Goal: Task Accomplishment & Management: Manage account settings

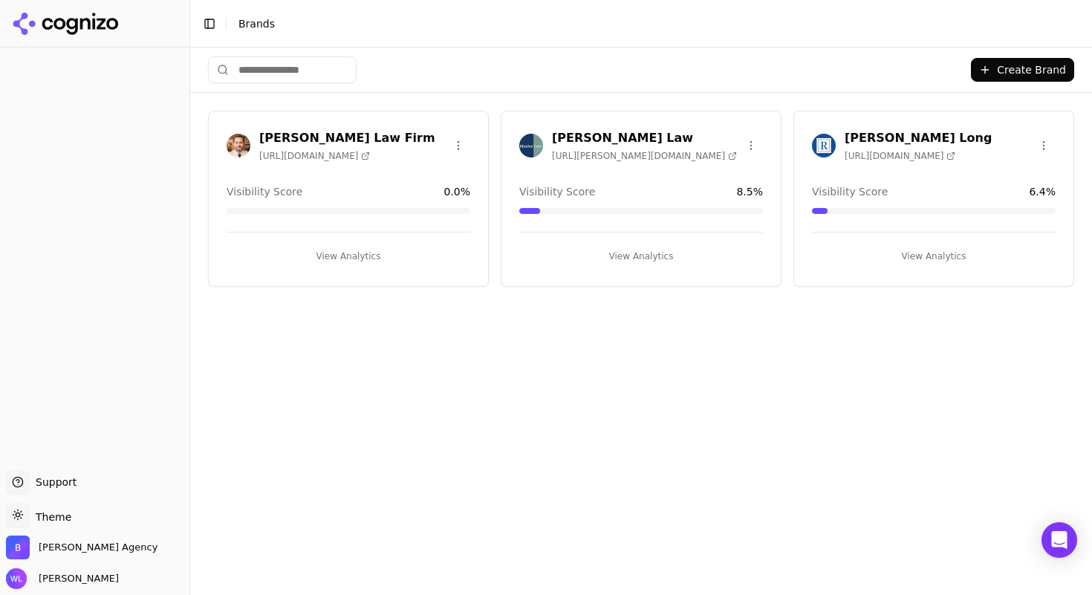
click at [617, 250] on button "View Analytics" at bounding box center [641, 256] width 244 height 24
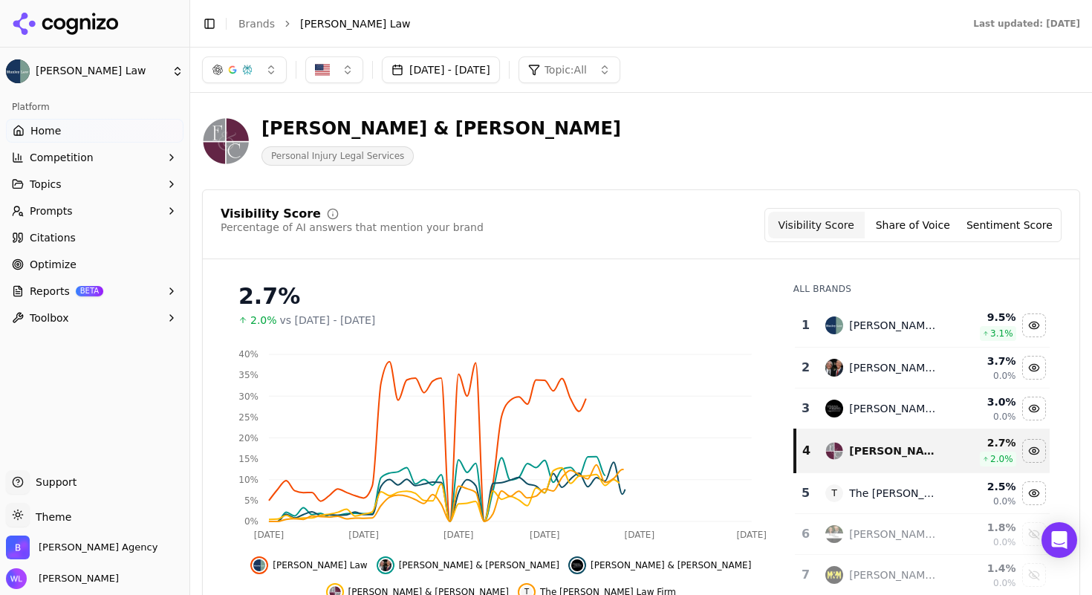
click at [55, 125] on span "Home" at bounding box center [45, 130] width 30 height 15
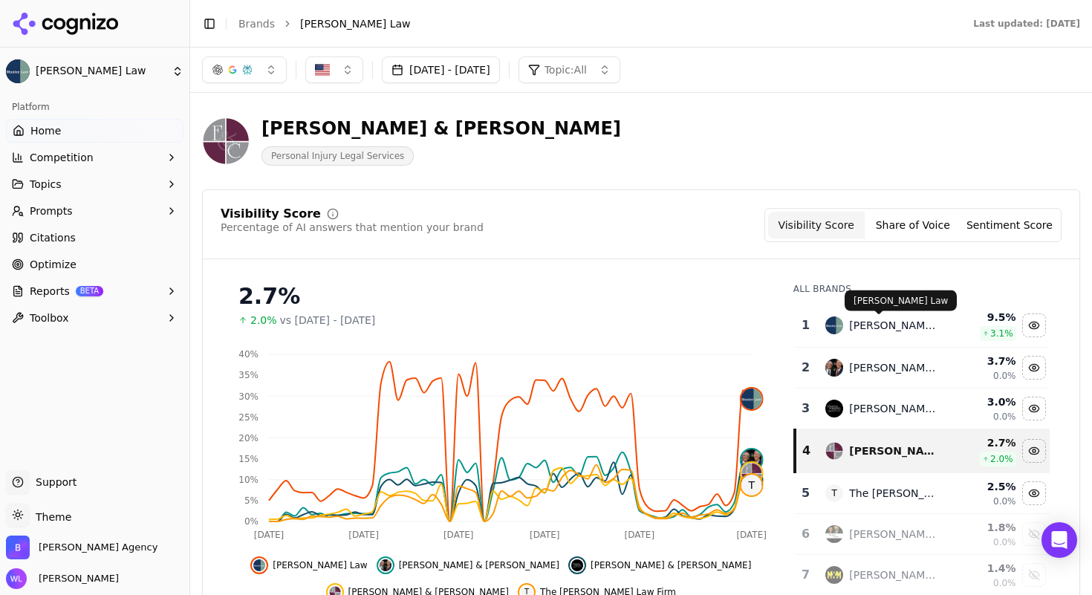
click at [898, 326] on div "[PERSON_NAME] Law" at bounding box center [894, 325] width 91 height 15
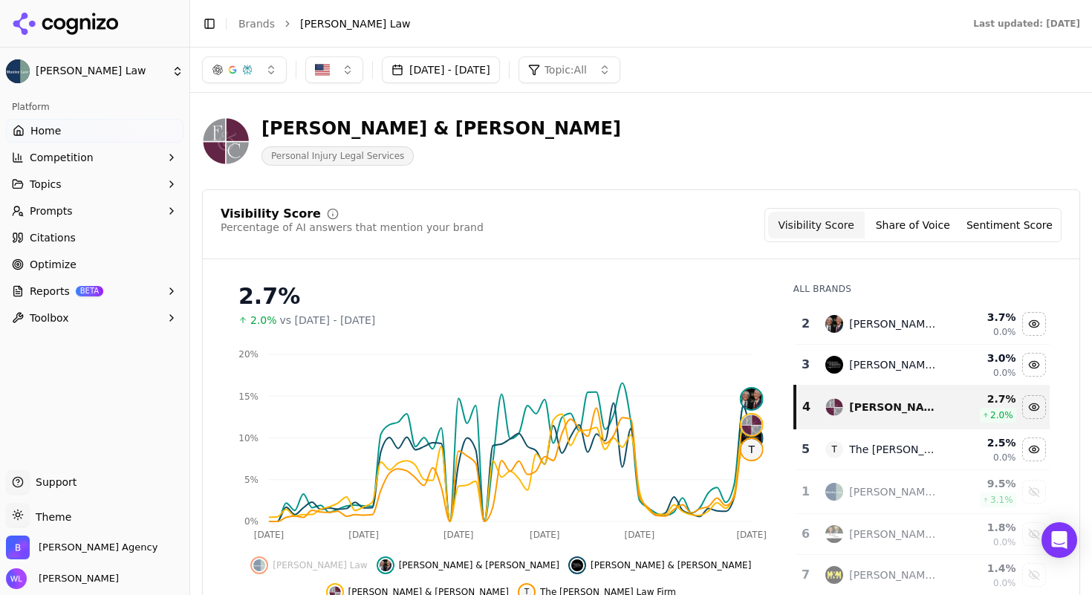
click at [917, 502] on td "[PERSON_NAME] Law" at bounding box center [883, 492] width 132 height 44
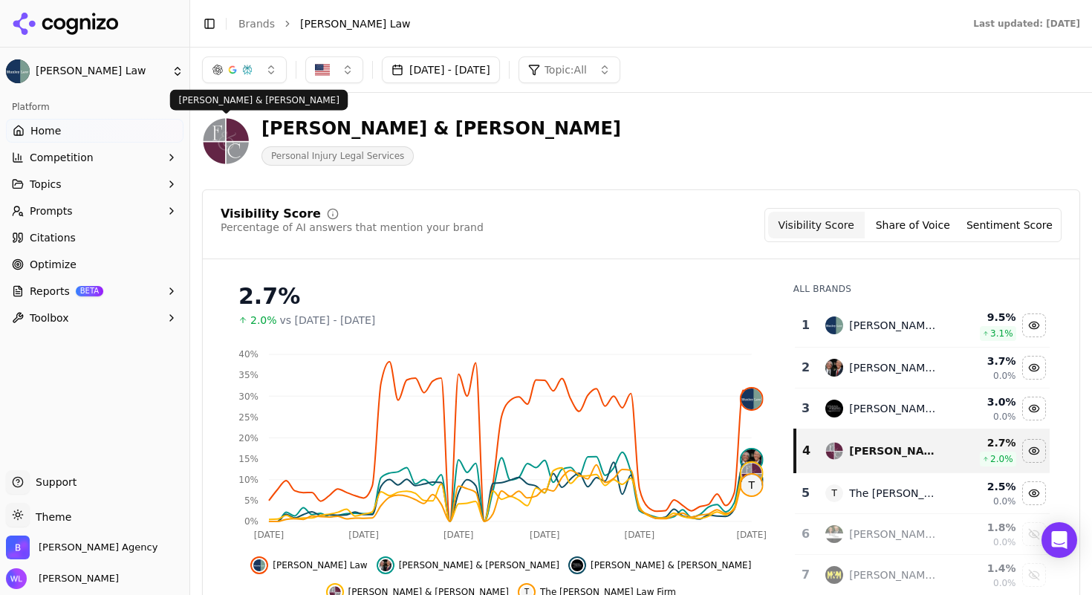
click at [221, 135] on img at bounding box center [226, 141] width 48 height 48
click at [483, 67] on button "Aug 10, 2025 - Oct 09, 2025" at bounding box center [441, 69] width 118 height 27
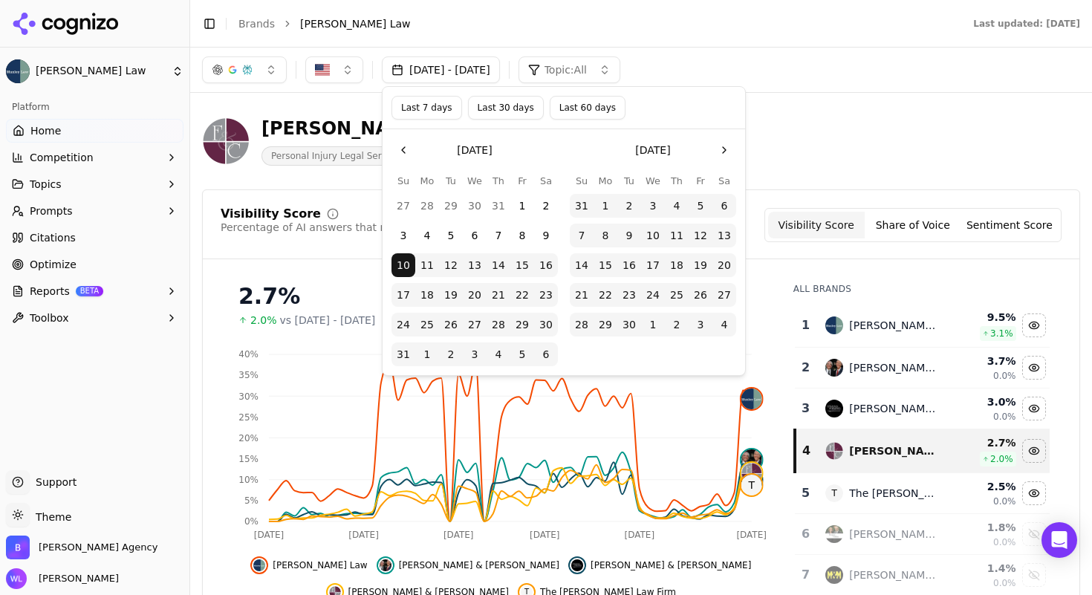
click at [724, 152] on button "Go to the Next Month" at bounding box center [725, 150] width 24 height 24
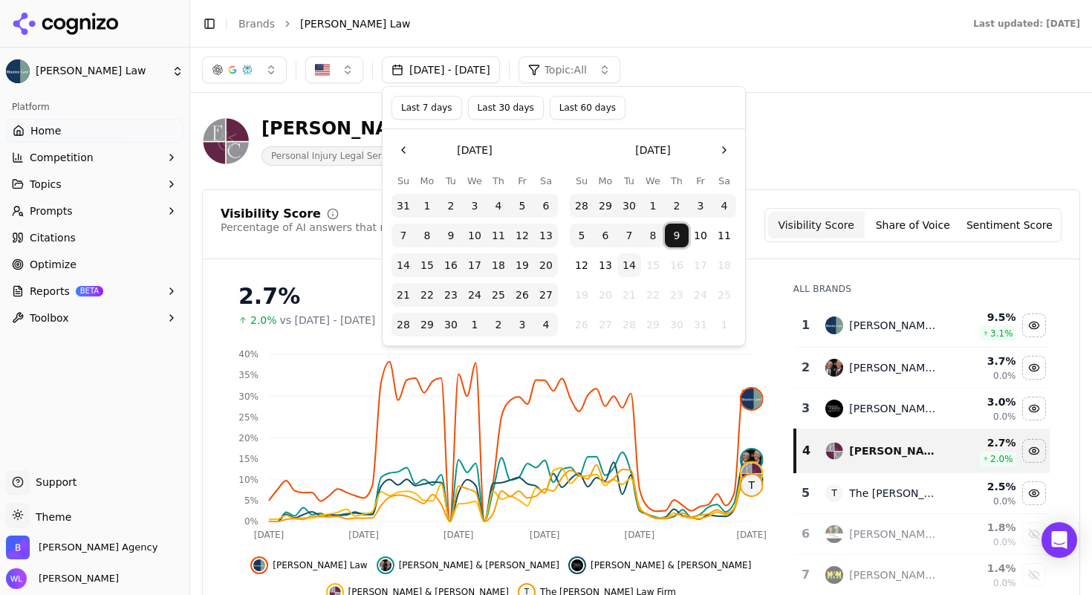
click at [675, 233] on button "9" at bounding box center [677, 236] width 24 height 24
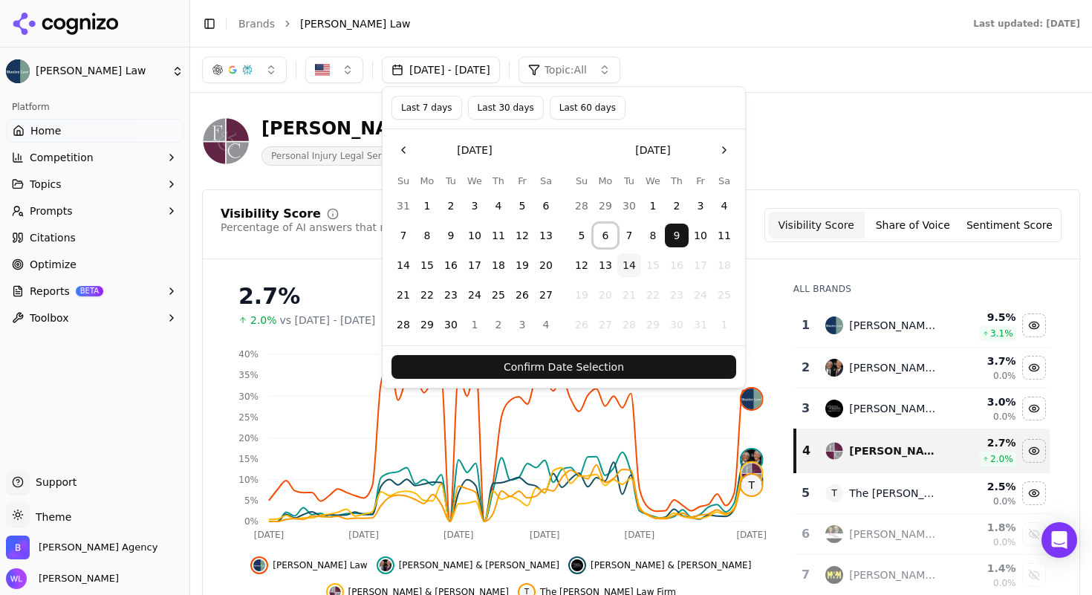
click at [597, 233] on button "6" at bounding box center [606, 236] width 24 height 24
click at [582, 235] on button "5" at bounding box center [582, 236] width 24 height 24
click at [627, 267] on button "14" at bounding box center [629, 265] width 24 height 24
click at [639, 362] on button "Confirm Date Selection" at bounding box center [564, 367] width 345 height 24
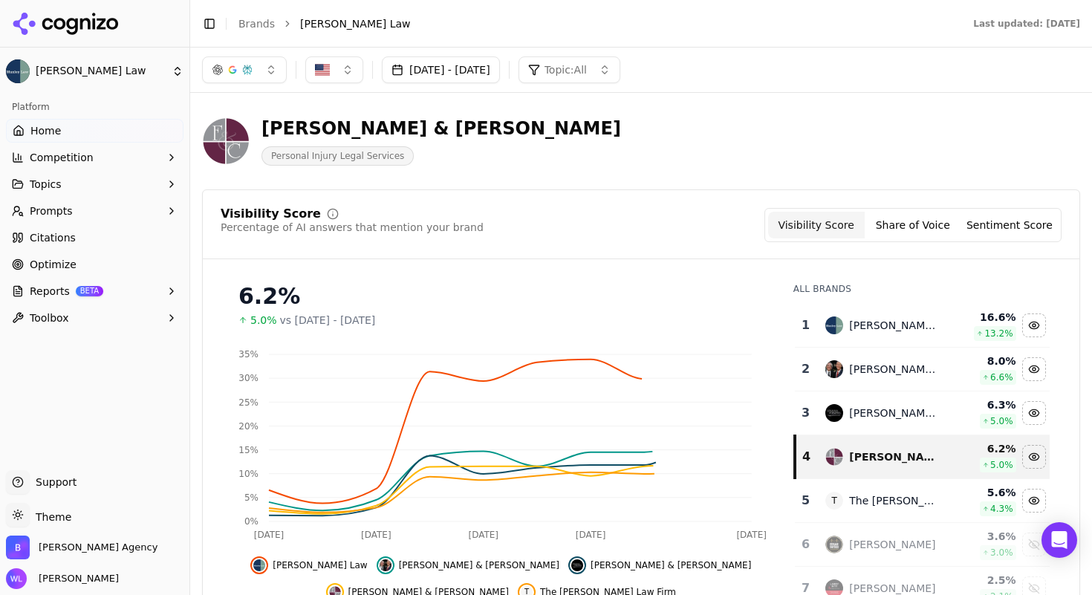
click at [314, 137] on div "[PERSON_NAME] & [PERSON_NAME]" at bounding box center [442, 129] width 360 height 24
click at [114, 158] on button "Competition" at bounding box center [95, 158] width 178 height 24
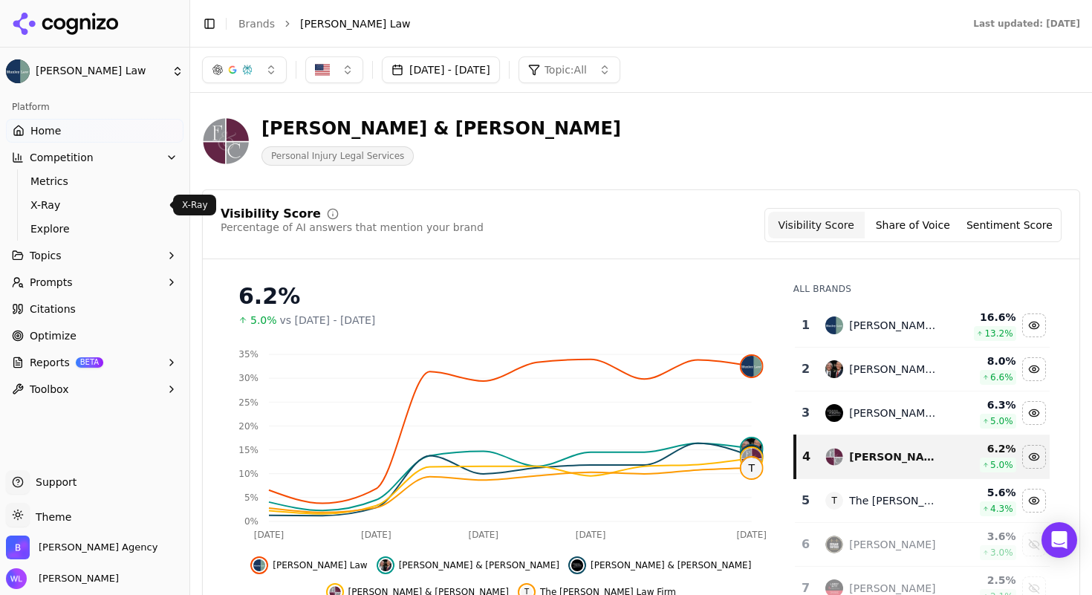
click at [111, 212] on span "X-Ray" at bounding box center [94, 205] width 129 height 15
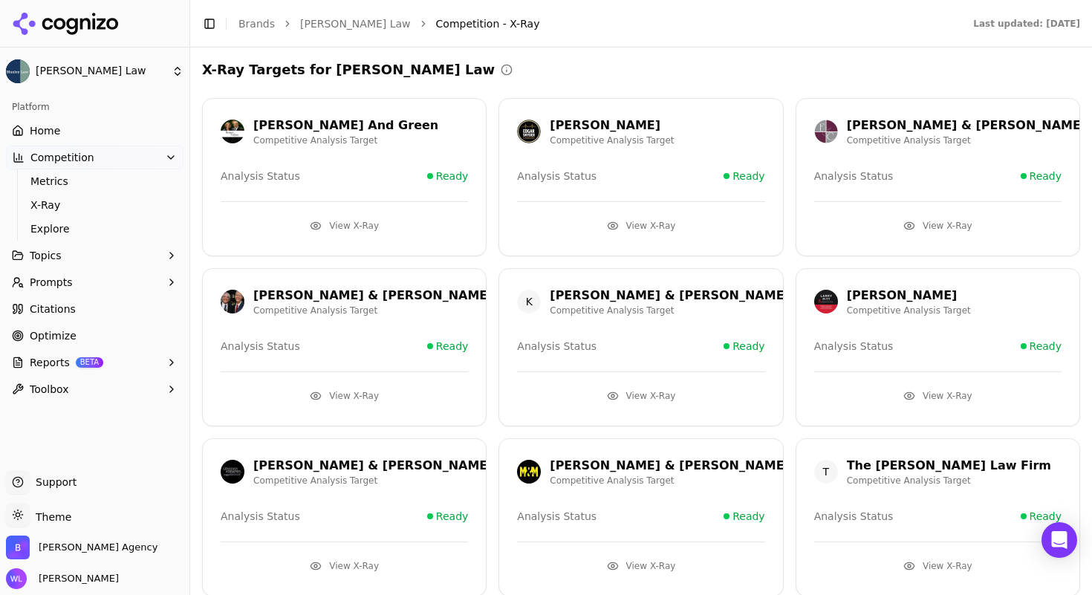
click at [343, 19] on link "[PERSON_NAME] Law" at bounding box center [355, 23] width 111 height 15
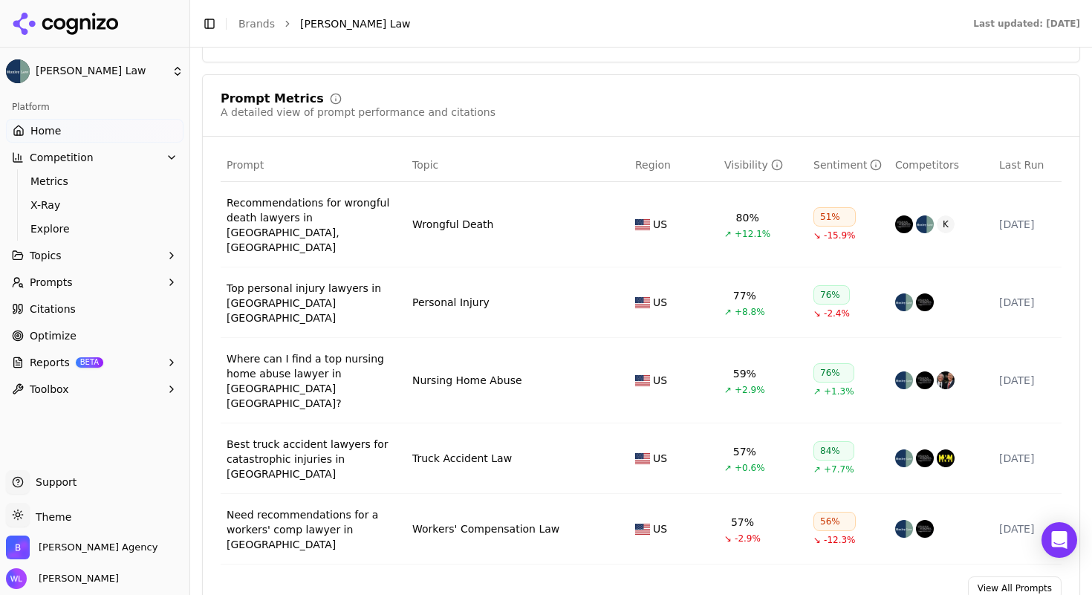
scroll to position [1065, 0]
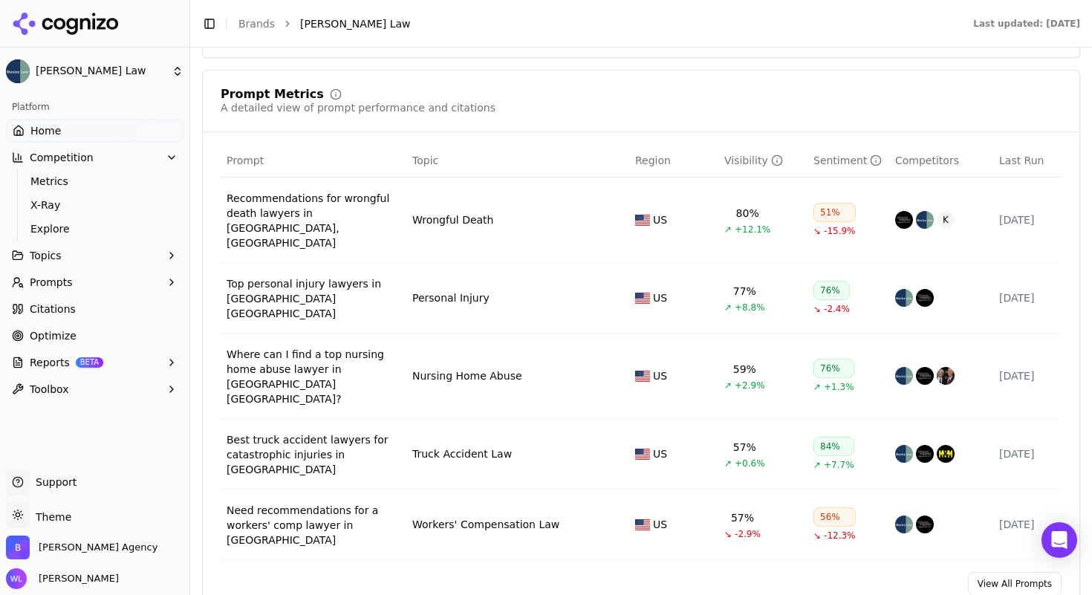
click at [825, 206] on div "51%" at bounding box center [835, 212] width 42 height 19
click at [319, 217] on div "Recommendations for wrongful death lawyers in [GEOGRAPHIC_DATA], [GEOGRAPHIC_DA…" at bounding box center [314, 220] width 174 height 59
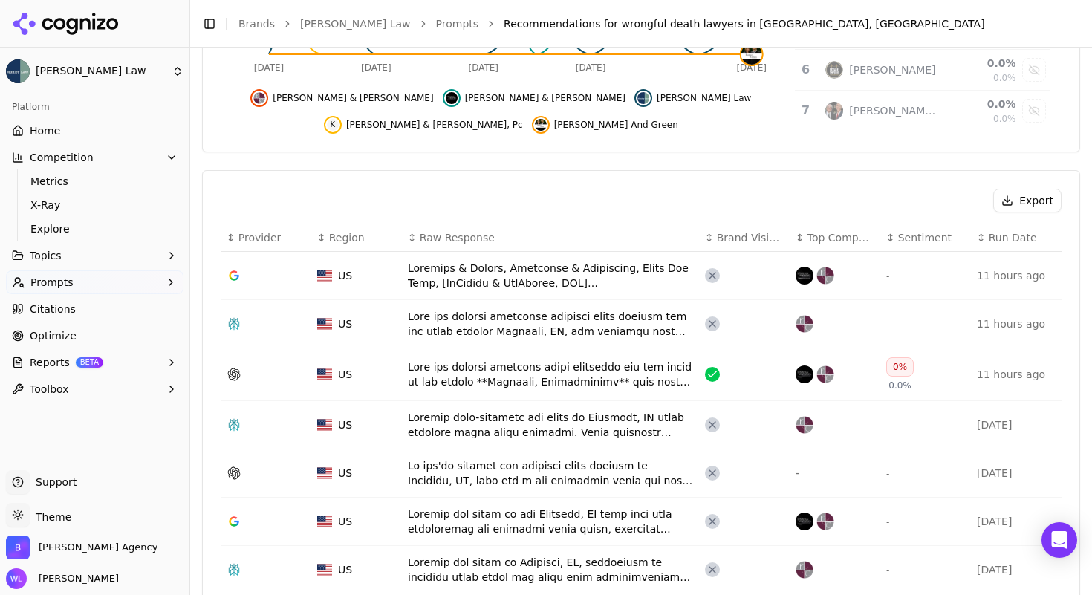
scroll to position [428, 0]
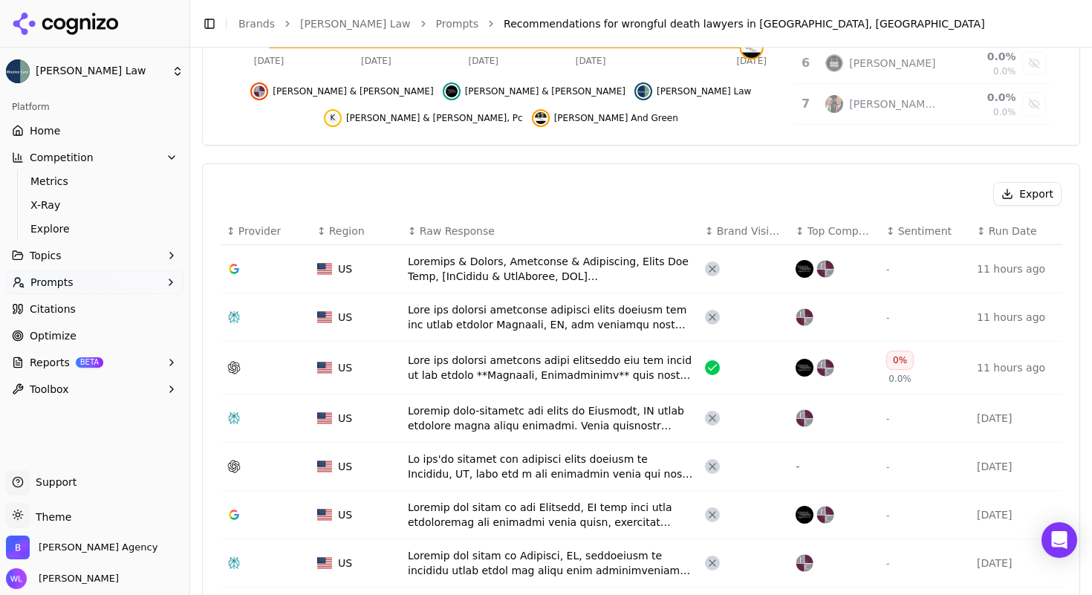
click at [608, 383] on td "Data table" at bounding box center [550, 368] width 297 height 53
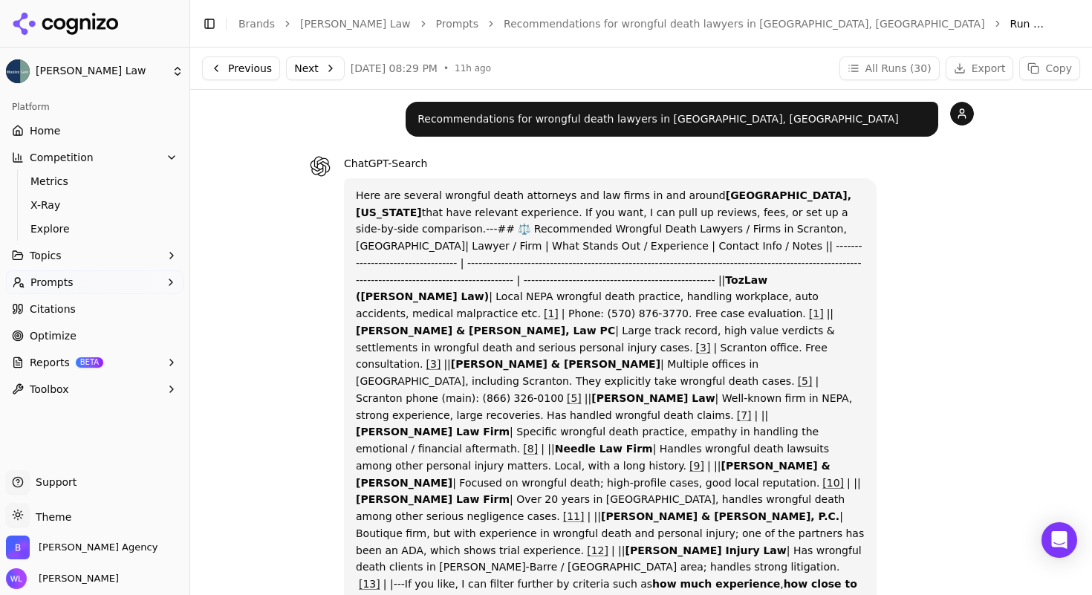
click at [88, 150] on button "Competition" at bounding box center [95, 158] width 178 height 24
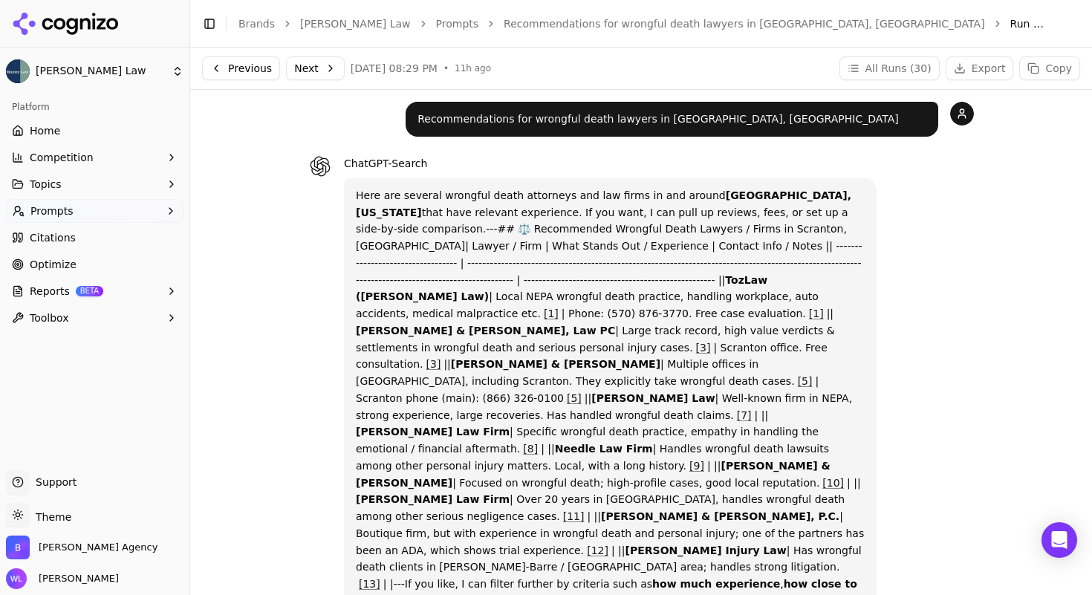
click at [80, 131] on link "Home" at bounding box center [95, 131] width 178 height 24
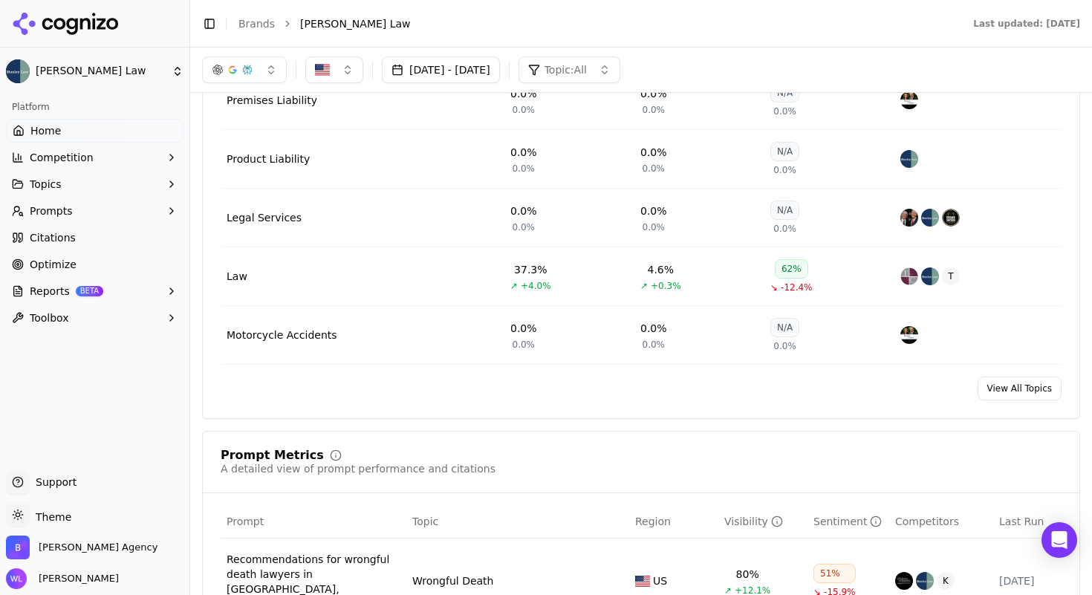
scroll to position [262, 0]
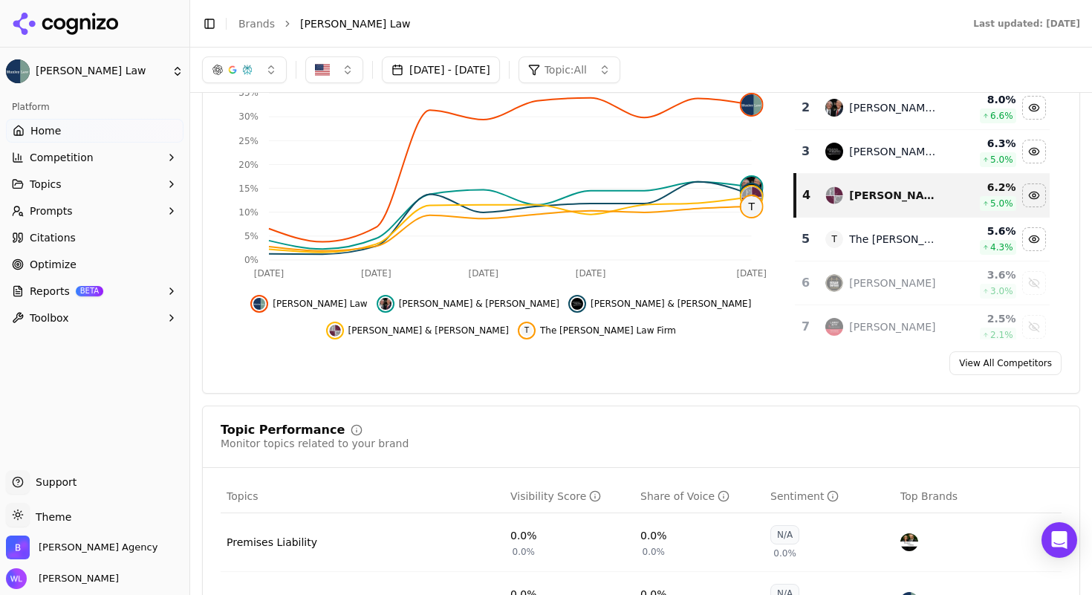
click at [174, 66] on html "[PERSON_NAME] Law Platform Home Competition Topics Prompts Citations Optimize R…" at bounding box center [546, 315] width 1092 height 631
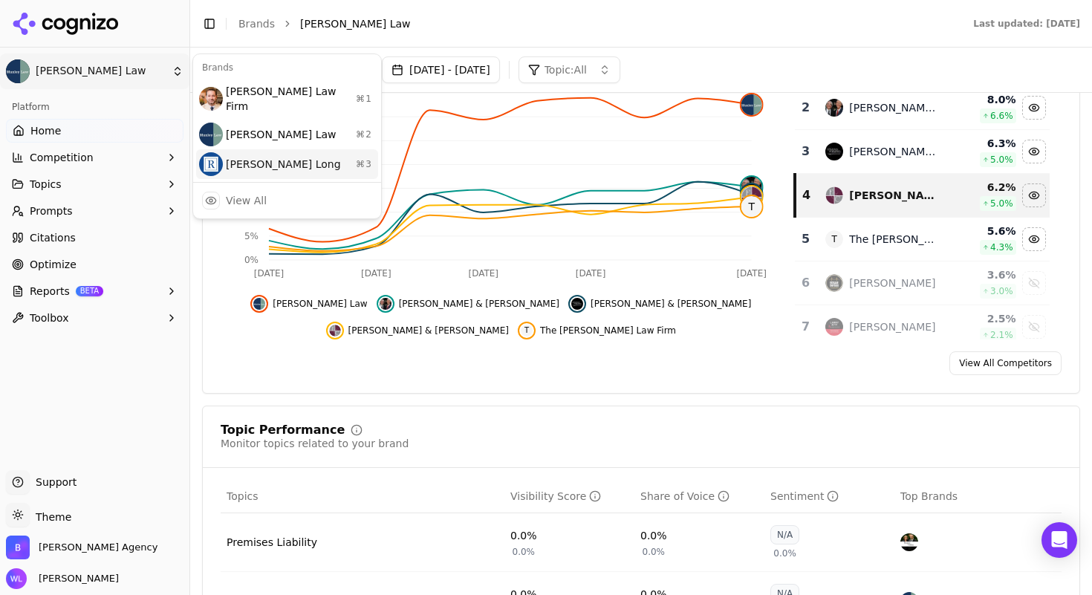
click at [238, 155] on div "[PERSON_NAME] Long ⌘ 3" at bounding box center [287, 164] width 182 height 30
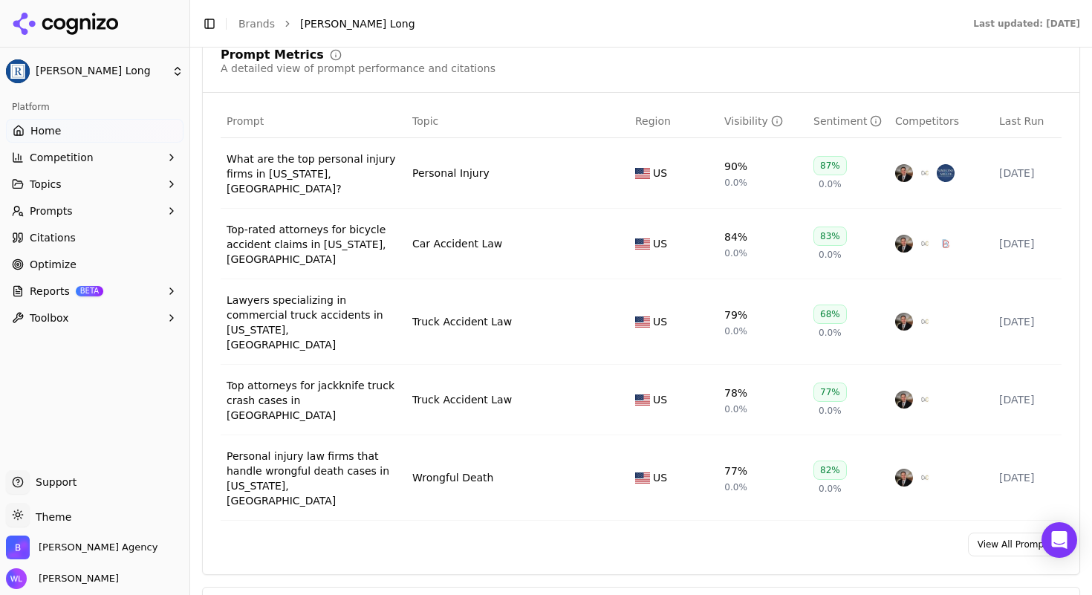
scroll to position [1110, 0]
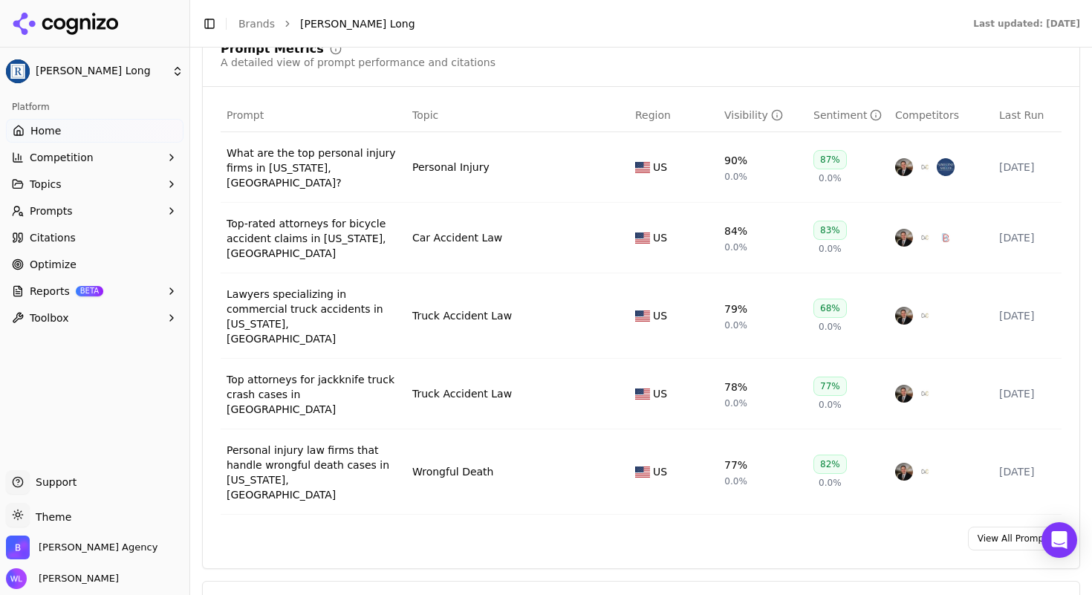
click at [1031, 527] on link "View All Prompts" at bounding box center [1015, 539] width 94 height 24
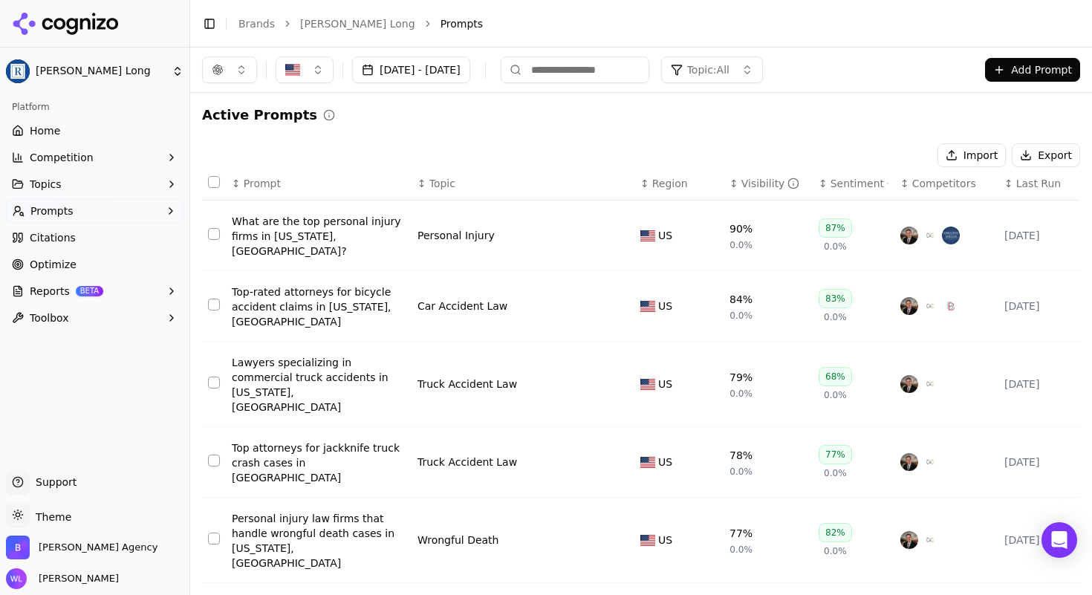
click at [730, 178] on div "↕ Visibility" at bounding box center [768, 183] width 77 height 15
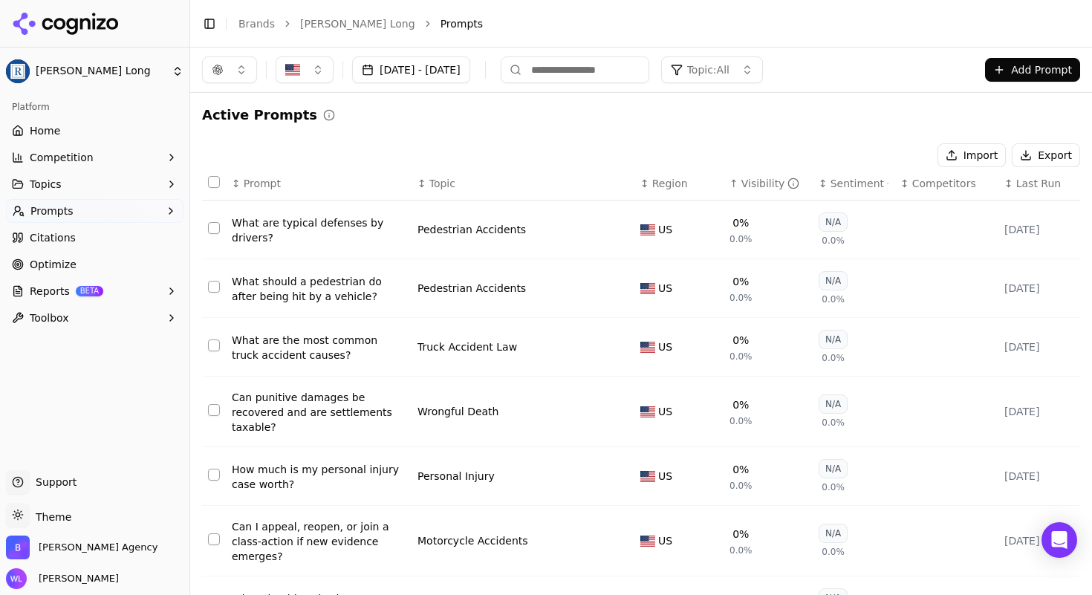
click at [210, 177] on button "Select all rows" at bounding box center [214, 182] width 12 height 12
click at [856, 152] on button "Deactivate ( 100 )" at bounding box center [871, 155] width 122 height 24
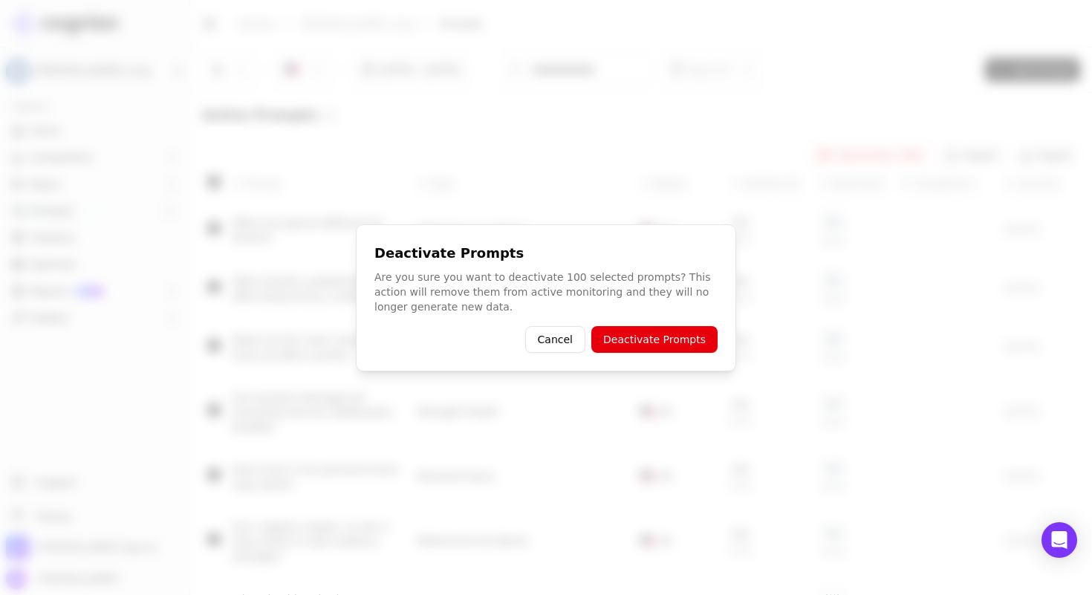
click at [669, 338] on button "Deactivate Prompts" at bounding box center [654, 339] width 126 height 27
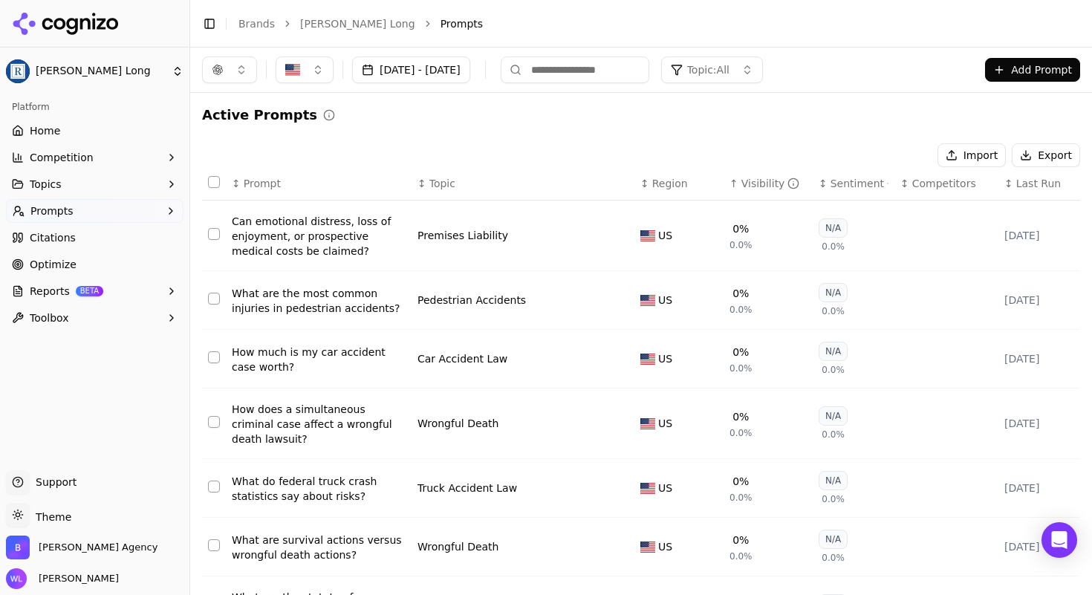
click at [216, 182] on button "Select all rows" at bounding box center [214, 182] width 12 height 12
click at [857, 155] on button "Deactivate ( 100 )" at bounding box center [871, 155] width 122 height 24
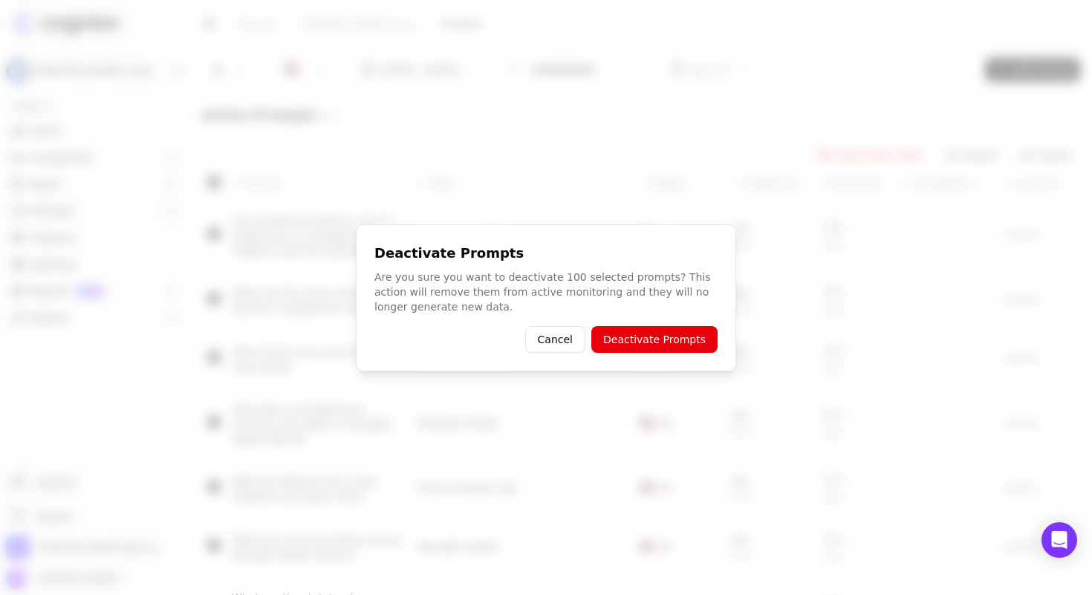
click at [663, 340] on button "Deactivate Prompts" at bounding box center [654, 339] width 126 height 27
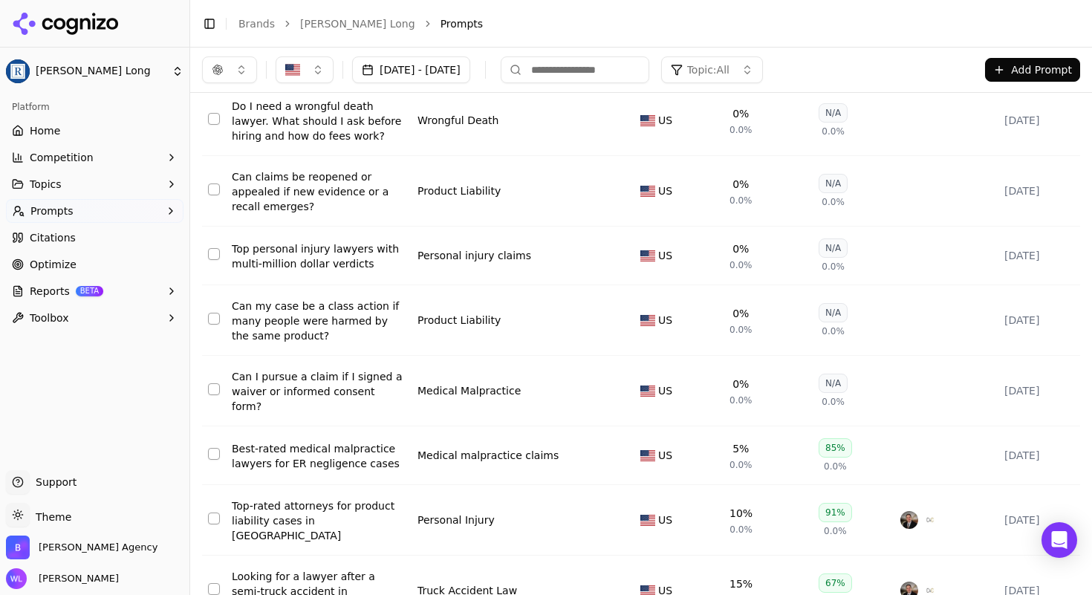
scroll to position [2032, 0]
click at [215, 385] on button "Select row 91" at bounding box center [214, 391] width 12 height 12
click at [211, 314] on button "Select row 90" at bounding box center [214, 320] width 12 height 12
click at [210, 185] on button "Select row 88" at bounding box center [214, 191] width 12 height 12
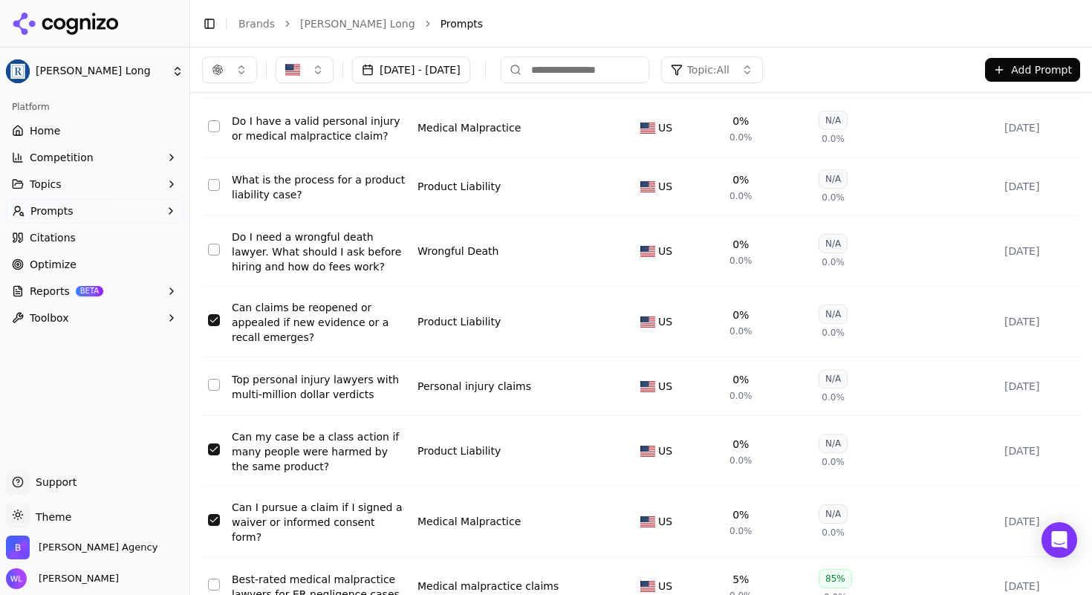
scroll to position [1901, 0]
click at [213, 245] on button "Select row 87" at bounding box center [214, 251] width 12 height 12
click at [213, 181] on button "Select row 86" at bounding box center [214, 187] width 12 height 12
click at [207, 110] on td "Data table" at bounding box center [214, 129] width 24 height 59
click at [212, 122] on button "Select row 85" at bounding box center [214, 128] width 12 height 12
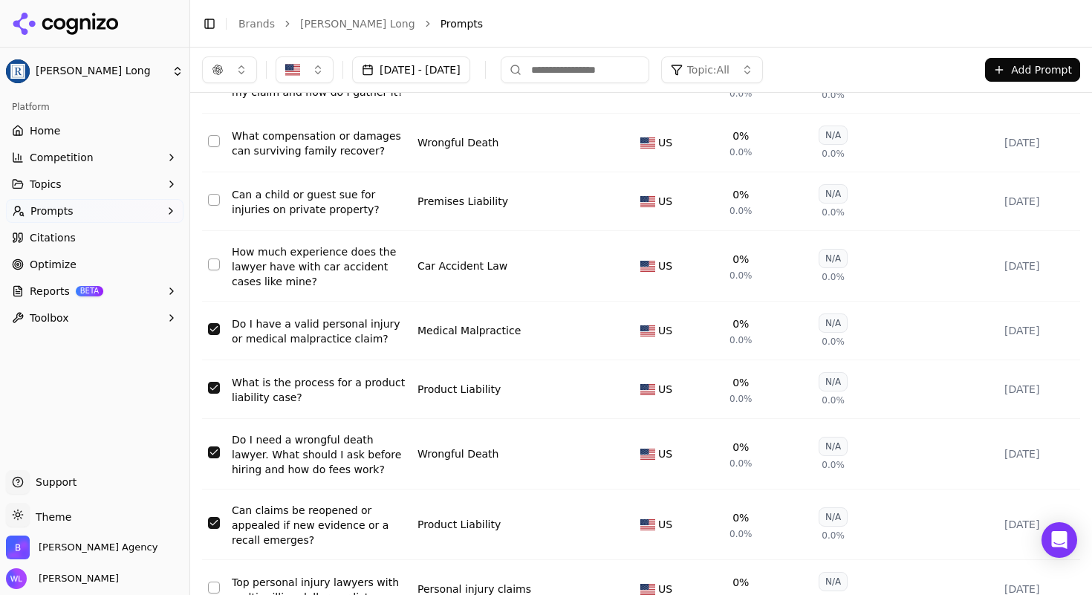
scroll to position [1697, 0]
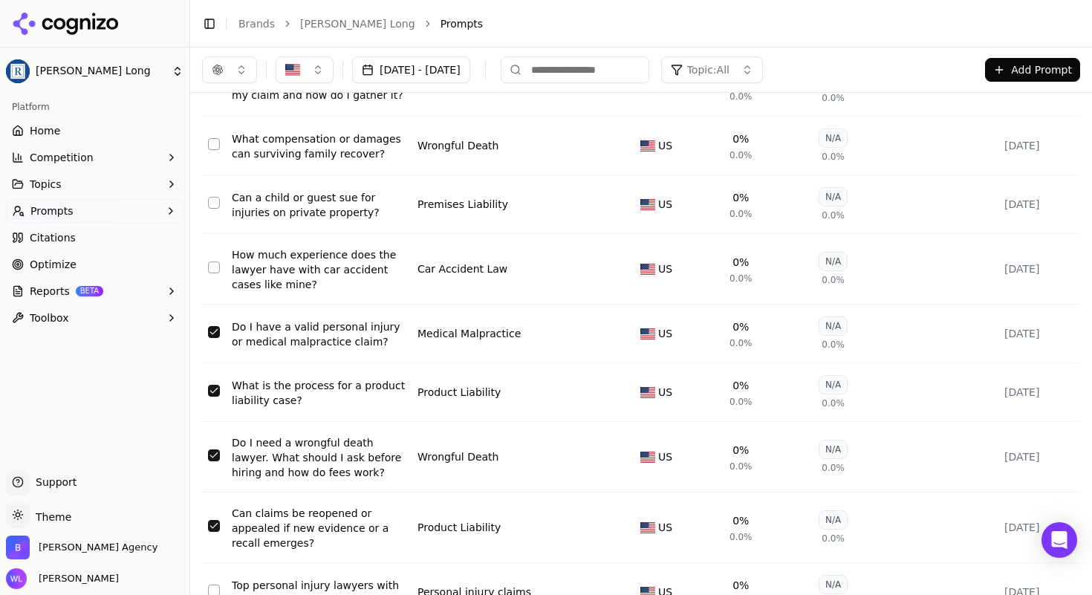
click at [217, 262] on button "Select row 84" at bounding box center [214, 268] width 12 height 12
click at [210, 138] on button "Select row 82" at bounding box center [214, 144] width 12 height 12
click at [209, 197] on button "Select row 83" at bounding box center [214, 203] width 12 height 12
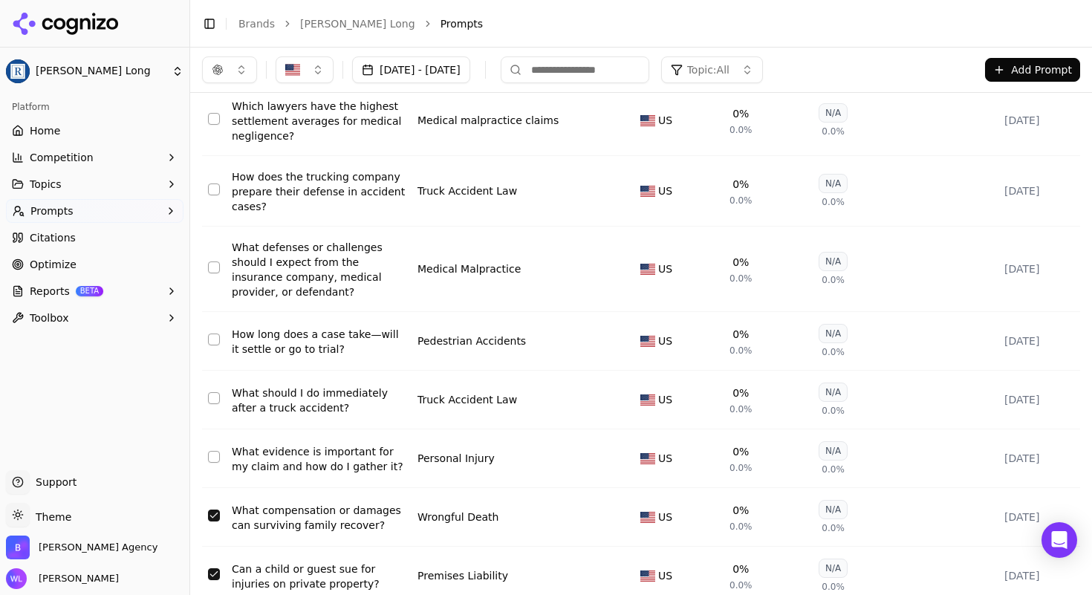
scroll to position [1325, 0]
click at [215, 452] on button "Select row 81" at bounding box center [214, 458] width 12 height 12
click at [212, 383] on td "Data table" at bounding box center [214, 401] width 24 height 59
click at [213, 393] on button "Select row 80" at bounding box center [214, 399] width 12 height 12
click at [213, 334] on button "Select row 79" at bounding box center [214, 340] width 12 height 12
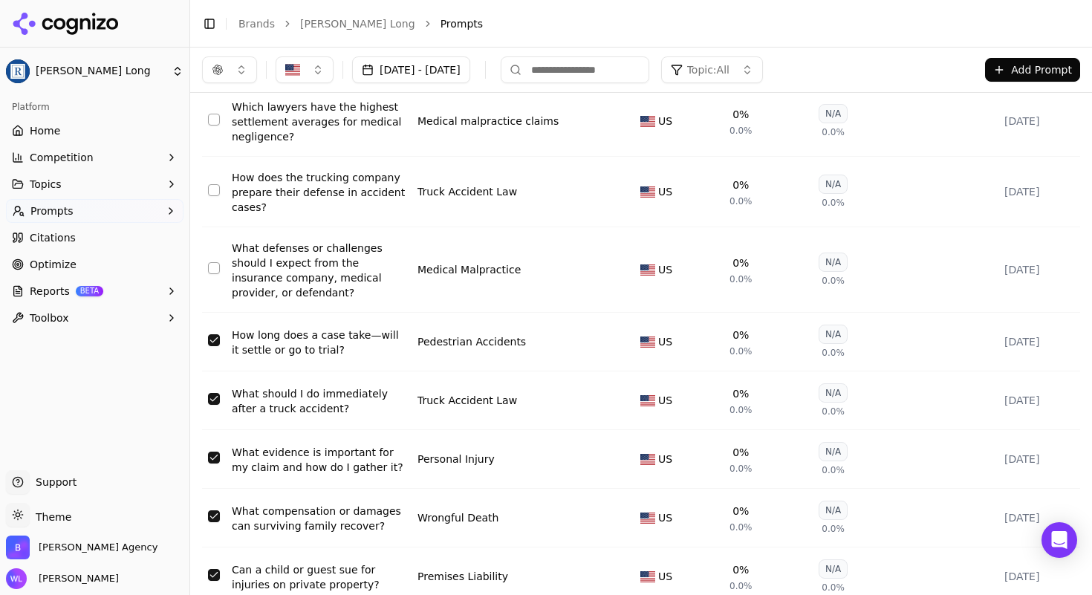
click at [210, 262] on button "Select row 78" at bounding box center [214, 268] width 12 height 12
click at [212, 184] on button "Select row 77" at bounding box center [214, 190] width 12 height 12
click at [215, 114] on button "Select row 76" at bounding box center [214, 120] width 12 height 12
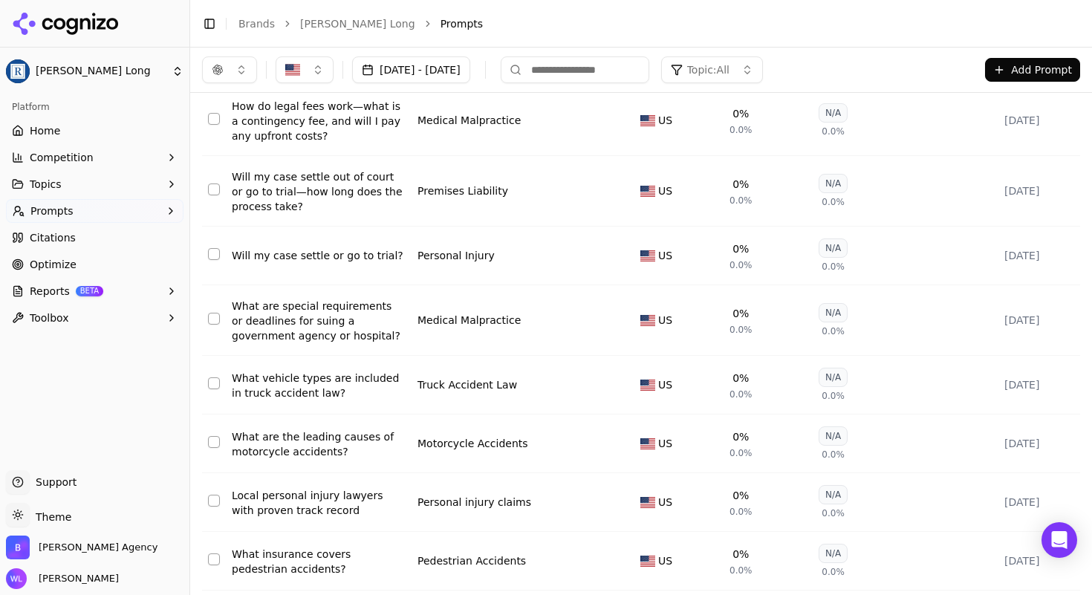
scroll to position [761, 0]
click at [215, 96] on td "Data table" at bounding box center [214, 121] width 24 height 71
click at [213, 114] on button "Select row 67" at bounding box center [214, 120] width 12 height 12
click at [212, 184] on button "Select row 68" at bounding box center [214, 190] width 12 height 12
click at [218, 249] on button "Select row 69" at bounding box center [214, 255] width 12 height 12
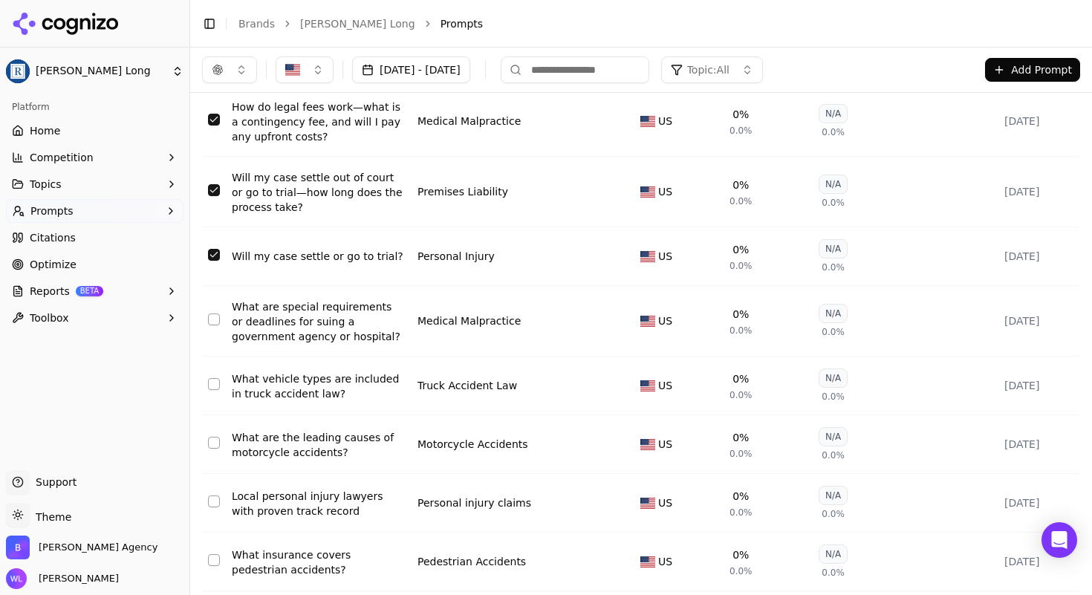
click at [213, 314] on button "Select row 70" at bounding box center [214, 320] width 12 height 12
click at [213, 363] on td "Data table" at bounding box center [214, 386] width 24 height 59
click at [213, 378] on button "Select row 71" at bounding box center [214, 384] width 12 height 12
click at [213, 437] on button "Select row 72" at bounding box center [214, 443] width 12 height 12
click at [210, 496] on button "Select row 73" at bounding box center [214, 502] width 12 height 12
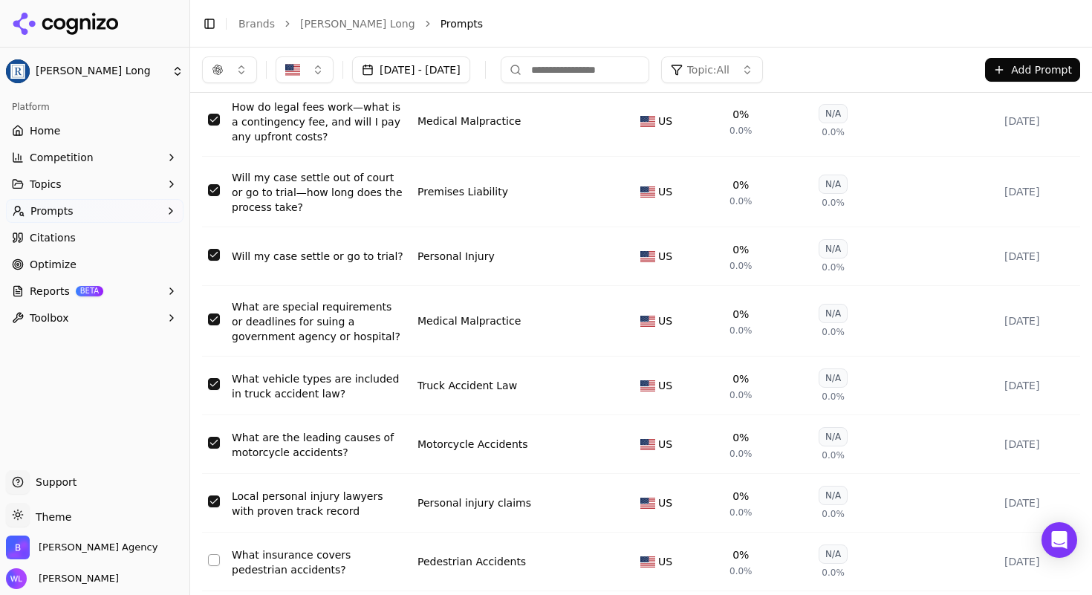
click at [210, 496] on button "Select row 73" at bounding box center [214, 502] width 12 height 12
click at [213, 554] on button "Select row 74" at bounding box center [214, 560] width 12 height 12
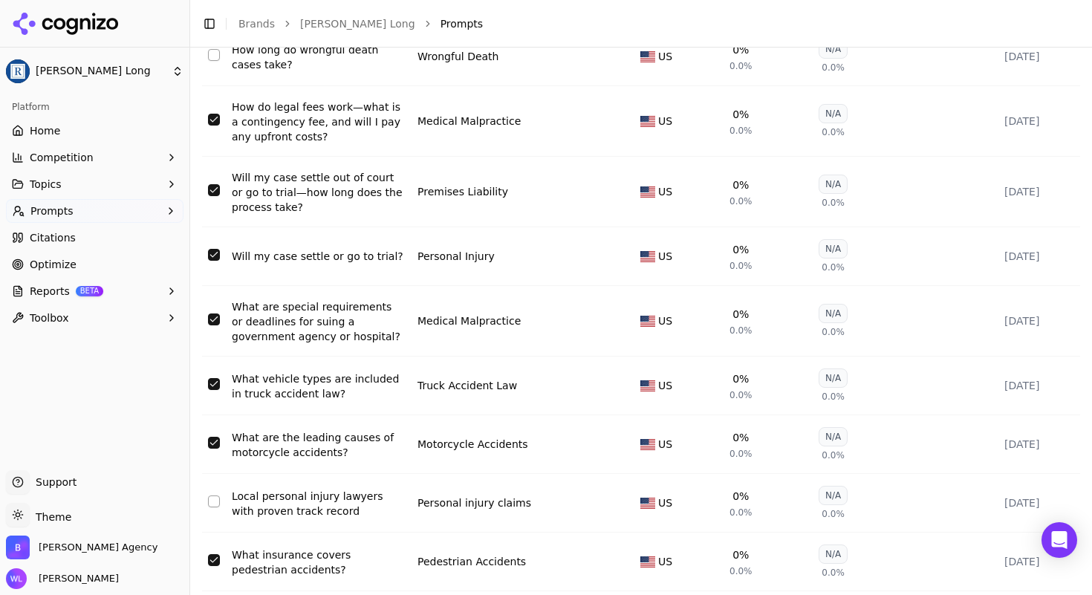
scroll to position [827, 0]
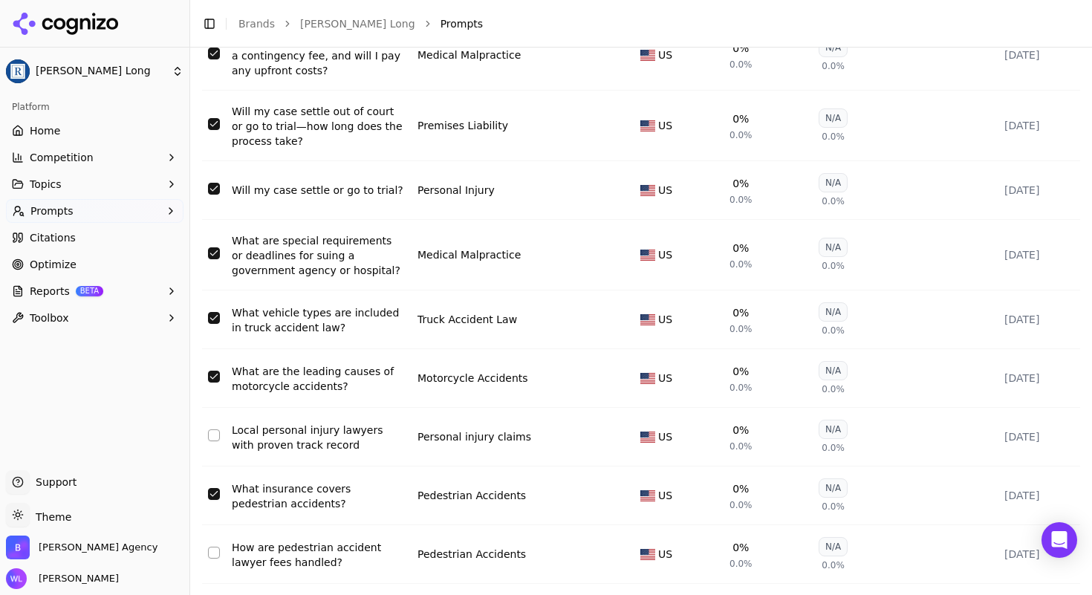
click at [215, 536] on td "Data table" at bounding box center [214, 554] width 24 height 59
click at [215, 547] on button "Select row 75" at bounding box center [214, 553] width 12 height 12
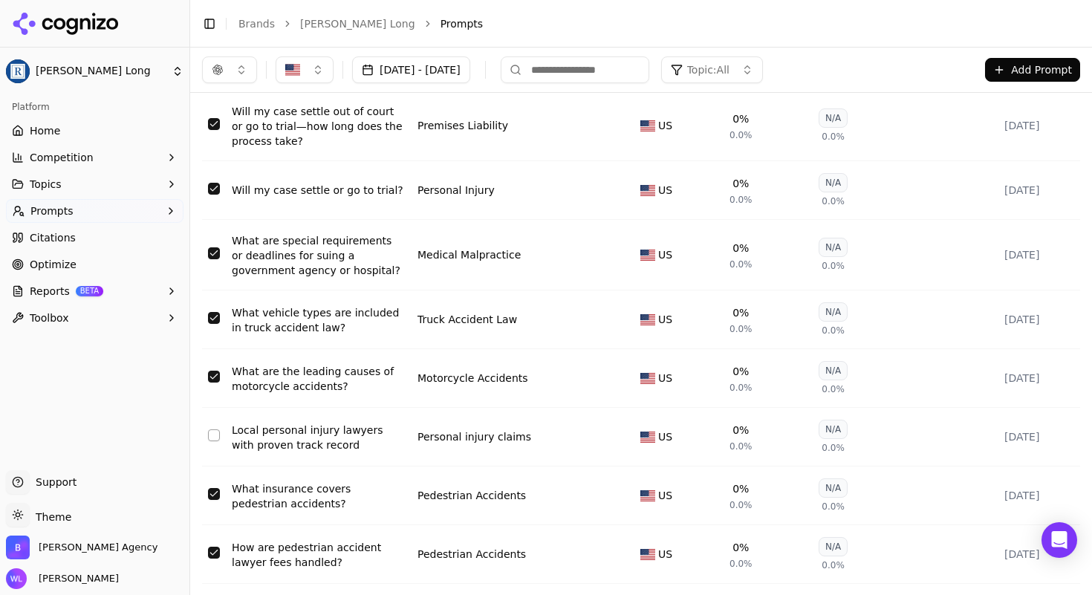
scroll to position [0, 0]
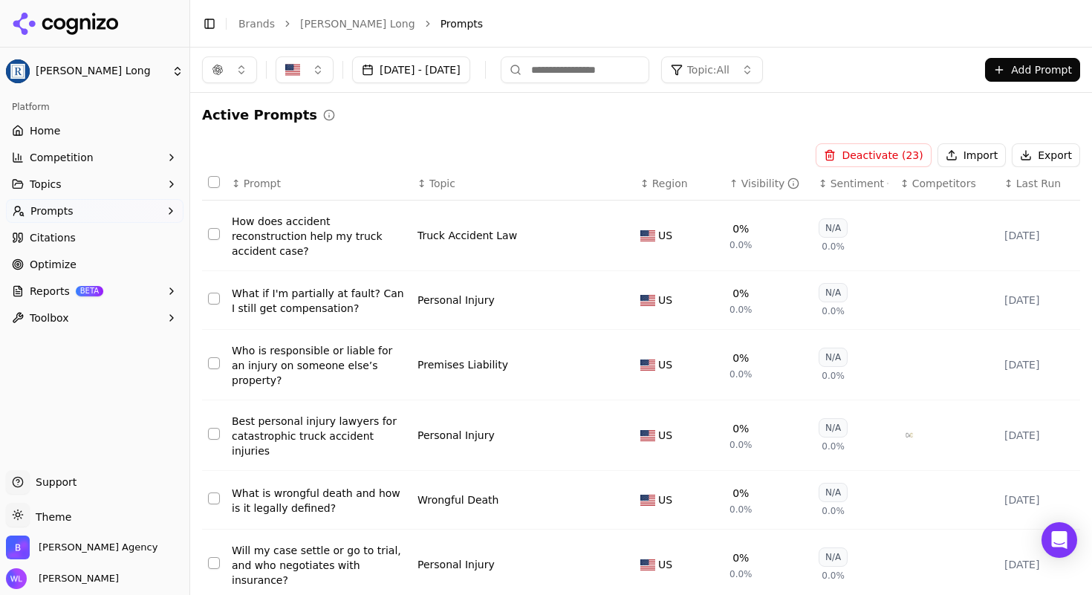
click at [870, 152] on button "Deactivate ( 23 )" at bounding box center [873, 155] width 115 height 24
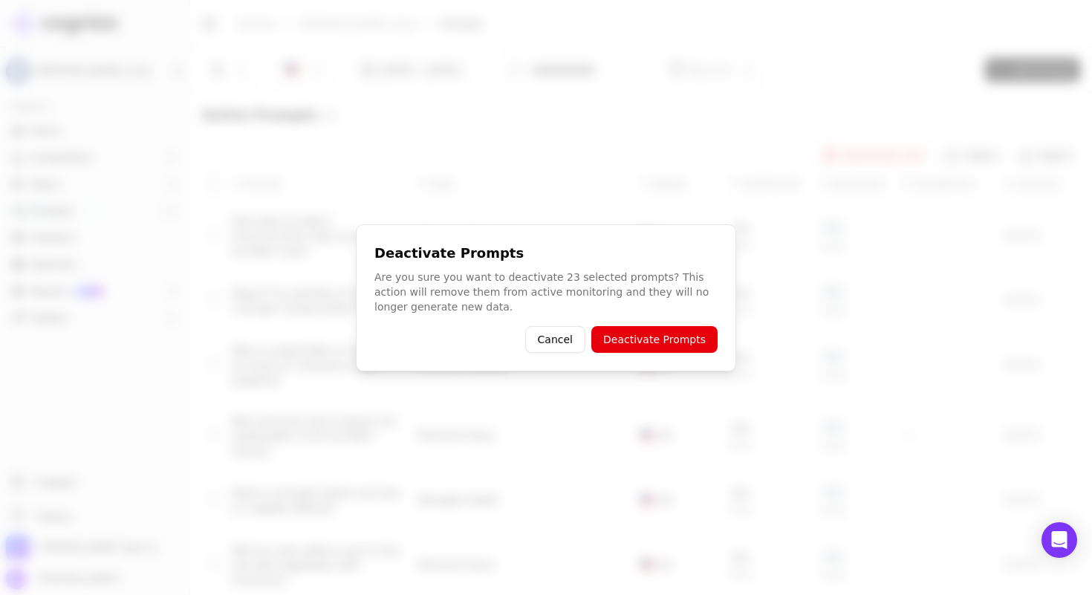
click at [663, 341] on button "Deactivate Prompts" at bounding box center [654, 339] width 126 height 27
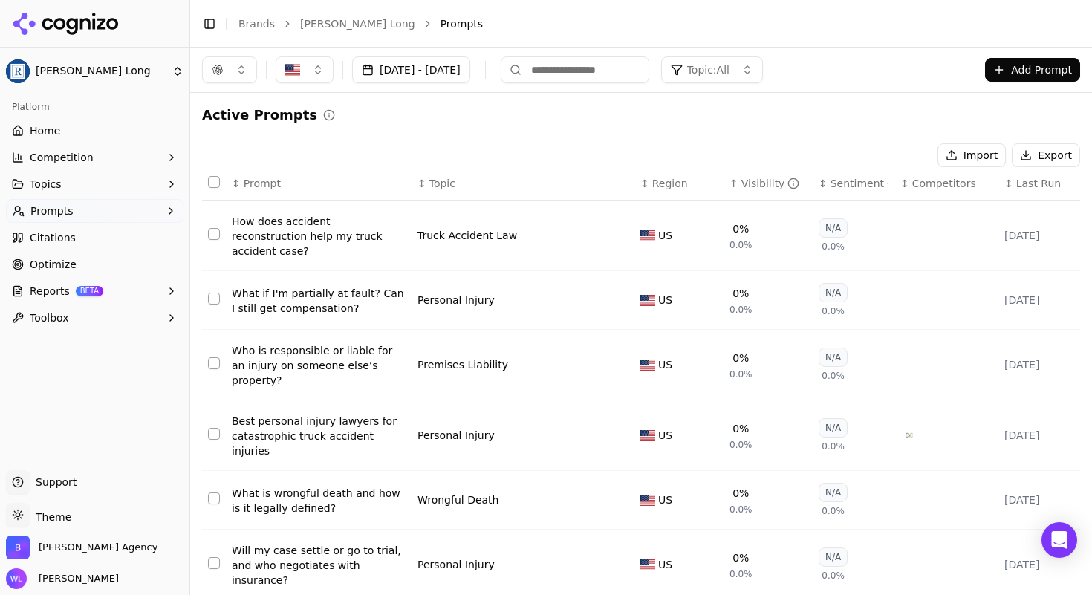
click at [213, 357] on button "Select row 59" at bounding box center [214, 363] width 12 height 12
click at [214, 293] on button "Select row 58" at bounding box center [214, 299] width 12 height 12
click at [214, 228] on button "Select row 57" at bounding box center [214, 234] width 12 height 12
click at [213, 493] on button "Select row 61" at bounding box center [214, 499] width 12 height 12
click at [208, 557] on button "Select row 62" at bounding box center [214, 563] width 12 height 12
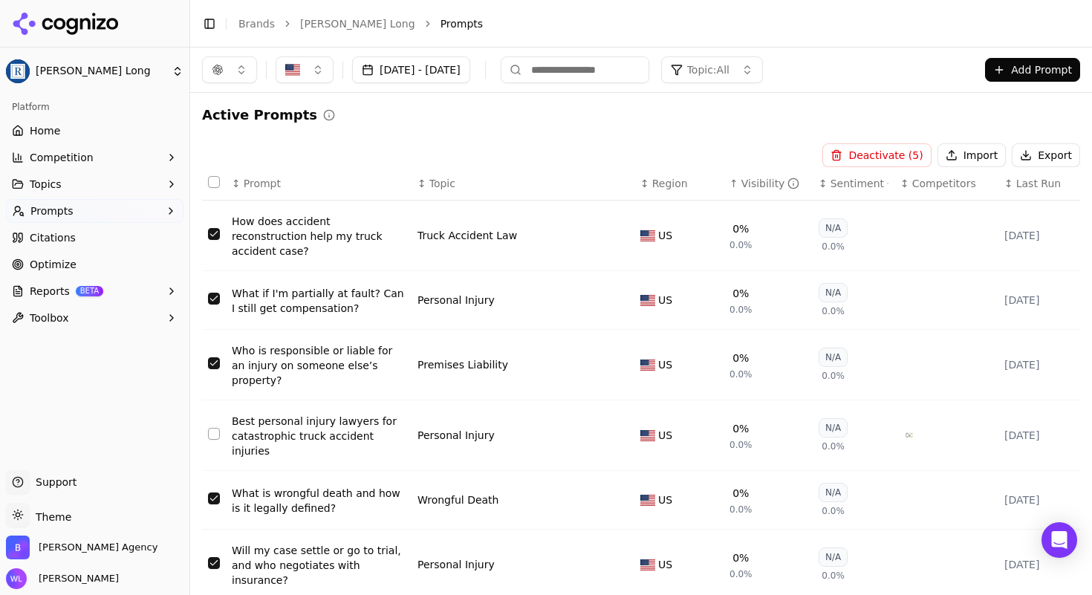
click at [856, 156] on button "Deactivate ( 5 )" at bounding box center [877, 155] width 108 height 24
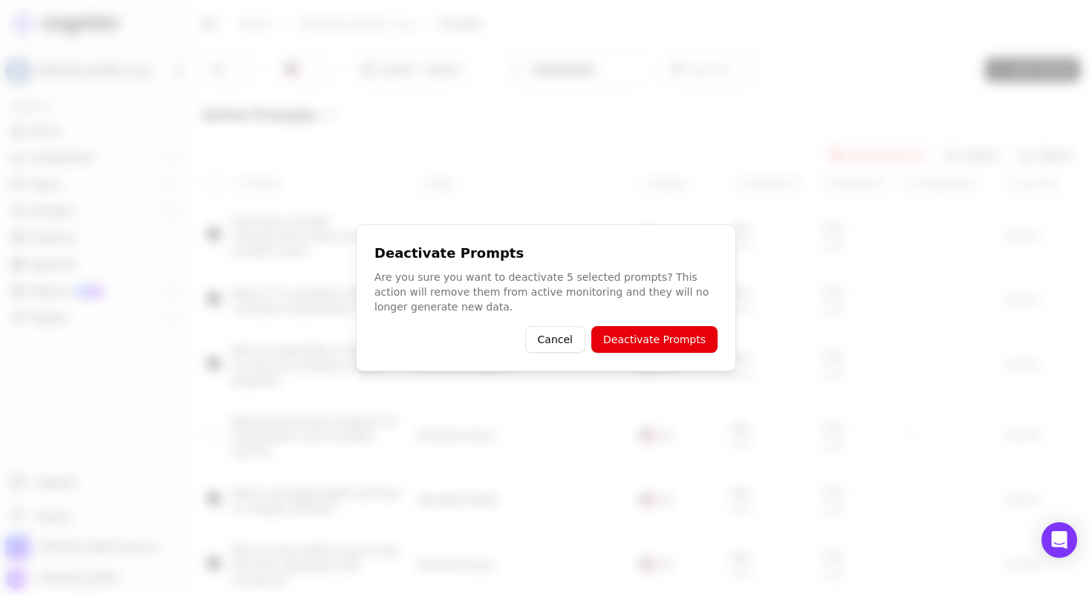
click at [654, 347] on button "Deactivate Prompts" at bounding box center [654, 339] width 126 height 27
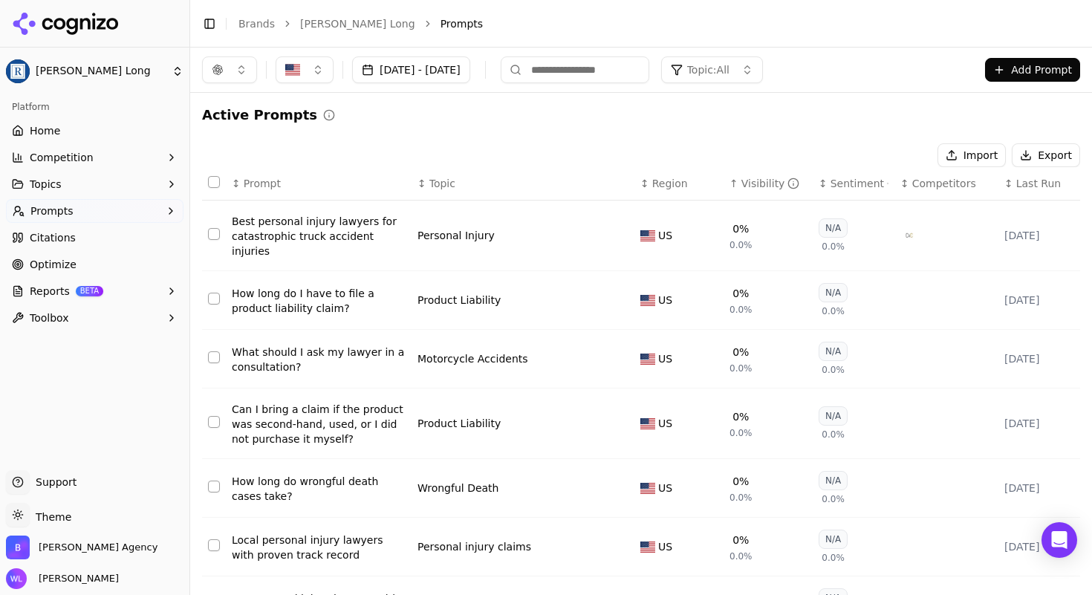
click at [213, 293] on button "Select row 58" at bounding box center [214, 299] width 12 height 12
click at [215, 351] on button "Select row 59" at bounding box center [214, 357] width 12 height 12
click at [212, 416] on button "Select row 60" at bounding box center [214, 422] width 12 height 12
click at [215, 481] on button "Select row 61" at bounding box center [214, 487] width 12 height 12
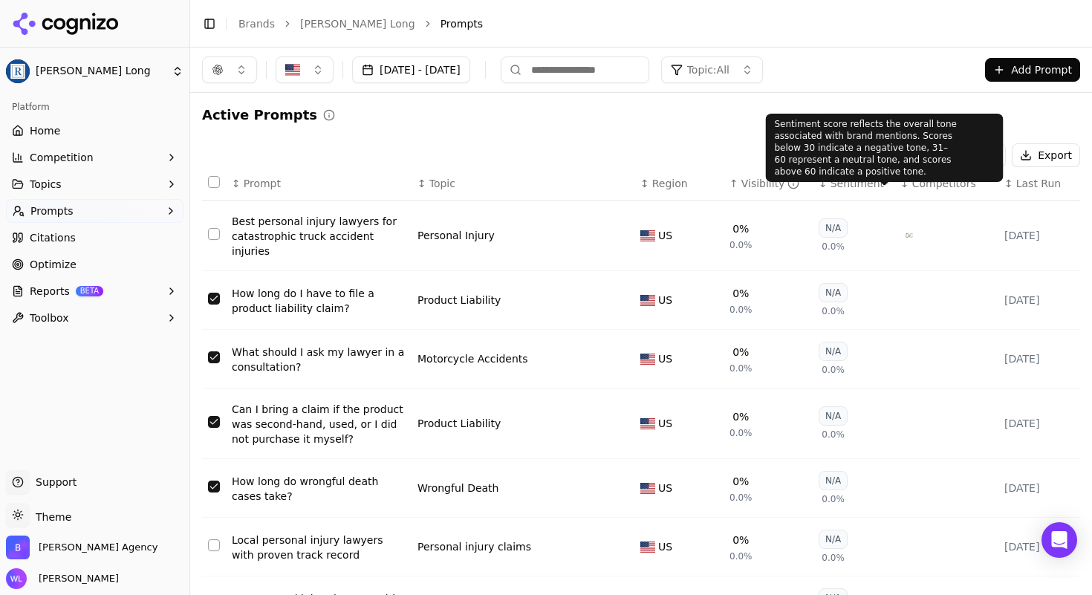
click at [880, 158] on div "Sentiment score reflects the overall tone associated with brand mentions. Score…" at bounding box center [885, 148] width 238 height 68
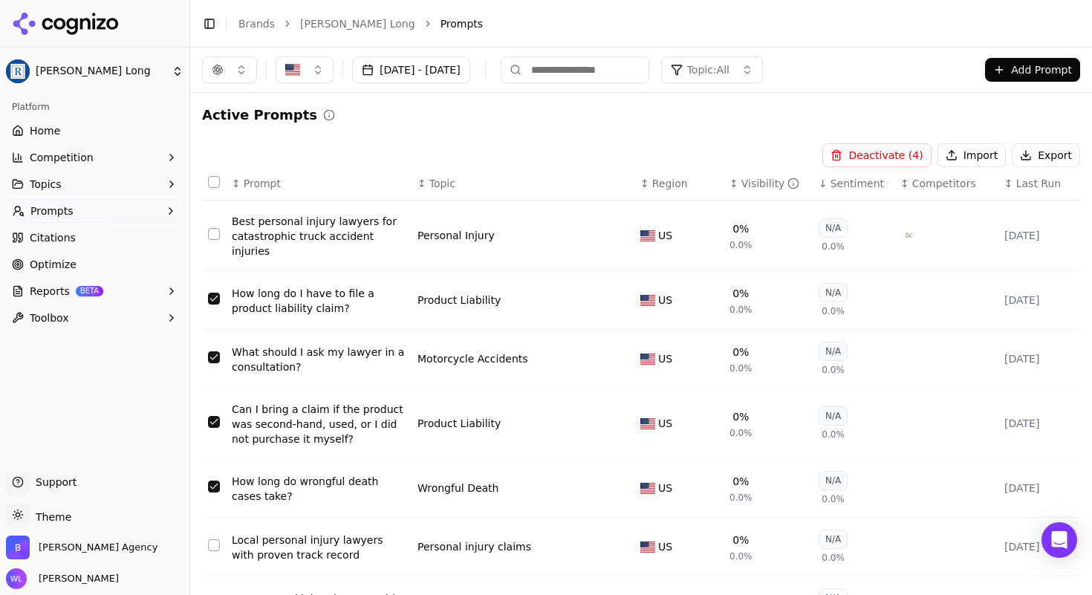
click at [873, 154] on button "Deactivate ( 4 )" at bounding box center [877, 155] width 108 height 24
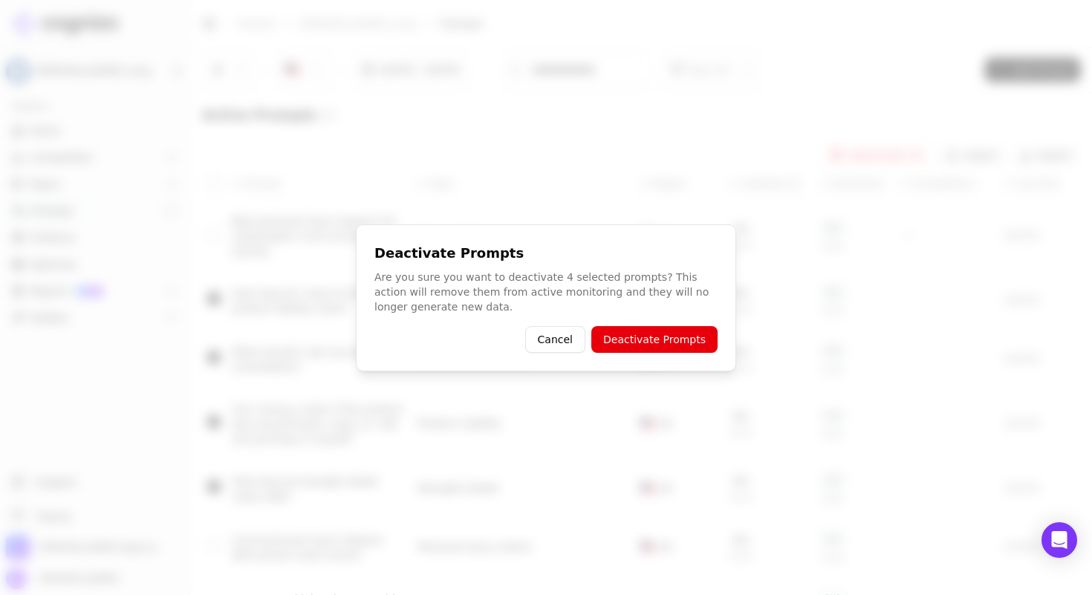
click at [669, 337] on button "Deactivate Prompts" at bounding box center [654, 339] width 126 height 27
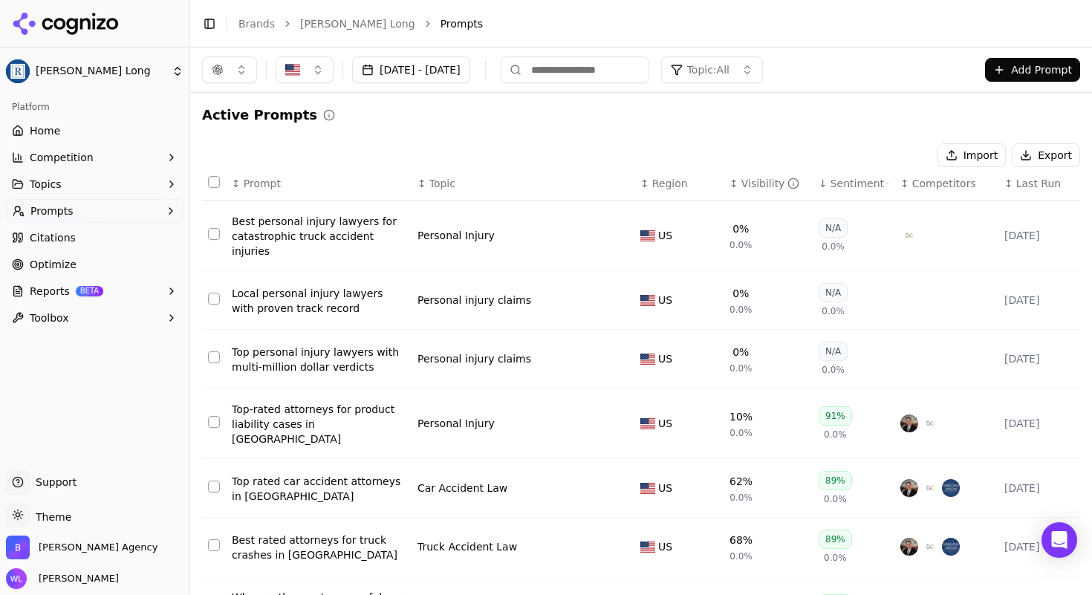
click at [1008, 71] on button "Add Prompt" at bounding box center [1032, 70] width 95 height 24
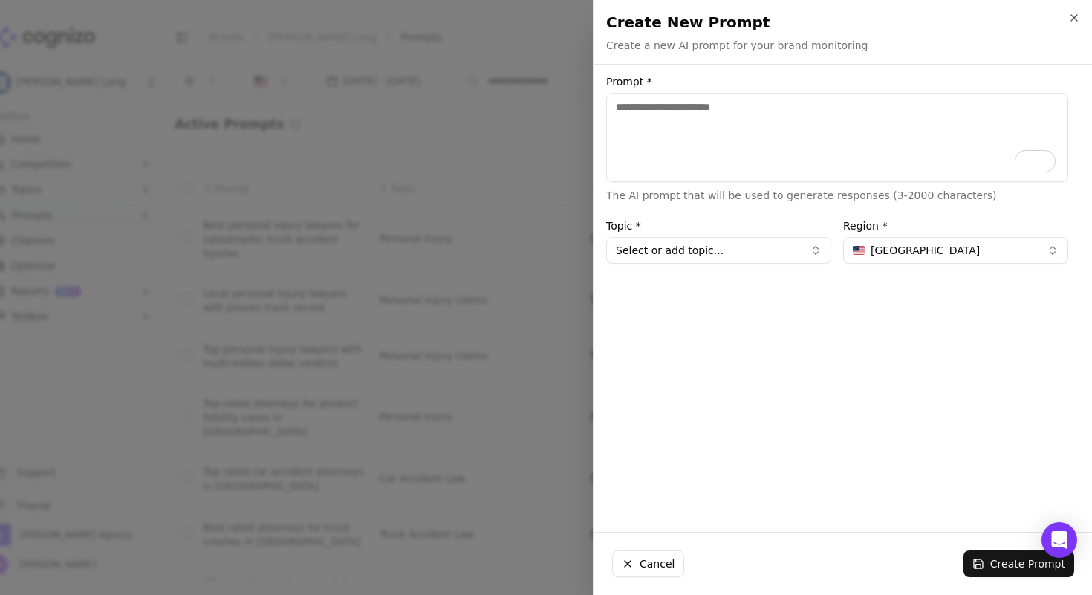
click at [1081, 15] on div "Create New Prompt Create a new AI prompt for your brand monitoring Unsaved chan…" at bounding box center [843, 32] width 498 height 64
click at [1076, 17] on icon "button" at bounding box center [1074, 18] width 12 height 12
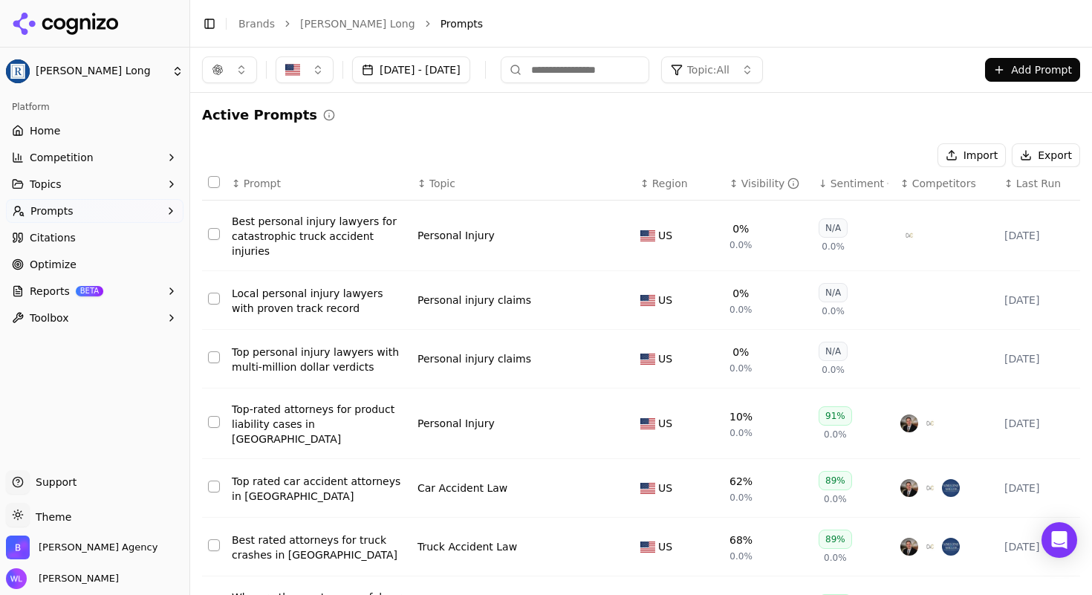
click at [236, 78] on button "button" at bounding box center [229, 69] width 55 height 27
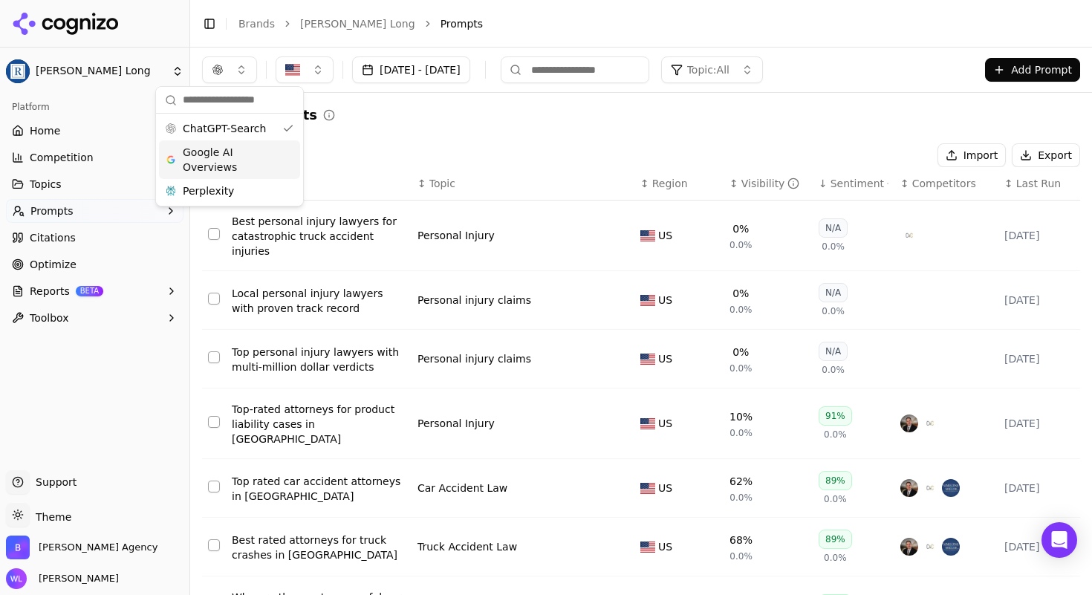
click at [227, 163] on span "Google AI Overviews" at bounding box center [230, 160] width 94 height 30
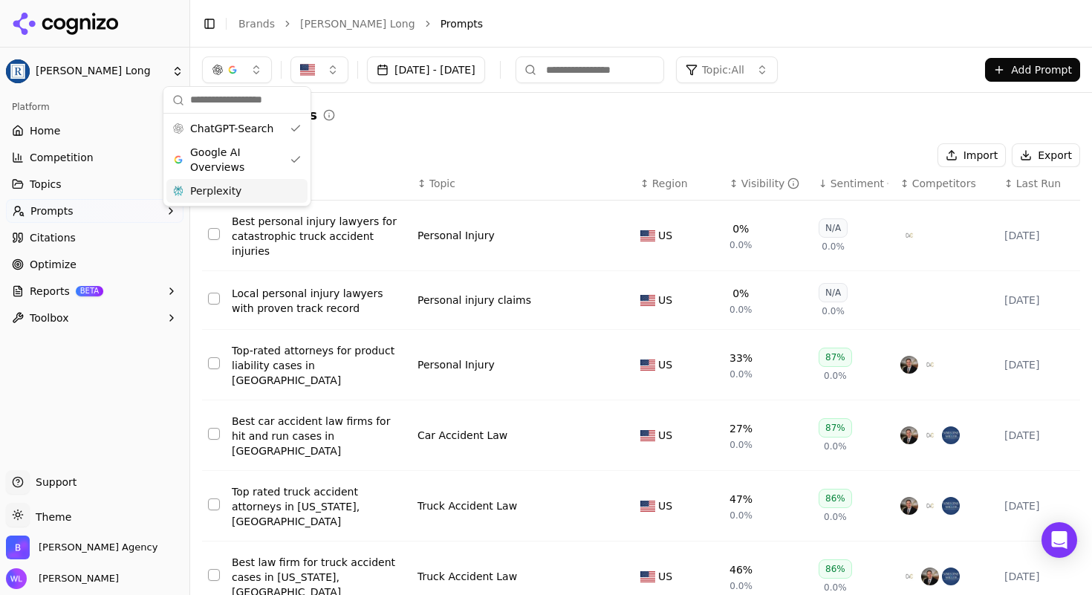
click at [211, 180] on div "Perplexity" at bounding box center [236, 191] width 141 height 24
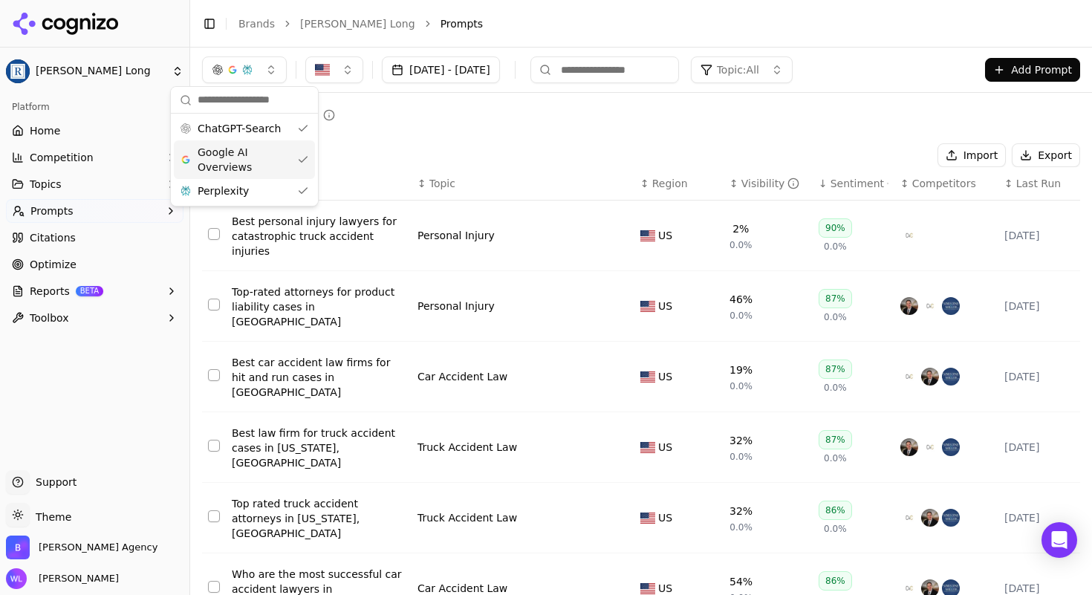
click at [539, 113] on div "Active Prompts" at bounding box center [641, 115] width 878 height 21
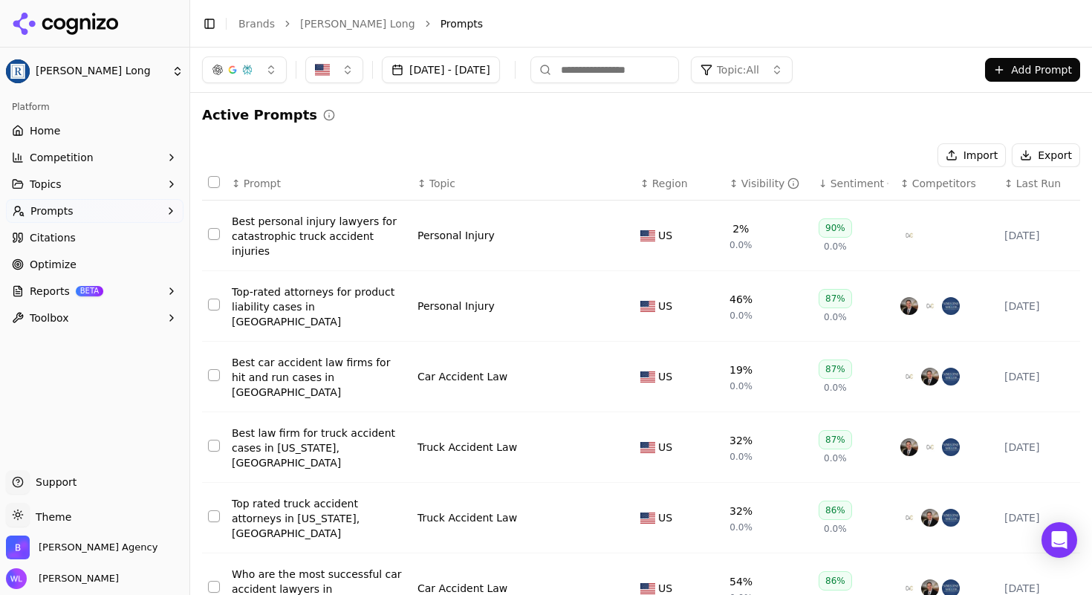
click at [759, 74] on span "Topic: All" at bounding box center [738, 69] width 42 height 15
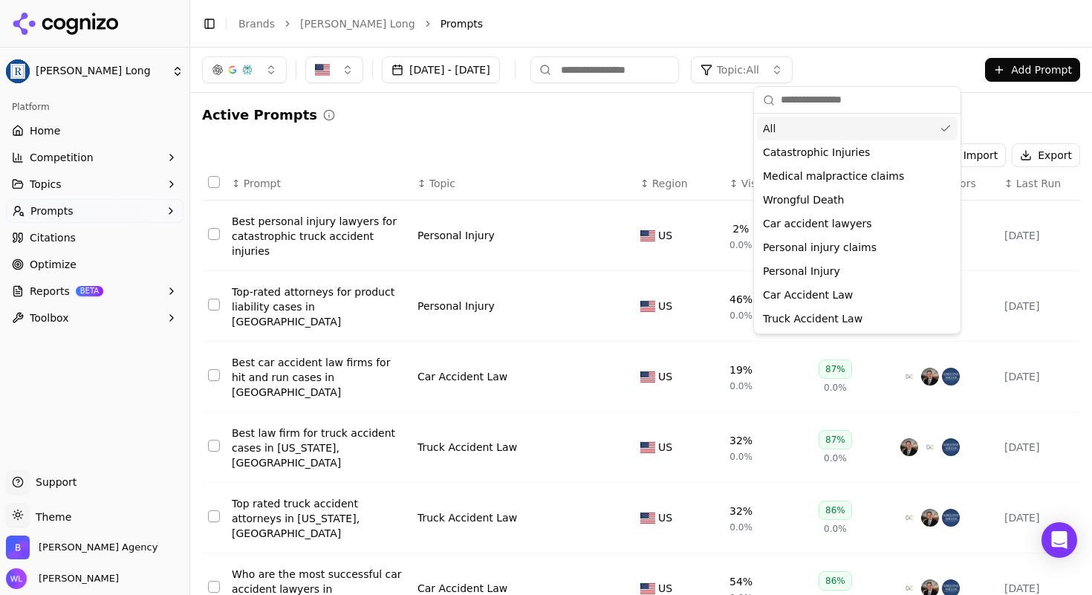
click at [509, 145] on div "Import Export" at bounding box center [641, 155] width 878 height 24
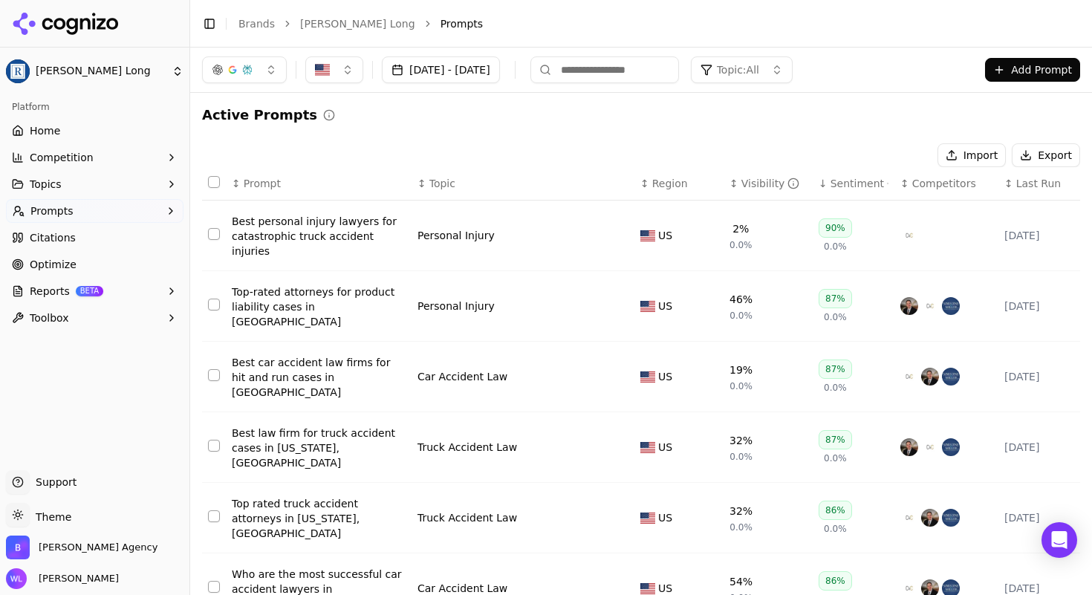
click at [71, 238] on span "Citations" at bounding box center [53, 237] width 46 height 15
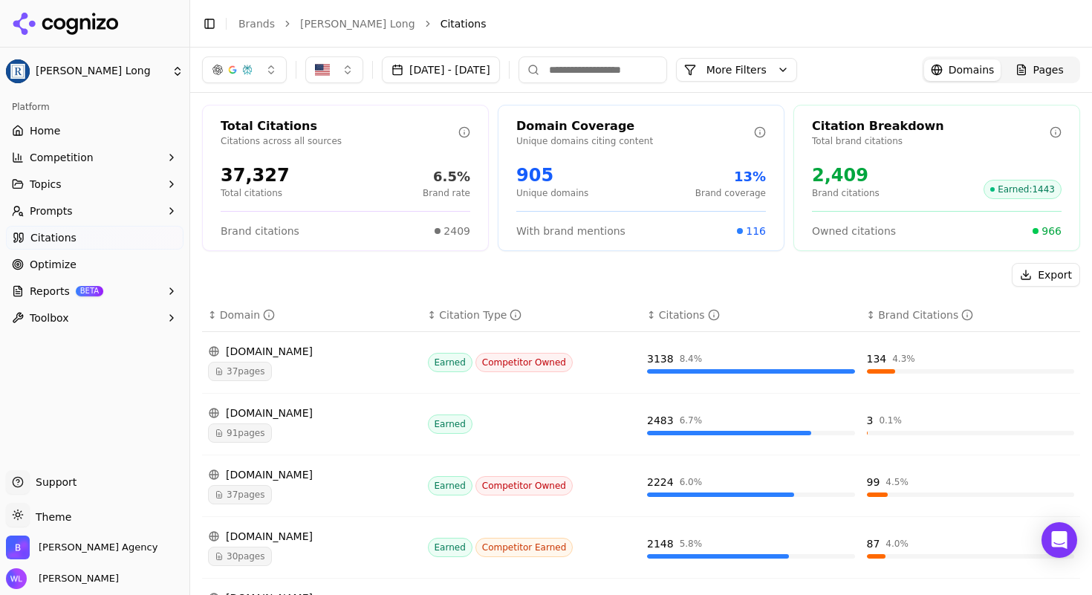
click at [458, 129] on icon at bounding box center [464, 132] width 12 height 12
click at [57, 313] on span "Toolbox" at bounding box center [49, 318] width 39 height 15
click at [59, 319] on span "Toolbox" at bounding box center [49, 318] width 39 height 15
click at [50, 281] on button "Reports BETA" at bounding box center [95, 291] width 178 height 24
click at [50, 282] on button "Reports BETA" at bounding box center [95, 291] width 178 height 24
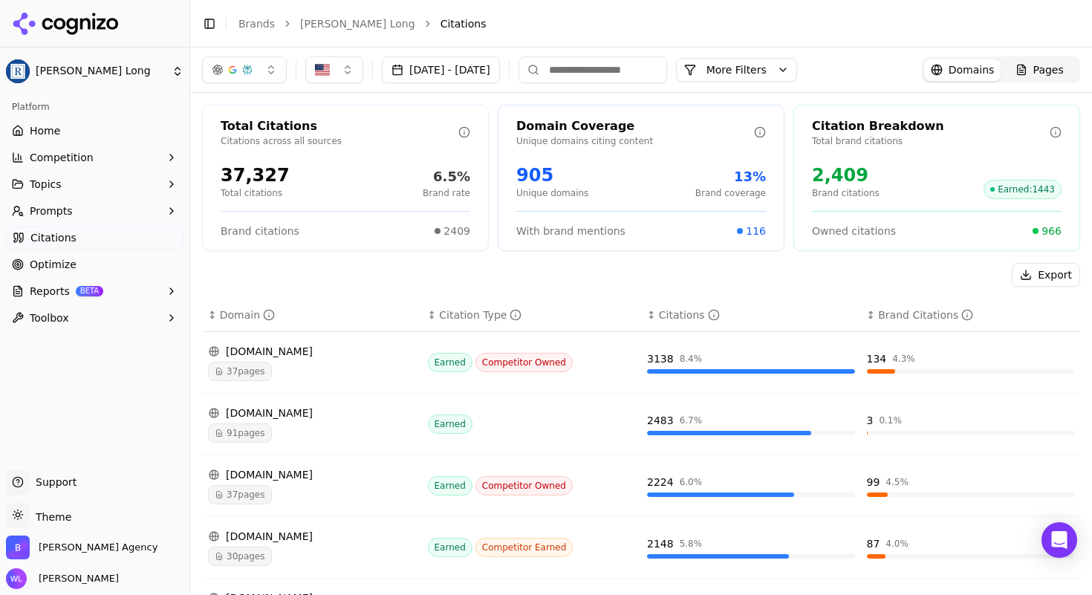
click at [50, 206] on span "Prompts" at bounding box center [51, 211] width 43 height 15
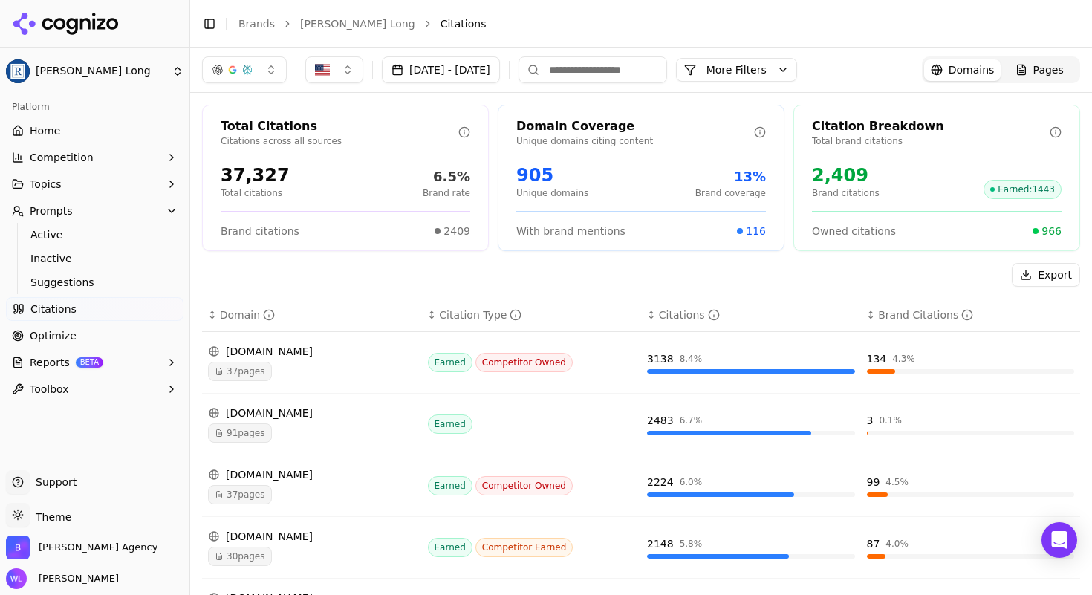
click at [62, 189] on button "Topics" at bounding box center [95, 184] width 178 height 24
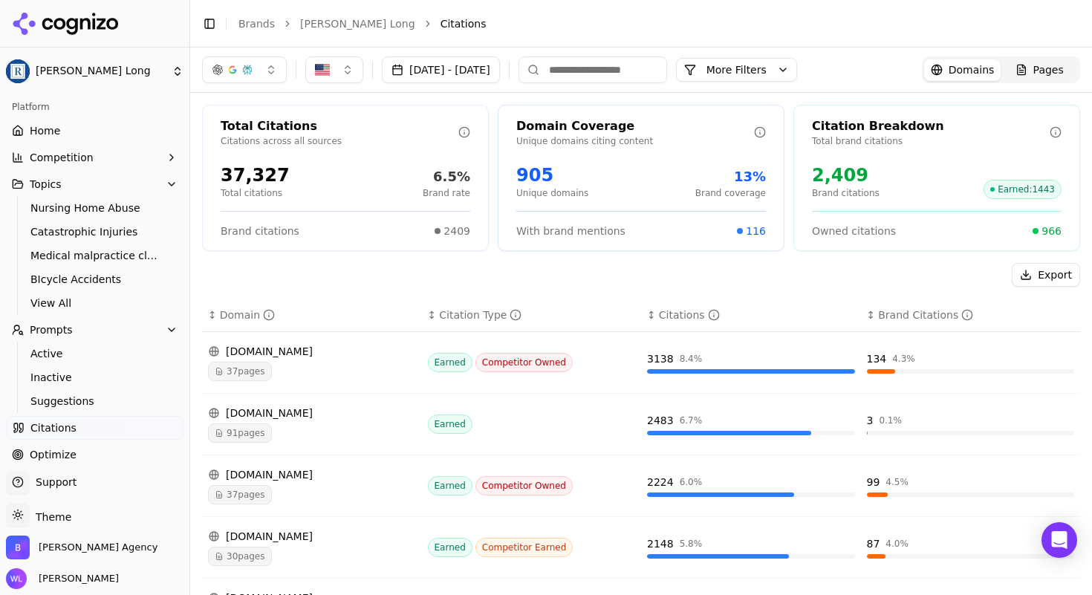
click at [94, 211] on span "Nursing Home Abuse" at bounding box center [94, 208] width 129 height 15
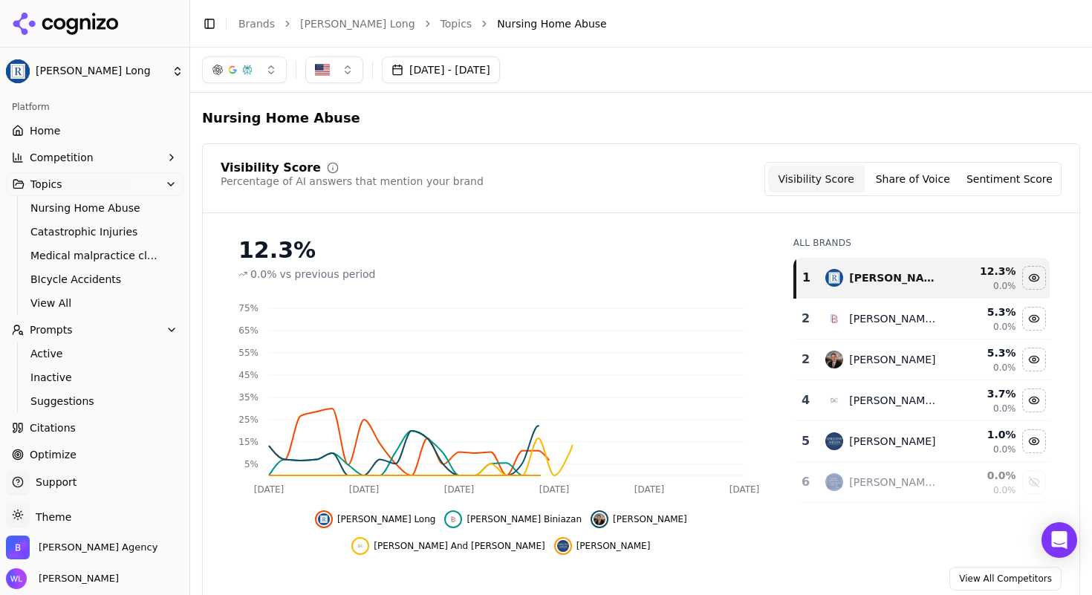
click at [432, 12] on header "Toggle Sidebar Brands [PERSON_NAME] Long Topics Nursing Home Abuse" at bounding box center [641, 24] width 902 height 48
click at [441, 20] on link "Topics" at bounding box center [457, 23] width 32 height 15
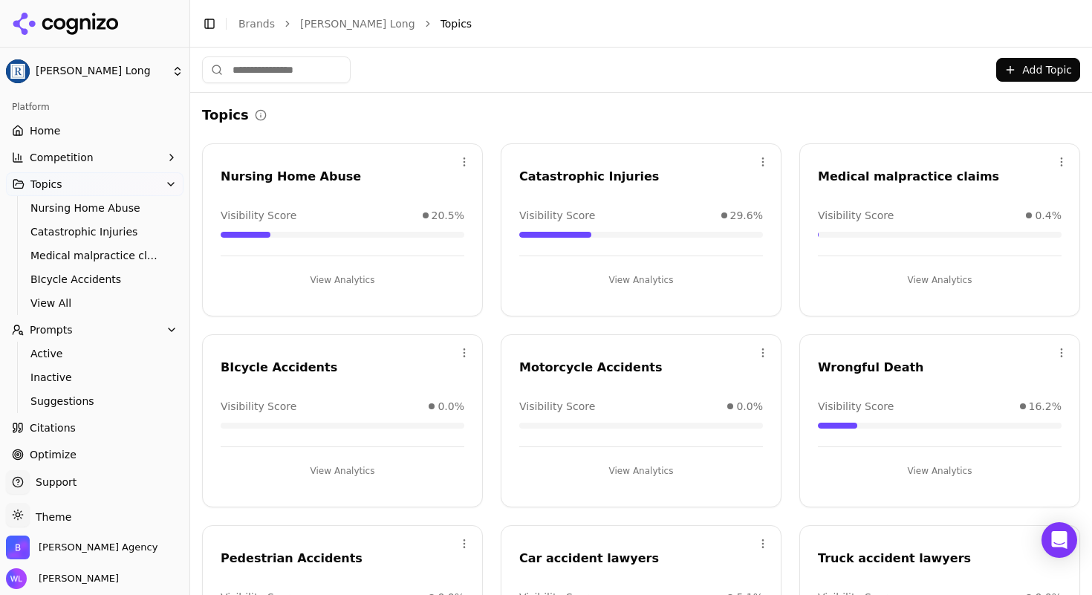
click at [461, 164] on html "[PERSON_NAME] Long Platform Home Competition Topics Nursing Home Abuse Catastro…" at bounding box center [546, 315] width 1092 height 631
click at [426, 220] on div "Delete" at bounding box center [401, 223] width 135 height 24
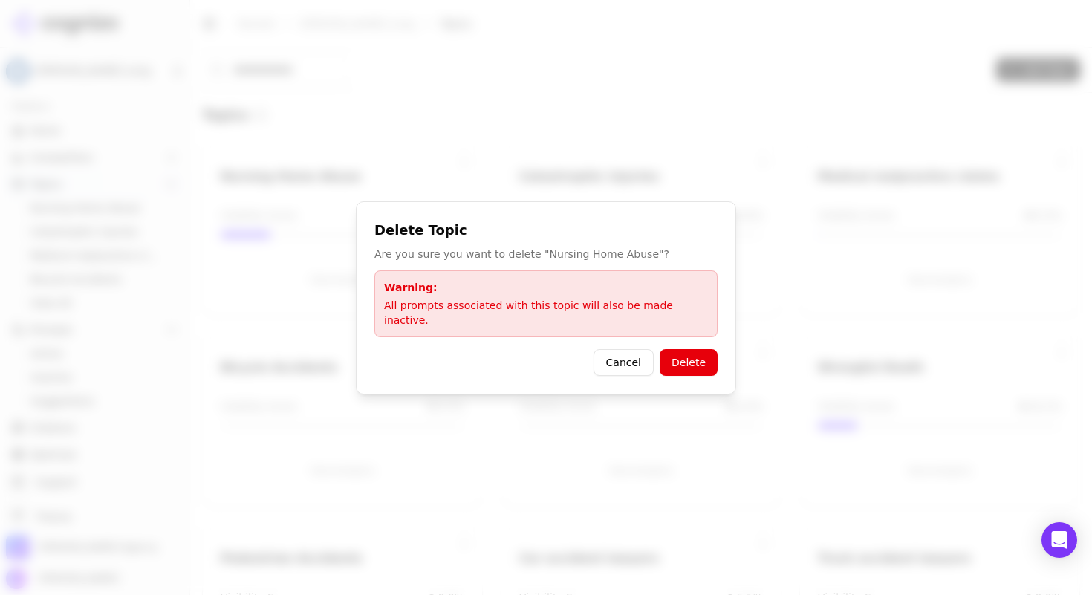
click at [686, 358] on button "Delete" at bounding box center [689, 362] width 58 height 27
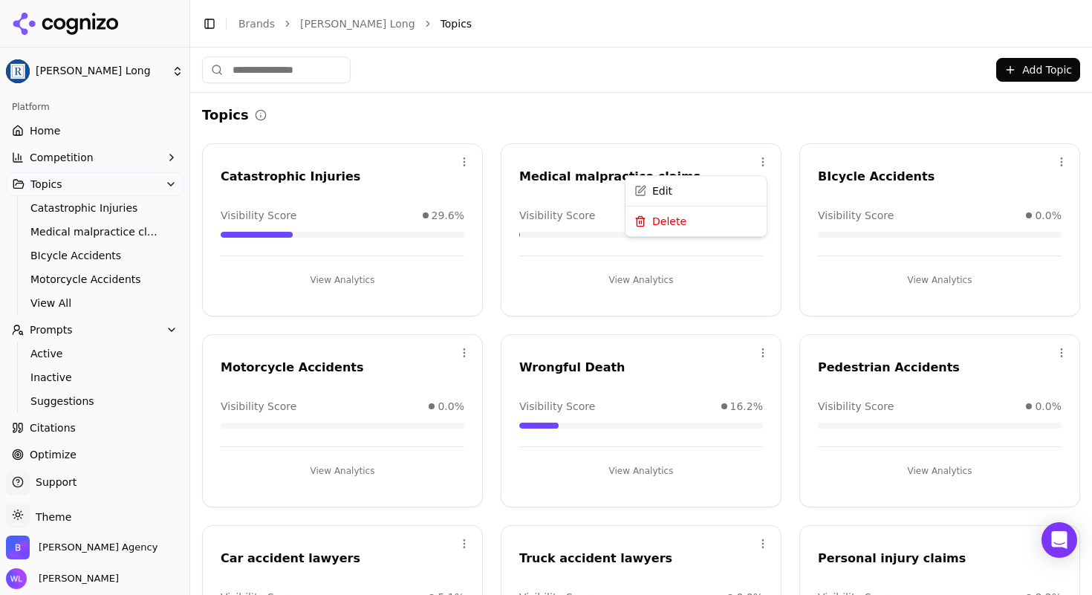
click at [757, 159] on html "[PERSON_NAME] Long Platform Home Competition Topics Catastrophic Injuries Medic…" at bounding box center [546, 315] width 1092 height 631
click at [726, 228] on div "Delete" at bounding box center [696, 223] width 135 height 24
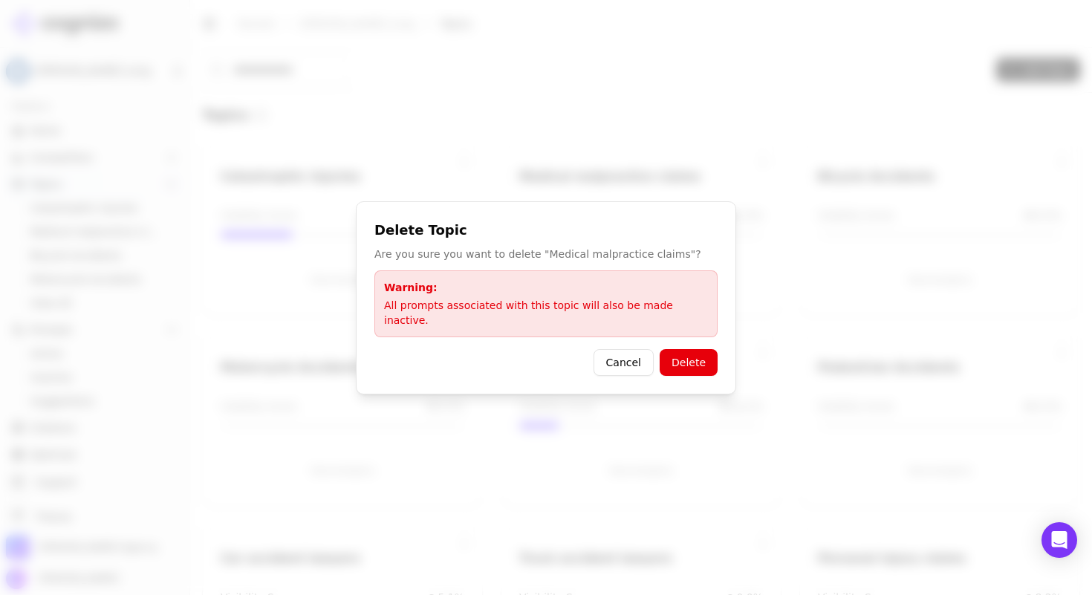
click at [718, 361] on div "Delete Topic Are you sure you want to delete "Medical malpractice claims"? Warn…" at bounding box center [546, 297] width 380 height 193
click at [687, 354] on button "Delete" at bounding box center [689, 362] width 58 height 27
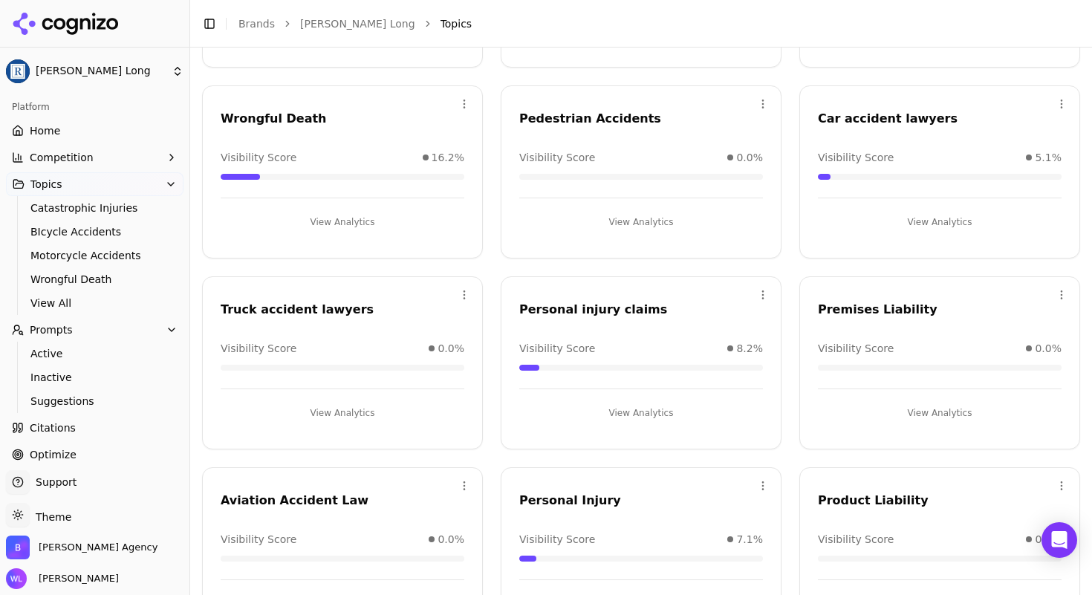
scroll to position [351, 0]
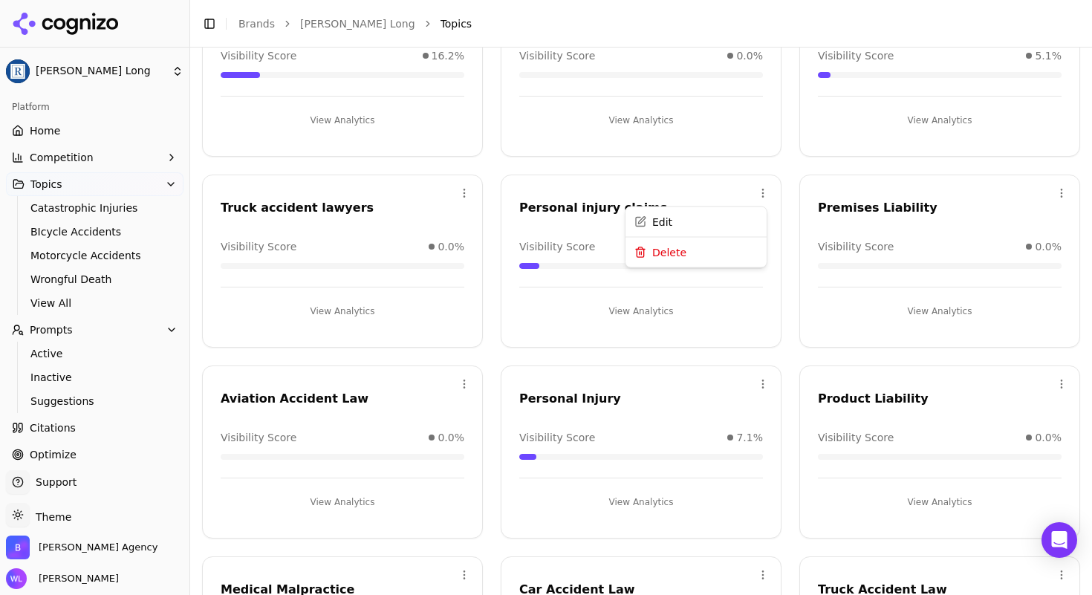
click at [750, 192] on html "[PERSON_NAME] Long Platform Home Competition Topics Catastrophic Injuries BIcyc…" at bounding box center [546, 315] width 1092 height 631
click at [713, 253] on div "Delete" at bounding box center [696, 254] width 135 height 24
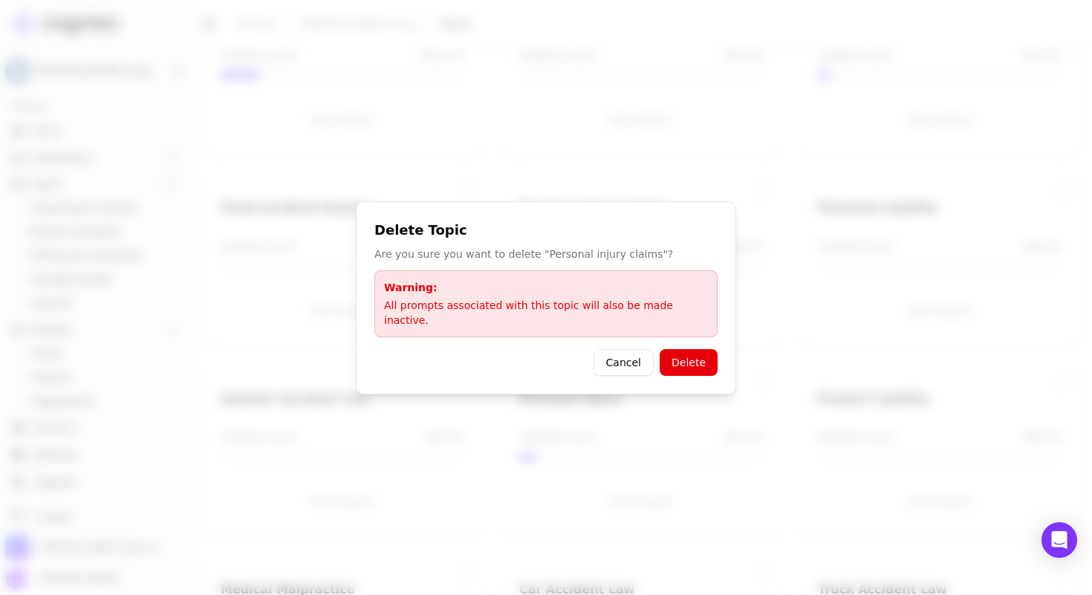
click at [610, 353] on button "Cancel" at bounding box center [624, 362] width 60 height 27
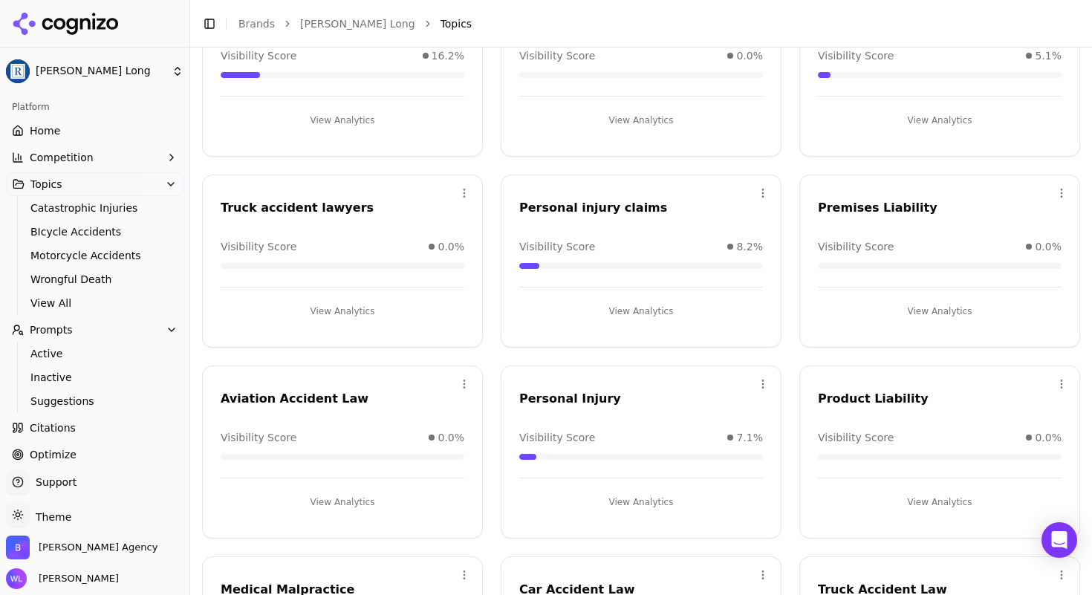
scroll to position [0, 0]
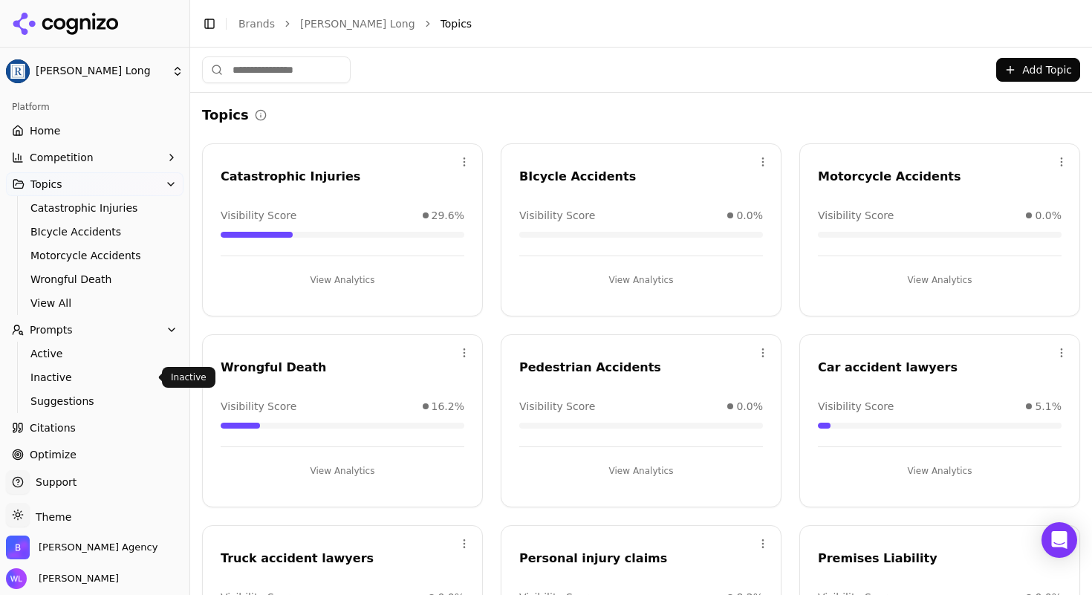
click at [48, 374] on span "Inactive" at bounding box center [94, 377] width 129 height 15
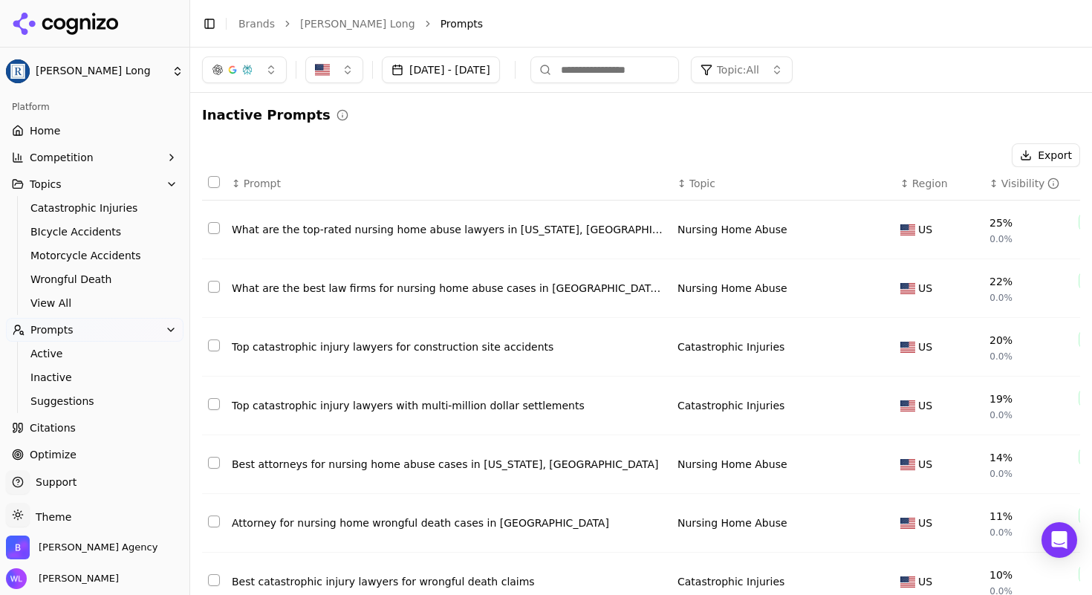
click at [215, 349] on button "Select row 3" at bounding box center [214, 346] width 12 height 12
click at [216, 404] on button "Select row 4" at bounding box center [214, 404] width 12 height 12
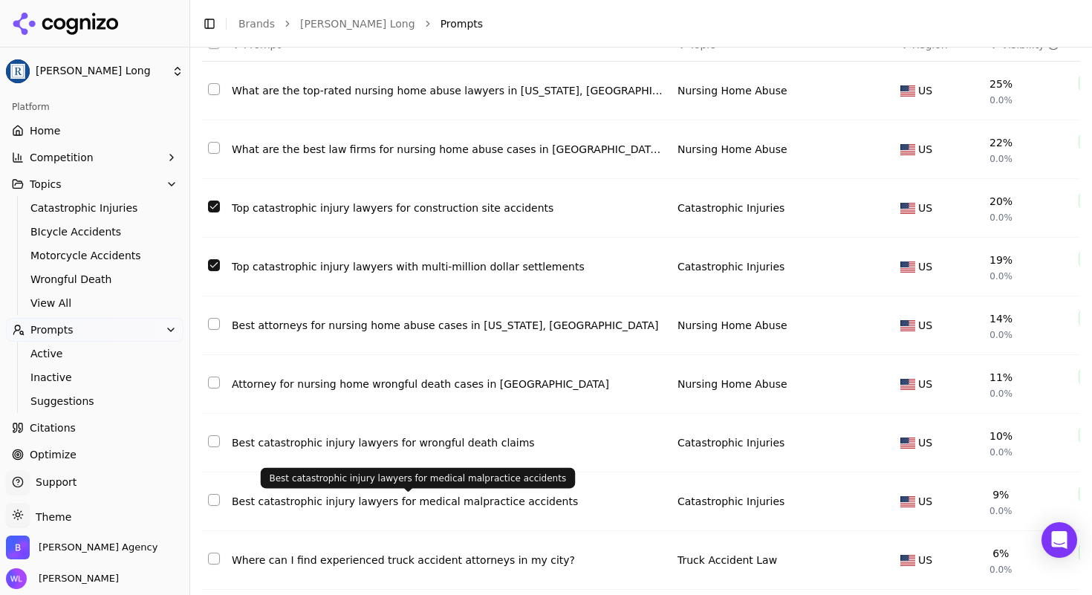
scroll to position [140, 0]
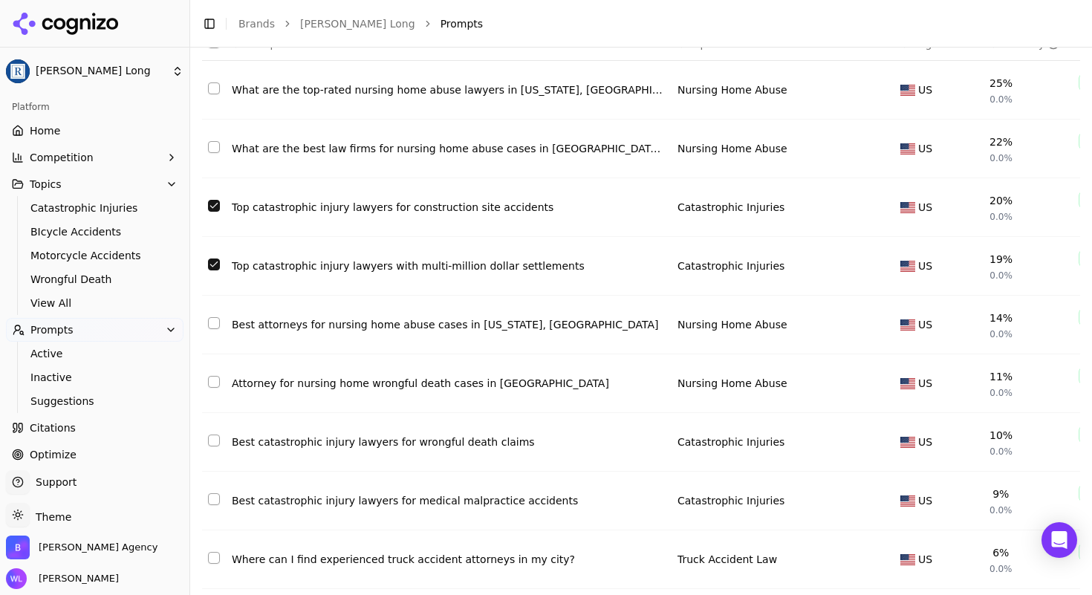
click at [214, 445] on button "Select row 7" at bounding box center [214, 441] width 12 height 12
click at [211, 505] on button "Select row 8" at bounding box center [214, 499] width 12 height 12
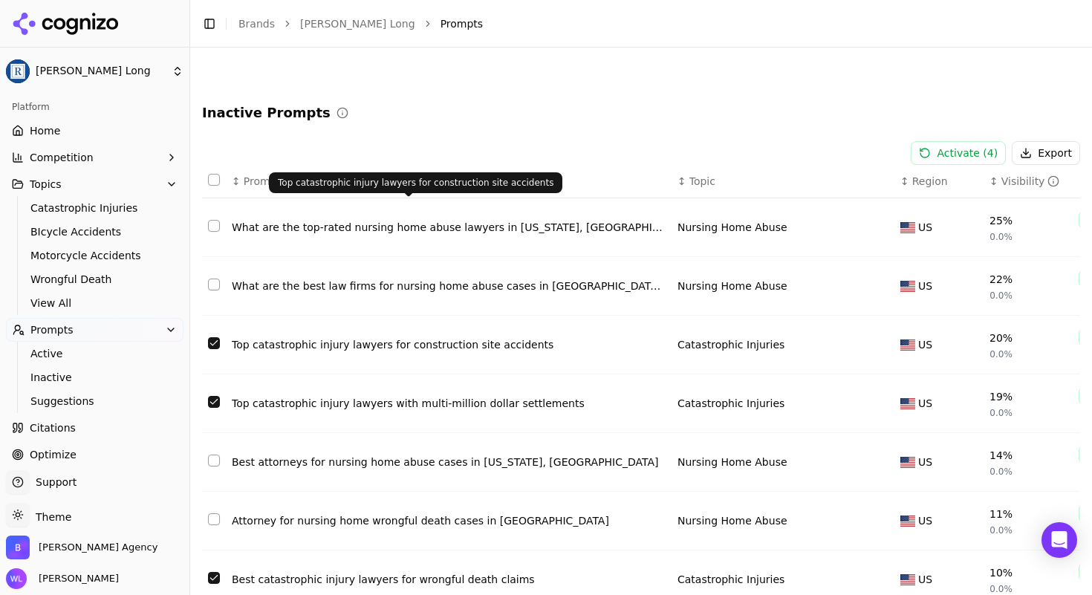
scroll to position [0, 0]
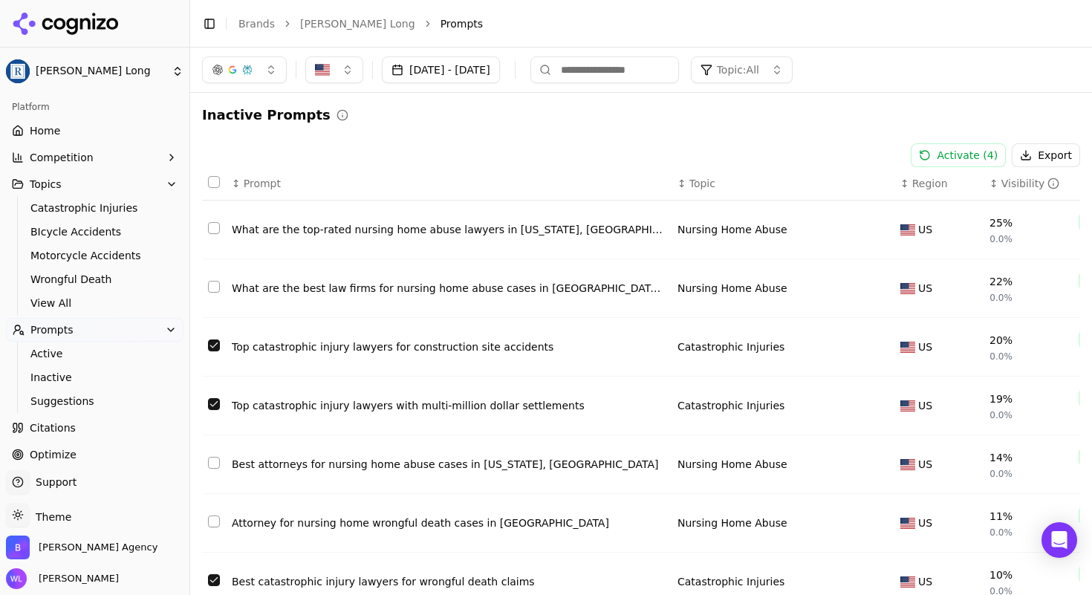
click at [944, 158] on button "Activate ( 4 )" at bounding box center [958, 155] width 95 height 24
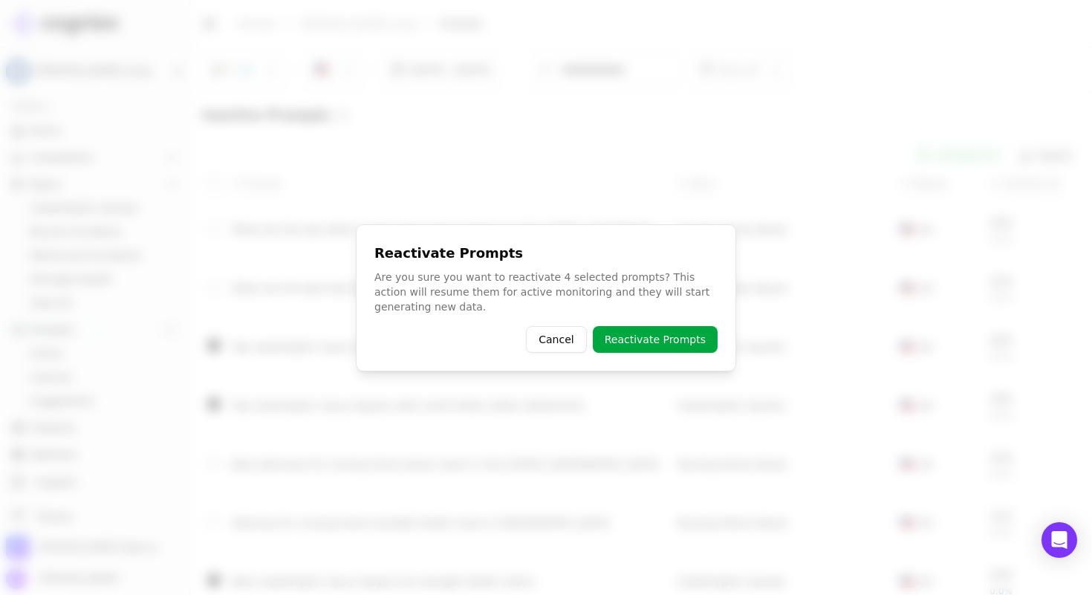
click at [628, 345] on button "Reactivate Prompts" at bounding box center [655, 339] width 125 height 27
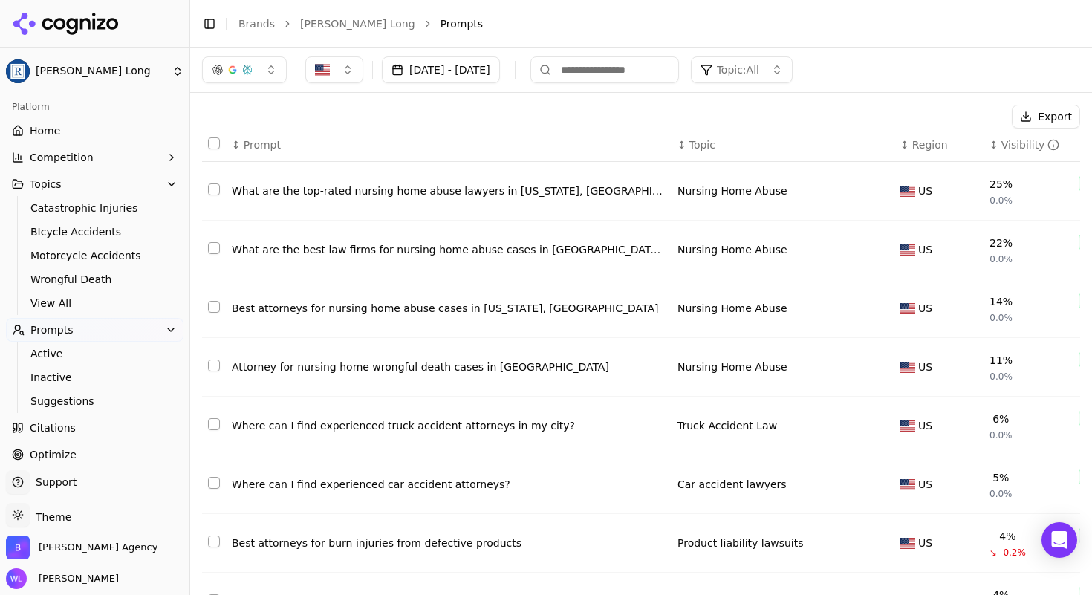
scroll to position [107, 0]
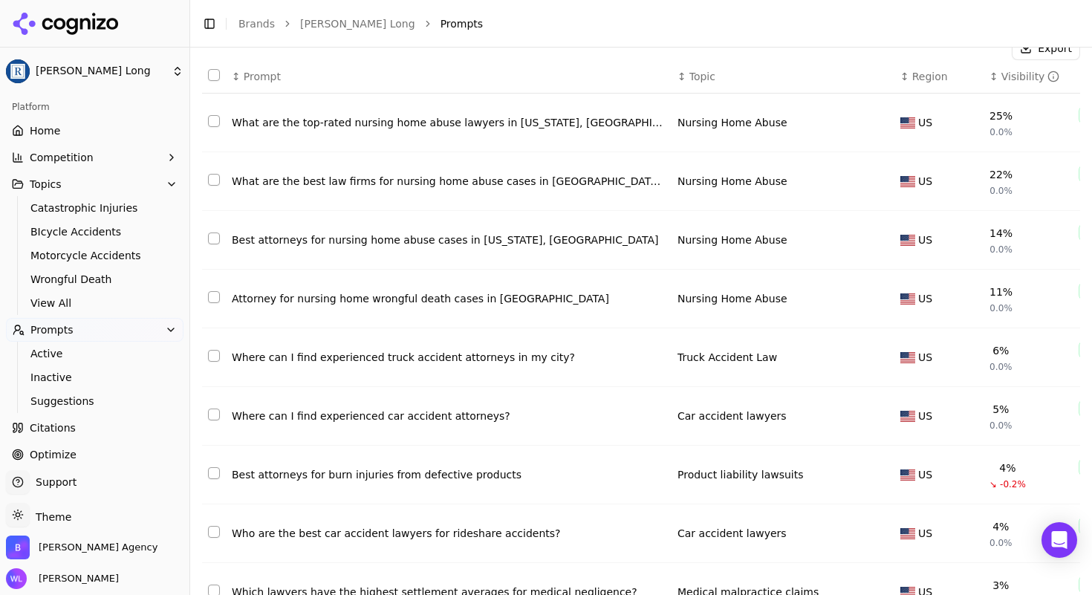
click at [212, 475] on button "Select row 7" at bounding box center [214, 473] width 12 height 12
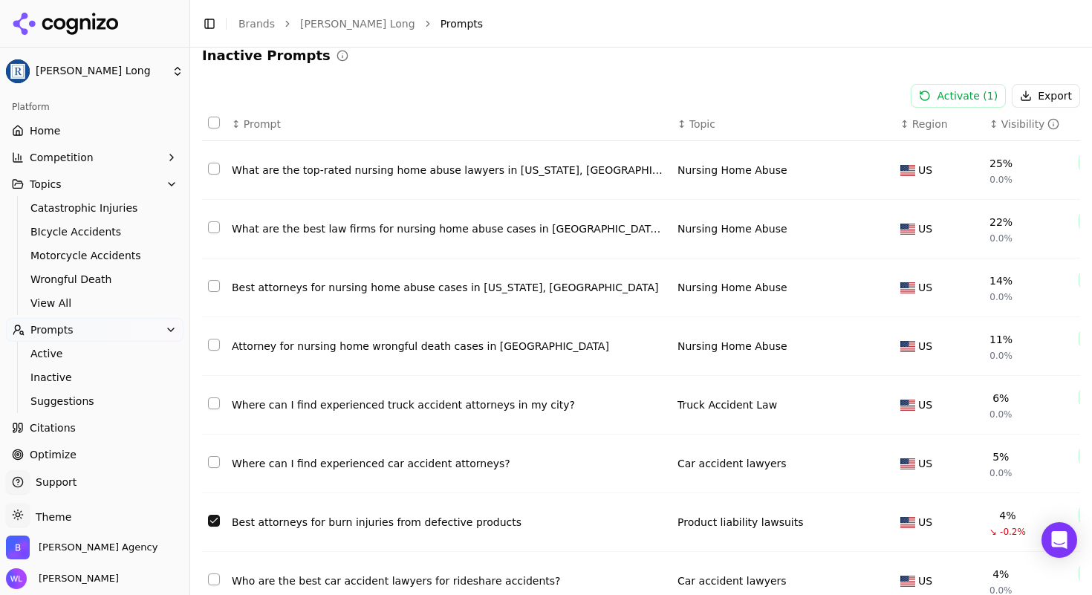
scroll to position [0, 0]
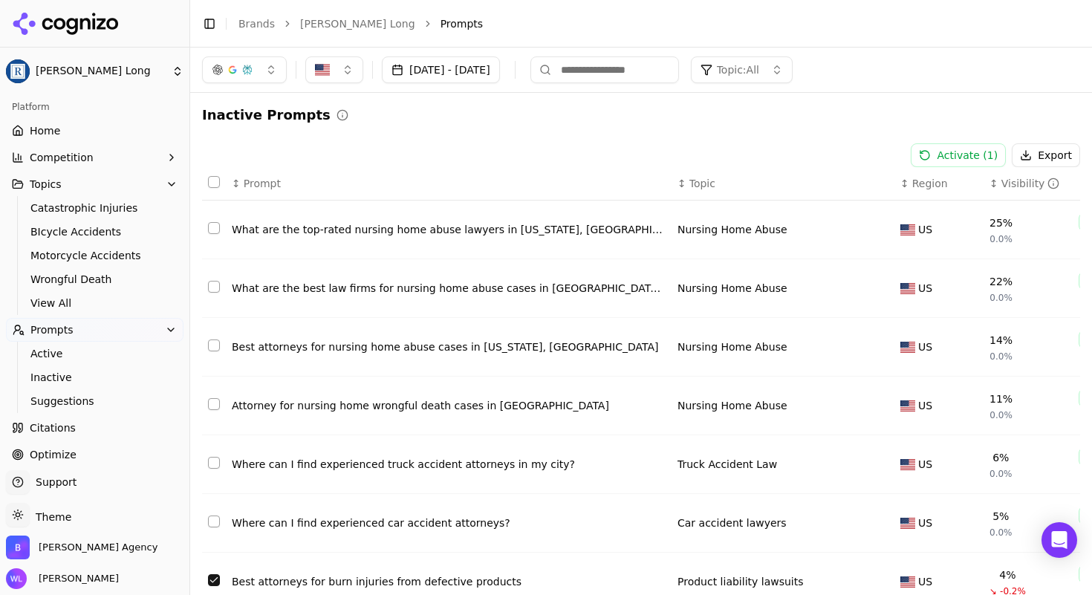
click at [951, 160] on button "Activate ( 1 )" at bounding box center [958, 155] width 95 height 24
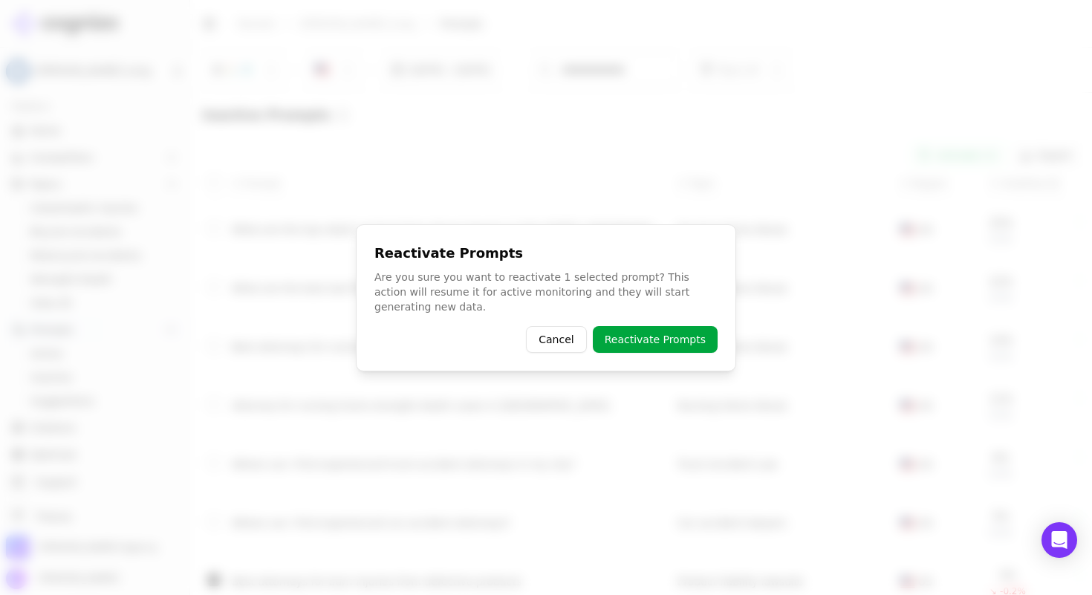
click at [669, 331] on button "Reactivate Prompts" at bounding box center [655, 339] width 125 height 27
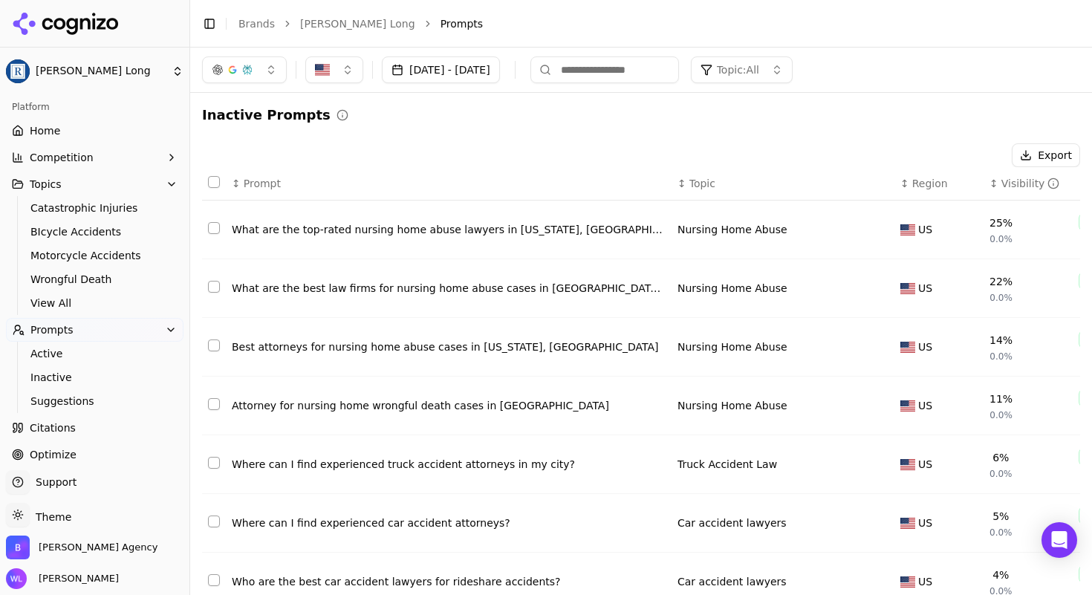
scroll to position [255, 0]
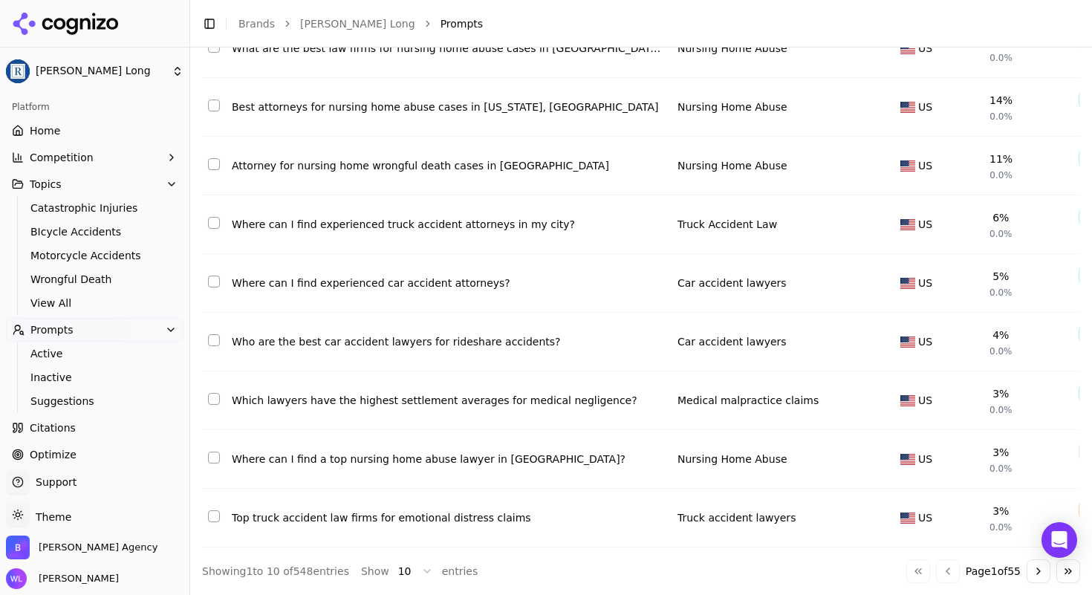
click at [1027, 574] on button "Go to next page" at bounding box center [1039, 571] width 24 height 24
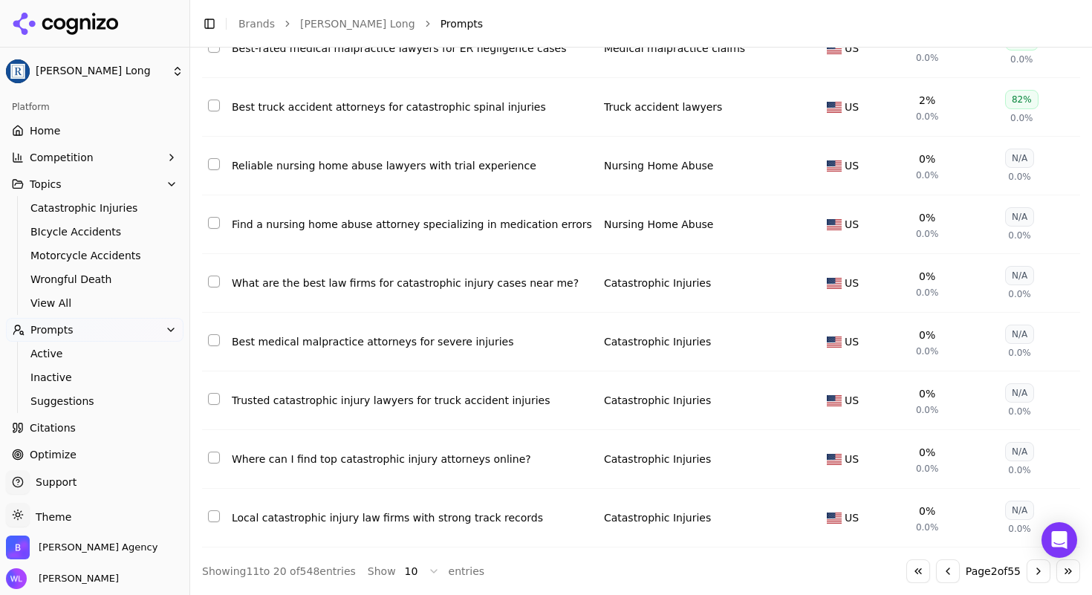
click at [211, 510] on button "Select row 20" at bounding box center [214, 516] width 12 height 12
click at [215, 393] on button "Select row 18" at bounding box center [214, 399] width 12 height 12
click at [215, 334] on button "Select row 17" at bounding box center [214, 340] width 12 height 12
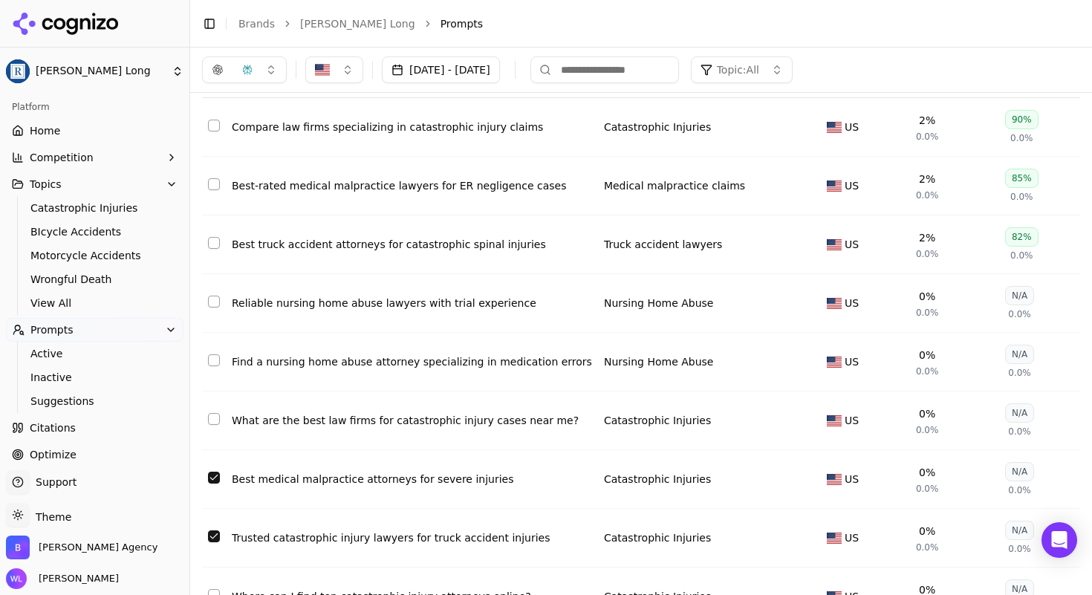
scroll to position [96, 0]
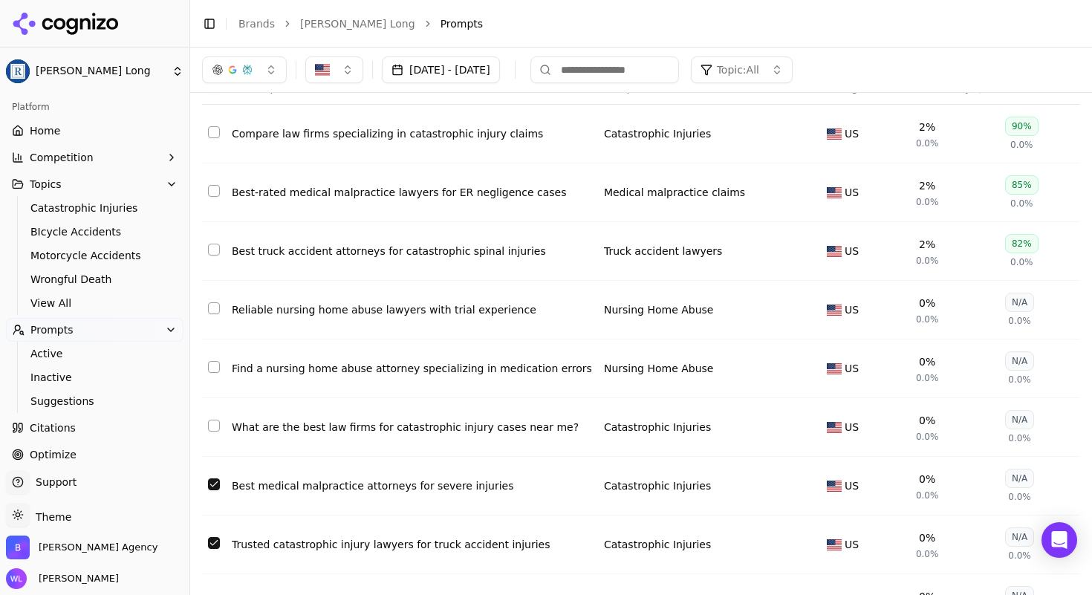
click at [212, 252] on button "Select row 13" at bounding box center [214, 250] width 12 height 12
click at [217, 189] on button "Select row 12" at bounding box center [214, 191] width 12 height 12
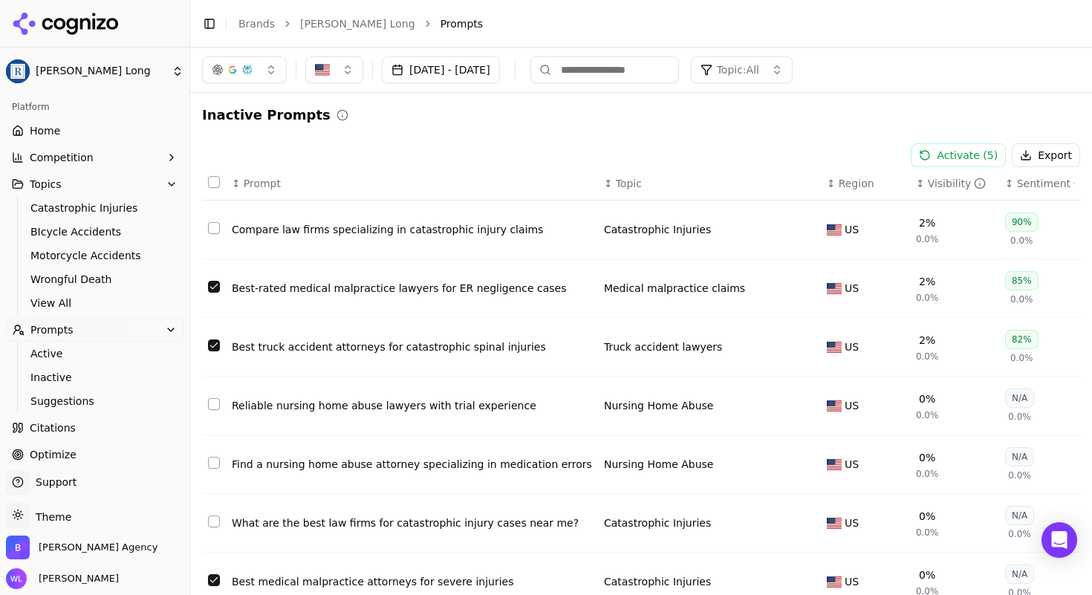
scroll to position [3, 0]
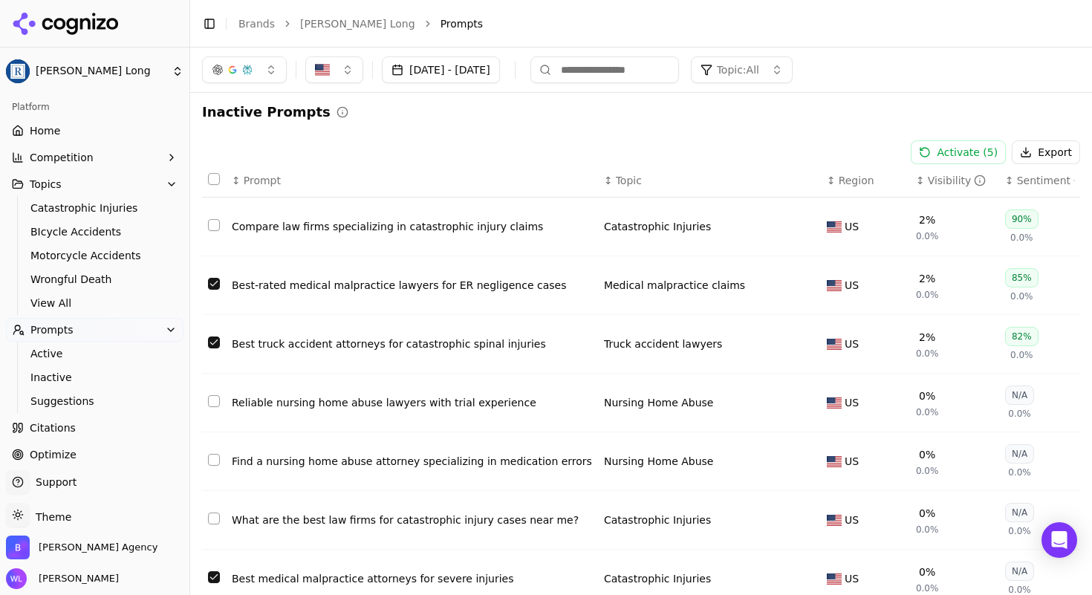
click at [979, 155] on button "Activate ( 5 )" at bounding box center [958, 152] width 95 height 24
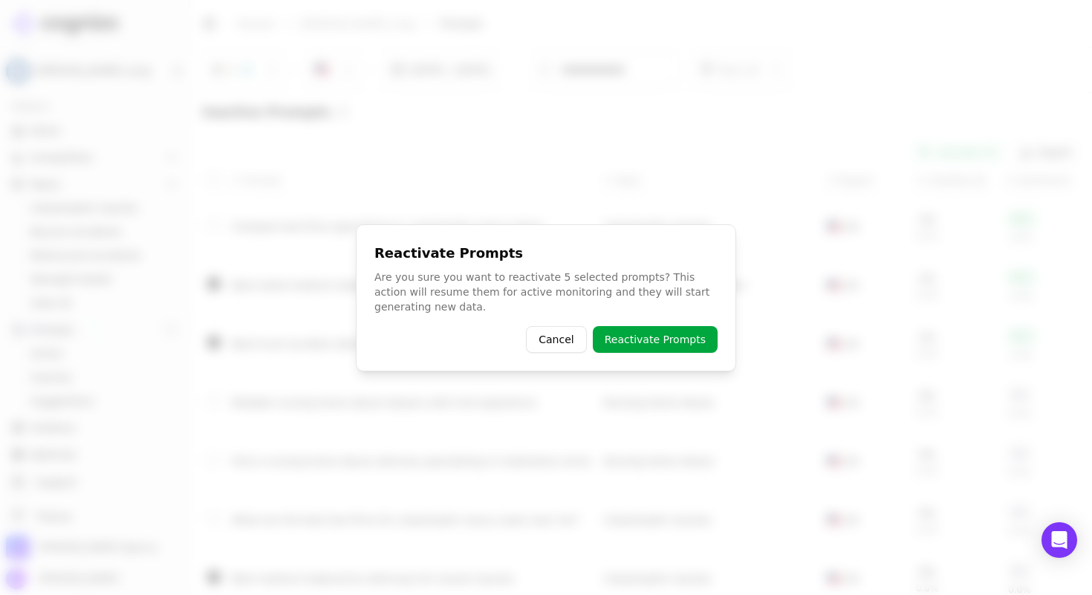
click at [649, 349] on button "Reactivate Prompts" at bounding box center [655, 339] width 125 height 27
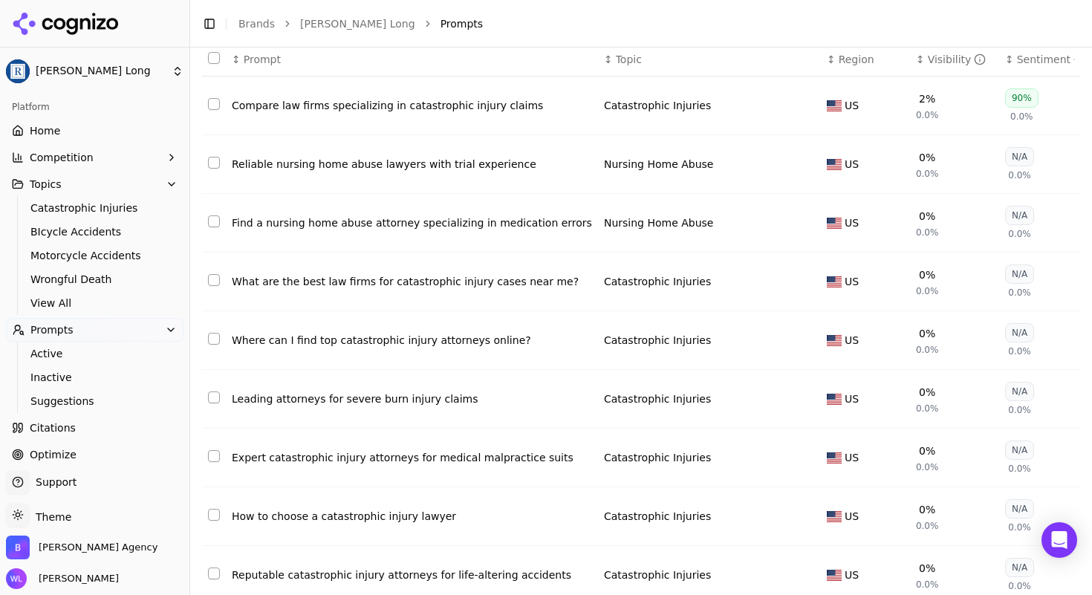
scroll to position [126, 0]
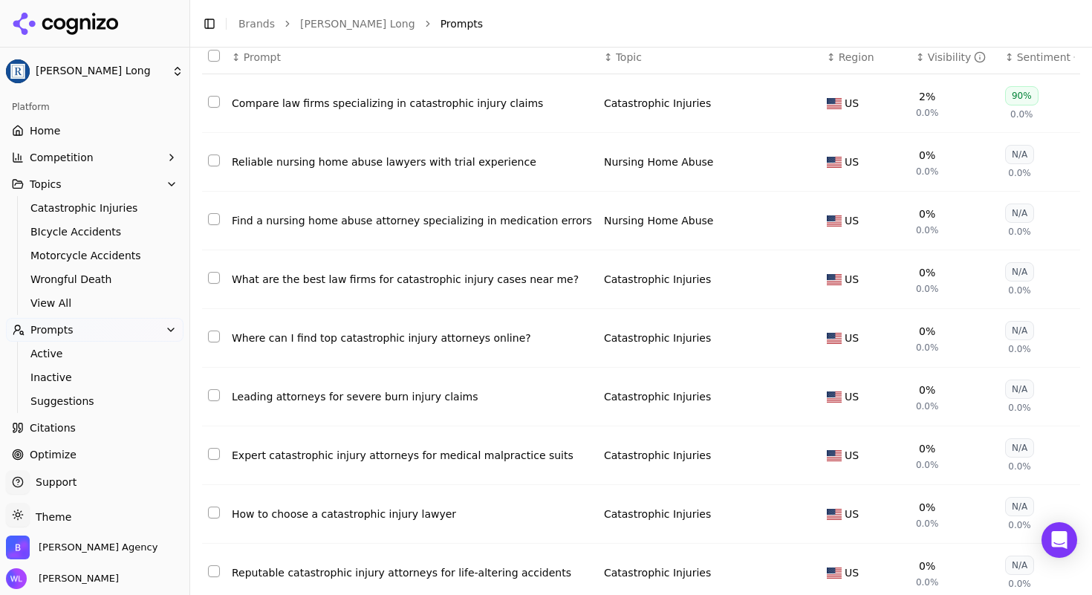
click at [212, 460] on button "Select row 17" at bounding box center [214, 454] width 12 height 12
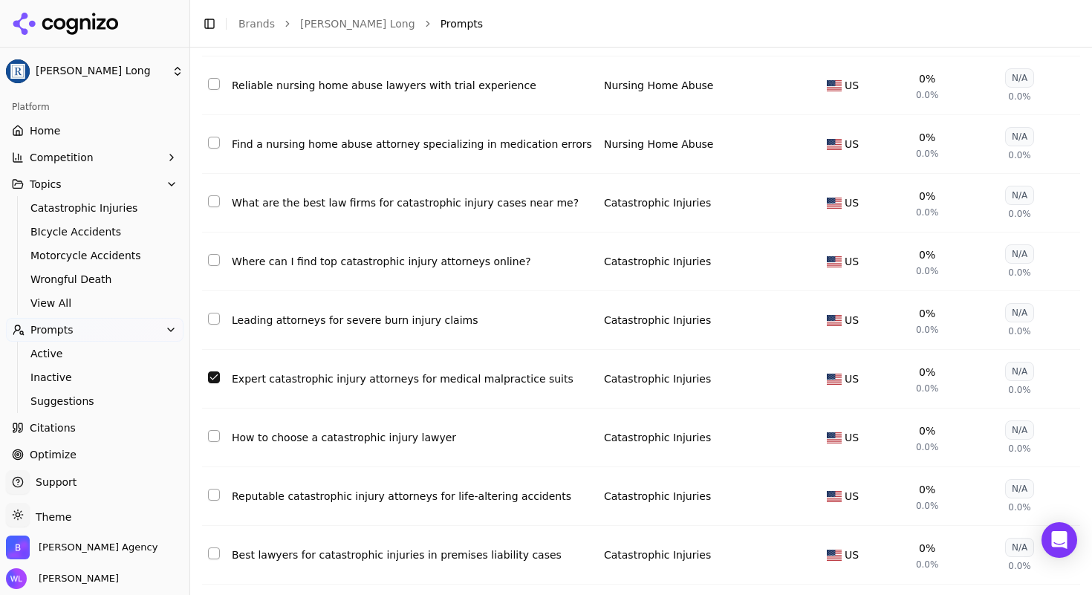
scroll to position [243, 0]
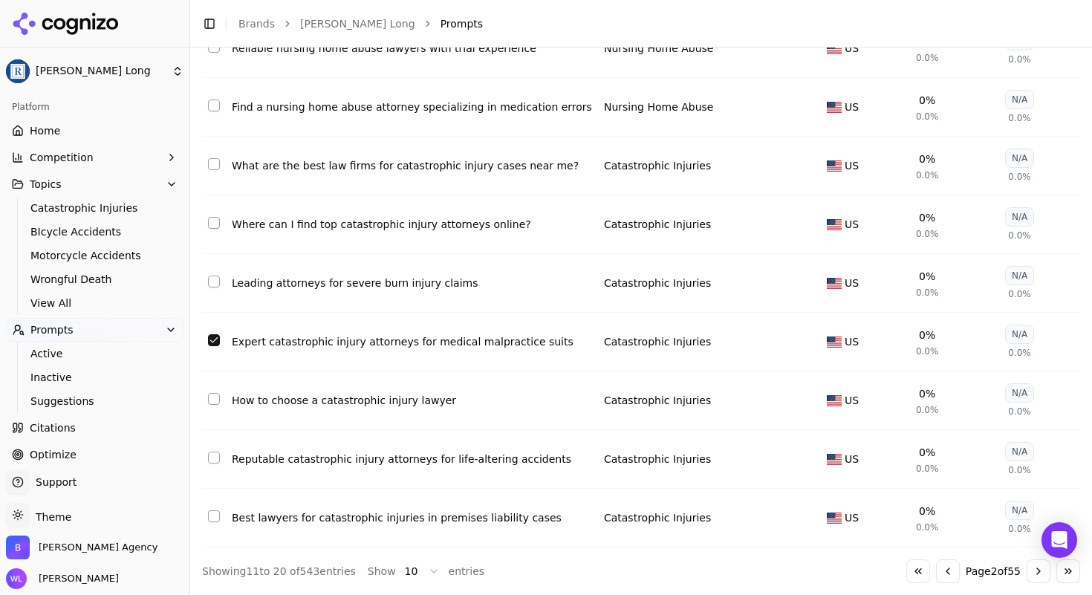
click at [213, 276] on button "Select row 16" at bounding box center [214, 282] width 12 height 12
click at [203, 463] on td "Data table" at bounding box center [214, 459] width 24 height 59
click at [215, 461] on button "Select row 19" at bounding box center [214, 458] width 12 height 12
click at [210, 524] on td "Data table" at bounding box center [214, 518] width 24 height 59
click at [217, 521] on button "Select row 20" at bounding box center [214, 516] width 12 height 12
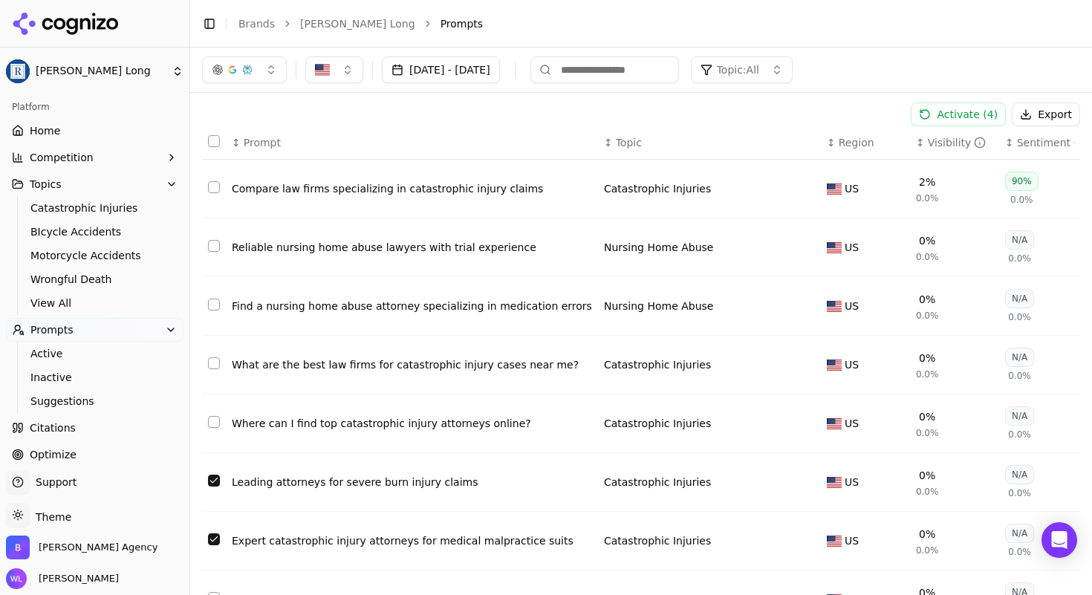
scroll to position [0, 0]
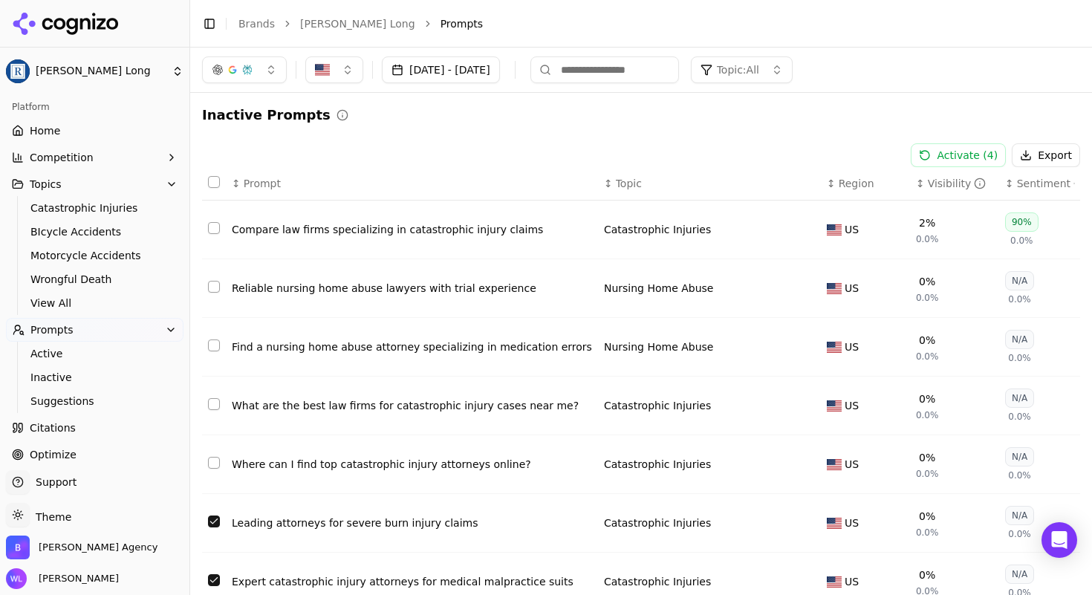
click at [956, 155] on button "Activate ( 4 )" at bounding box center [958, 155] width 95 height 24
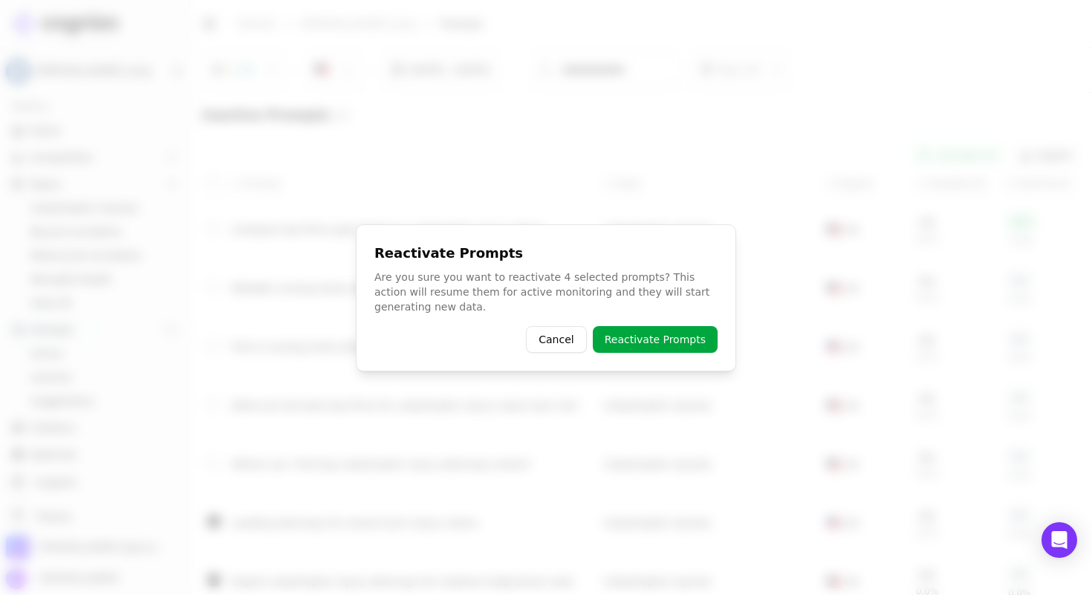
click at [667, 337] on button "Reactivate Prompts" at bounding box center [655, 339] width 125 height 27
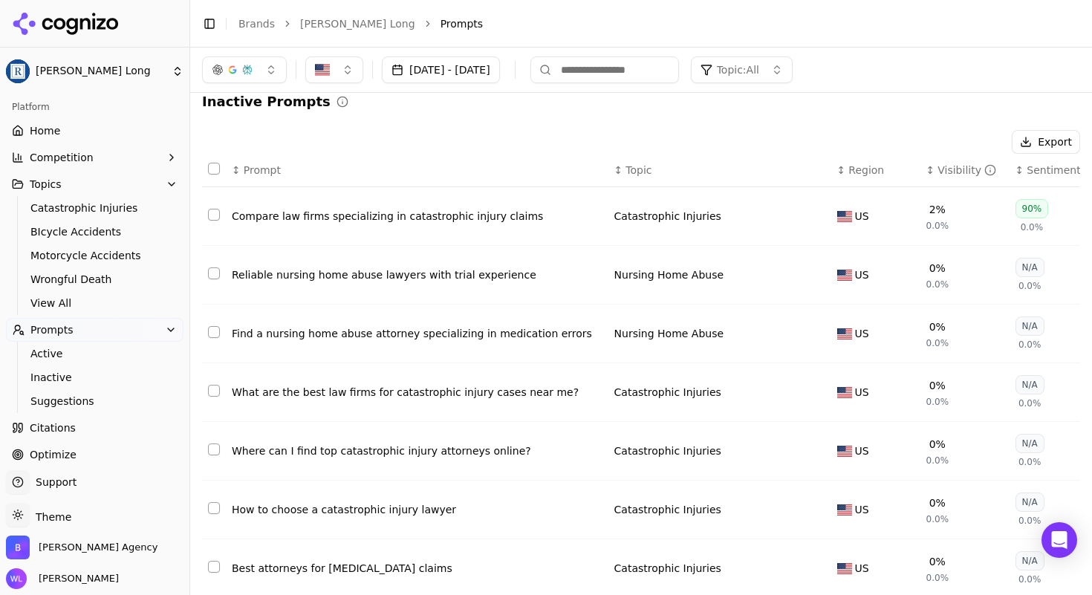
scroll to position [111, 0]
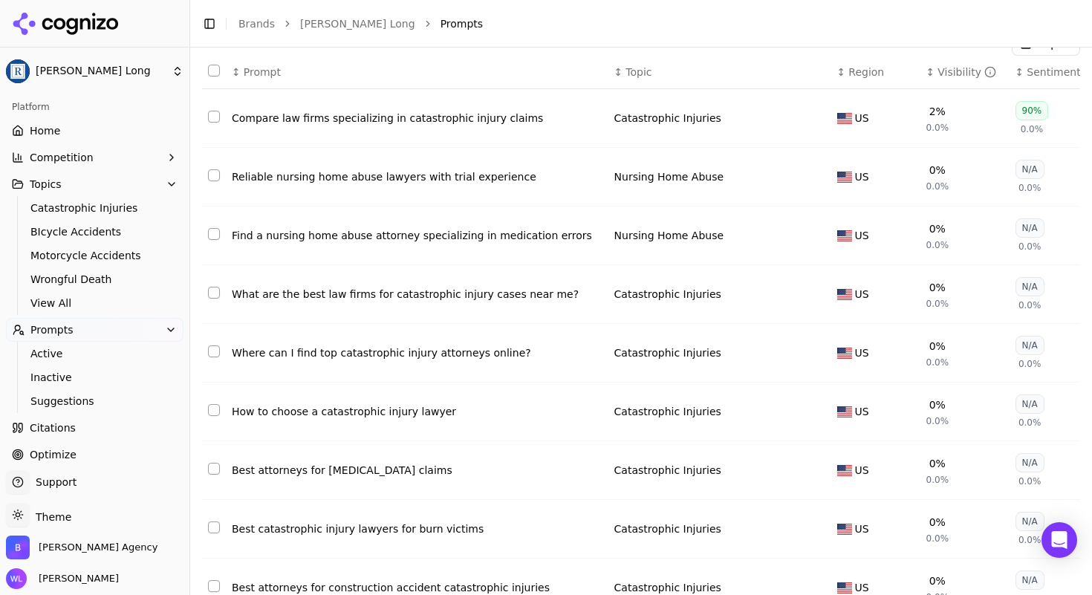
click at [213, 471] on button "Select row 17" at bounding box center [214, 469] width 12 height 12
click at [213, 529] on button "Select row 18" at bounding box center [214, 528] width 12 height 12
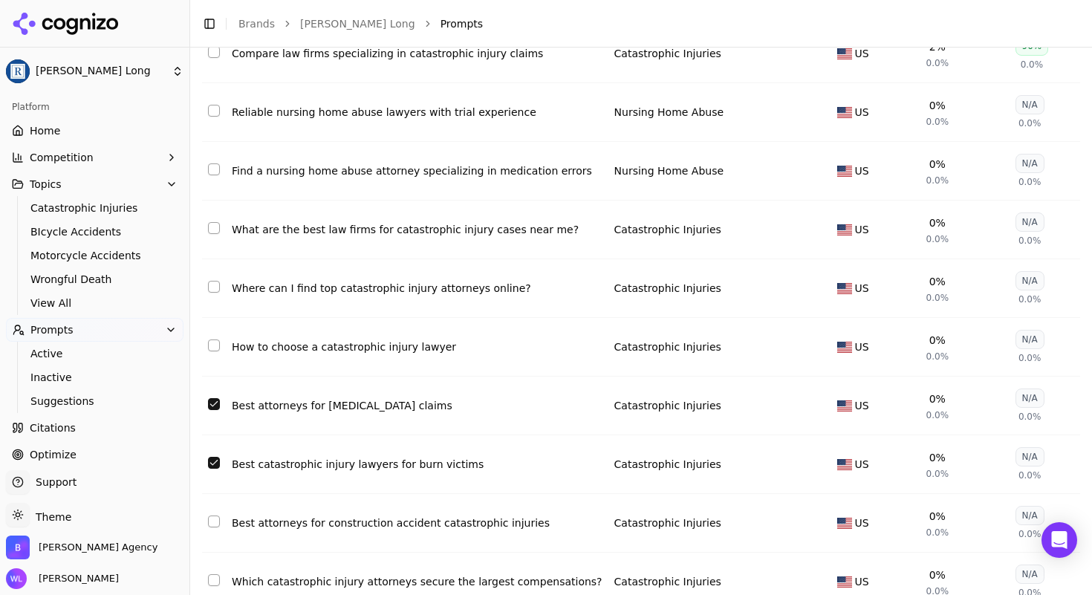
scroll to position [192, 0]
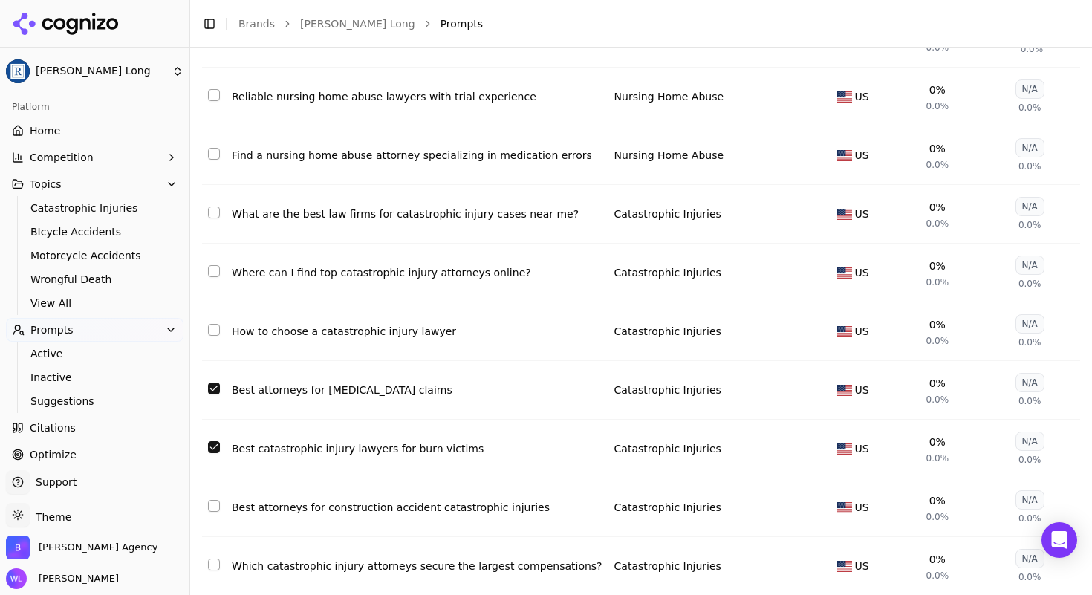
click at [213, 507] on button "Select row 19" at bounding box center [214, 506] width 12 height 12
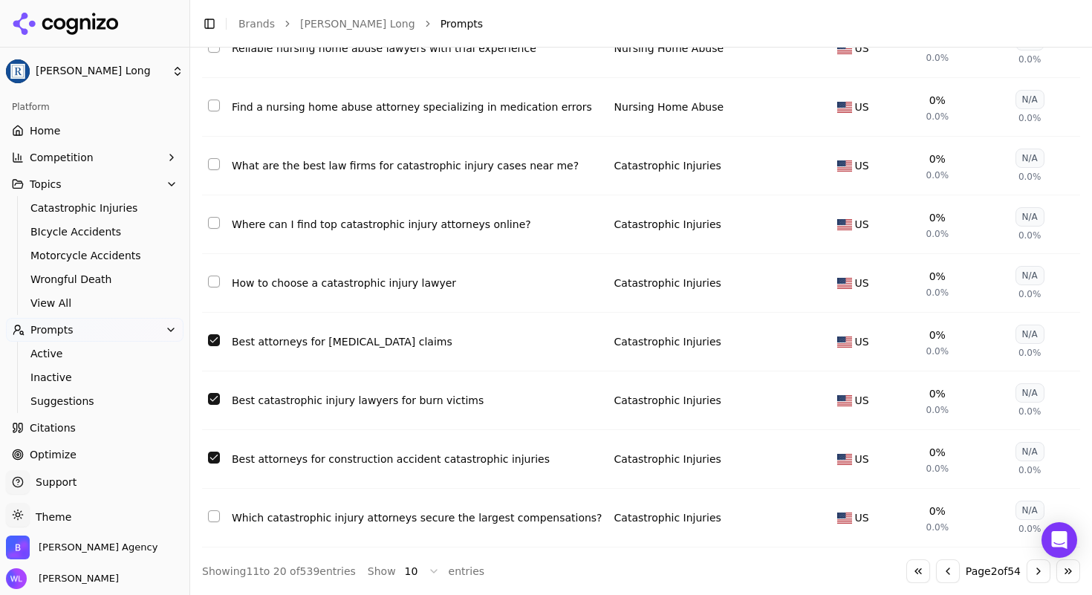
scroll to position [0, 0]
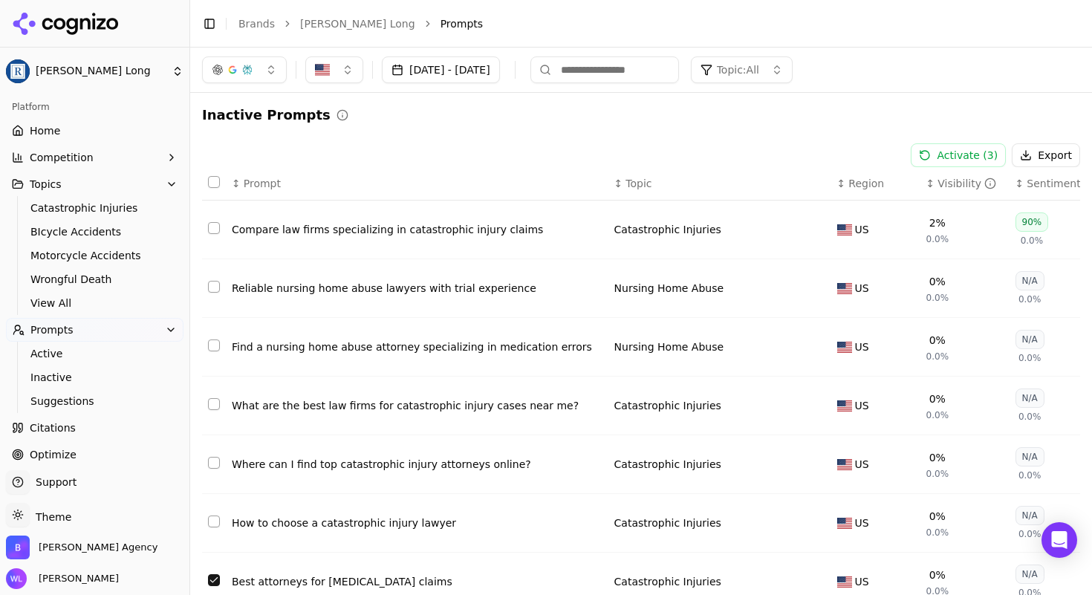
click at [960, 152] on button "Activate ( 3 )" at bounding box center [958, 155] width 95 height 24
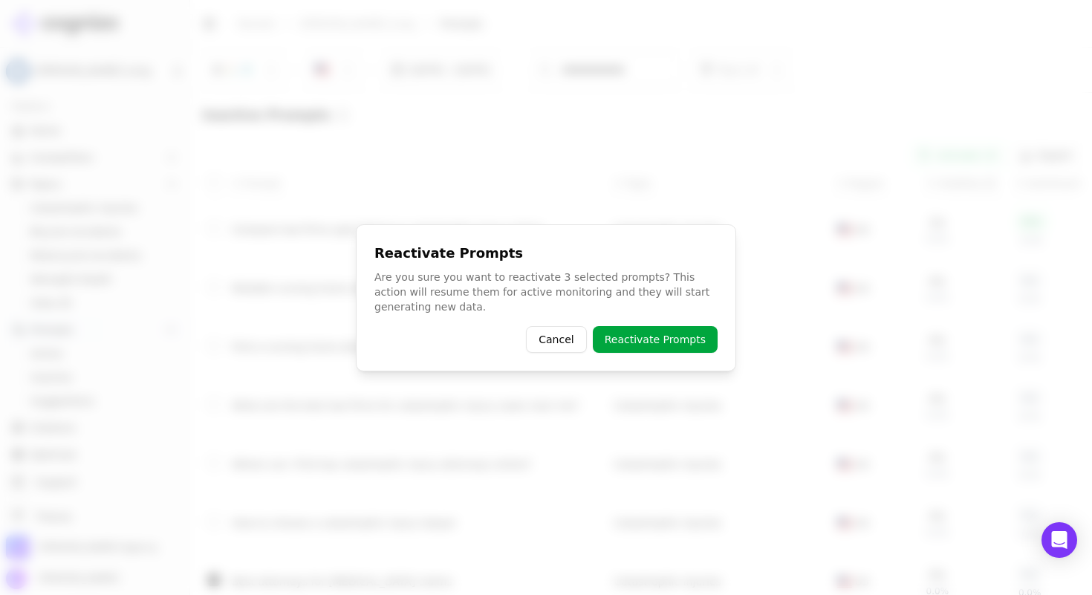
click at [664, 337] on button "Reactivate Prompts" at bounding box center [655, 339] width 125 height 27
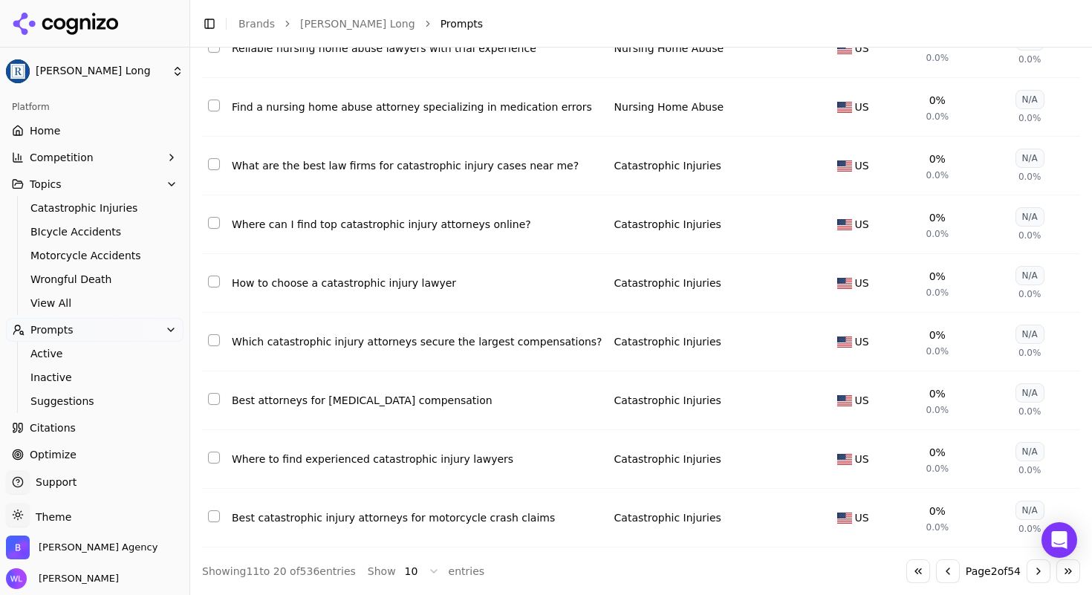
scroll to position [255, 0]
click at [210, 393] on button "Select row 18" at bounding box center [214, 399] width 12 height 12
click at [210, 510] on button "Select row 20" at bounding box center [214, 516] width 12 height 12
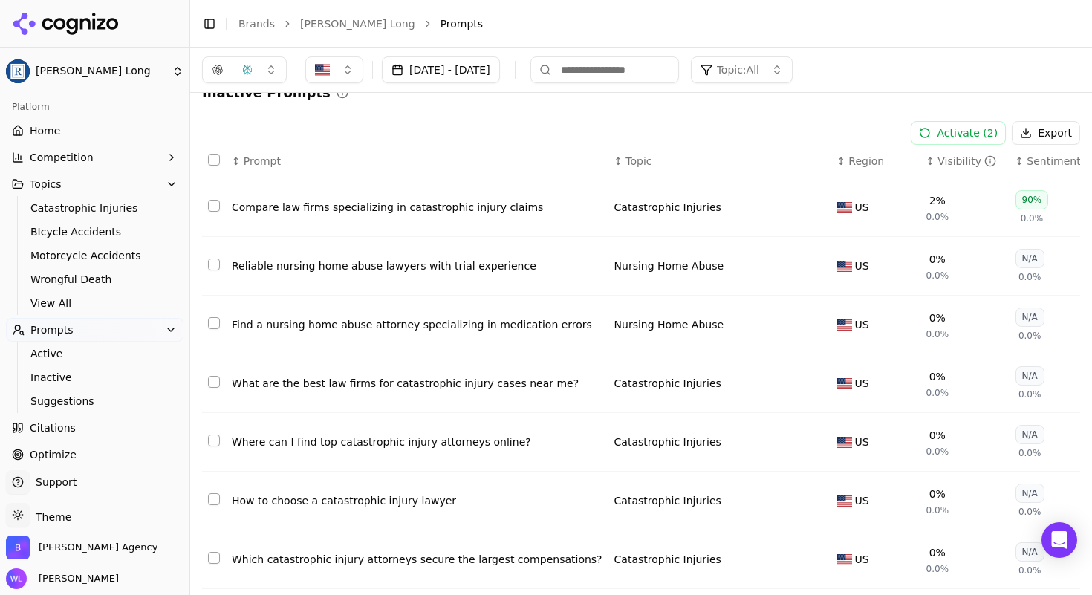
scroll to position [0, 0]
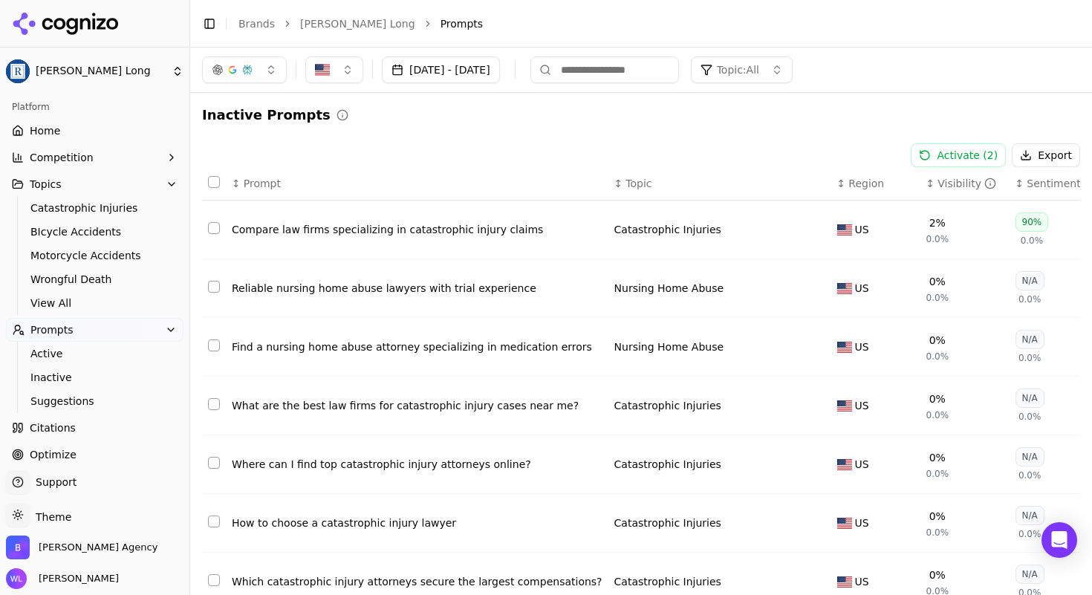
click at [940, 158] on button "Activate ( 2 )" at bounding box center [958, 155] width 95 height 24
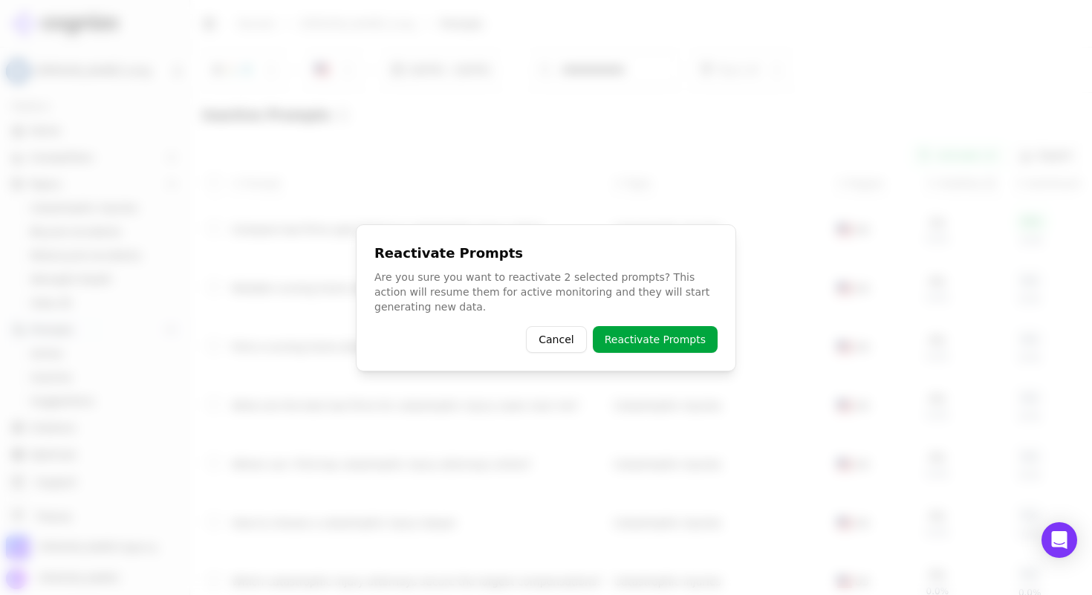
click at [673, 345] on button "Reactivate Prompts" at bounding box center [655, 339] width 125 height 27
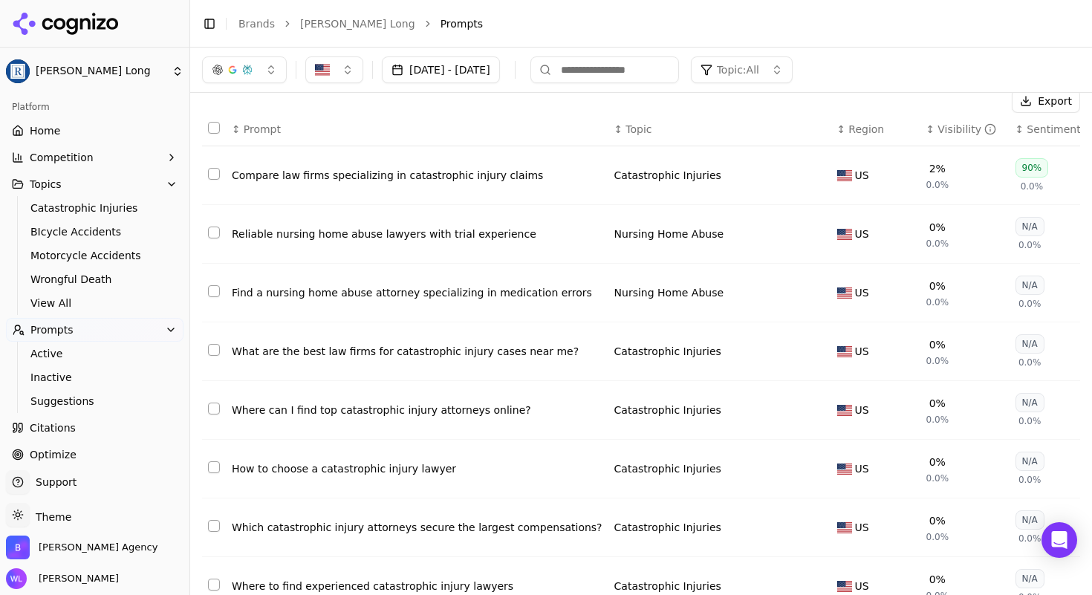
scroll to position [255, 0]
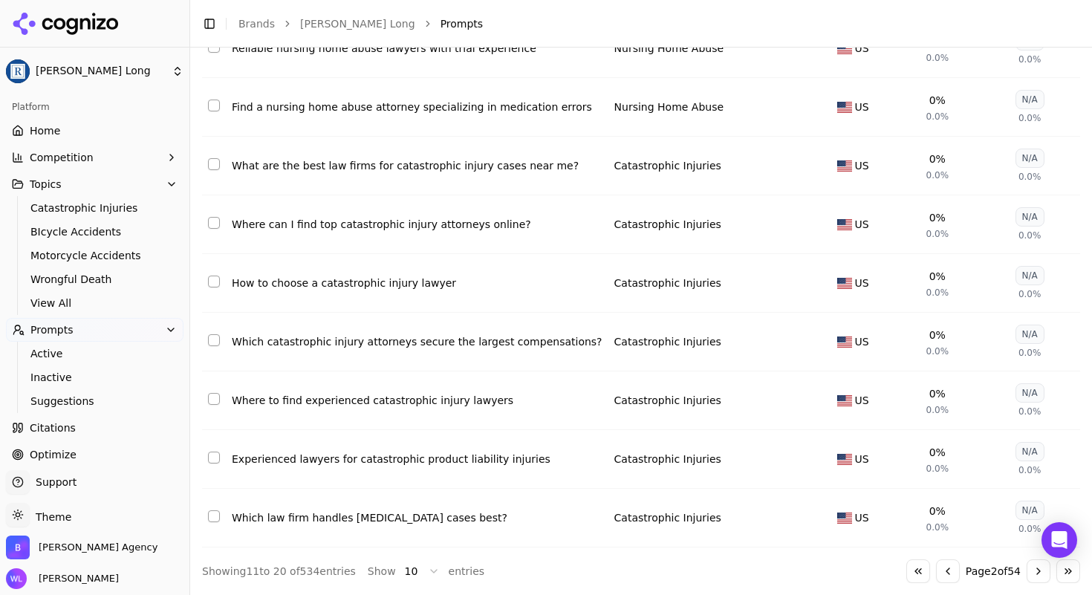
click at [1027, 574] on button "Go to next page" at bounding box center [1039, 571] width 24 height 24
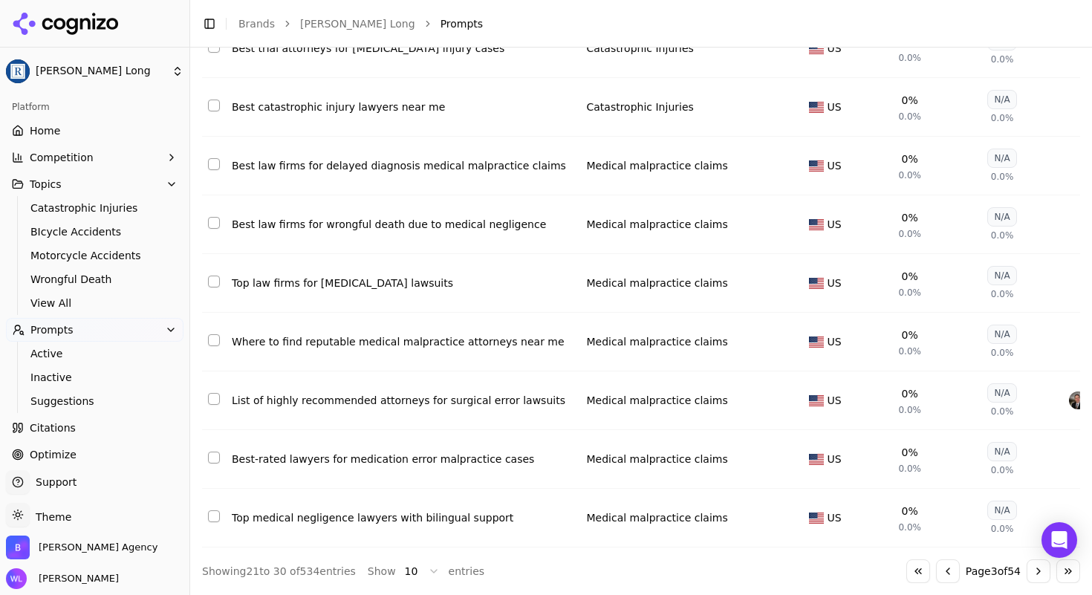
click at [210, 393] on button "Select row 28" at bounding box center [214, 399] width 12 height 12
click at [212, 455] on td "Data table" at bounding box center [214, 459] width 24 height 59
click at [212, 452] on button "Select row 29" at bounding box center [214, 458] width 12 height 12
click at [213, 276] on button "Select row 26" at bounding box center [214, 282] width 12 height 12
click at [217, 217] on button "Select row 25" at bounding box center [214, 223] width 12 height 12
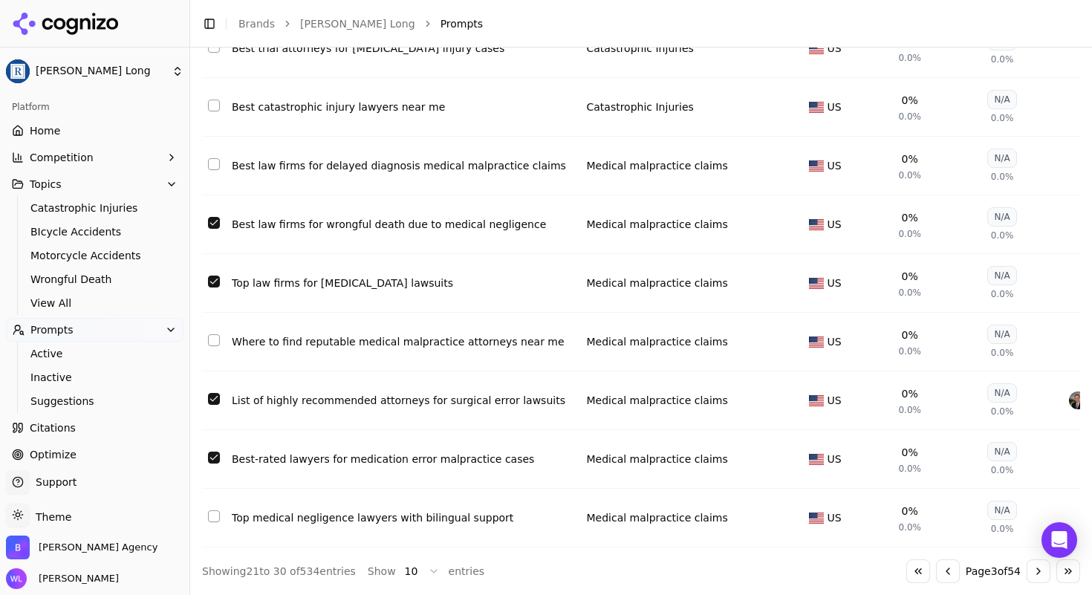
click at [216, 158] on button "Select row 24" at bounding box center [214, 164] width 12 height 12
click at [220, 86] on td "Data table" at bounding box center [214, 107] width 24 height 59
click at [213, 100] on button "Select row 23" at bounding box center [214, 106] width 12 height 12
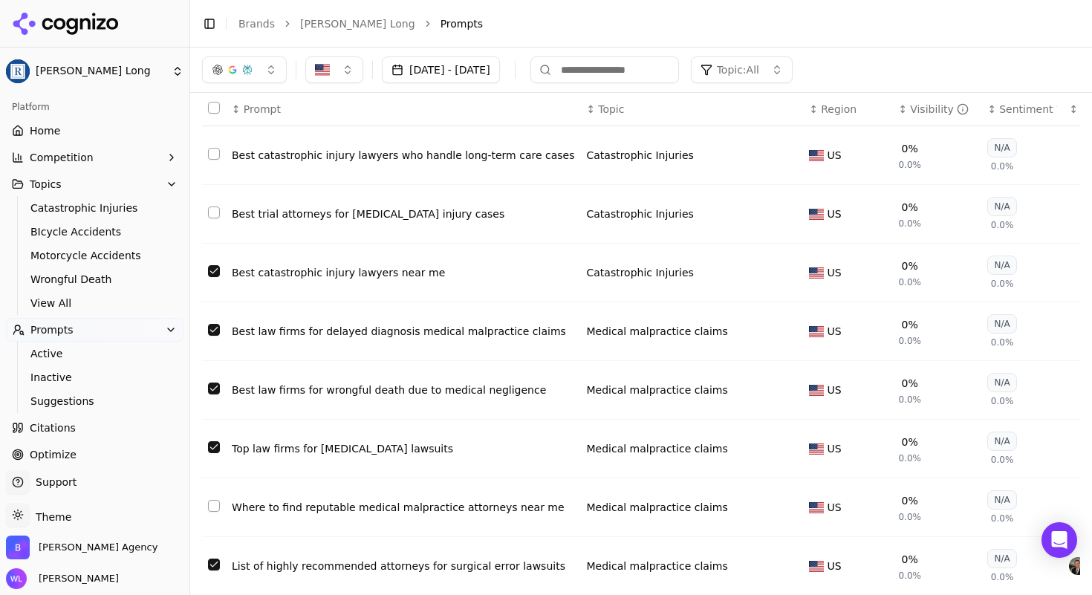
scroll to position [66, 0]
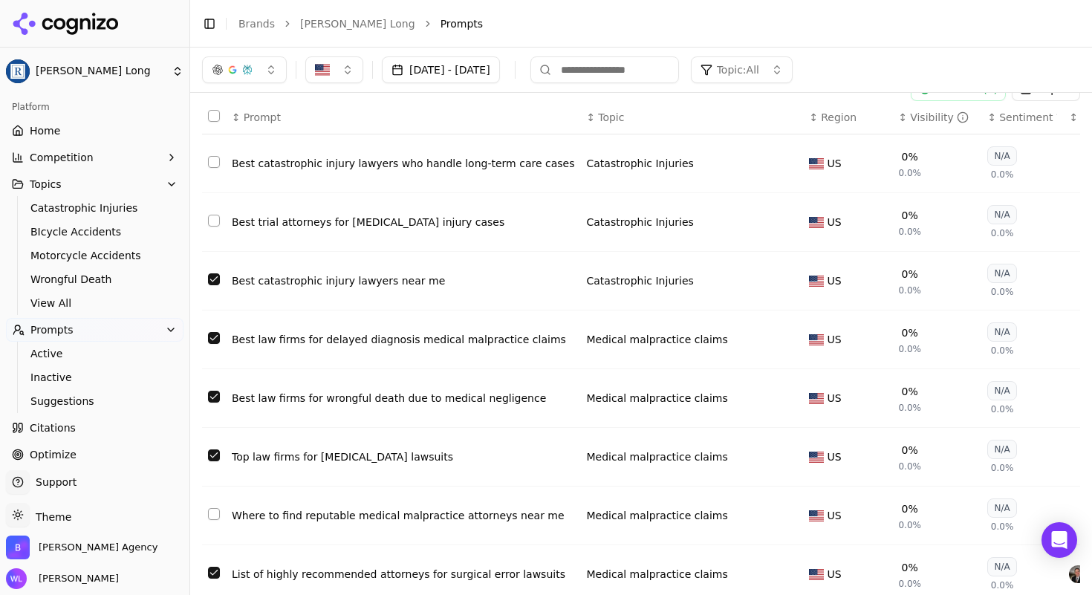
click at [213, 223] on button "Select row 22" at bounding box center [214, 221] width 12 height 12
click at [218, 159] on button "Select row 21" at bounding box center [214, 162] width 12 height 12
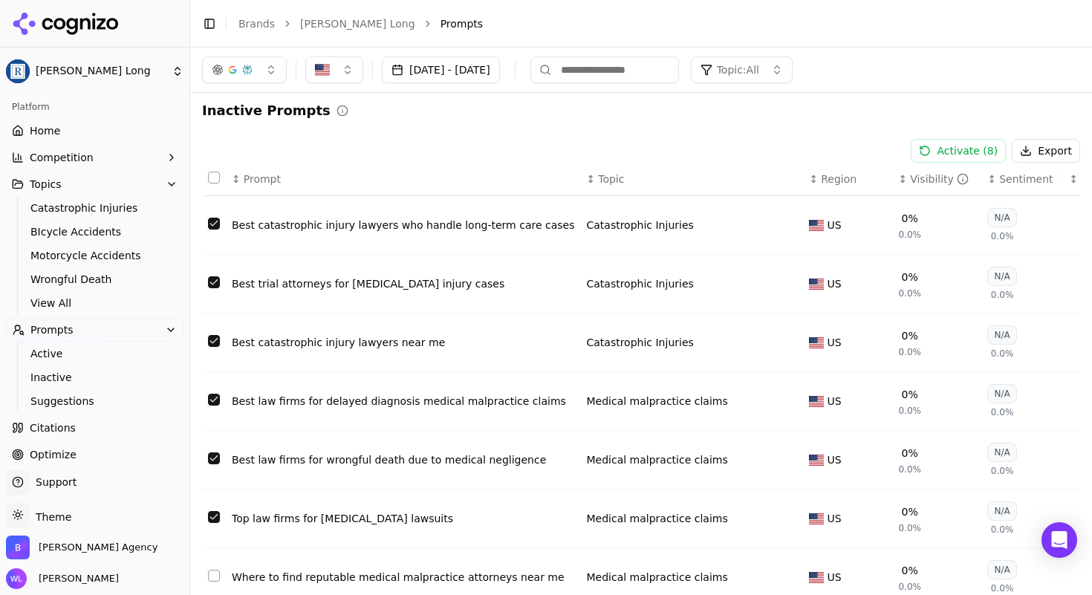
scroll to position [0, 0]
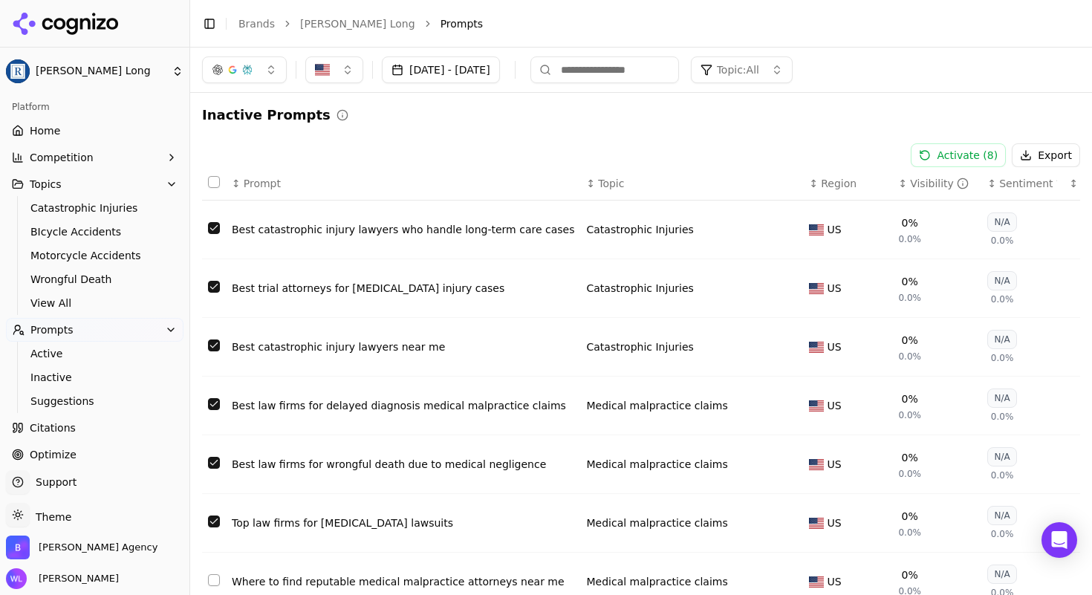
click at [944, 148] on button "Activate ( 8 )" at bounding box center [958, 155] width 95 height 24
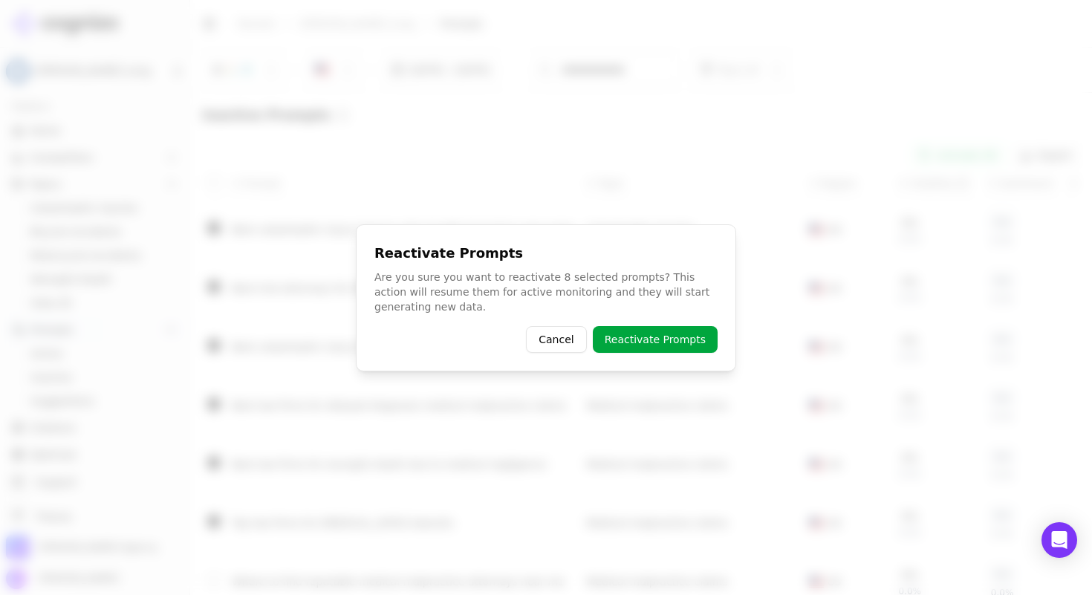
click at [649, 338] on button "Reactivate Prompts" at bounding box center [655, 339] width 125 height 27
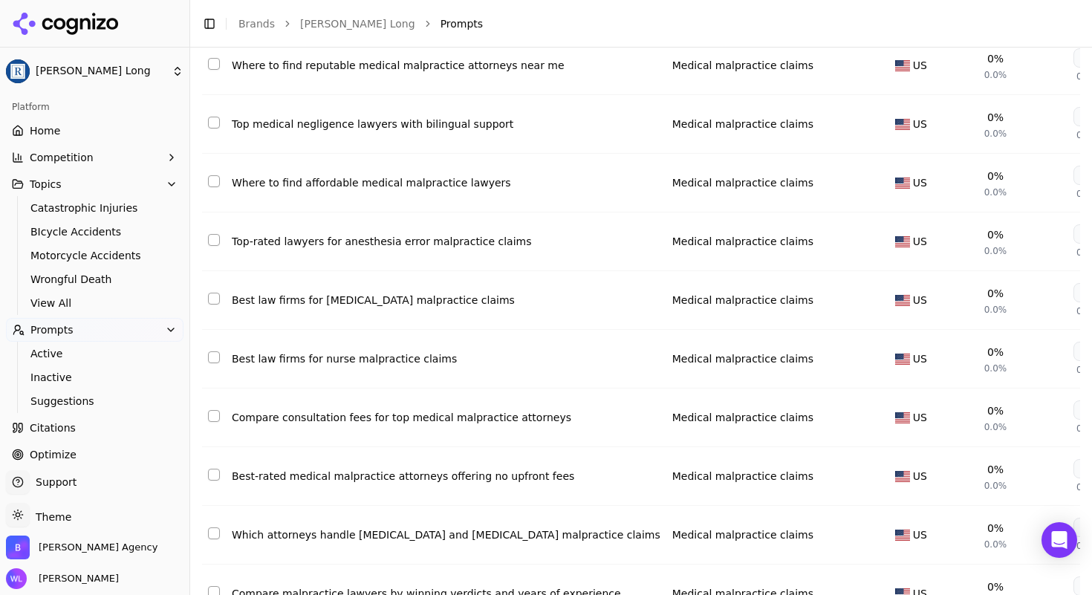
scroll to position [180, 0]
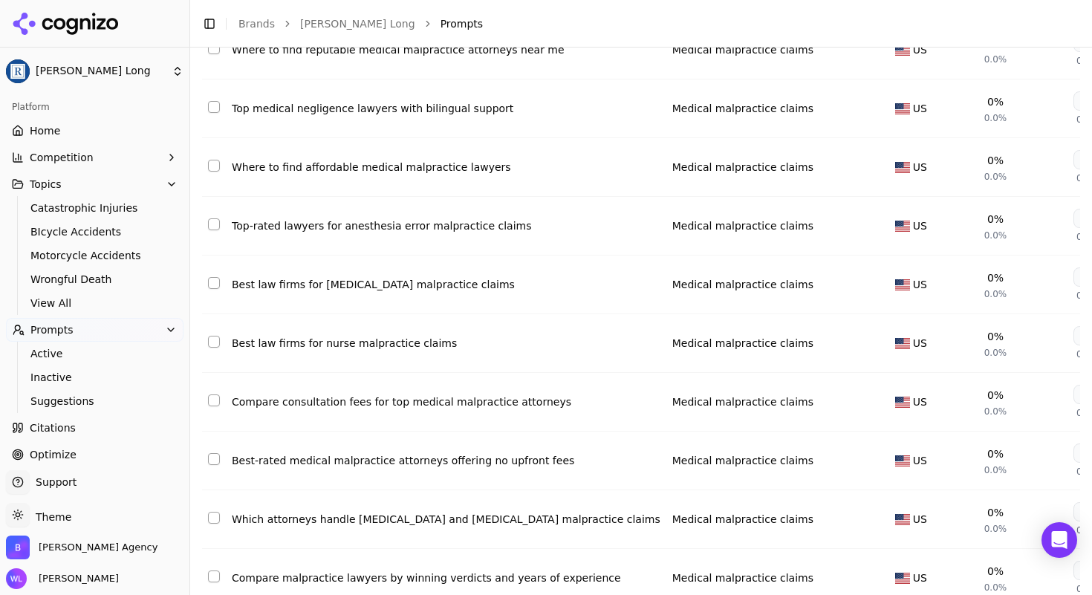
click at [207, 275] on td "Data table" at bounding box center [214, 285] width 24 height 59
click at [213, 288] on button "Select row 25" at bounding box center [214, 283] width 12 height 12
click at [214, 346] on button "Select row 26" at bounding box center [214, 342] width 12 height 12
click at [217, 226] on button "Select row 24" at bounding box center [214, 224] width 12 height 12
click at [211, 461] on button "Select row 28" at bounding box center [214, 459] width 12 height 12
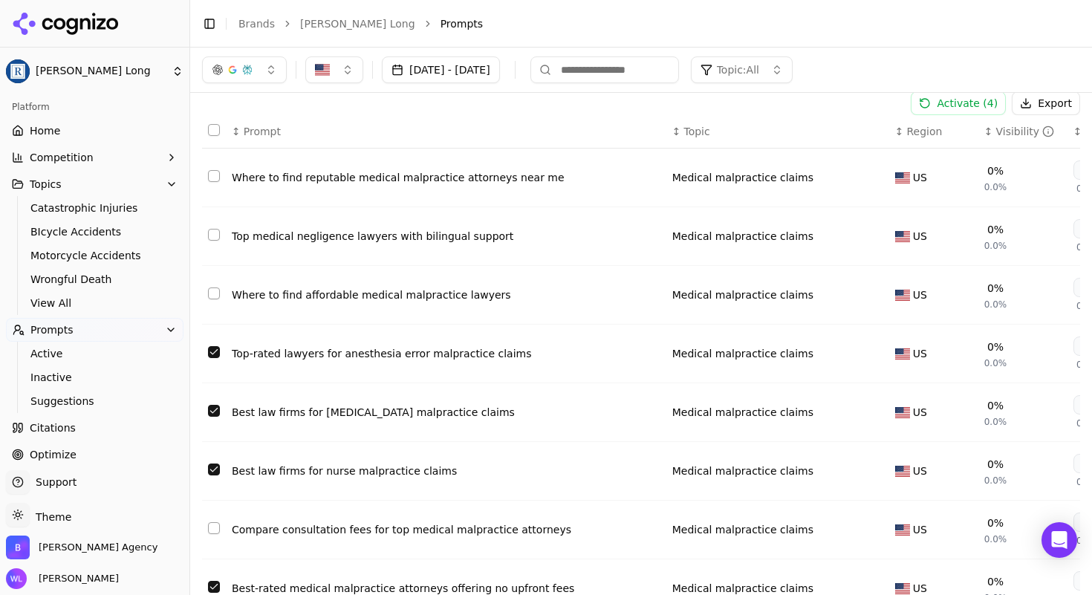
scroll to position [0, 0]
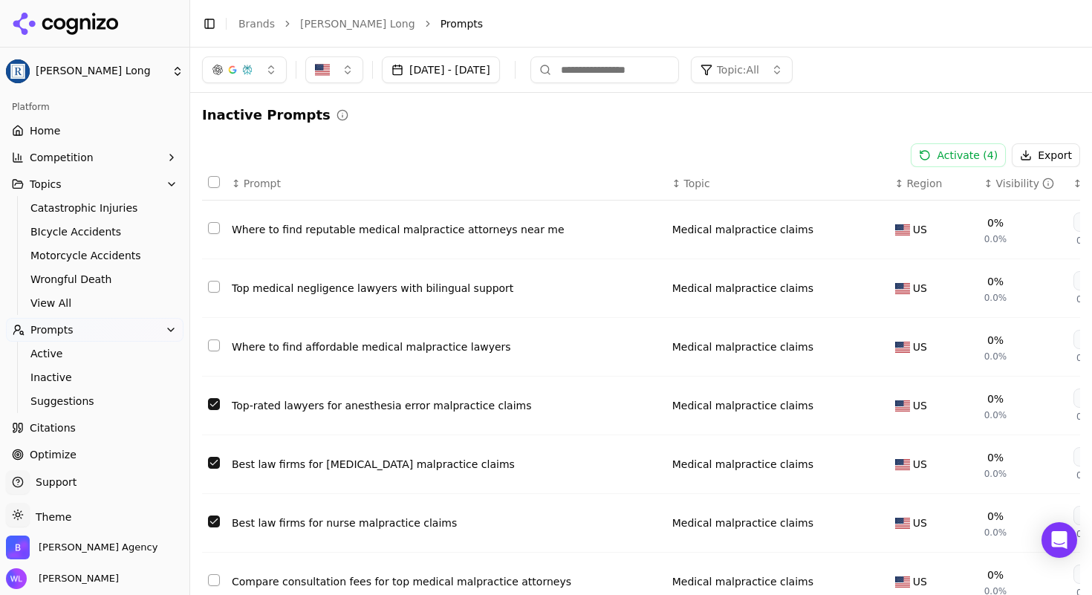
click at [944, 155] on button "Activate ( 4 )" at bounding box center [958, 155] width 95 height 24
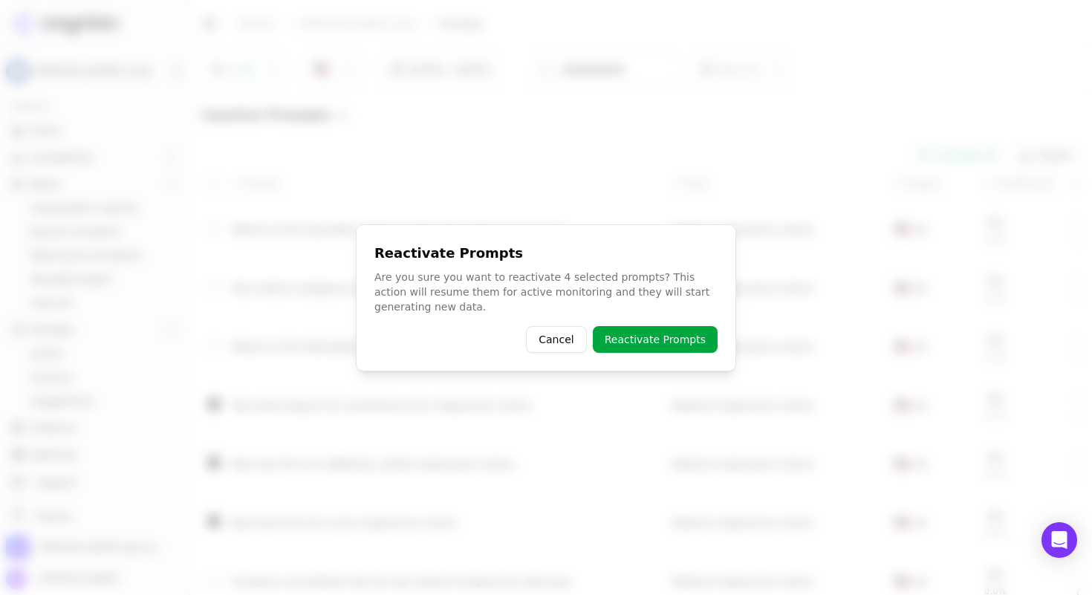
click at [643, 335] on button "Reactivate Prompts" at bounding box center [655, 339] width 125 height 27
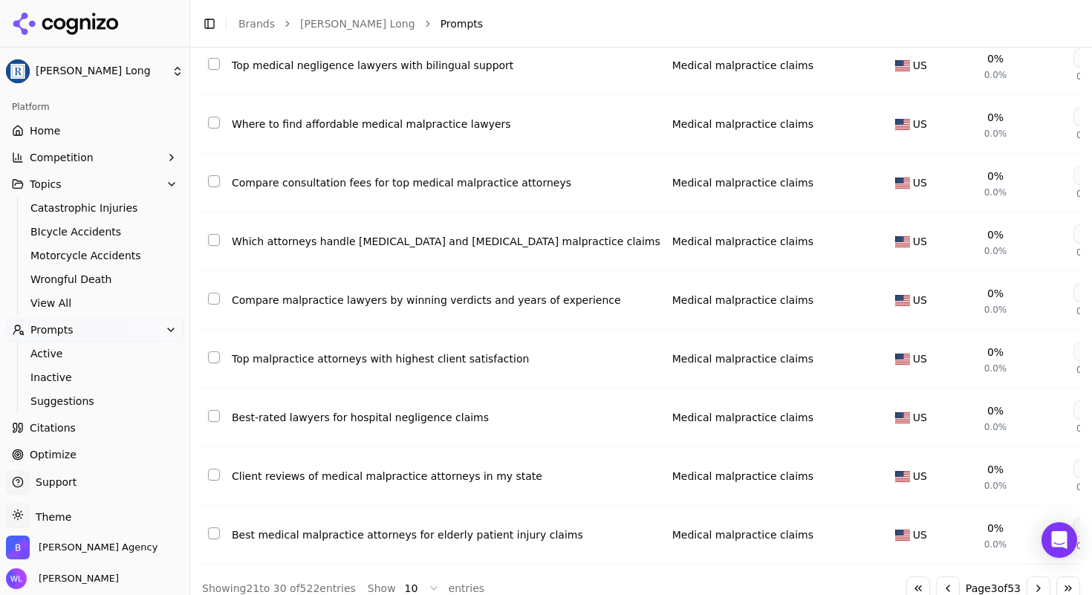
scroll to position [255, 0]
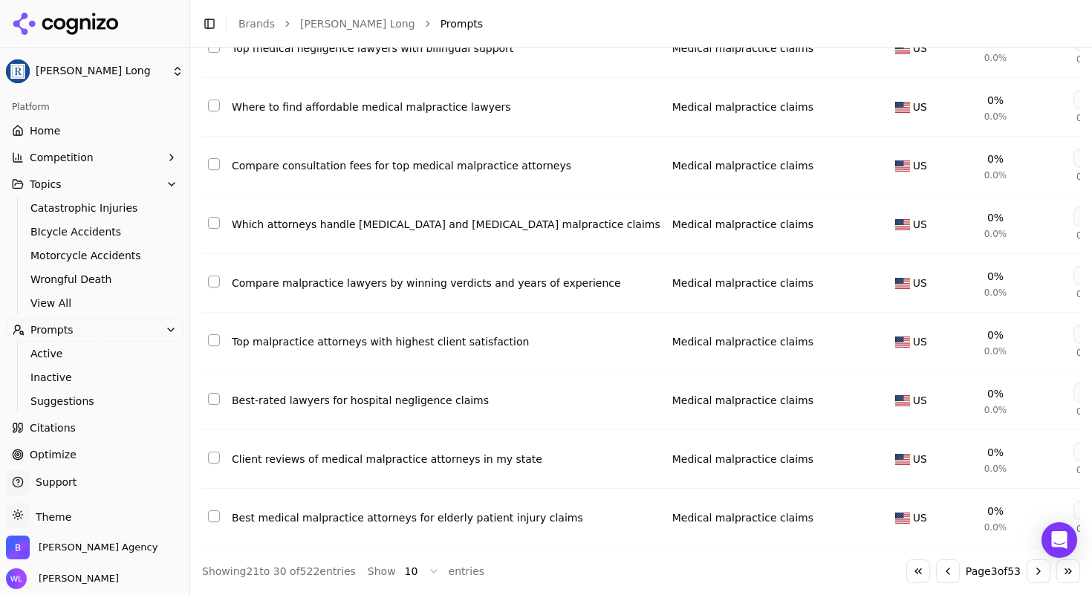
click at [1027, 570] on button "Go to next page" at bounding box center [1039, 571] width 24 height 24
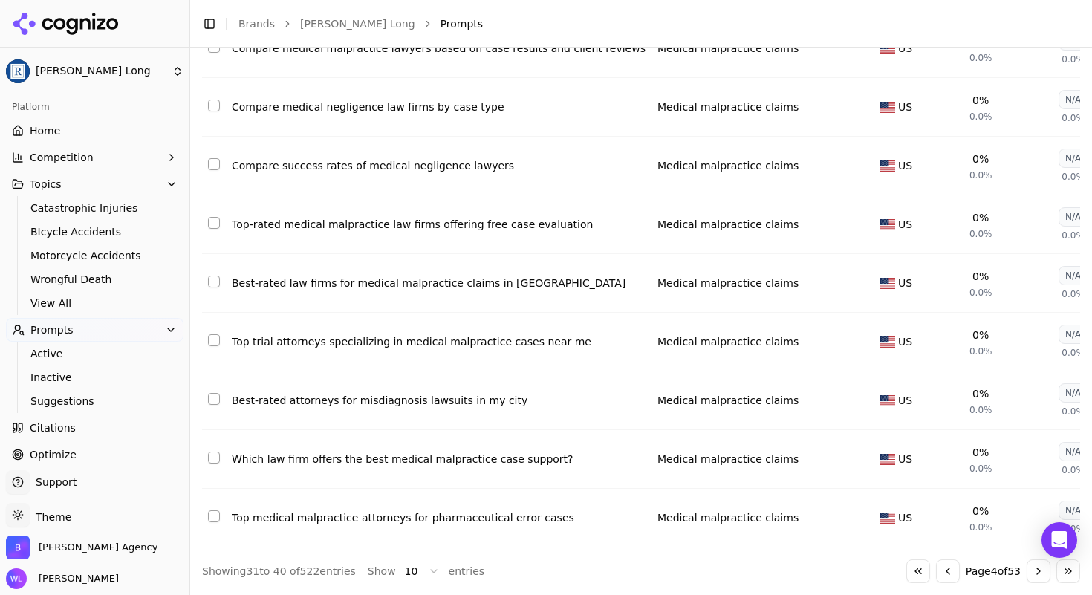
click at [214, 334] on button "Select row 37" at bounding box center [214, 340] width 12 height 12
click at [215, 217] on button "Select row 35" at bounding box center [214, 223] width 12 height 12
click at [215, 393] on button "Select row 38" at bounding box center [214, 399] width 12 height 12
click at [208, 510] on button "Select row 40" at bounding box center [214, 516] width 12 height 12
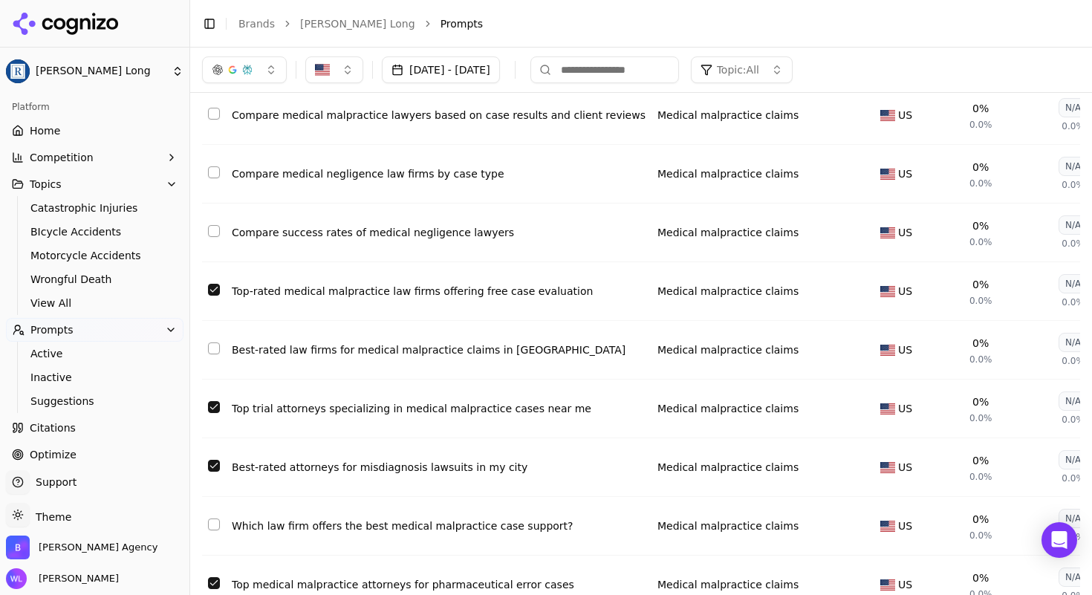
scroll to position [0, 0]
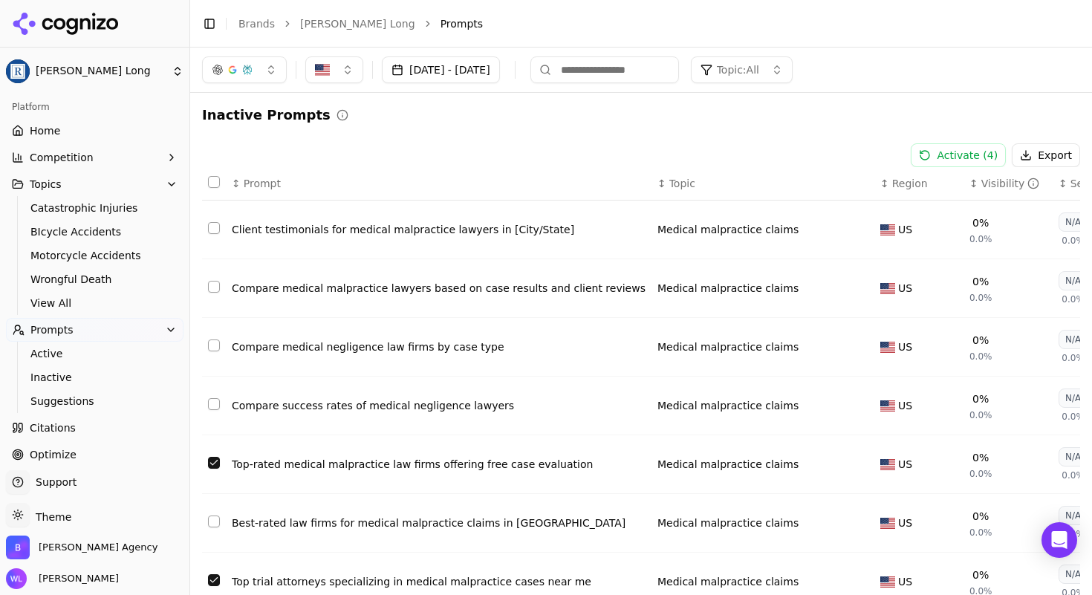
click at [215, 348] on button "Select row 33" at bounding box center [214, 346] width 12 height 12
click at [944, 153] on button "Activate ( 5 )" at bounding box center [958, 155] width 95 height 24
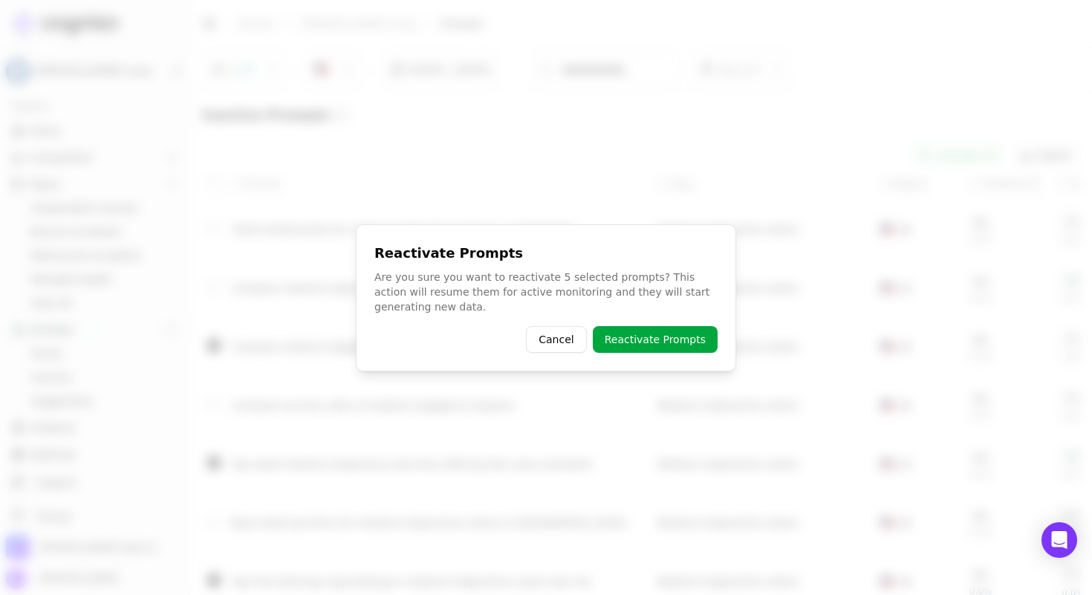
click at [669, 337] on button "Reactivate Prompts" at bounding box center [655, 339] width 125 height 27
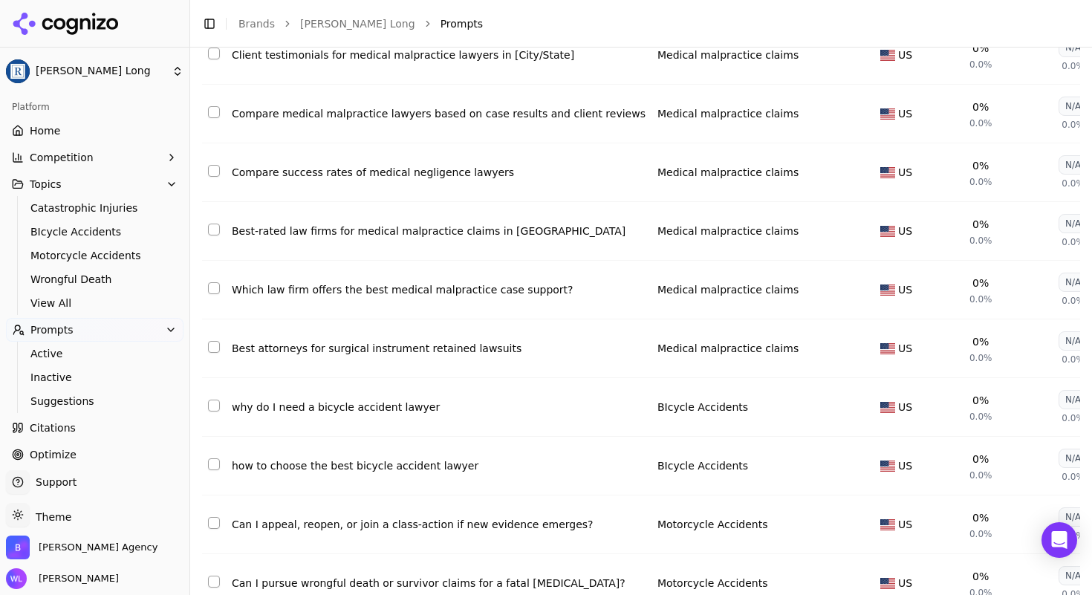
scroll to position [255, 0]
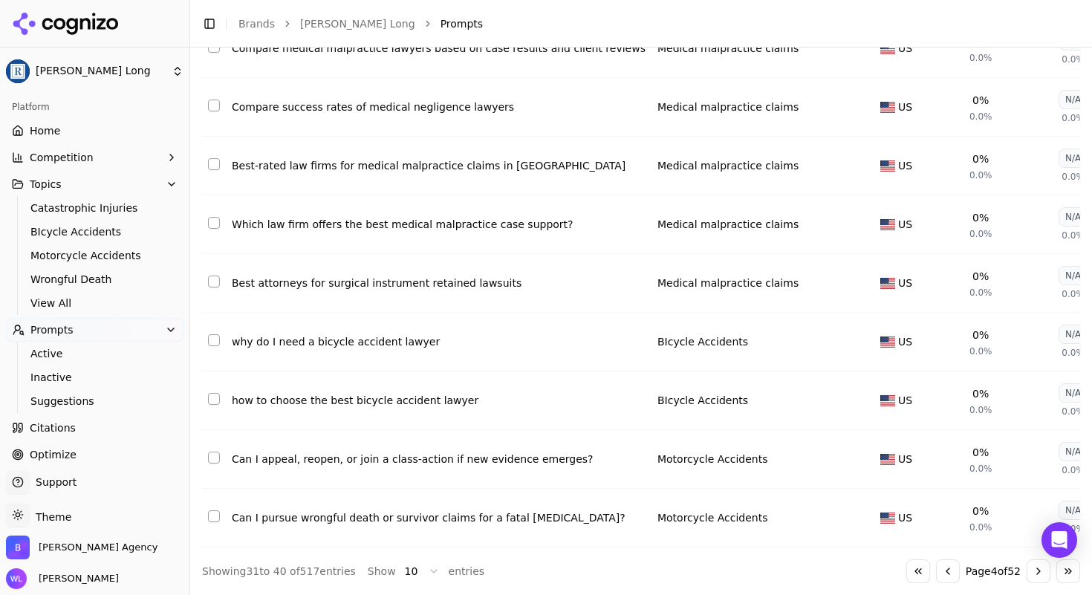
click at [1034, 572] on button "Go to next page" at bounding box center [1039, 571] width 24 height 24
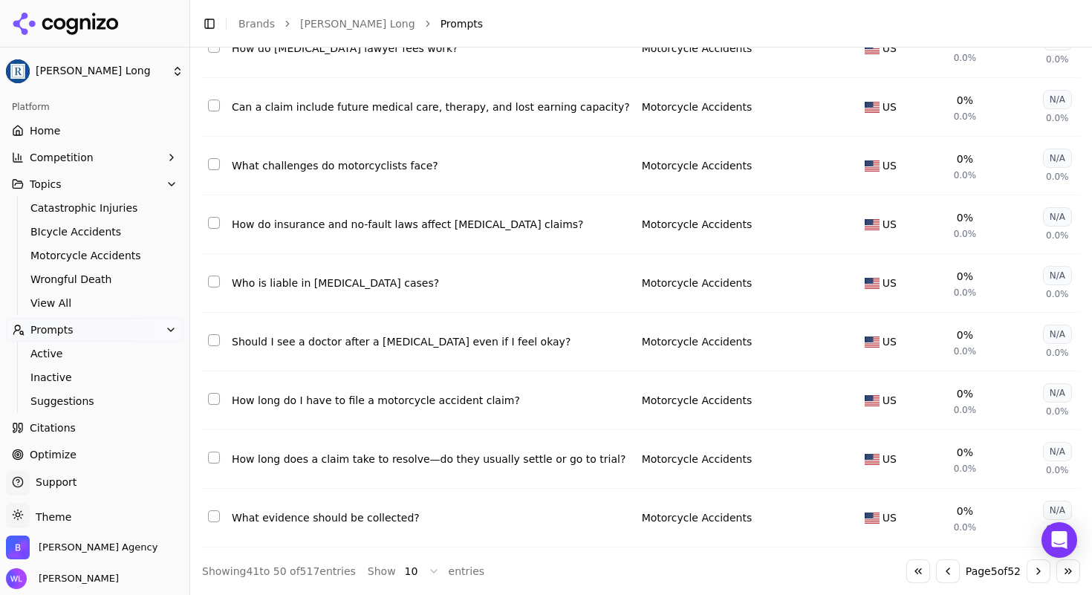
click at [1027, 566] on button "Go to next page" at bounding box center [1039, 571] width 24 height 24
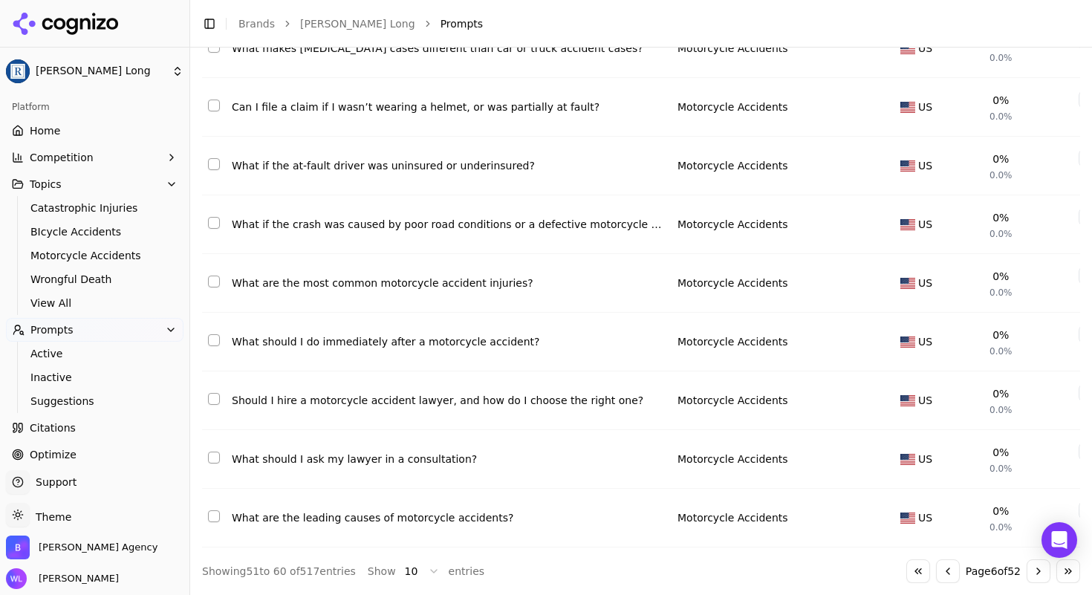
click at [1027, 565] on button "Go to next page" at bounding box center [1039, 571] width 24 height 24
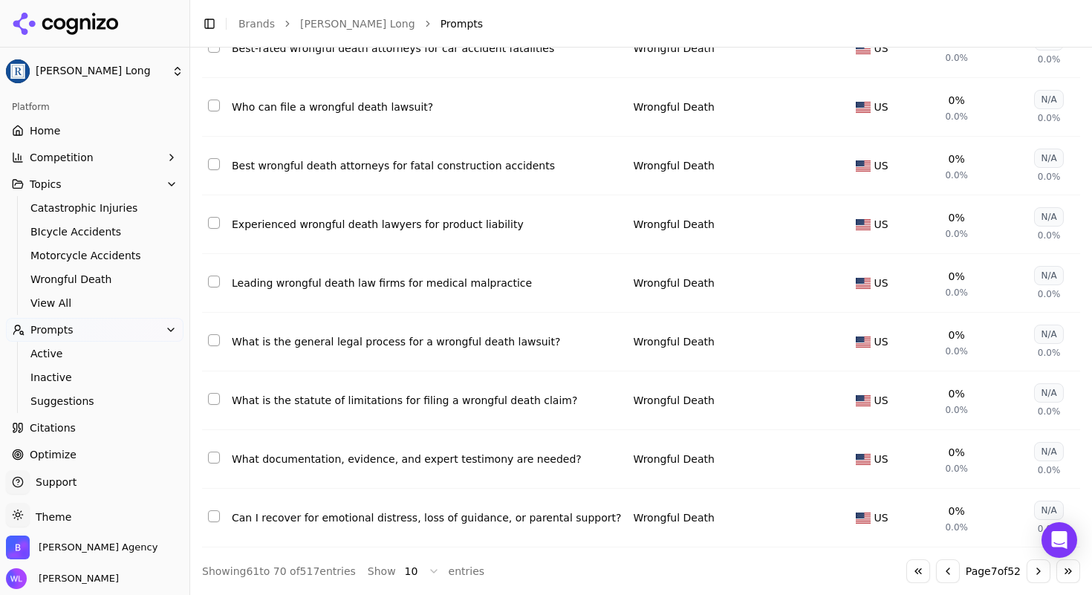
click at [210, 158] on button "Select row 64" at bounding box center [214, 164] width 12 height 12
click at [215, 217] on button "Select row 65" at bounding box center [214, 223] width 12 height 12
click at [214, 276] on button "Select row 66" at bounding box center [214, 282] width 12 height 12
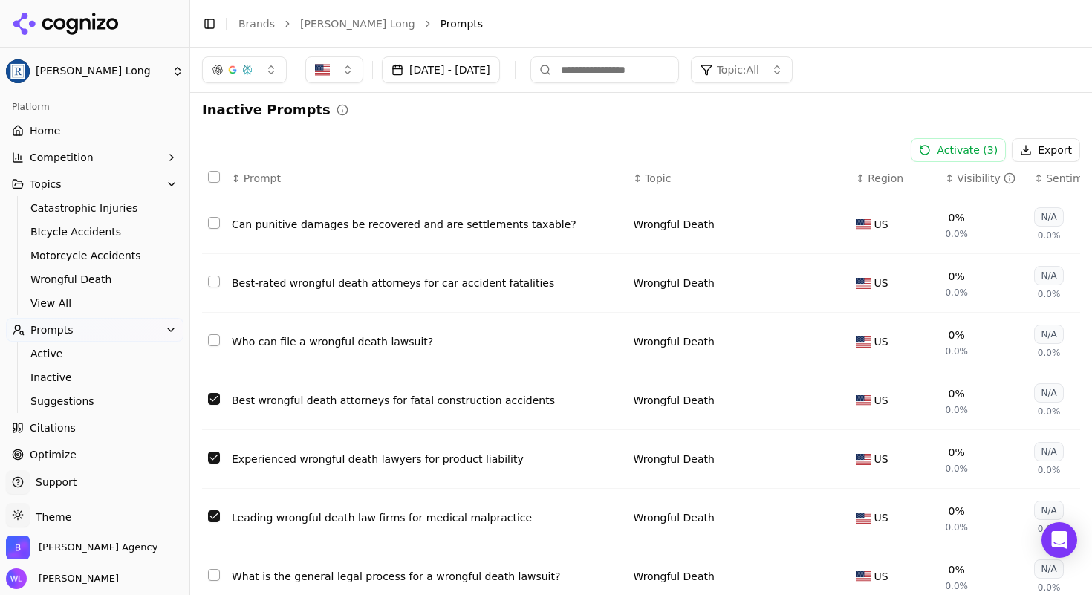
scroll to position [0, 0]
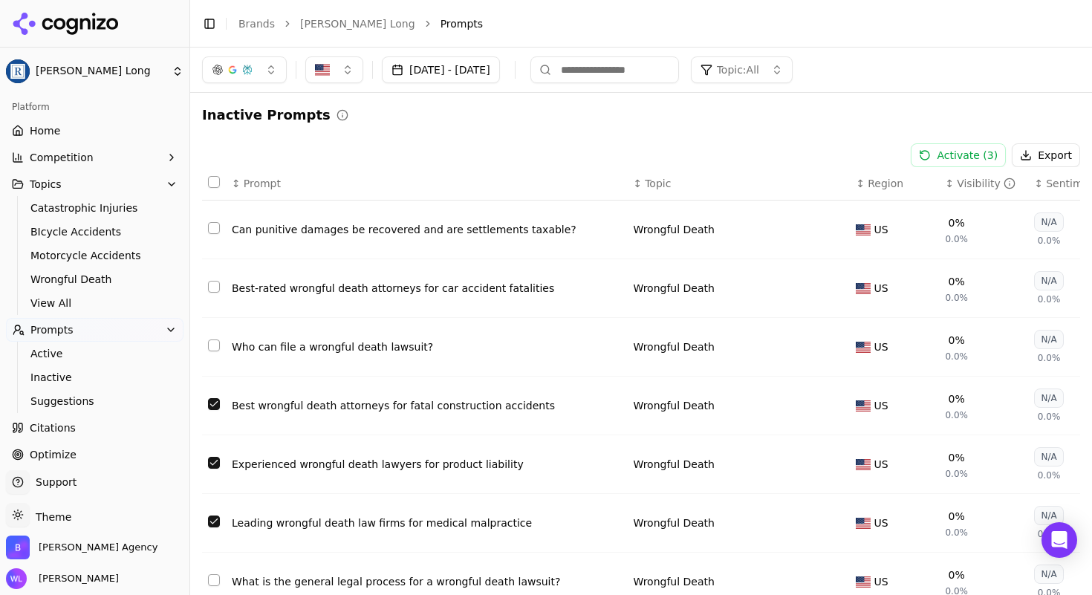
click at [210, 291] on button "Select row 62" at bounding box center [214, 287] width 12 height 12
click at [958, 156] on button "Activate ( 4 )" at bounding box center [958, 155] width 95 height 24
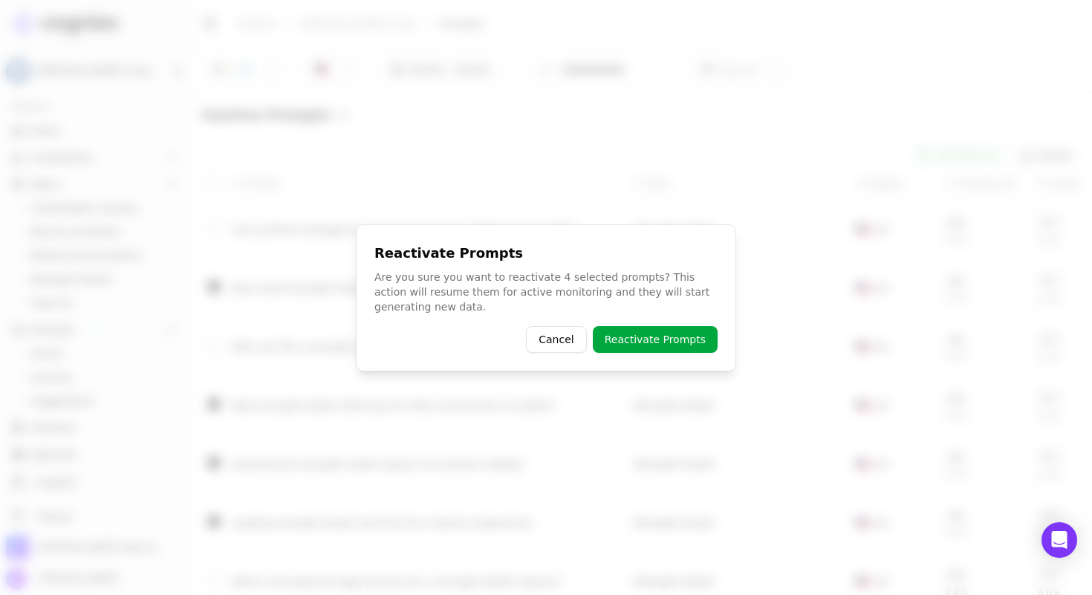
click at [673, 336] on button "Reactivate Prompts" at bounding box center [655, 339] width 125 height 27
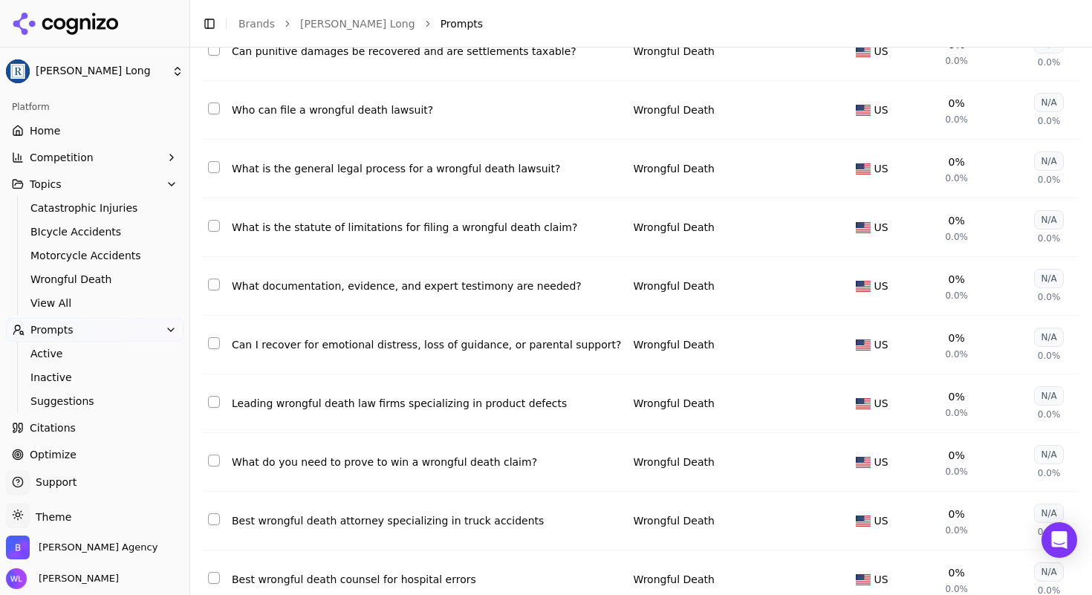
scroll to position [255, 0]
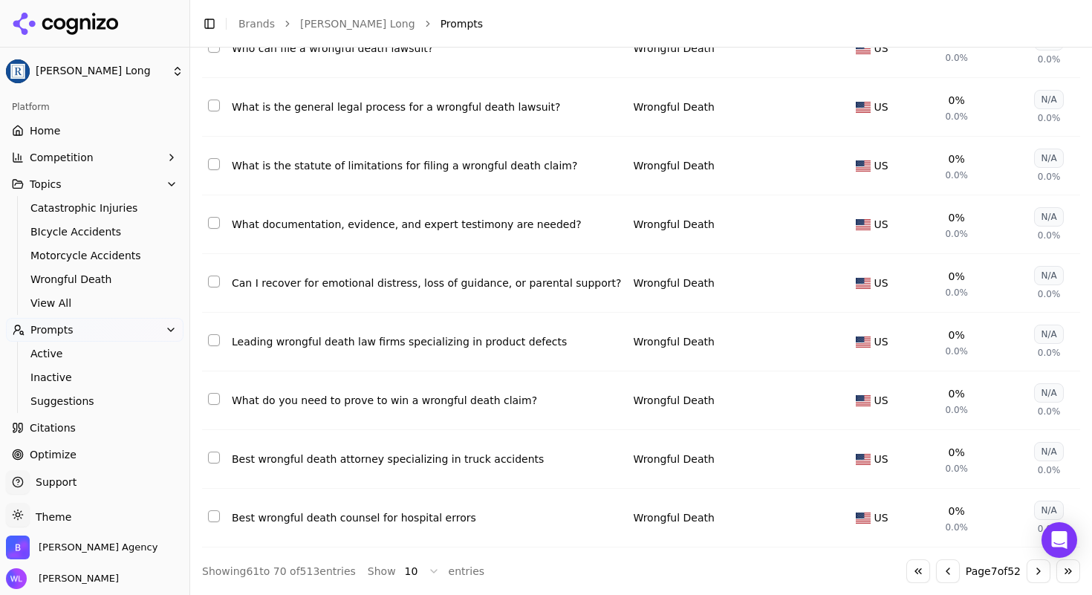
click at [211, 452] on button "Select row 69" at bounding box center [214, 458] width 12 height 12
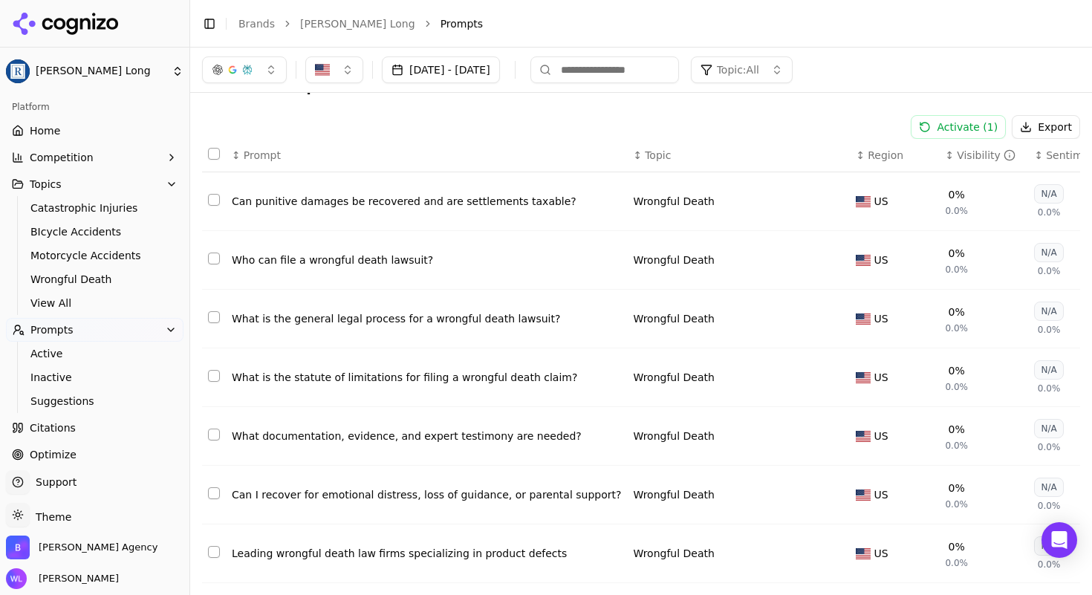
scroll to position [0, 0]
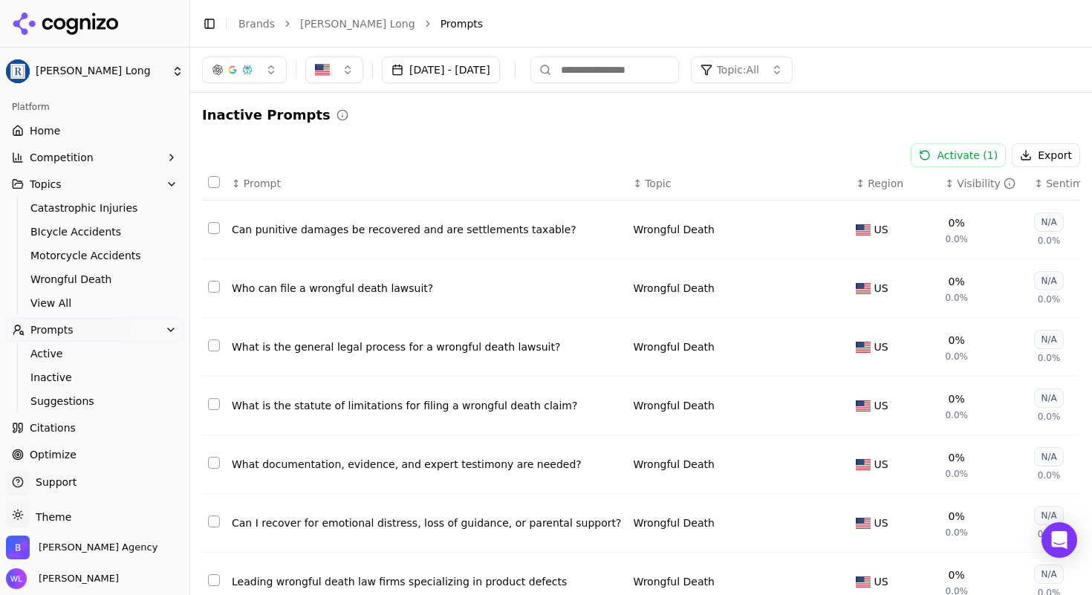
click at [974, 158] on button "Activate ( 1 )" at bounding box center [958, 155] width 95 height 24
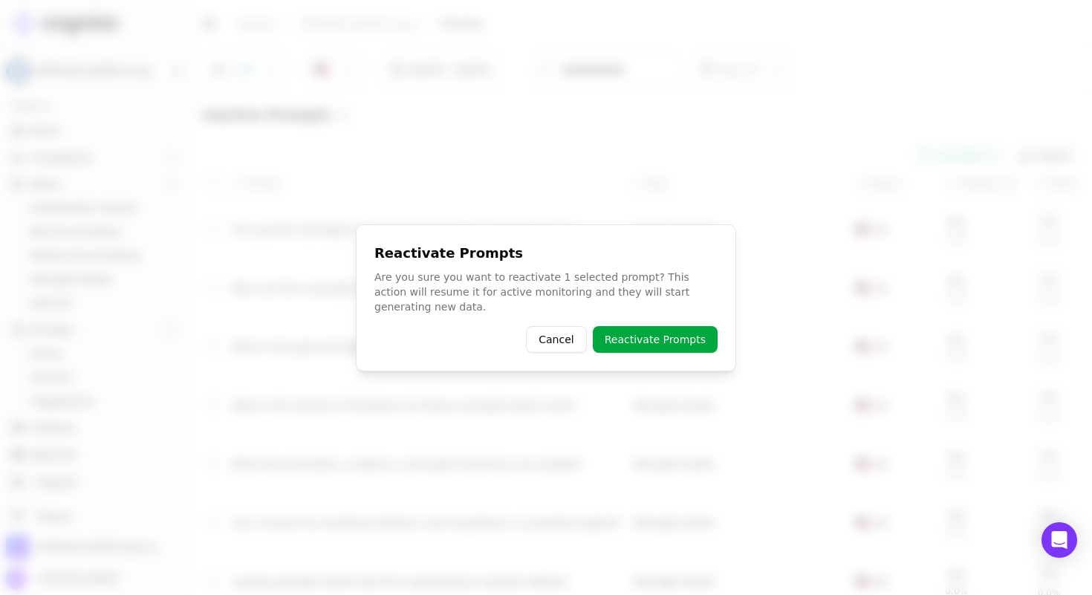
click at [651, 317] on div "Reactivate Prompts Are you sure you want to reactivate 1 selected prompt? This …" at bounding box center [546, 297] width 380 height 147
click at [658, 334] on button "Reactivate Prompts" at bounding box center [655, 339] width 125 height 27
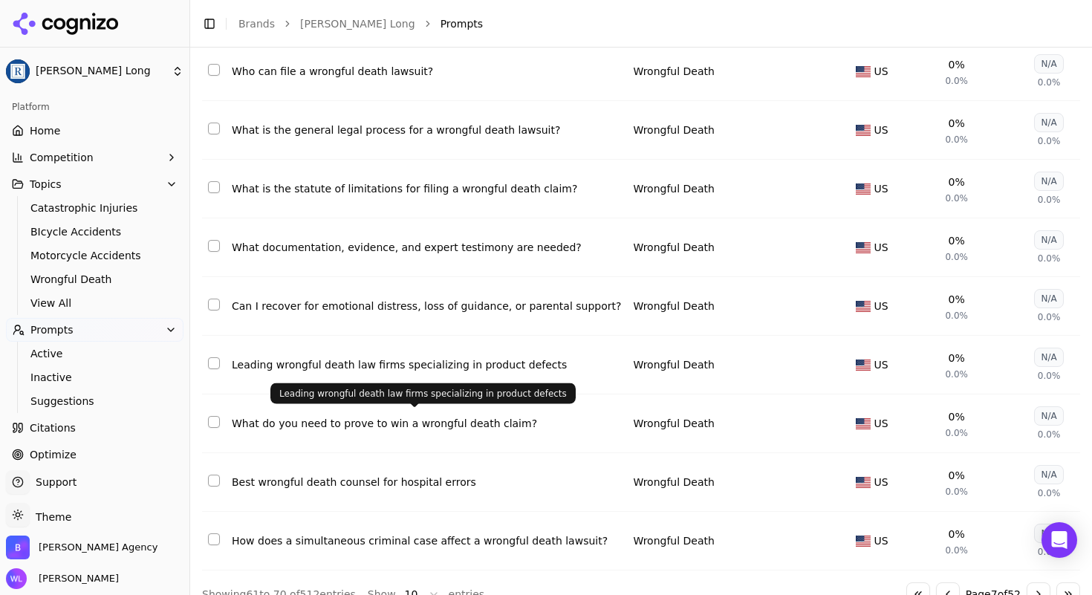
scroll to position [255, 0]
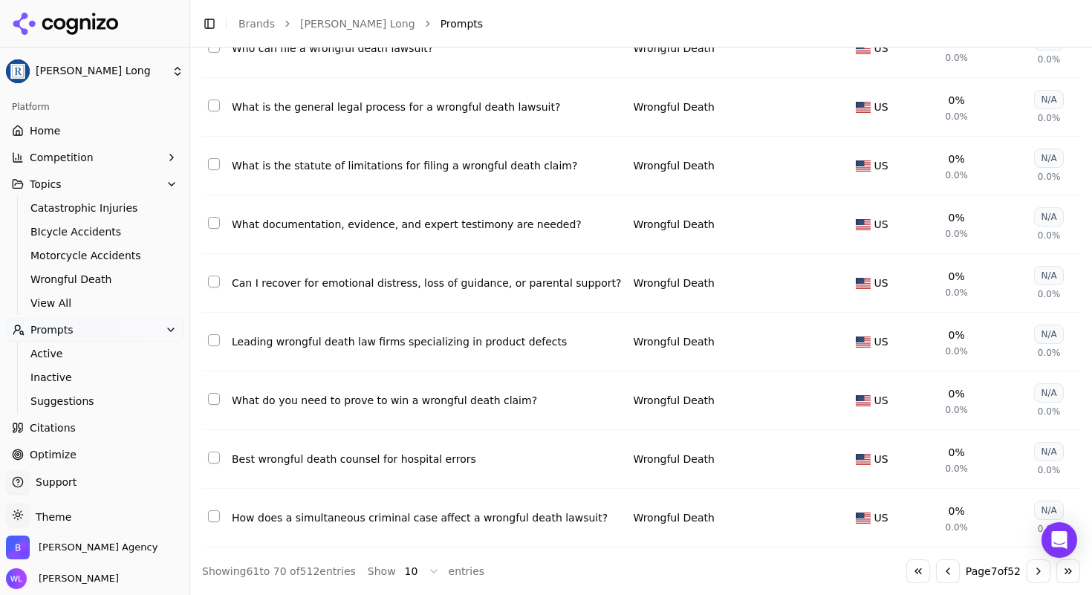
click at [1031, 574] on button "Go to next page" at bounding box center [1039, 571] width 24 height 24
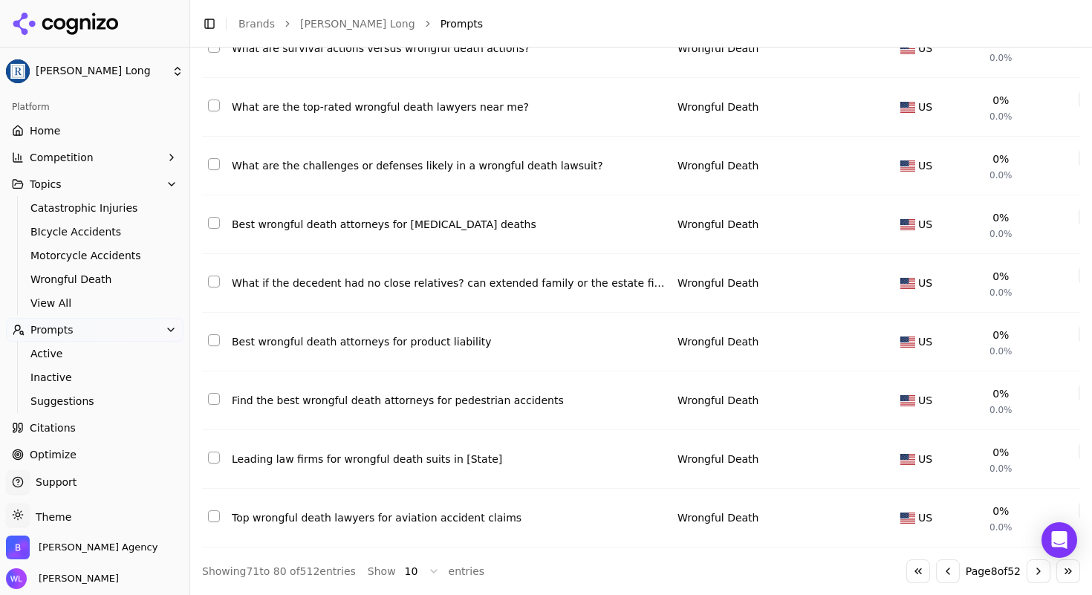
click at [216, 452] on button "Select row 79" at bounding box center [214, 458] width 12 height 12
click at [204, 506] on td "Data table" at bounding box center [214, 518] width 24 height 59
click at [217, 510] on button "Select row 80" at bounding box center [214, 516] width 12 height 12
click at [217, 334] on button "Select row 77" at bounding box center [214, 340] width 12 height 12
click at [213, 393] on button "Select row 78" at bounding box center [214, 399] width 12 height 12
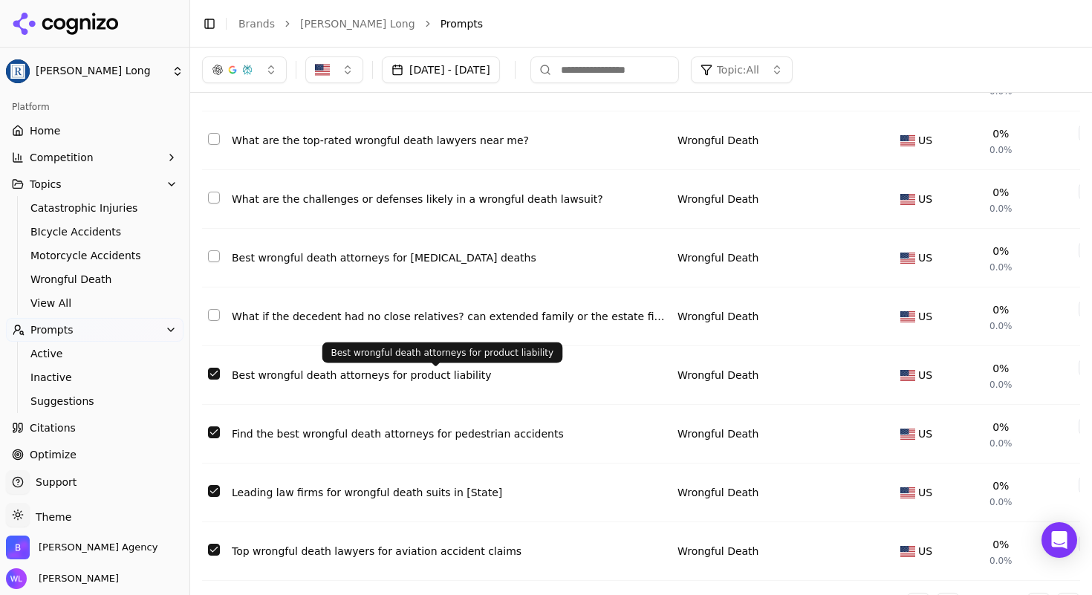
scroll to position [207, 0]
click at [210, 260] on button "Select row 75" at bounding box center [214, 256] width 12 height 12
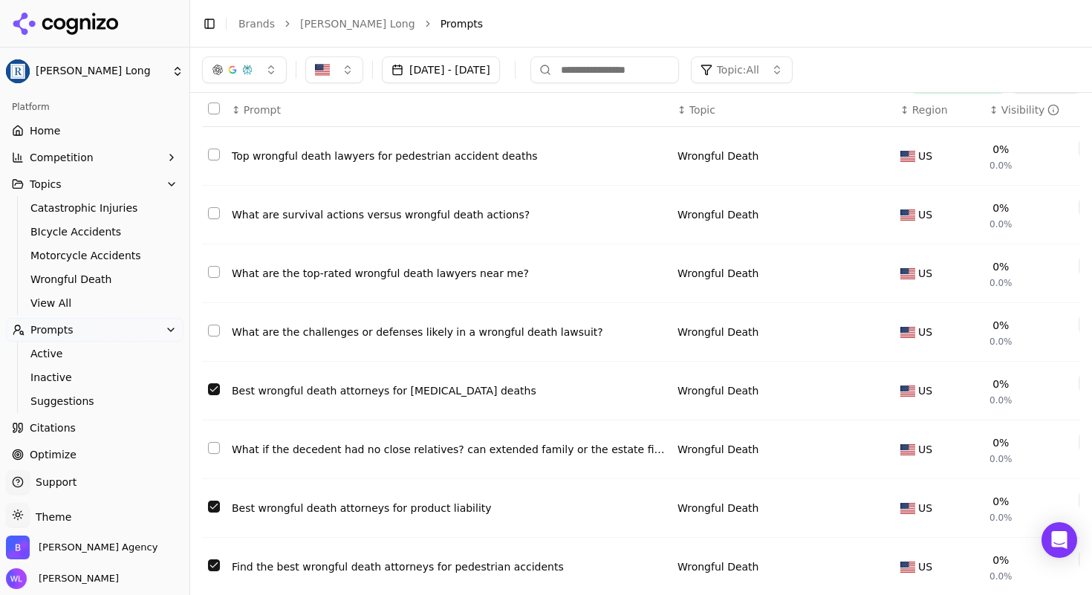
scroll to position [73, 0]
click at [215, 277] on button "Select row 73" at bounding box center [214, 273] width 12 height 12
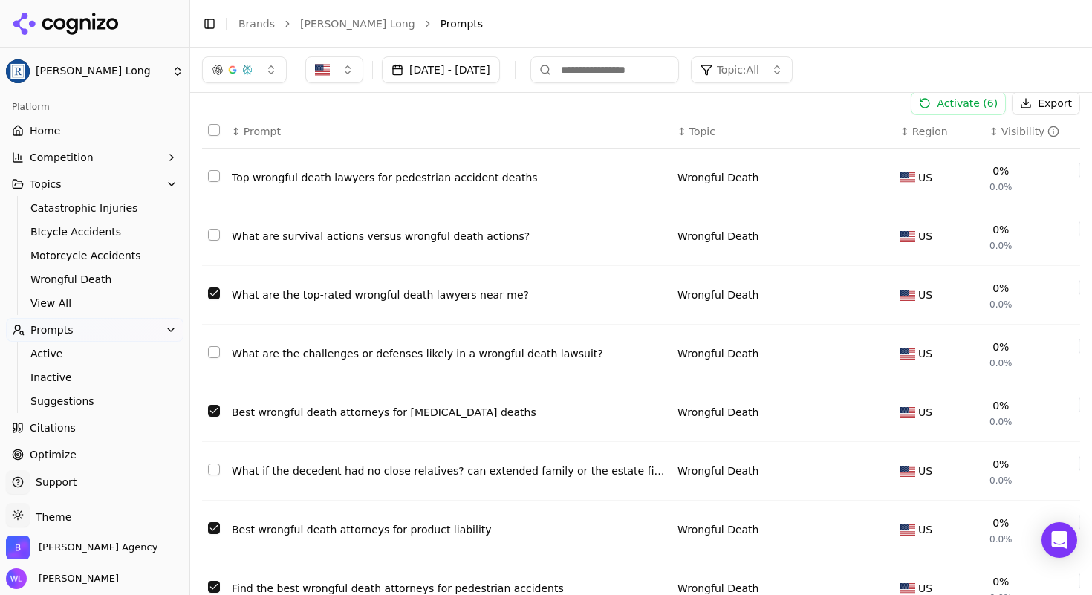
click at [215, 179] on button "Select row 71" at bounding box center [214, 176] width 12 height 12
click at [976, 100] on button "Activate ( 7 )" at bounding box center [958, 103] width 95 height 24
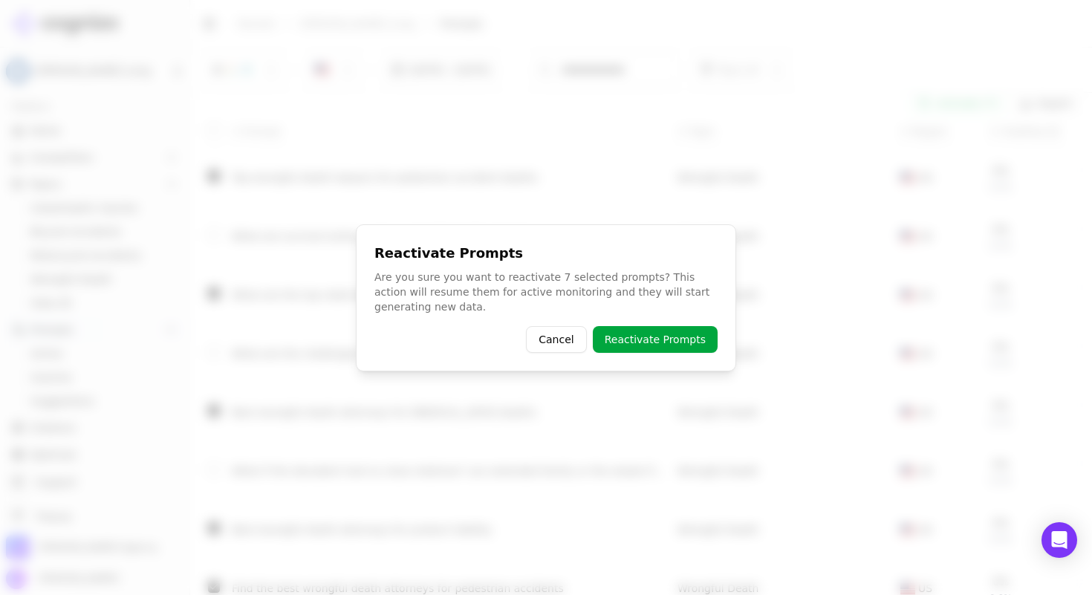
click at [707, 333] on button "Reactivate Prompts" at bounding box center [655, 339] width 125 height 27
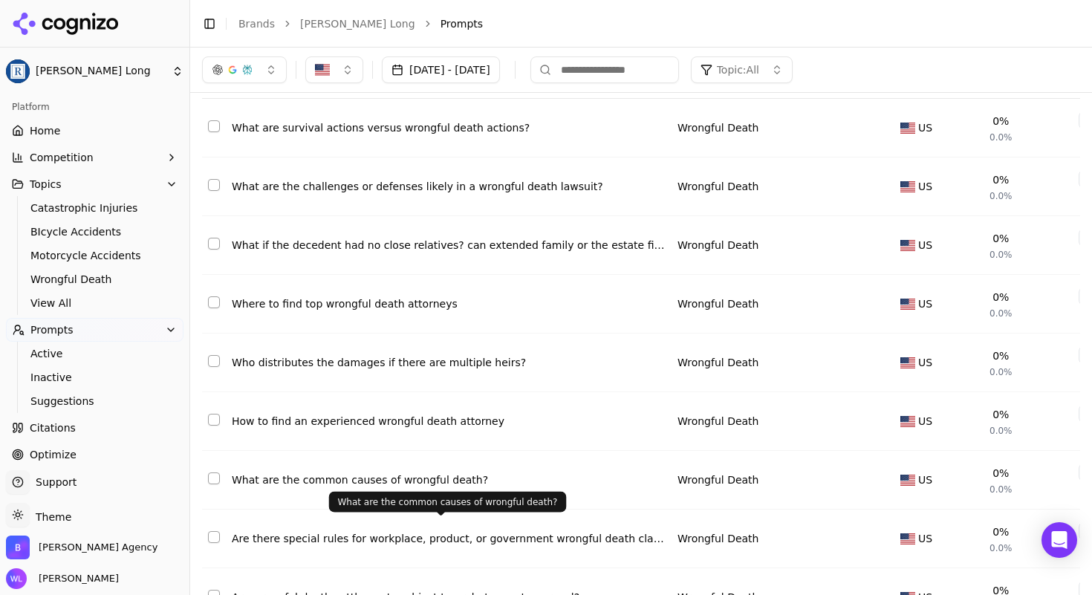
scroll to position [255, 0]
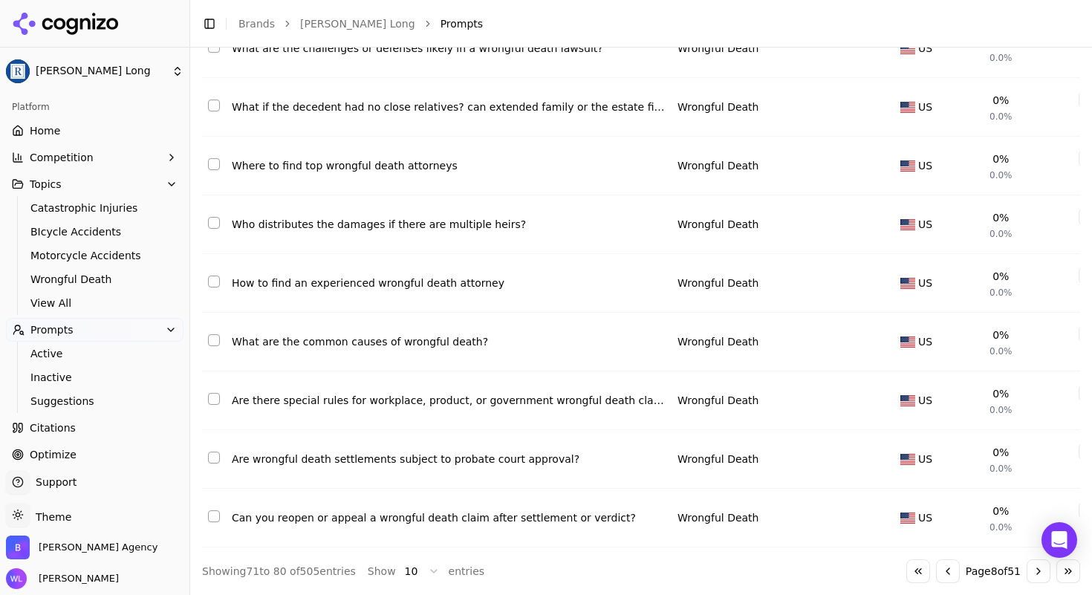
click at [1035, 576] on button "Go to next page" at bounding box center [1039, 571] width 24 height 24
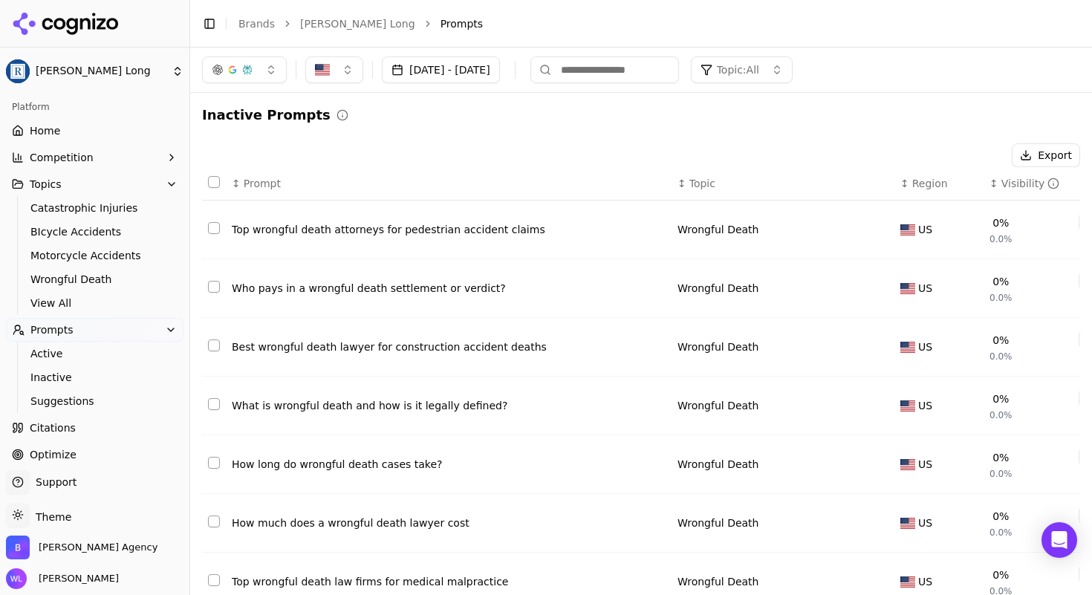
scroll to position [0, 0]
click at [214, 348] on button "Select row 83" at bounding box center [214, 346] width 12 height 12
click at [213, 226] on button "Select row 81" at bounding box center [214, 228] width 12 height 12
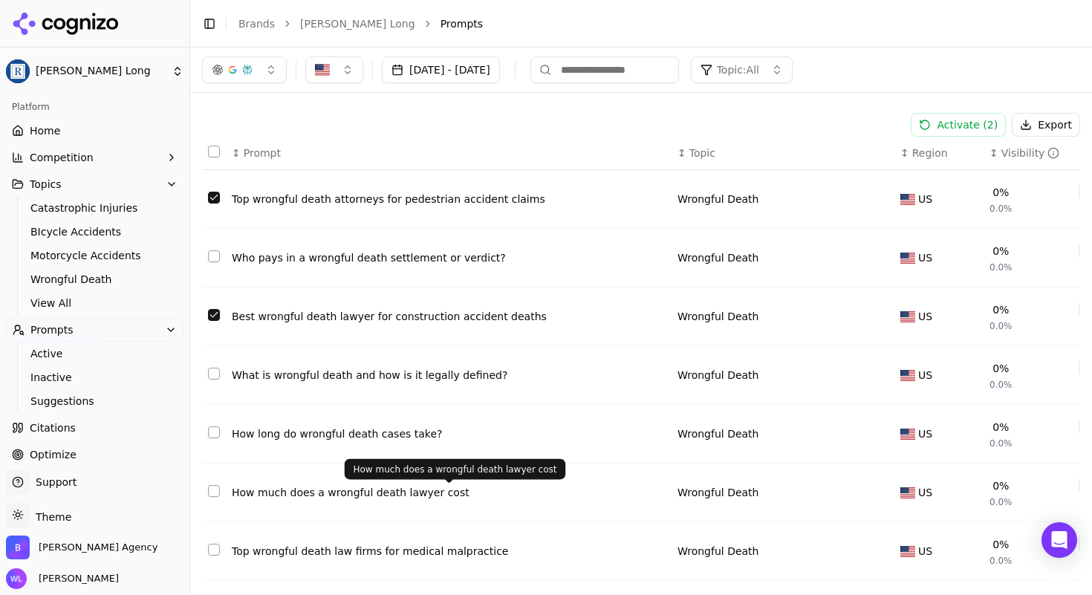
scroll to position [95, 0]
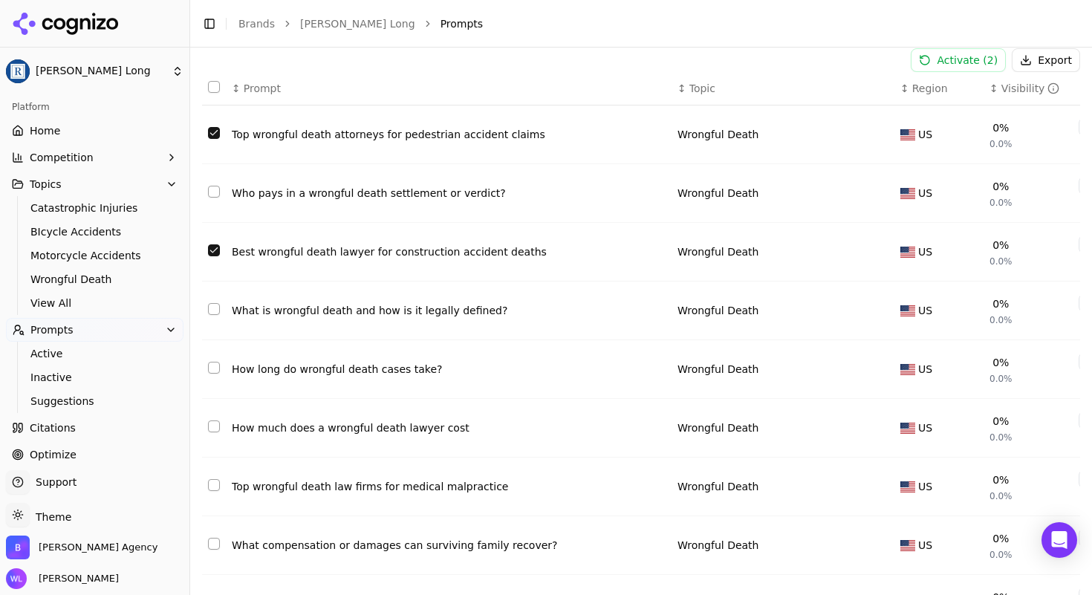
click at [218, 487] on button "Select row 87" at bounding box center [214, 485] width 12 height 12
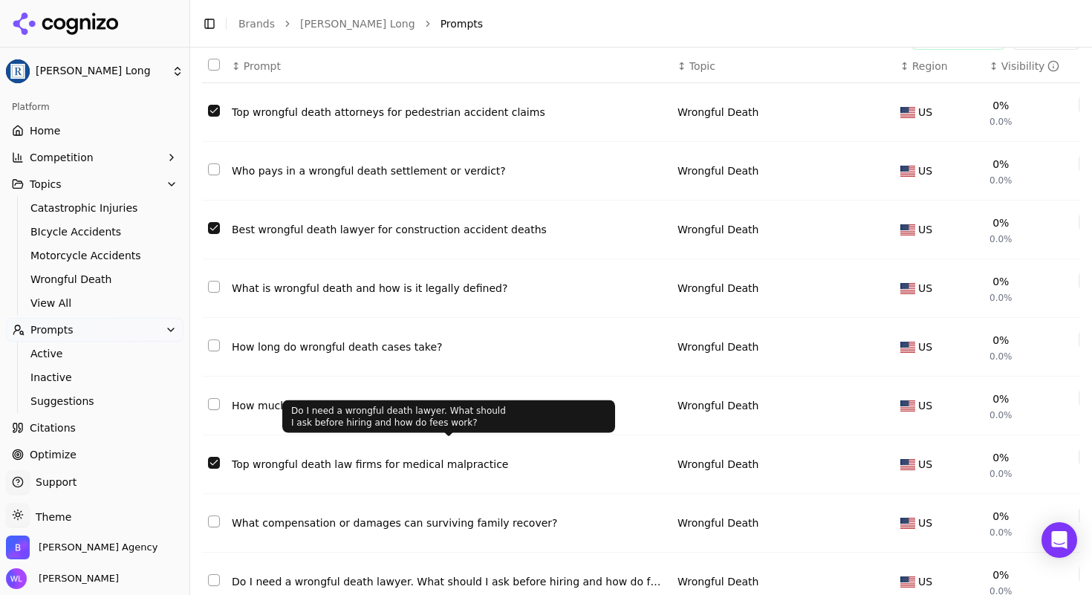
scroll to position [0, 0]
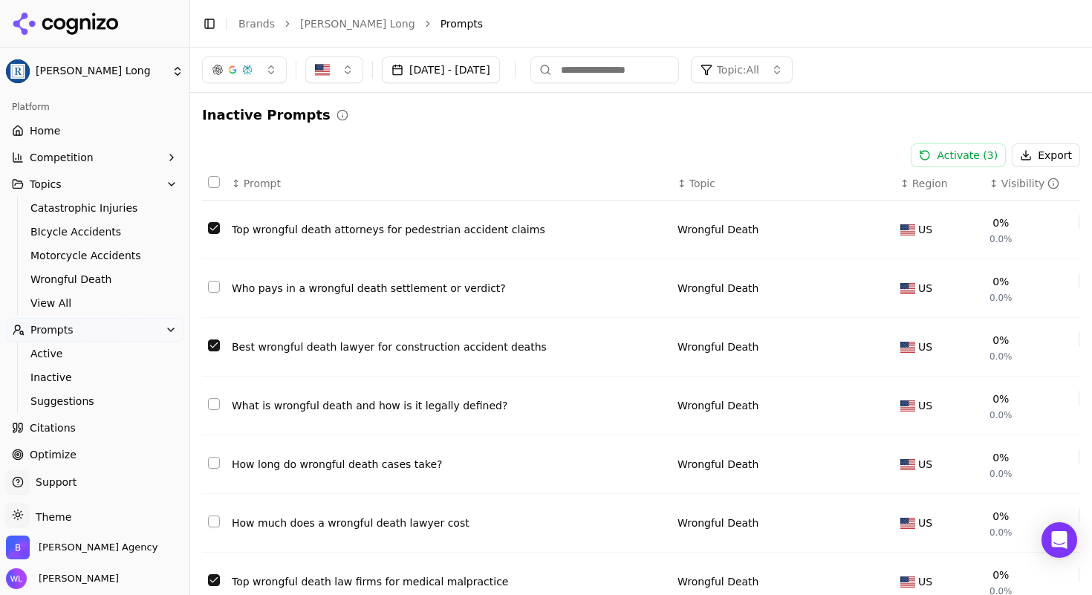
click at [949, 156] on button "Activate ( 3 )" at bounding box center [958, 155] width 95 height 24
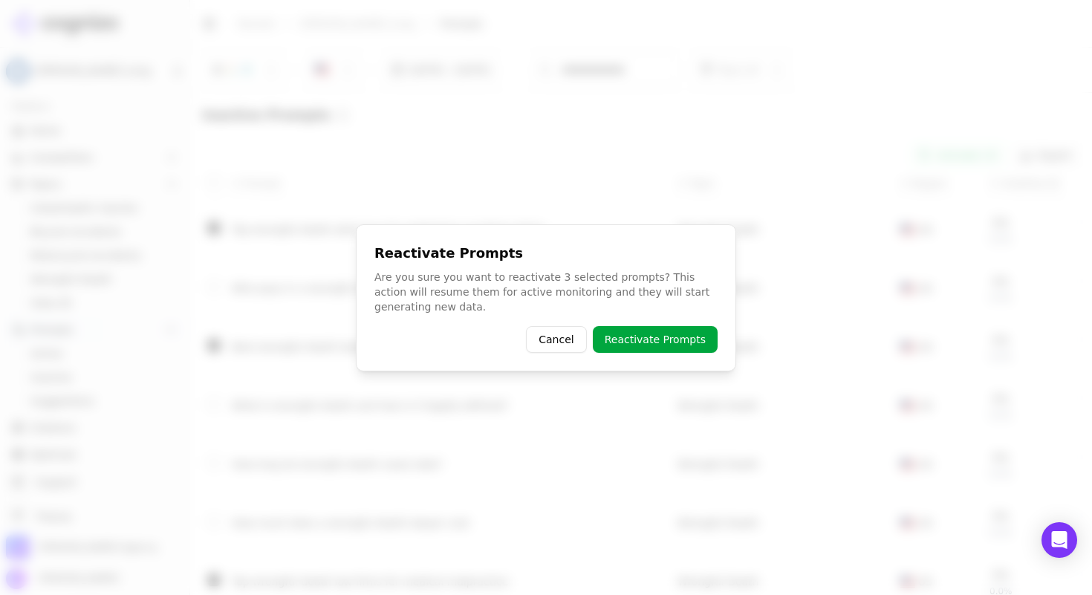
click at [658, 339] on button "Reactivate Prompts" at bounding box center [655, 339] width 125 height 27
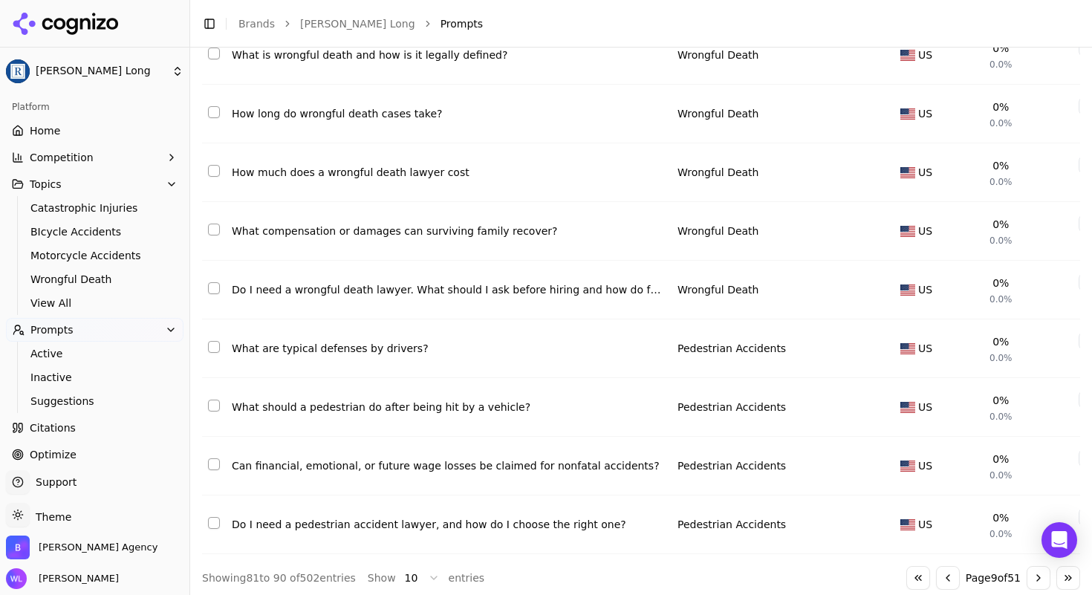
scroll to position [255, 0]
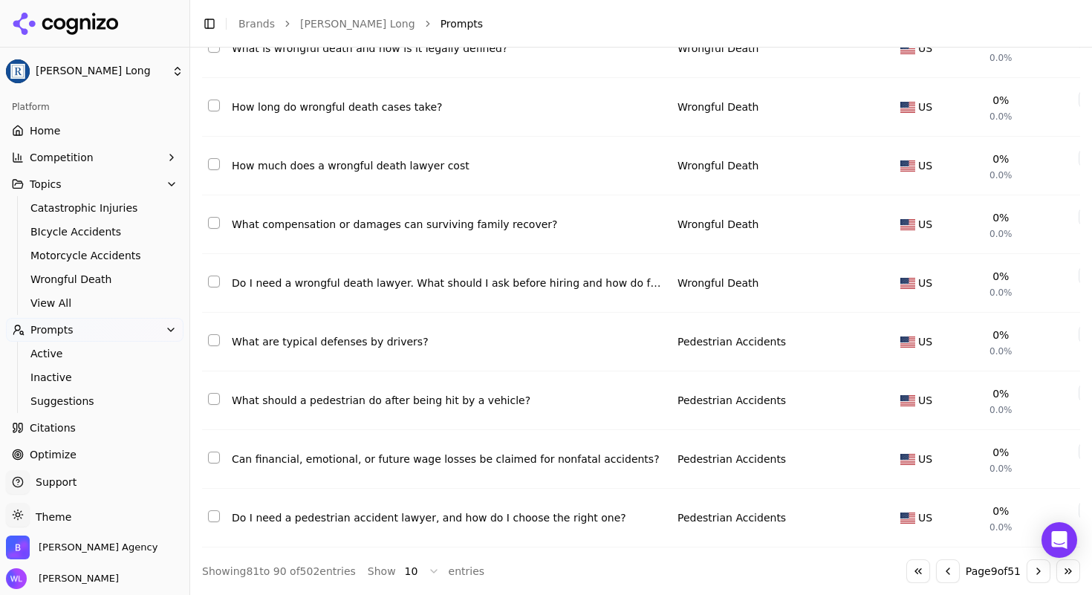
click at [1027, 576] on button "Go to next page" at bounding box center [1039, 571] width 24 height 24
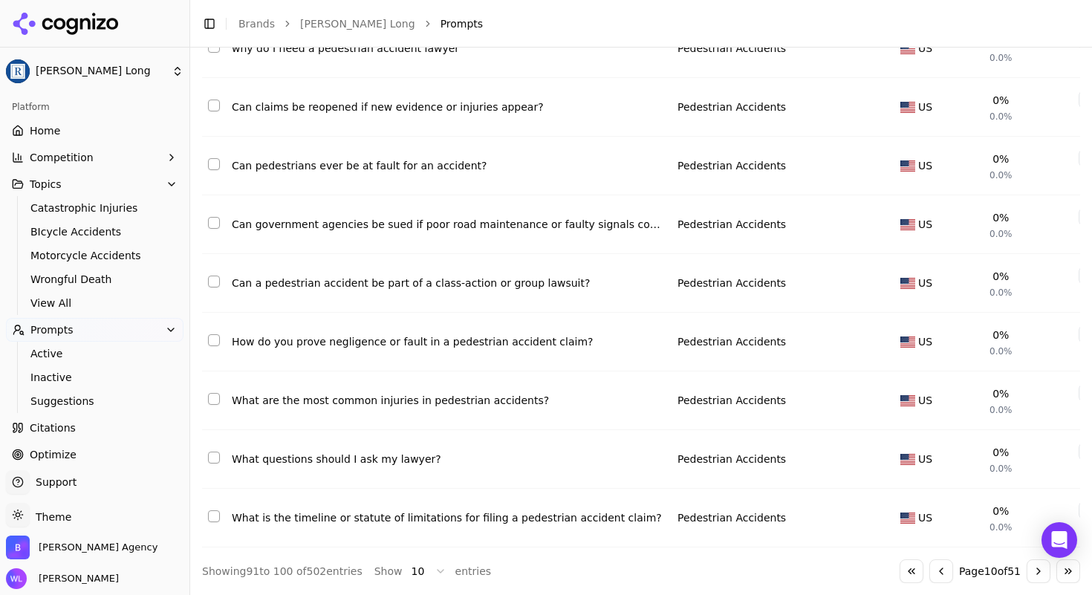
click at [1031, 578] on button "Go to next page" at bounding box center [1039, 571] width 24 height 24
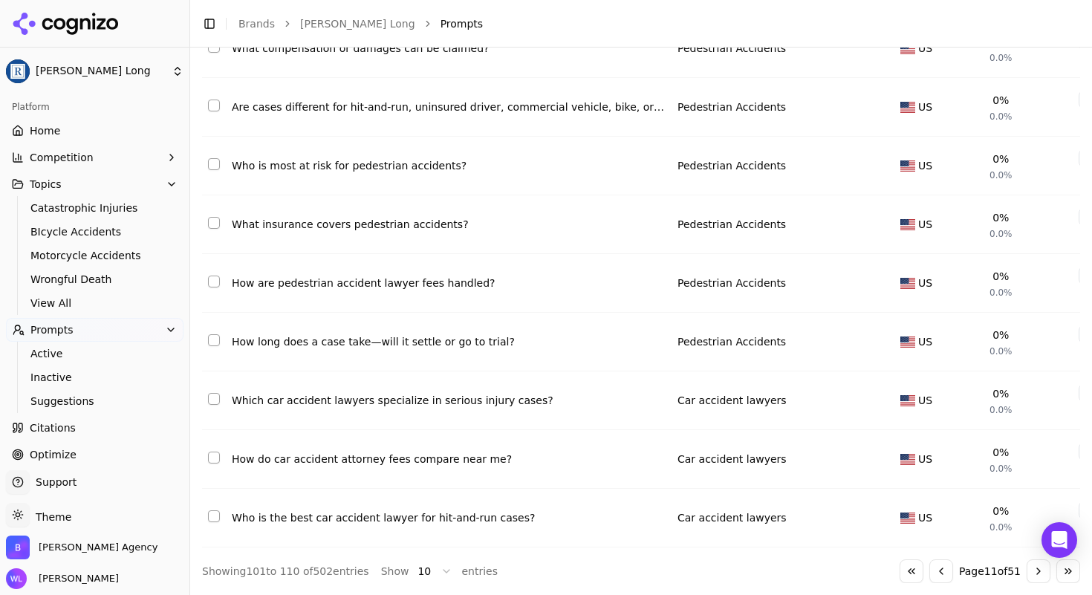
click at [1027, 577] on button "Go to next page" at bounding box center [1039, 571] width 24 height 24
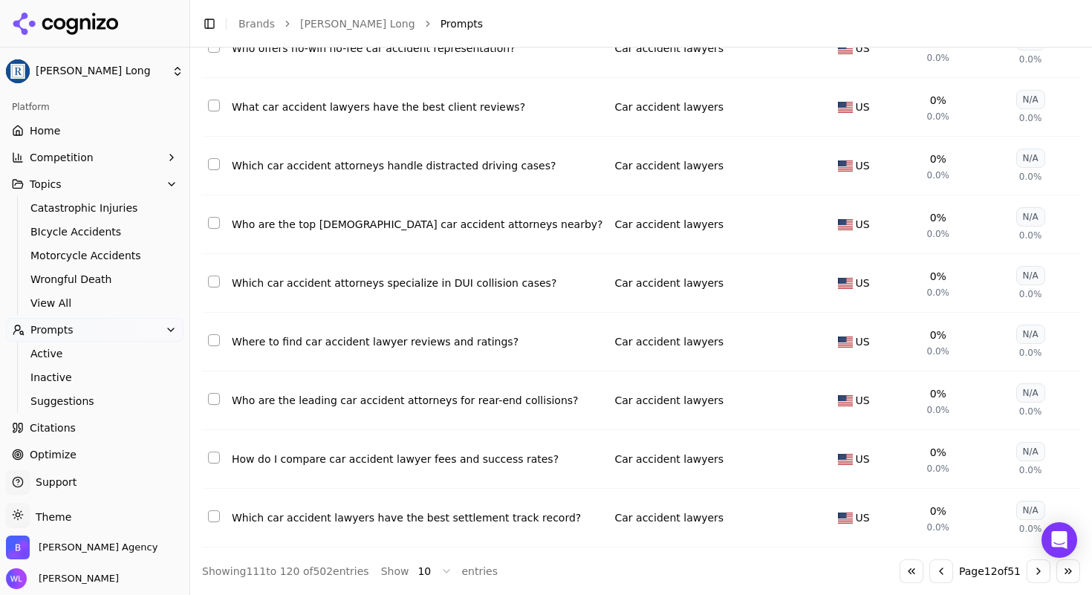
click at [1027, 575] on button "Go to next page" at bounding box center [1039, 571] width 24 height 24
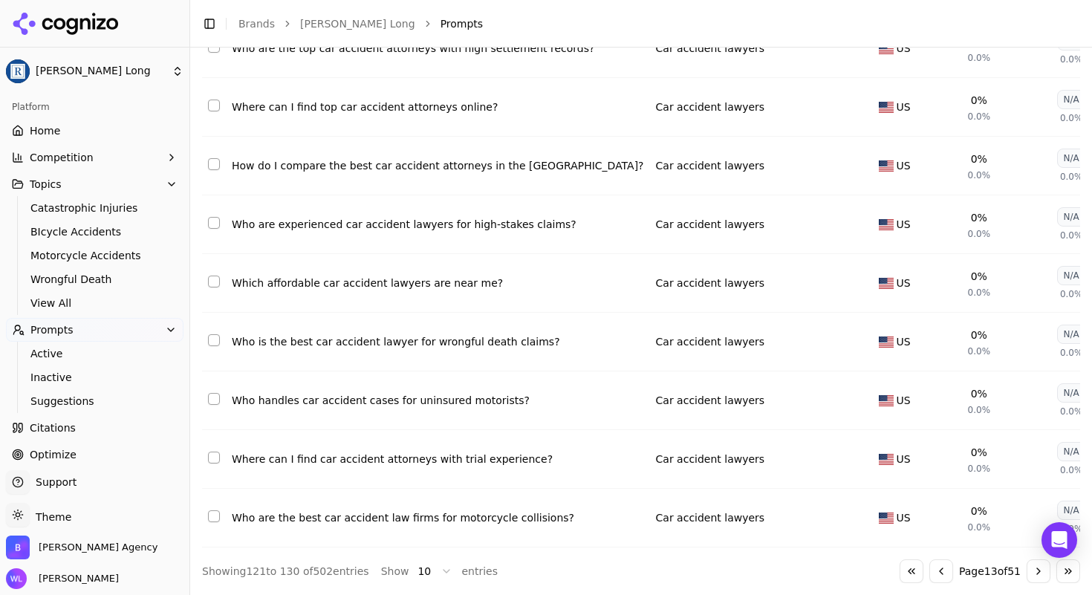
click at [1031, 572] on button "Go to next page" at bounding box center [1039, 571] width 24 height 24
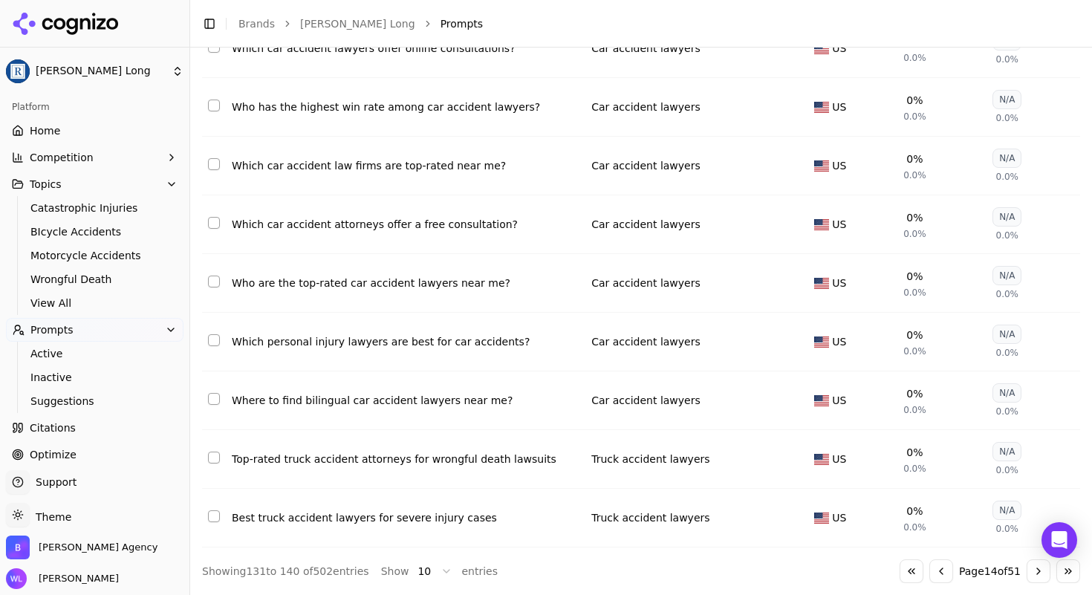
click at [224, 502] on td "Data table" at bounding box center [214, 518] width 24 height 59
click at [216, 510] on button "Select row 140" at bounding box center [214, 516] width 12 height 12
click at [206, 444] on td "Data table" at bounding box center [214, 459] width 24 height 59
click at [214, 452] on button "Select row 139" at bounding box center [214, 458] width 12 height 12
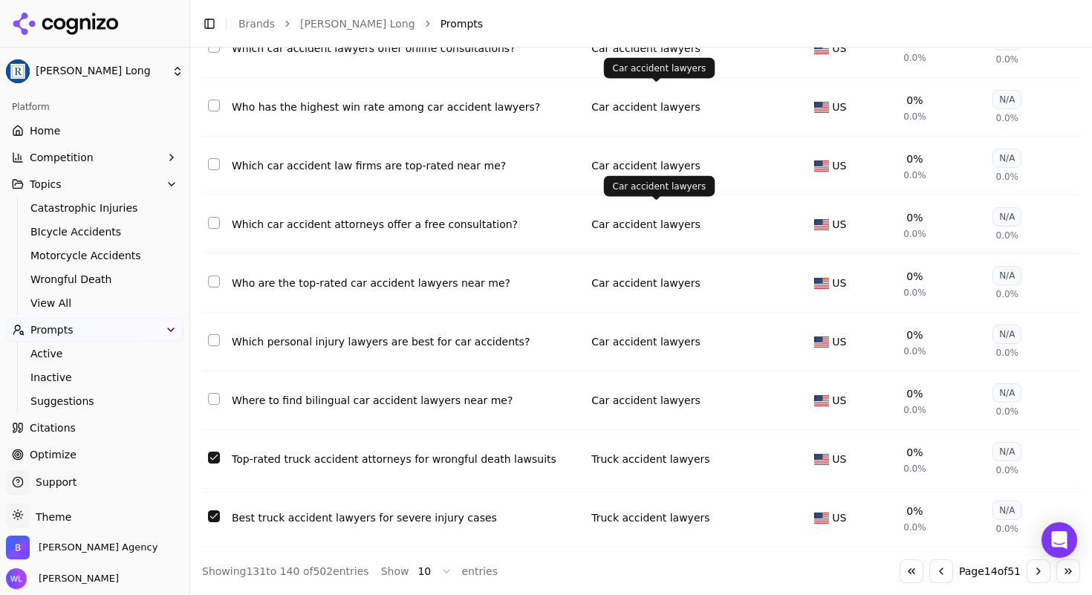
scroll to position [0, 0]
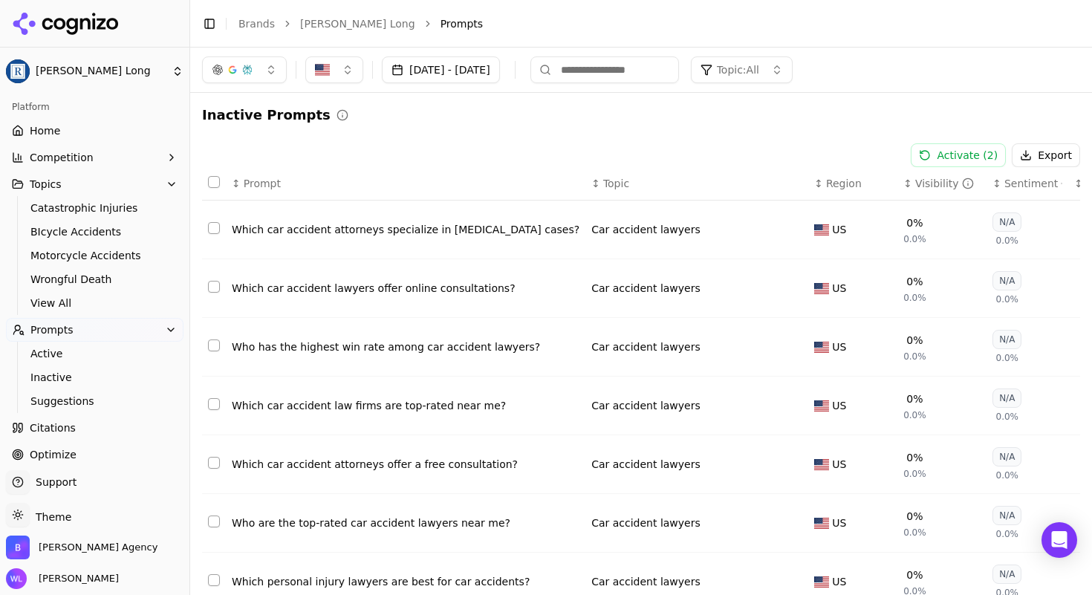
click at [947, 160] on button "Activate ( 2 )" at bounding box center [958, 155] width 95 height 24
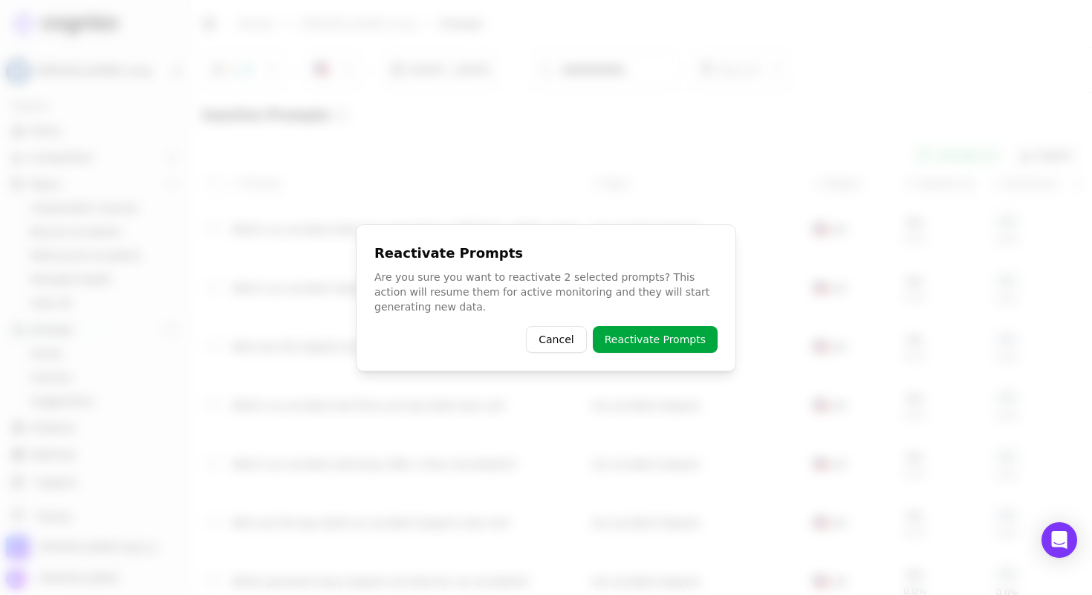
click at [678, 333] on button "Reactivate Prompts" at bounding box center [655, 339] width 125 height 27
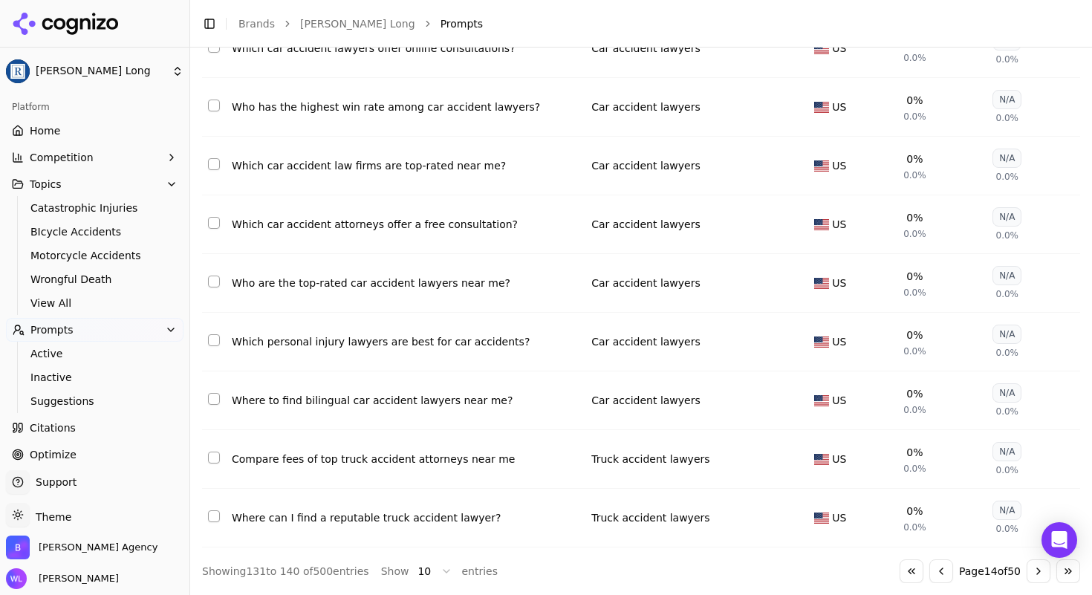
scroll to position [255, 0]
click at [1027, 574] on button "Go to next page" at bounding box center [1039, 571] width 24 height 24
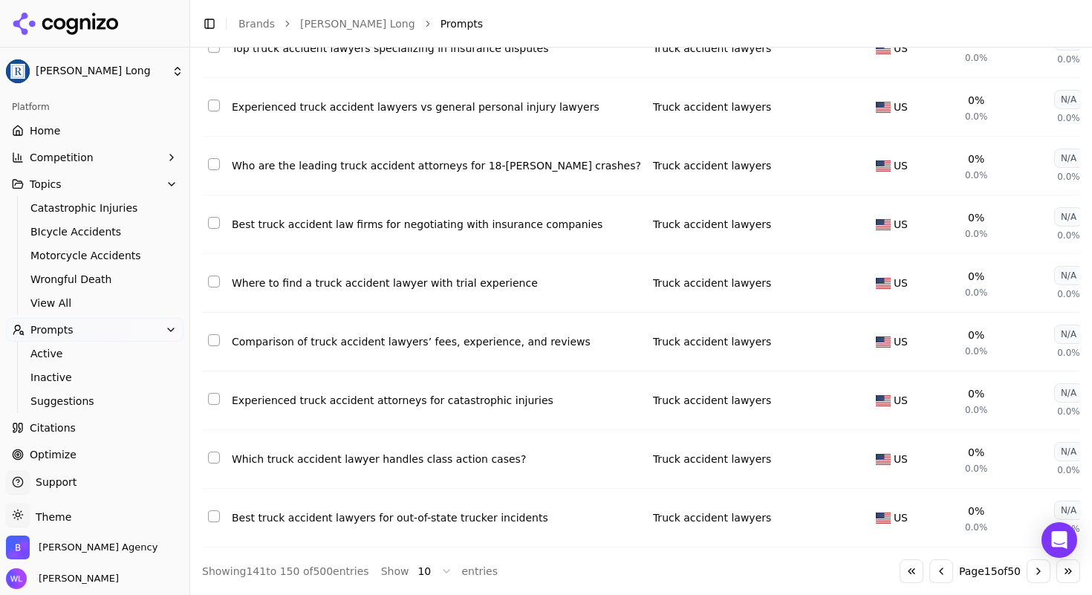
click at [218, 393] on button "Select row 148" at bounding box center [214, 399] width 12 height 12
click at [217, 510] on button "Select row 150" at bounding box center [214, 516] width 12 height 12
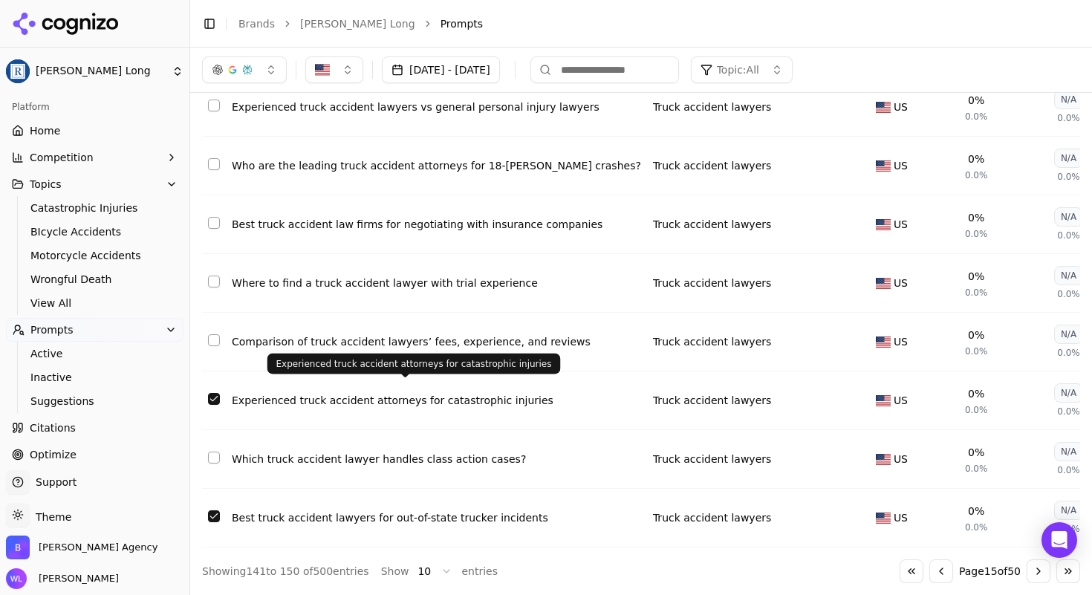
scroll to position [252, 0]
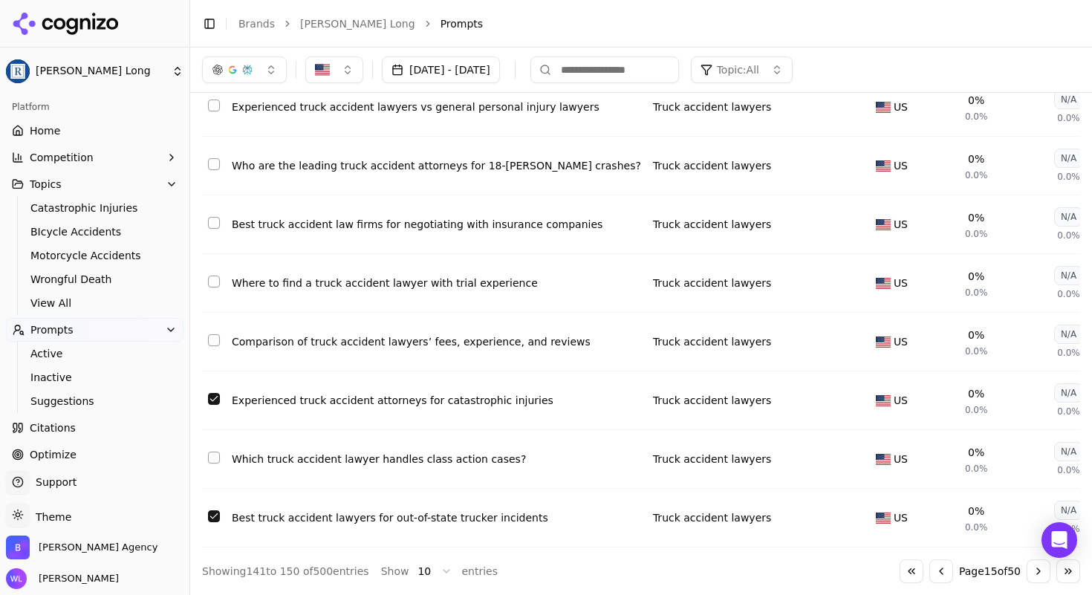
click at [210, 276] on button "Select row 146" at bounding box center [214, 282] width 12 height 12
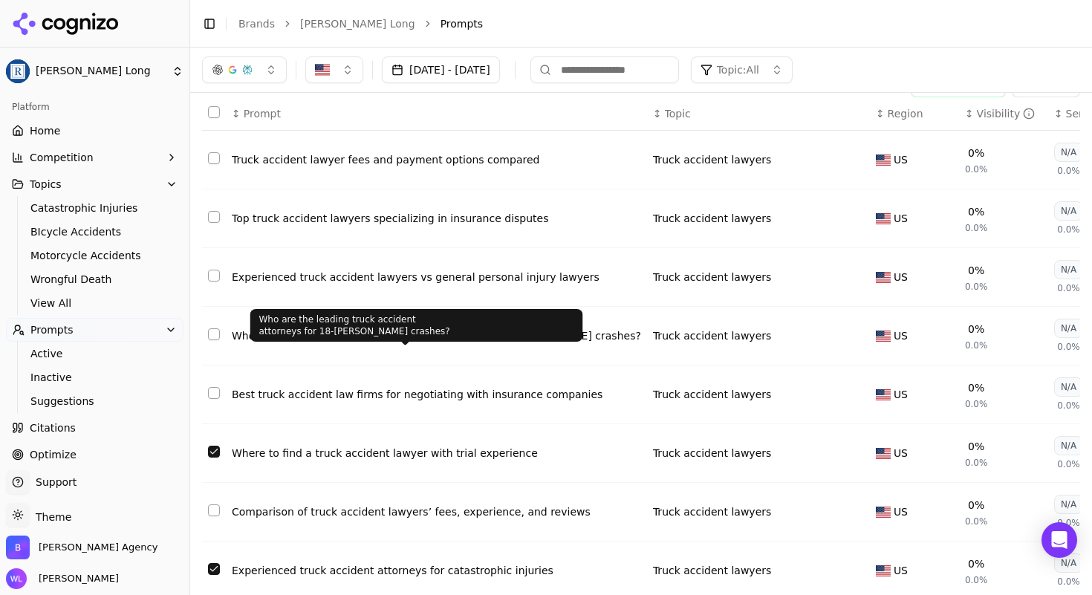
scroll to position [61, 0]
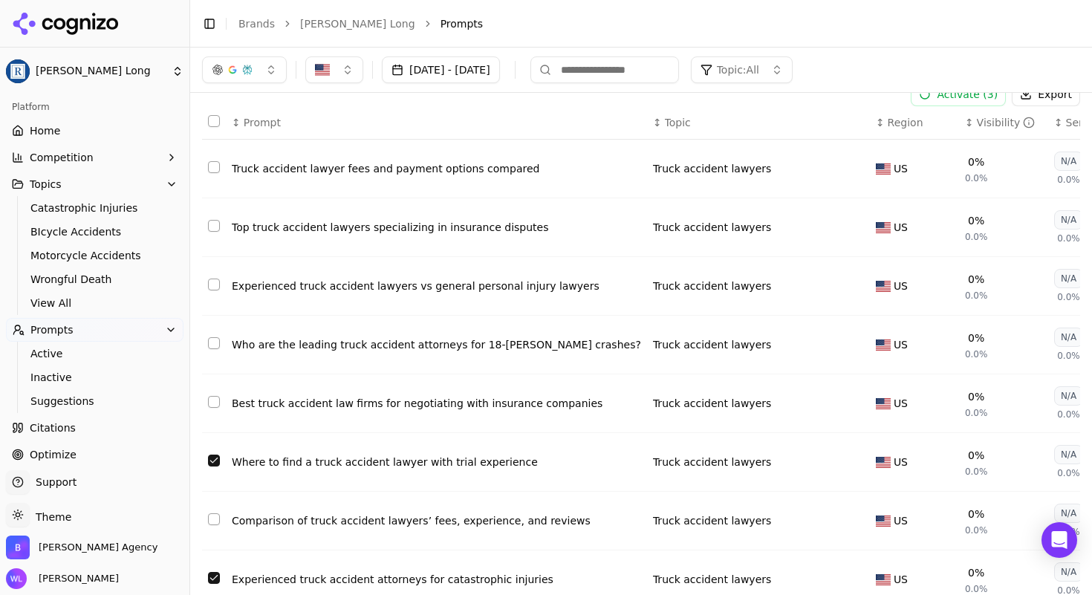
click at [212, 227] on button "Select row 142" at bounding box center [214, 226] width 12 height 12
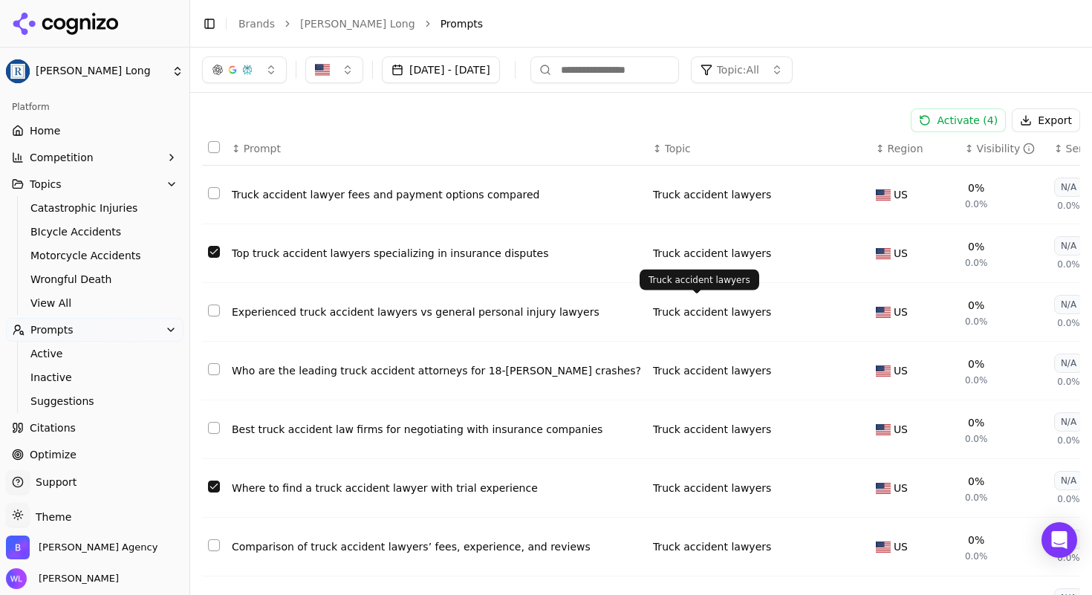
scroll to position [0, 0]
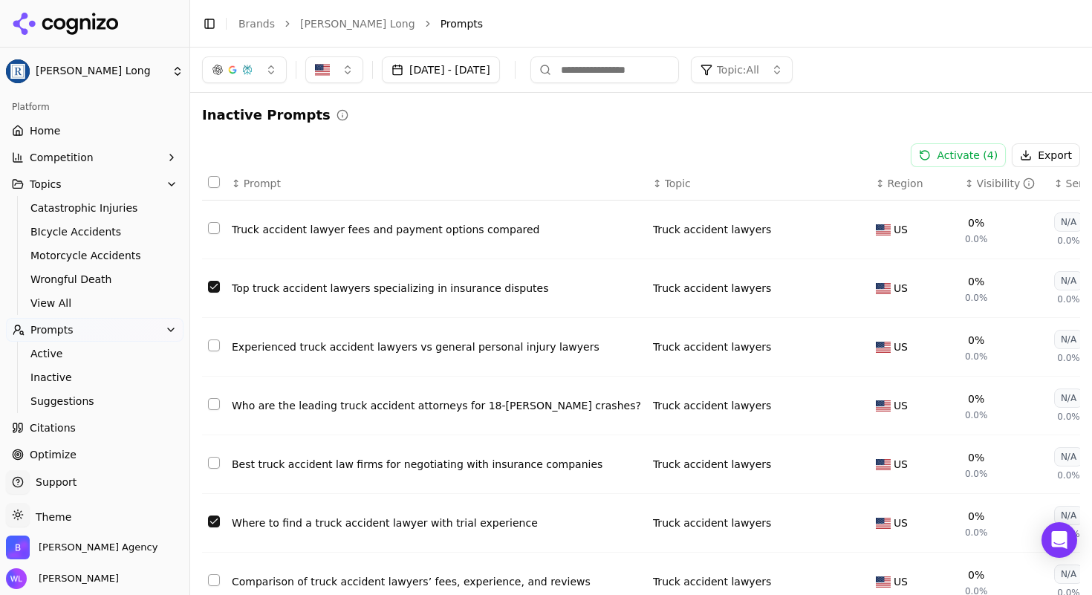
click at [932, 149] on button "Activate ( 4 )" at bounding box center [958, 155] width 95 height 24
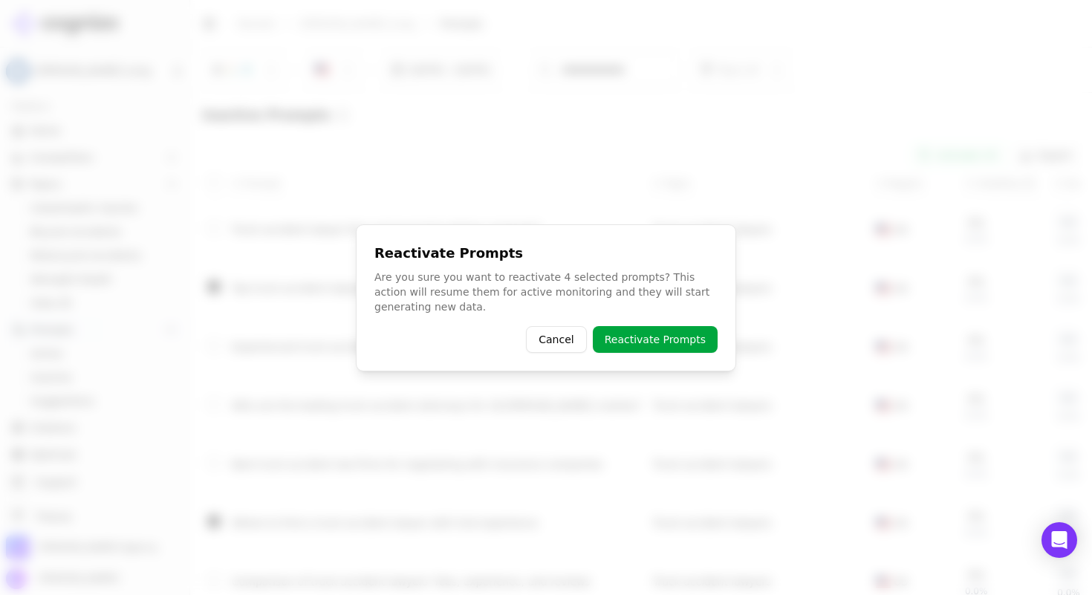
click at [643, 341] on button "Reactivate Prompts" at bounding box center [655, 339] width 125 height 27
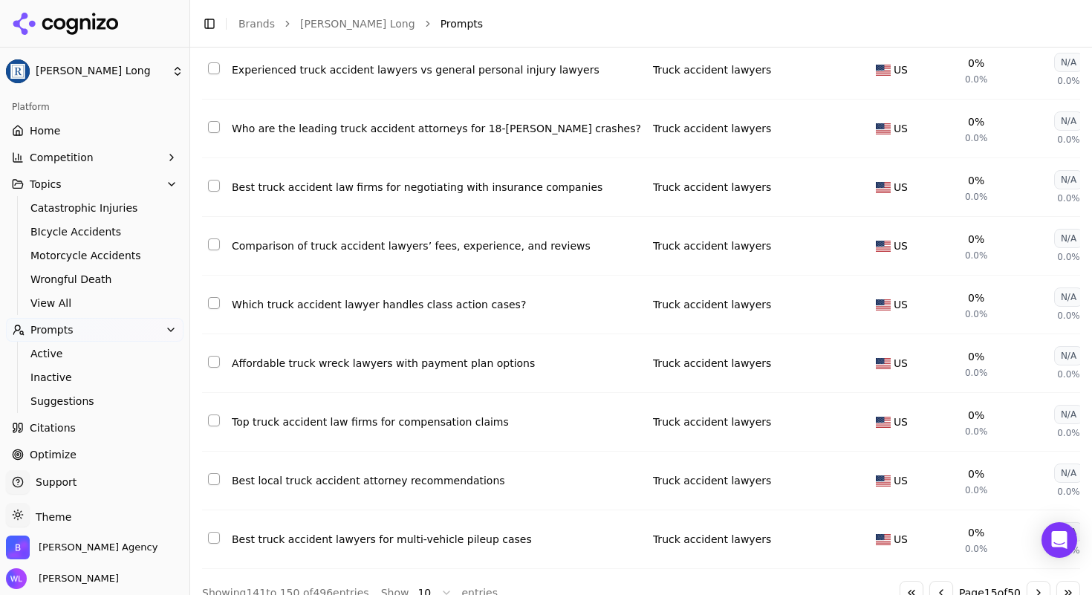
scroll to position [255, 0]
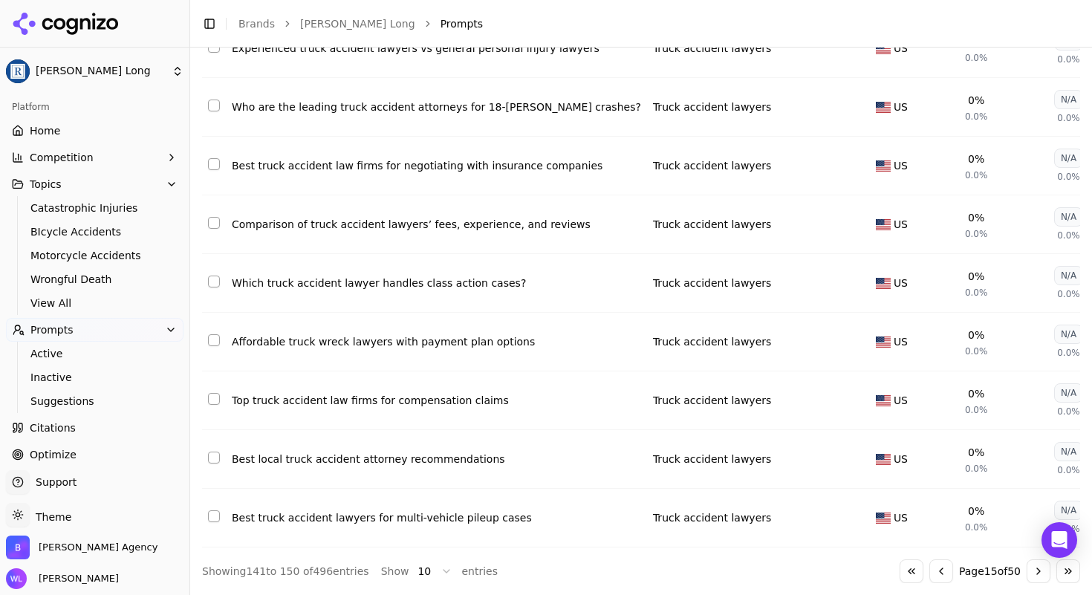
click at [211, 393] on button "Select row 148" at bounding box center [214, 399] width 12 height 12
click at [215, 452] on button "Select row 149" at bounding box center [214, 458] width 12 height 12
click at [217, 510] on button "Select row 150" at bounding box center [214, 516] width 12 height 12
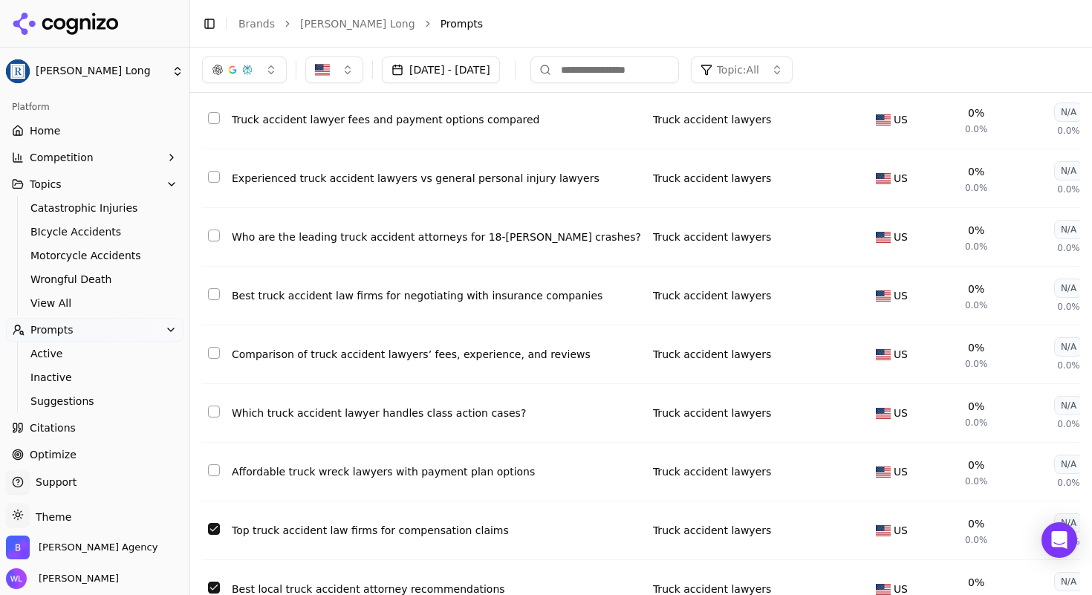
scroll to position [0, 0]
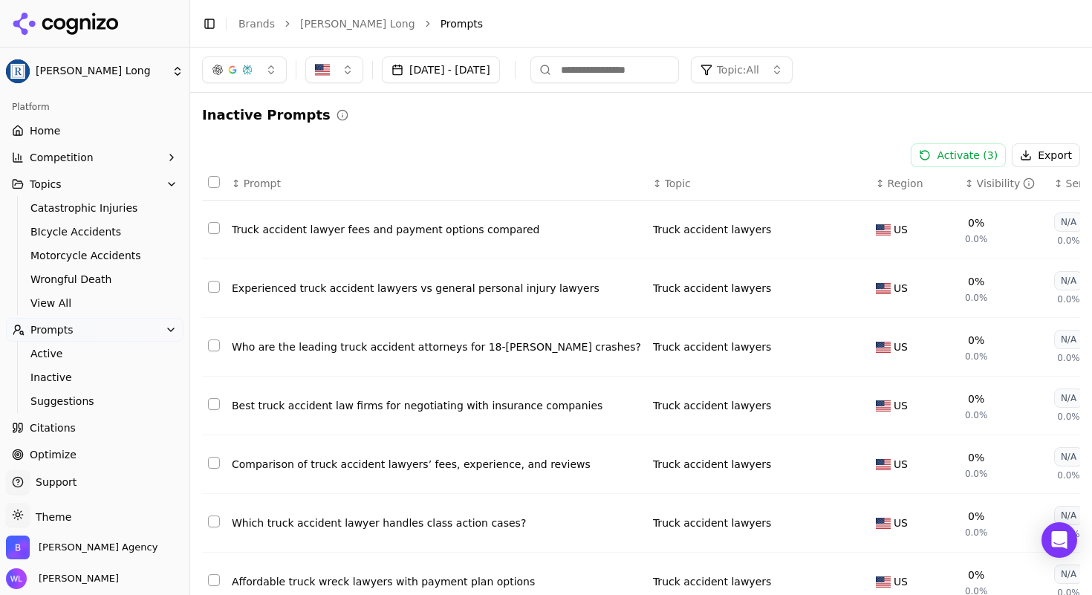
click at [925, 149] on button "Activate ( 3 )" at bounding box center [958, 155] width 95 height 24
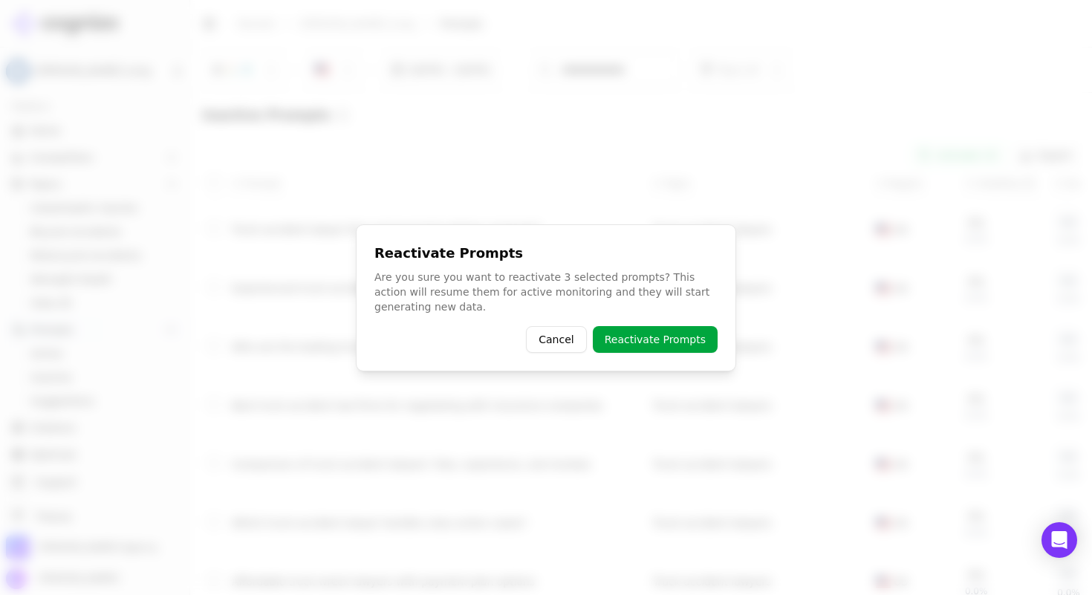
click at [646, 331] on button "Reactivate Prompts" at bounding box center [655, 339] width 125 height 27
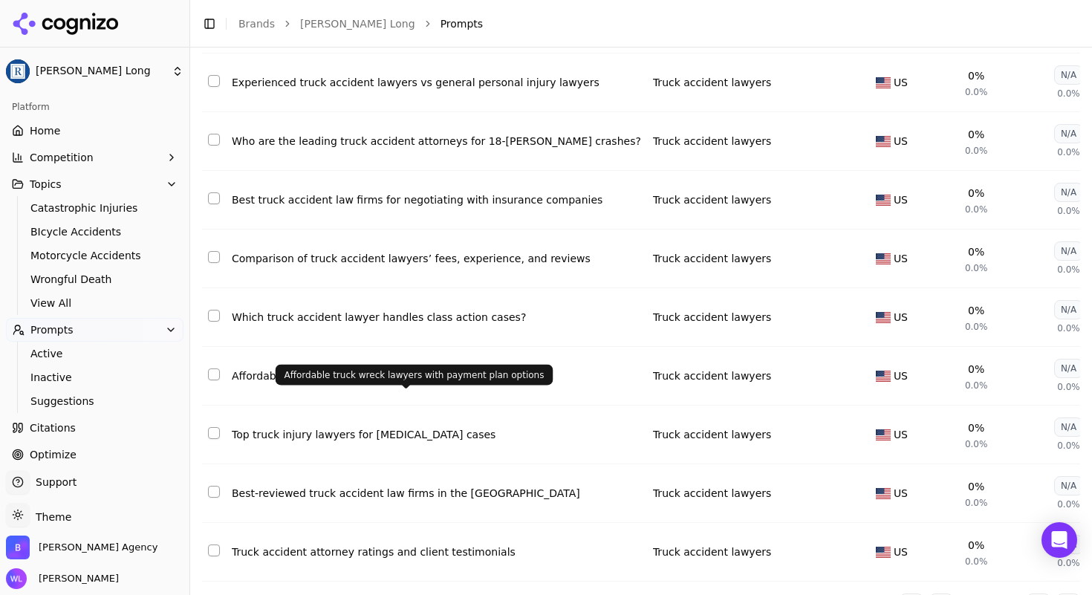
scroll to position [255, 0]
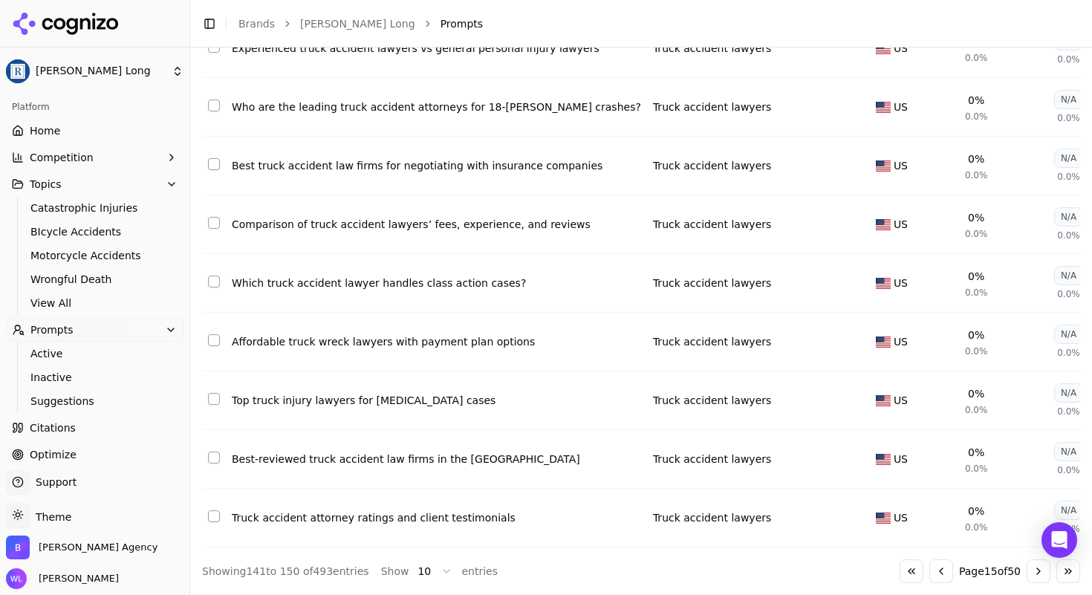
click at [1029, 573] on button "Go to next page" at bounding box center [1039, 571] width 24 height 24
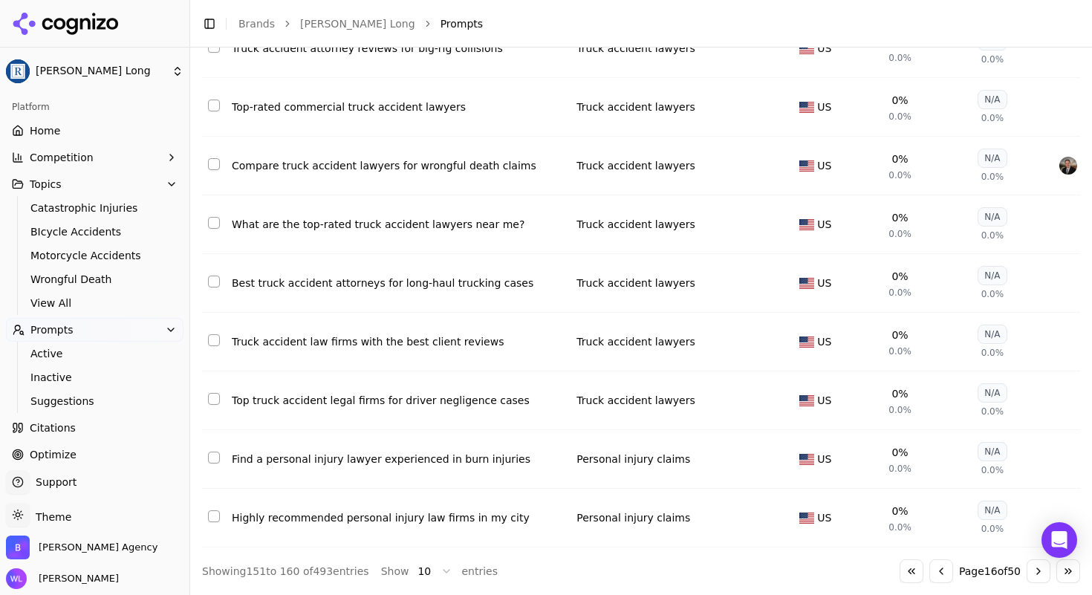
click at [1027, 573] on button "Go to next page" at bounding box center [1039, 571] width 24 height 24
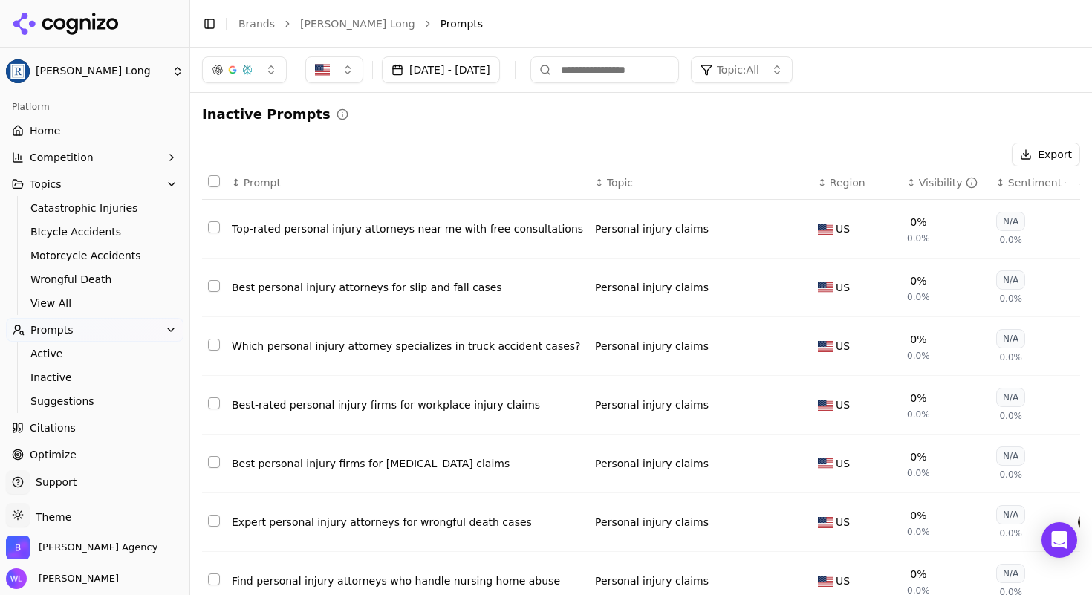
scroll to position [0, 0]
click at [208, 407] on button "Select row 164" at bounding box center [214, 404] width 12 height 12
click at [213, 404] on button "Select row 164" at bounding box center [214, 404] width 12 height 12
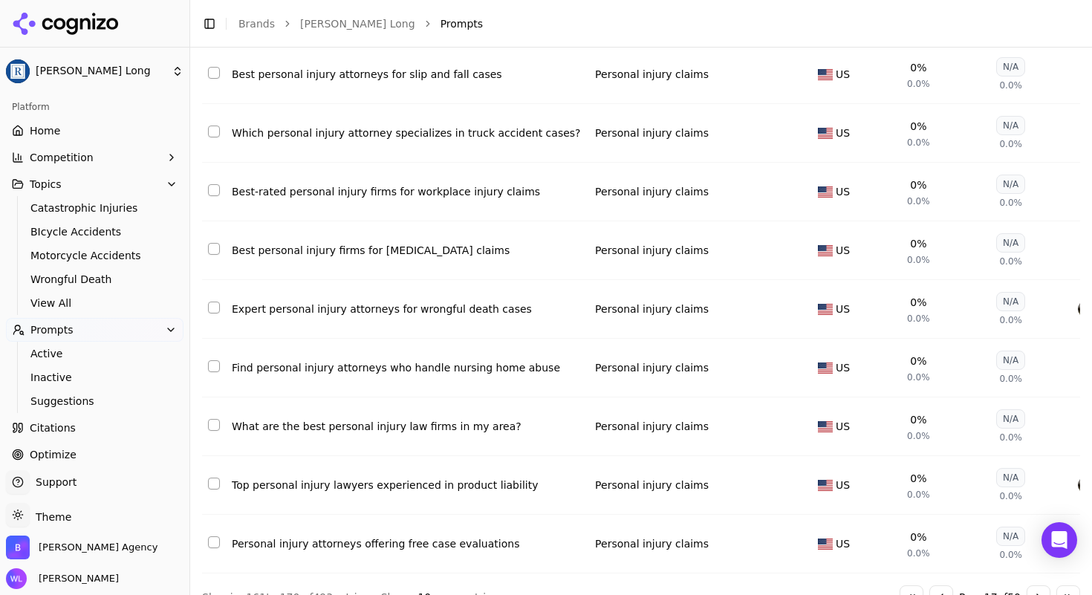
scroll to position [255, 0]
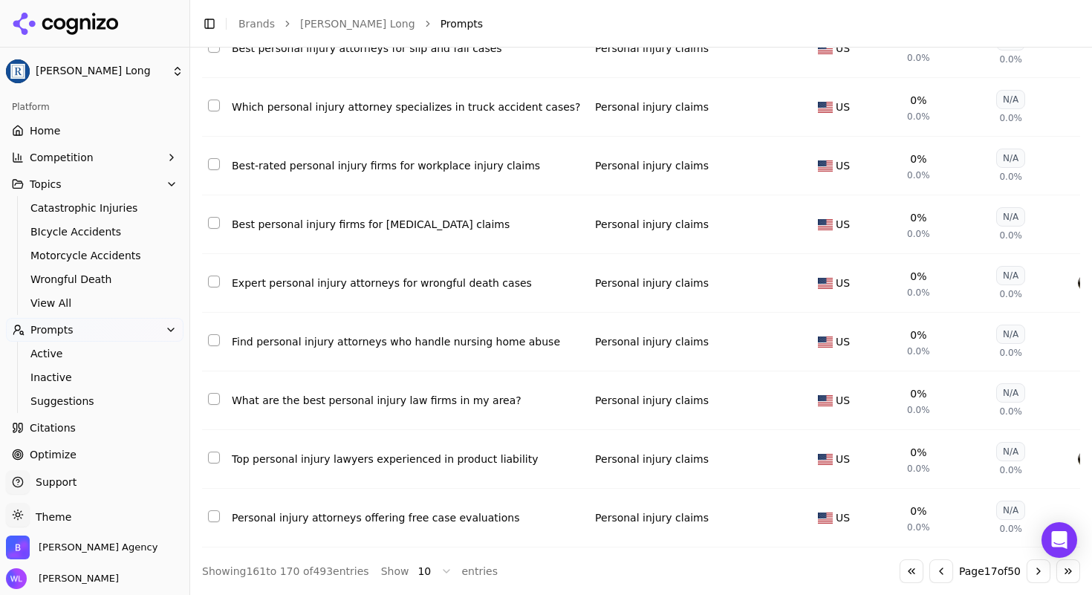
click at [1031, 577] on button "Go to next page" at bounding box center [1039, 571] width 24 height 24
click at [210, 158] on button "Select row 174" at bounding box center [214, 164] width 12 height 12
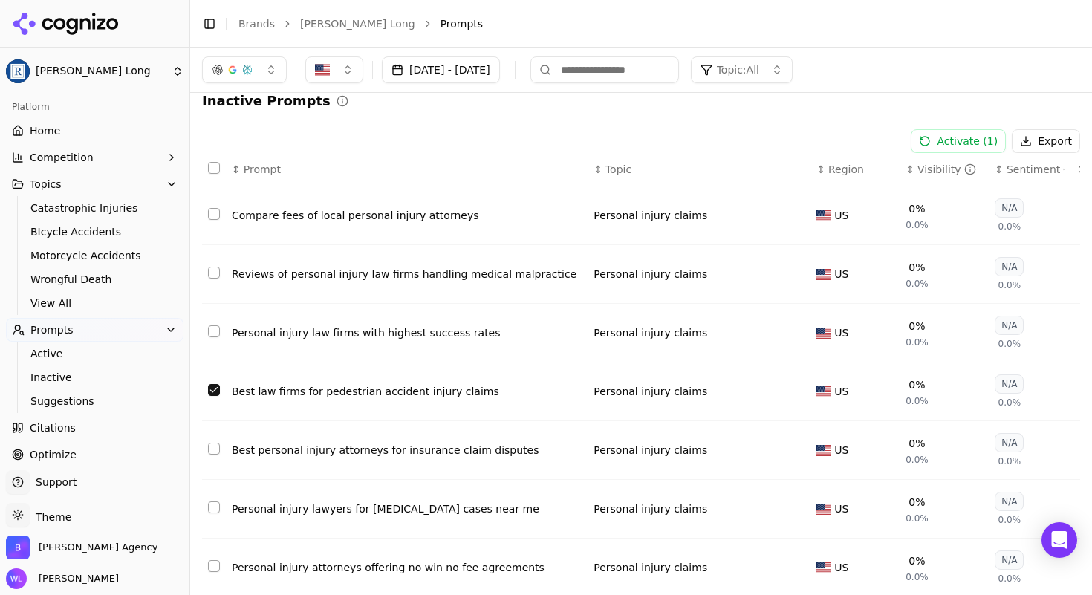
scroll to position [0, 0]
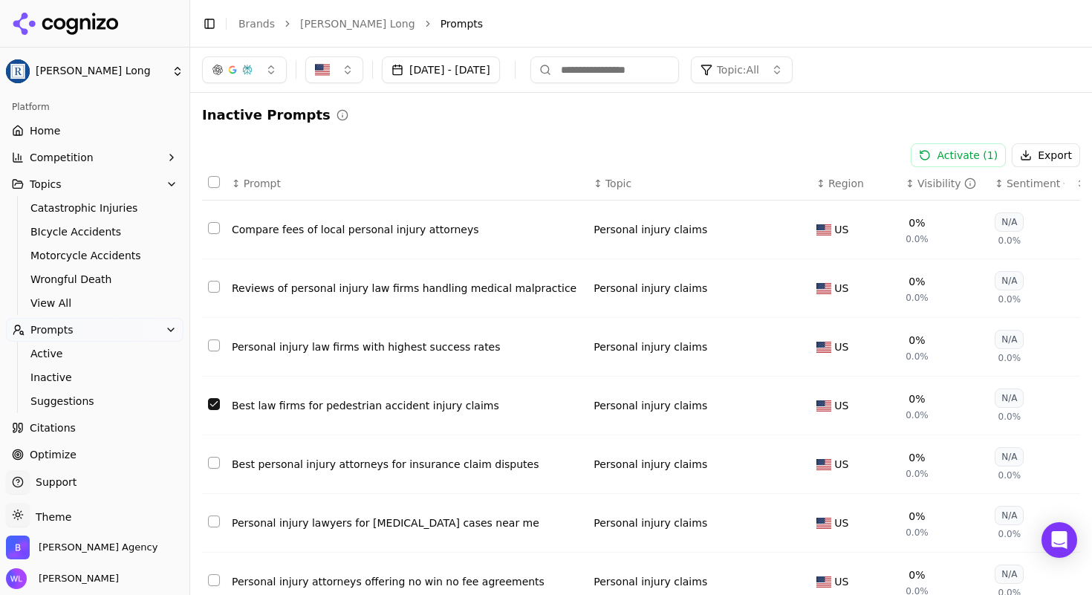
click at [955, 153] on button "Activate ( 1 )" at bounding box center [958, 155] width 95 height 24
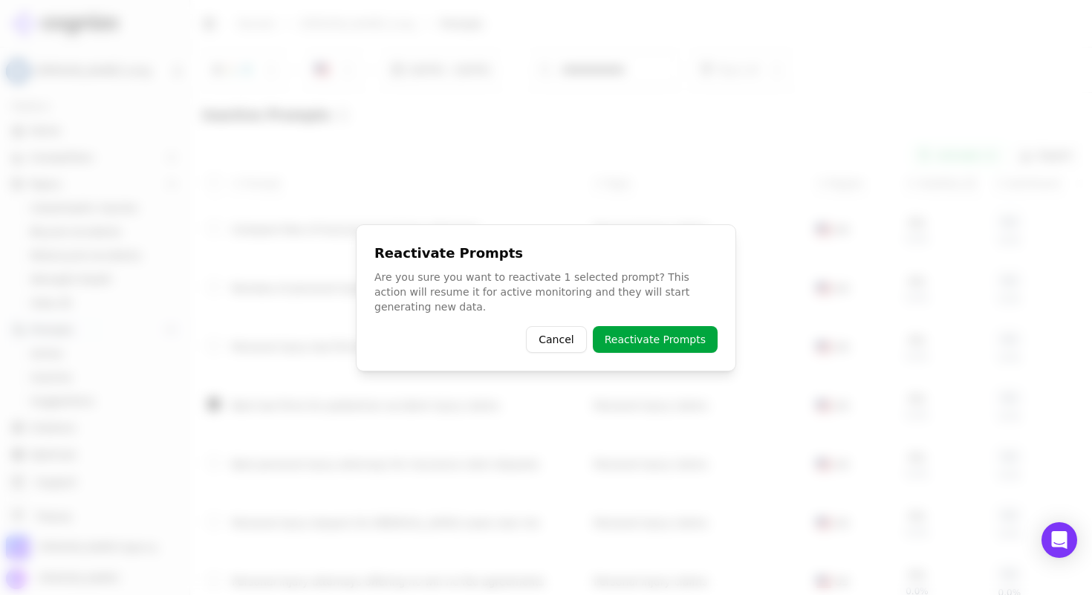
click at [663, 328] on button "Reactivate Prompts" at bounding box center [655, 339] width 125 height 27
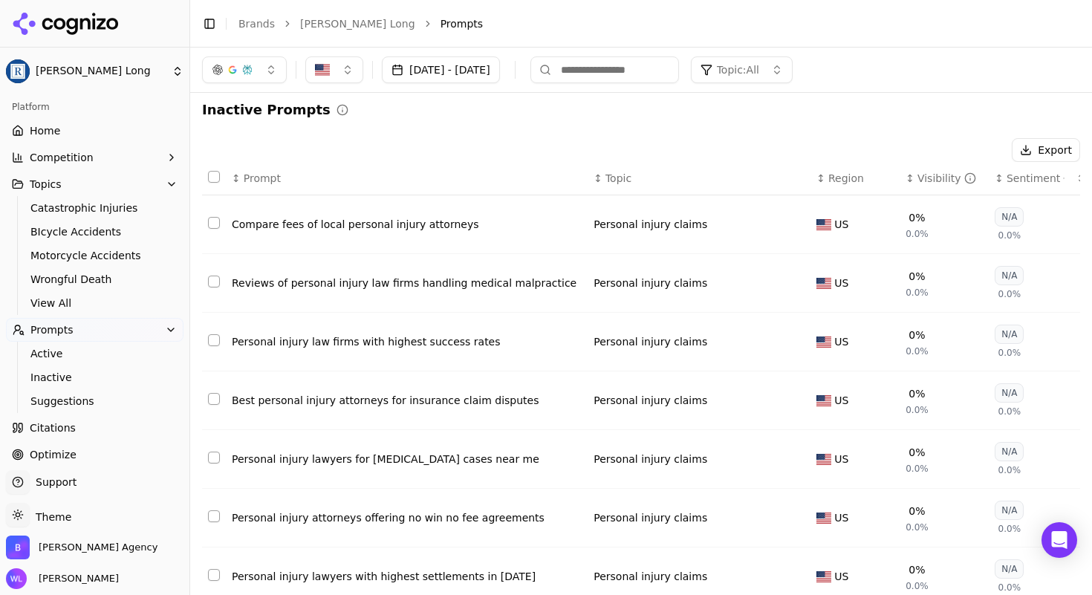
scroll to position [17, 0]
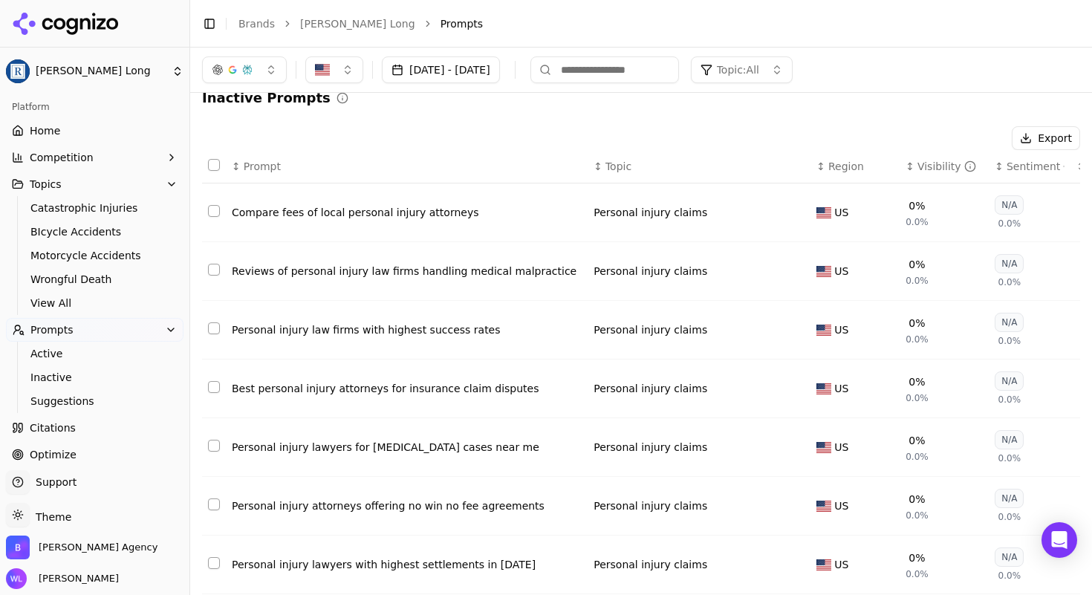
click at [213, 449] on button "Select row 175" at bounding box center [214, 446] width 12 height 12
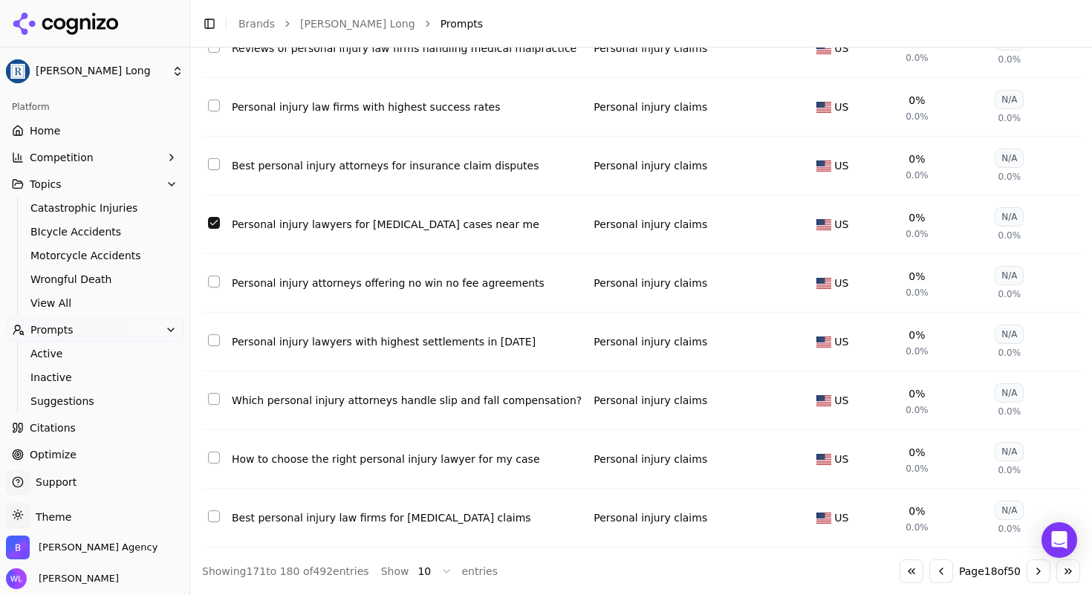
scroll to position [255, 0]
click at [1027, 574] on button "Go to next page" at bounding box center [1039, 571] width 24 height 24
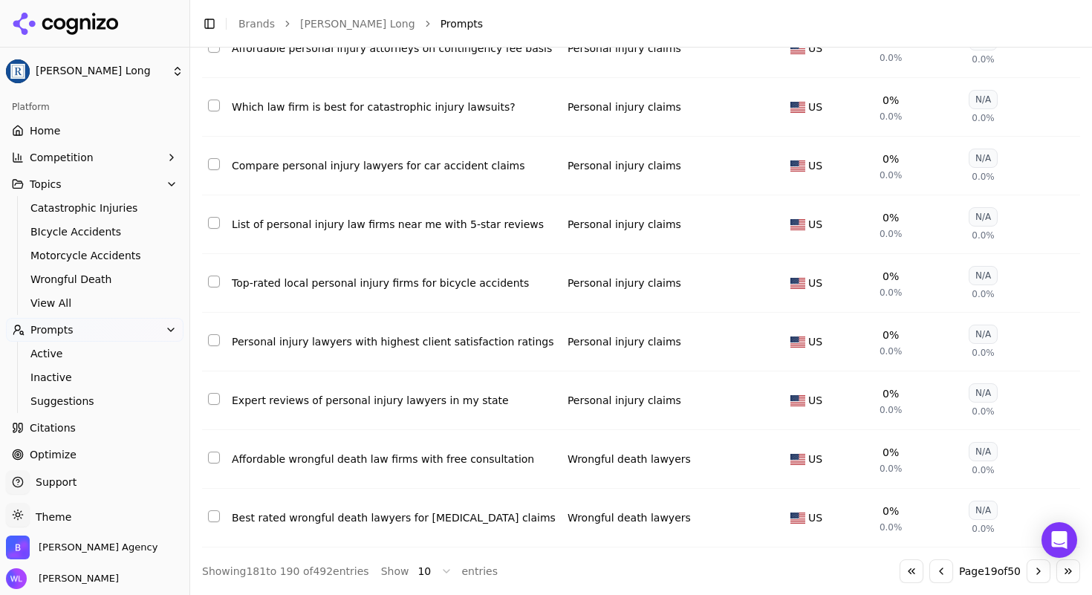
click at [930, 565] on button "Go to previous page" at bounding box center [942, 571] width 24 height 24
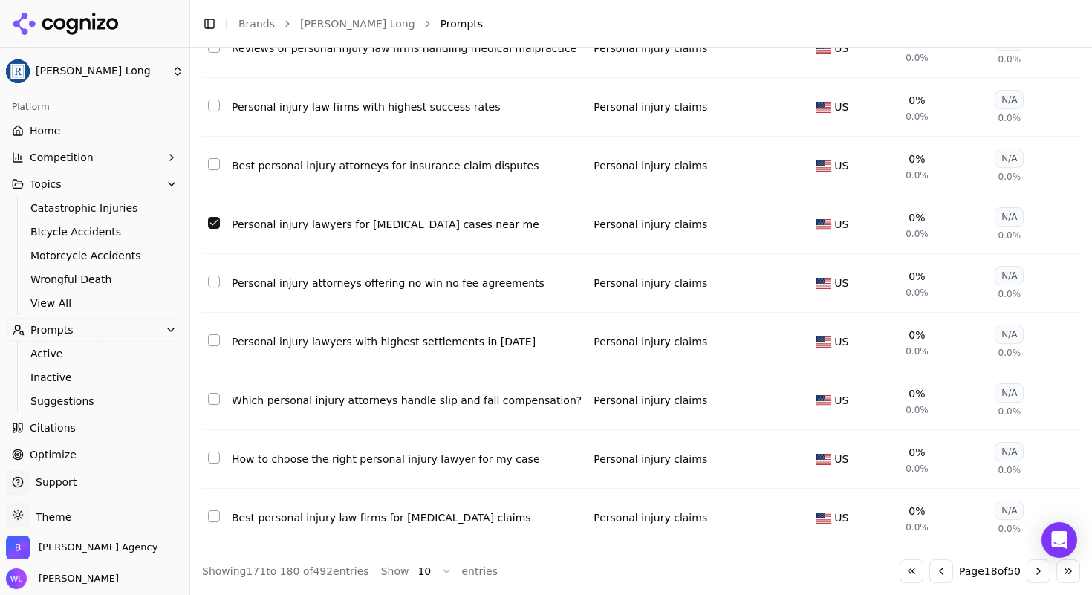
click at [1035, 572] on button "Go to next page" at bounding box center [1039, 571] width 24 height 24
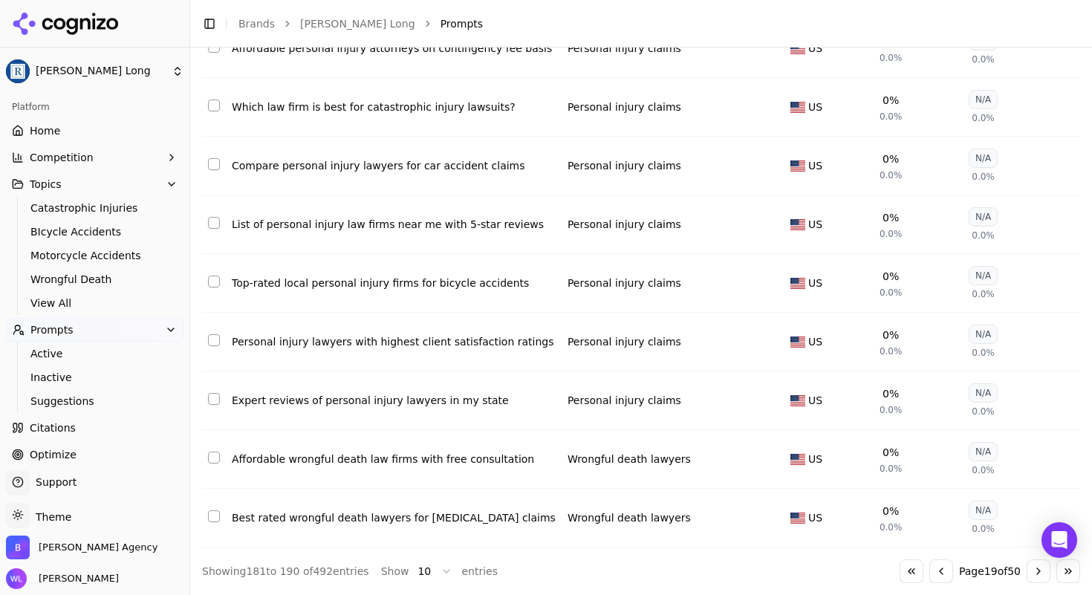
click at [217, 276] on button "Select row 186" at bounding box center [214, 282] width 12 height 12
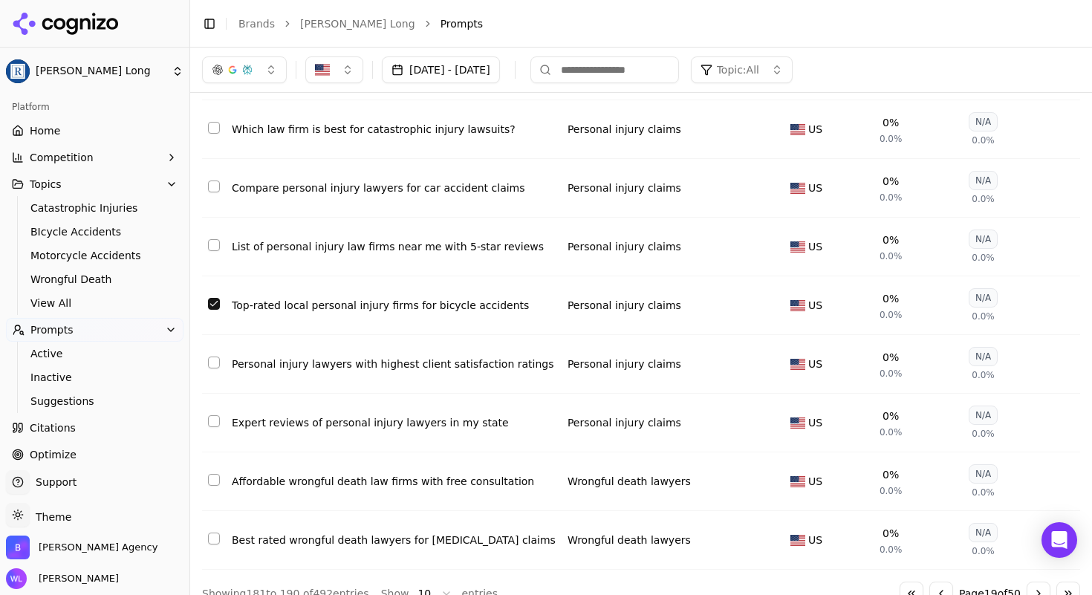
scroll to position [108, 0]
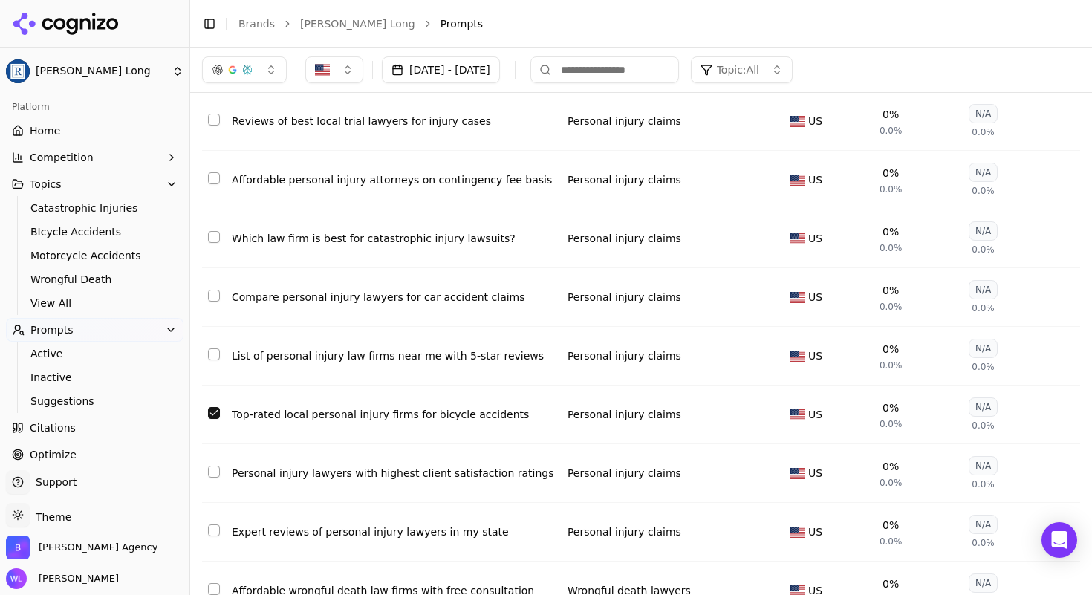
click at [210, 356] on button "Select row 185" at bounding box center [214, 354] width 12 height 12
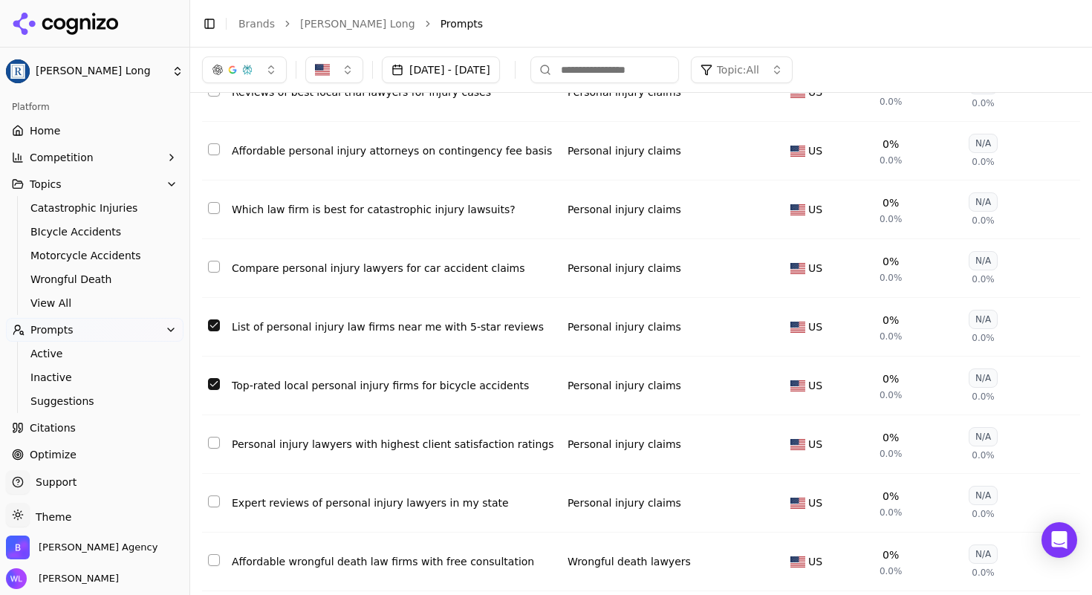
scroll to position [0, 0]
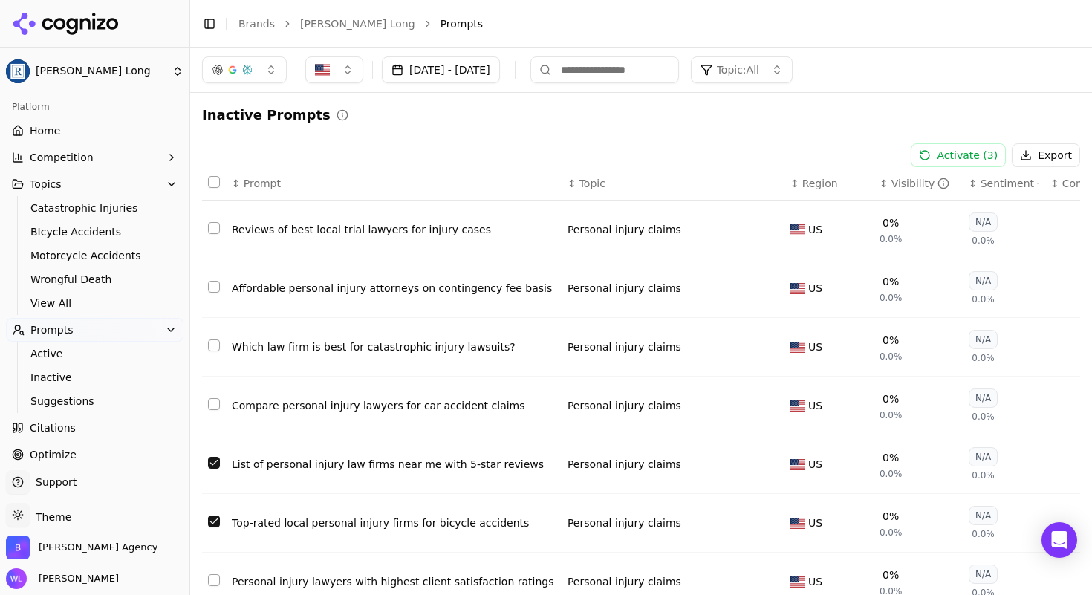
click at [935, 150] on button "Activate ( 3 )" at bounding box center [958, 155] width 95 height 24
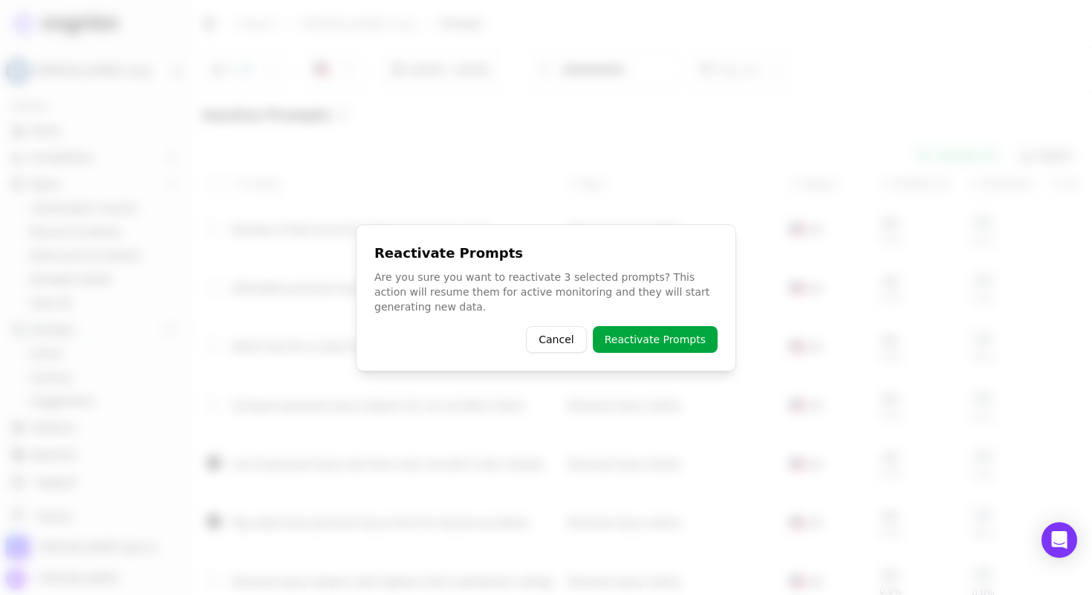
click at [677, 339] on button "Reactivate Prompts" at bounding box center [655, 339] width 125 height 27
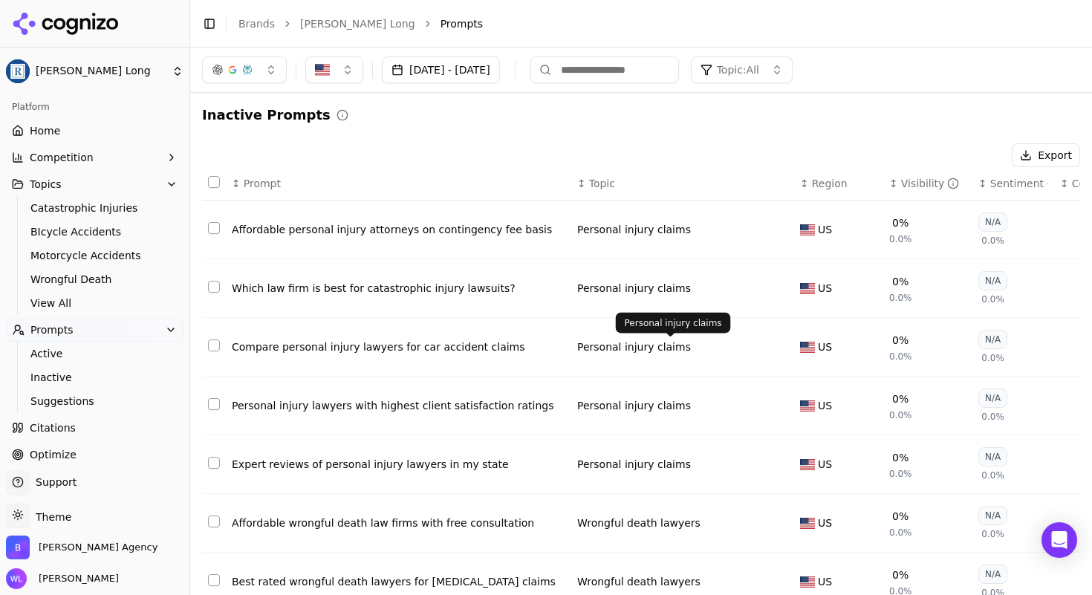
scroll to position [255, 0]
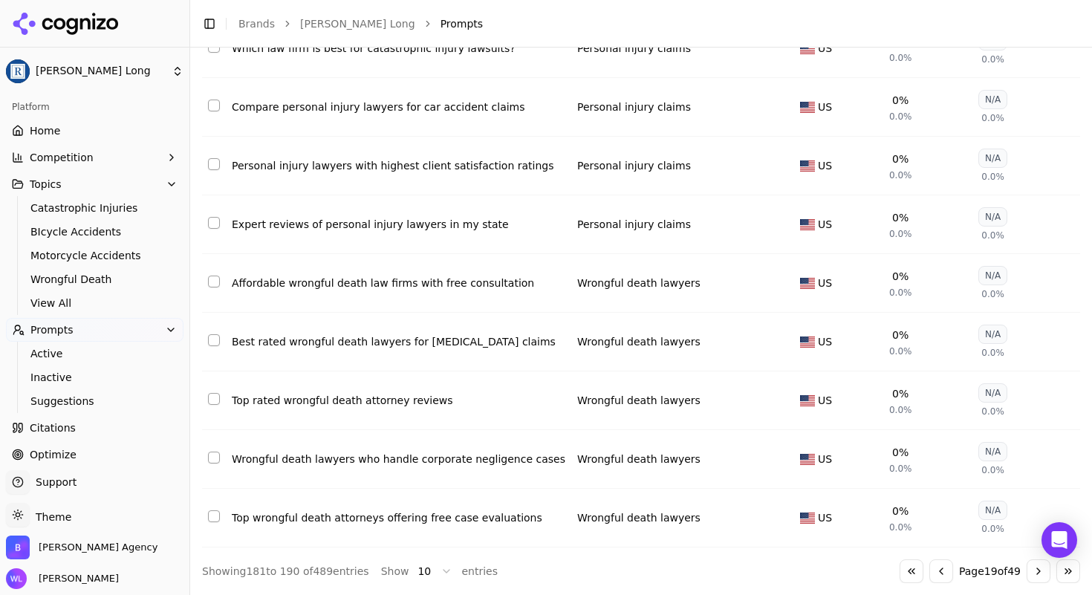
click at [1027, 570] on button "Go to next page" at bounding box center [1039, 571] width 24 height 24
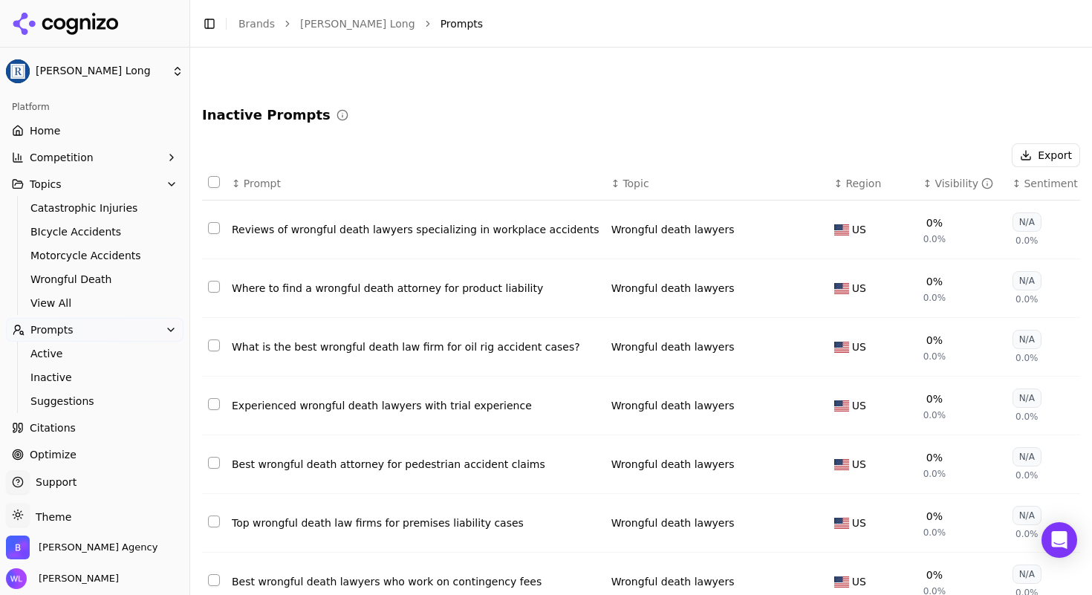
scroll to position [255, 0]
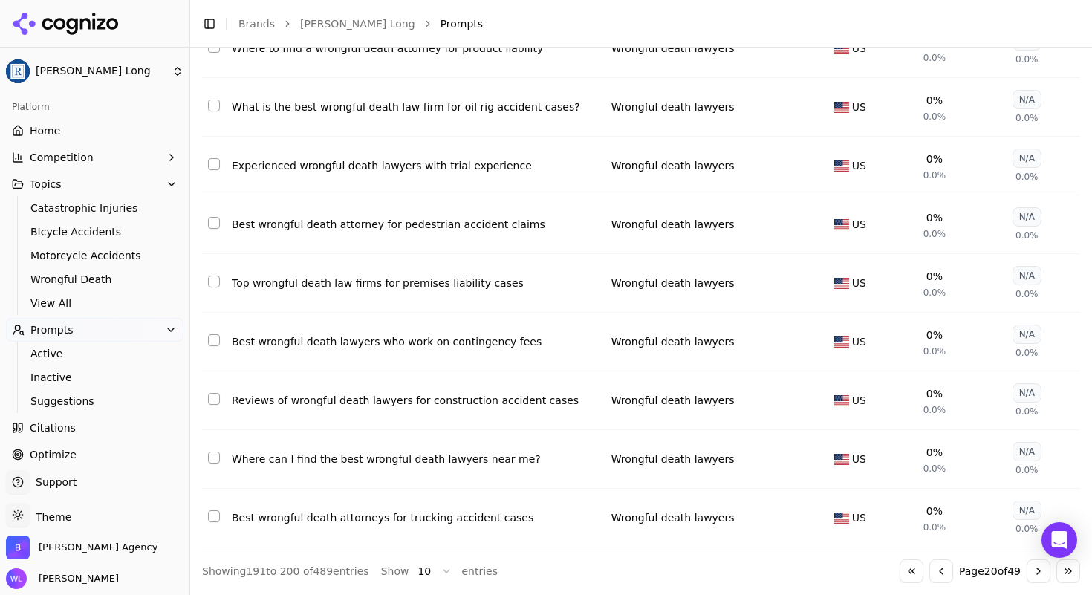
click at [207, 504] on td "Data table" at bounding box center [214, 518] width 24 height 59
click at [209, 510] on button "Select row 200" at bounding box center [214, 516] width 12 height 12
click at [218, 217] on button "Select row 195" at bounding box center [214, 223] width 12 height 12
click at [215, 158] on button "Select row 194" at bounding box center [214, 164] width 12 height 12
click at [215, 276] on button "Select row 196" at bounding box center [214, 282] width 12 height 12
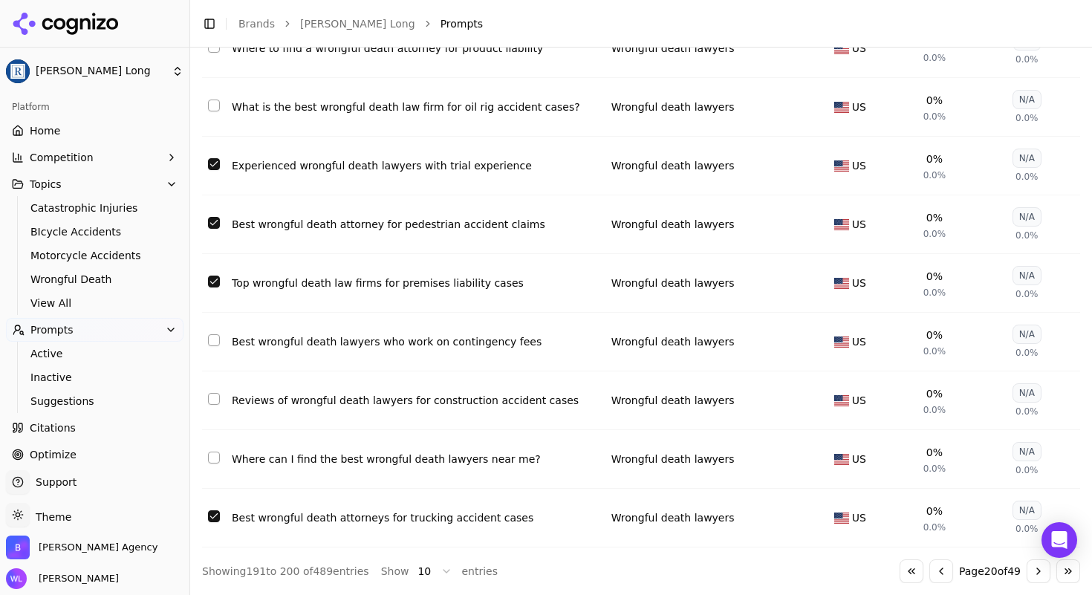
click at [1032, 571] on button "Go to next page" at bounding box center [1039, 571] width 24 height 24
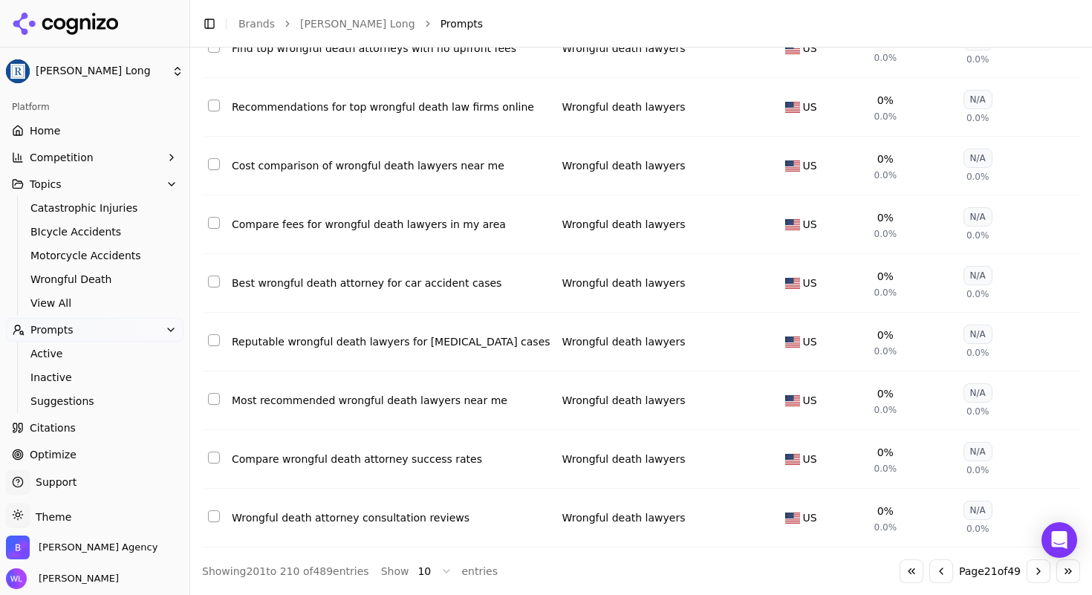
click at [1027, 577] on button "Go to next page" at bounding box center [1039, 571] width 24 height 24
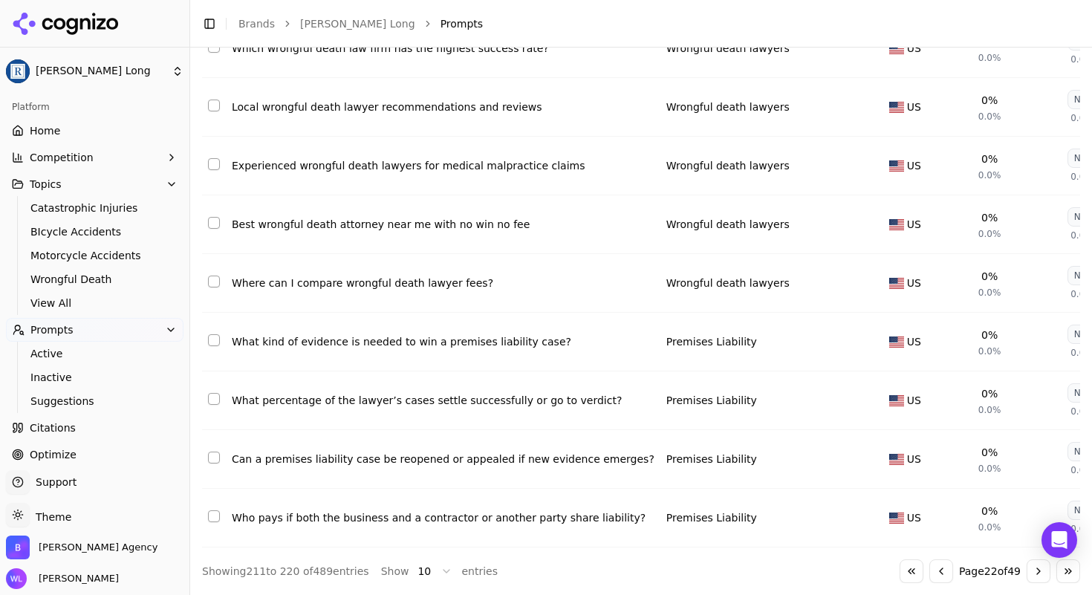
click at [1027, 572] on button "Go to next page" at bounding box center [1039, 571] width 24 height 24
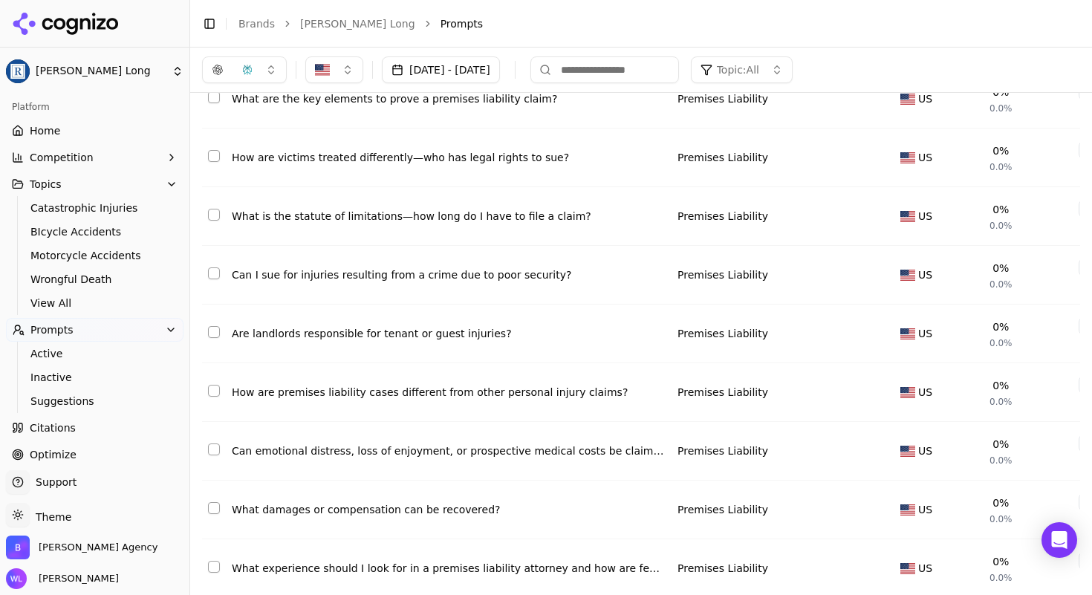
scroll to position [0, 0]
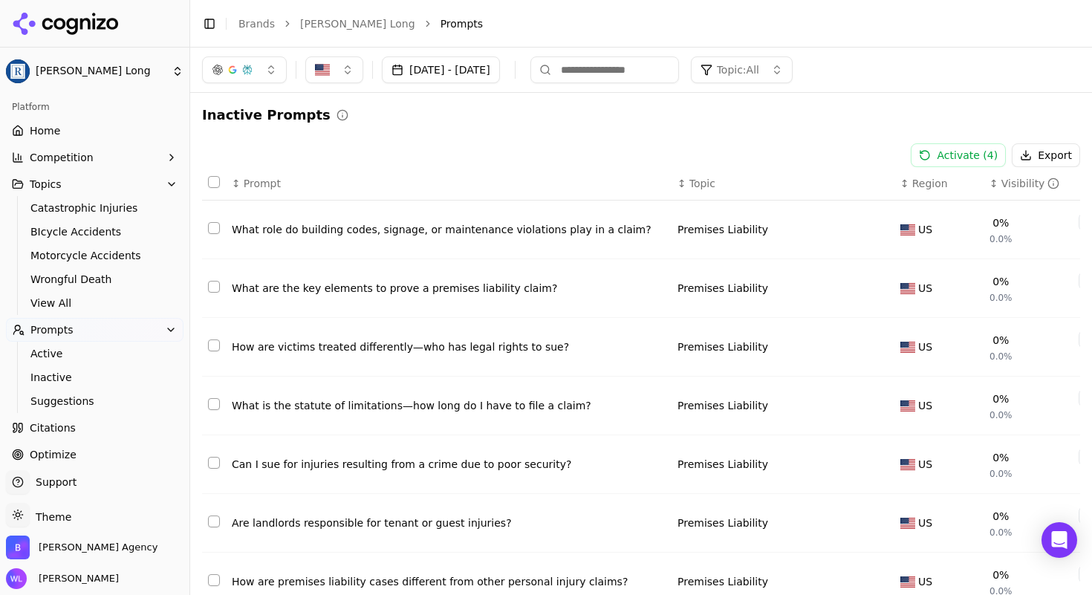
click at [940, 161] on button "Activate ( 4 )" at bounding box center [958, 155] width 95 height 24
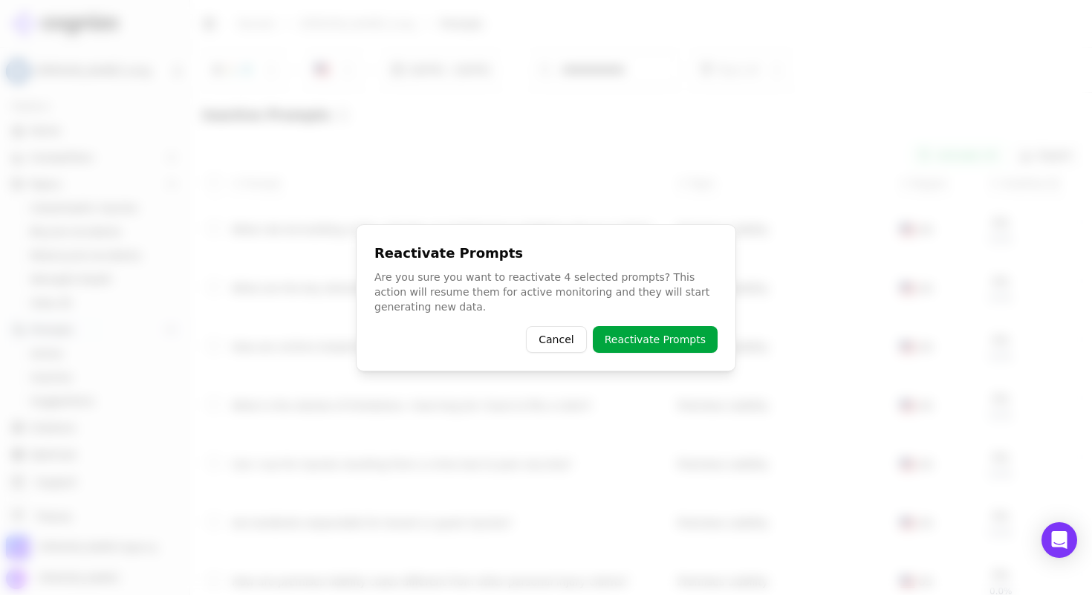
click at [687, 338] on button "Reactivate Prompts" at bounding box center [655, 339] width 125 height 27
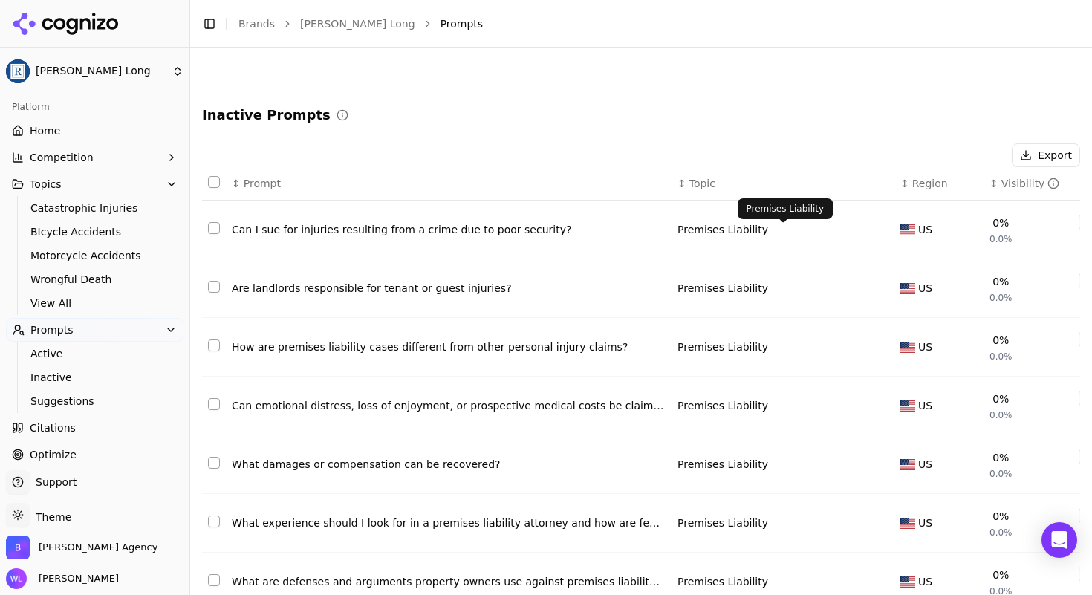
scroll to position [255, 0]
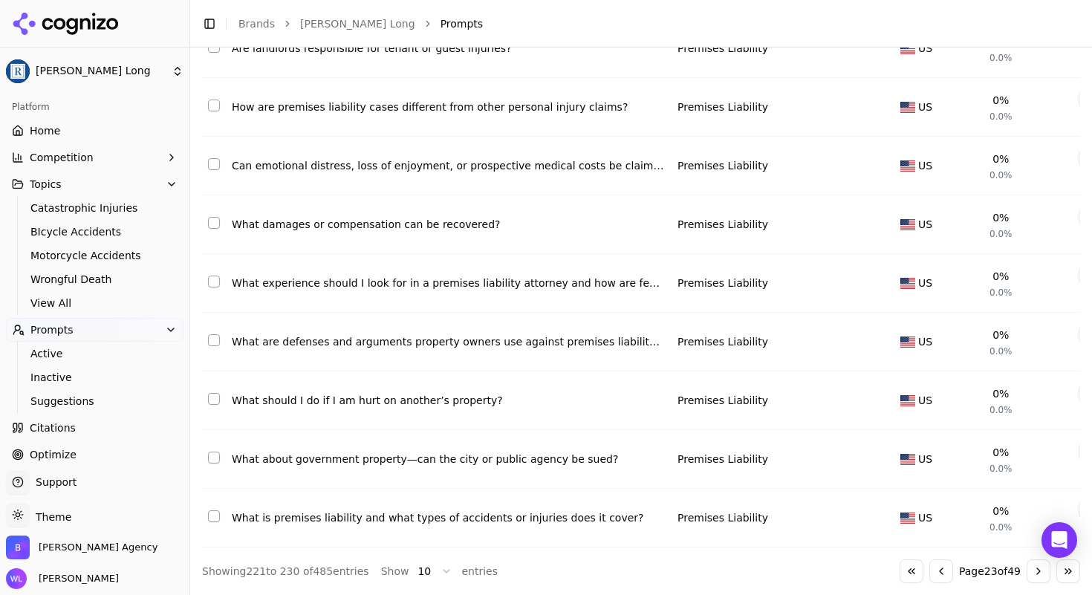
click at [1032, 577] on button "Go to next page" at bounding box center [1039, 571] width 24 height 24
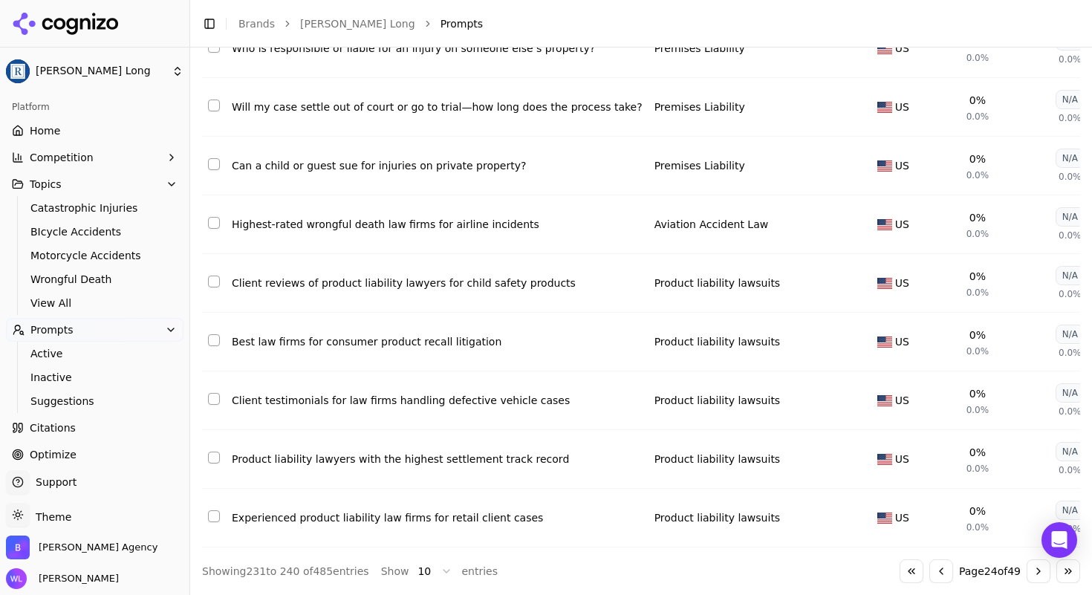
click at [1027, 571] on button "Go to next page" at bounding box center [1039, 571] width 24 height 24
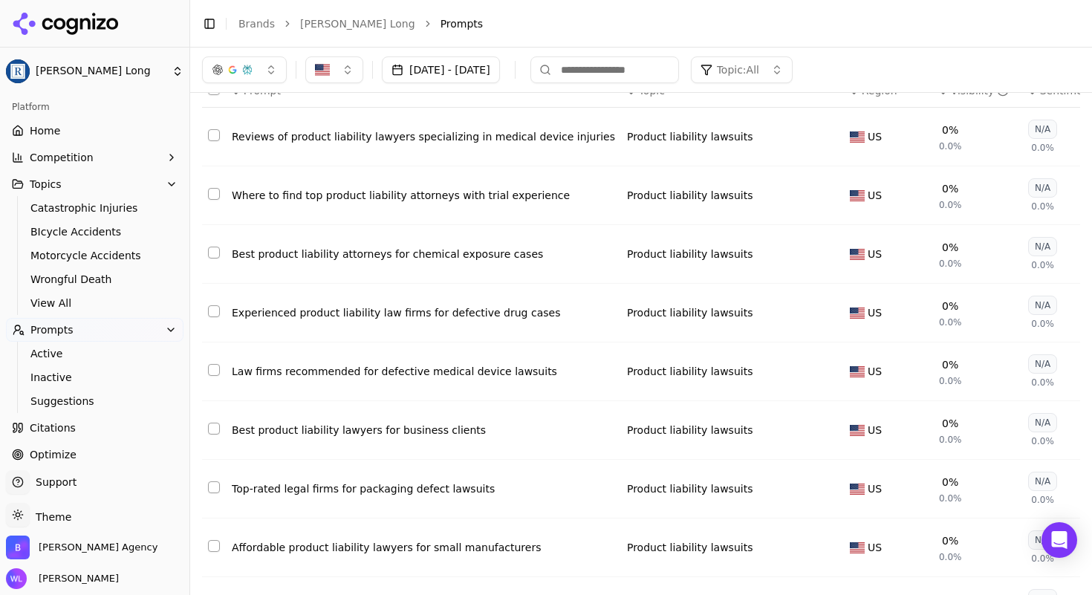
scroll to position [90, 0]
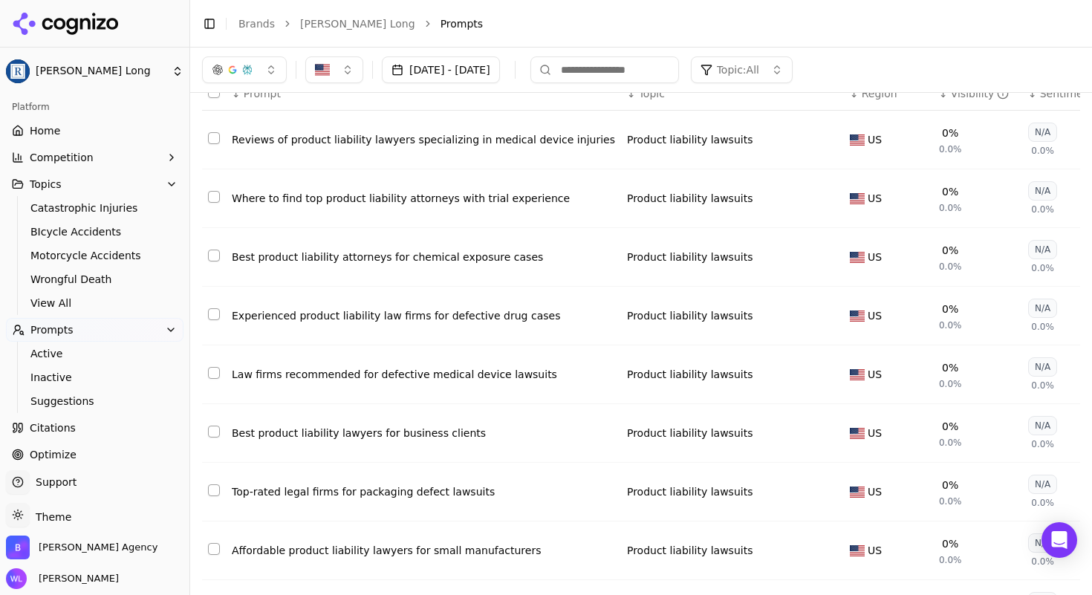
click at [212, 311] on button "Select row 244" at bounding box center [214, 314] width 12 height 12
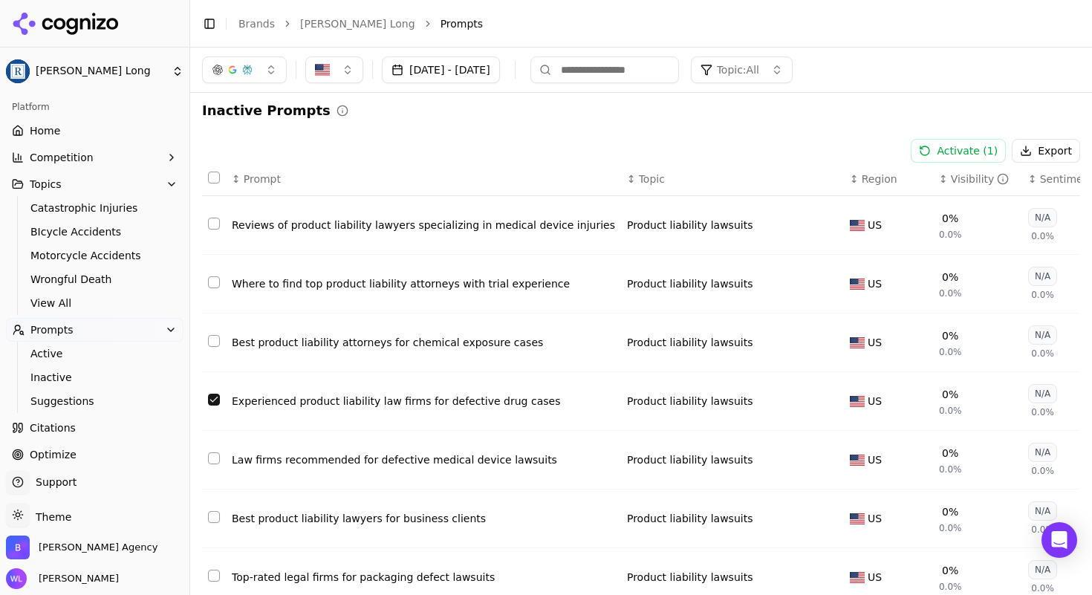
scroll to position [0, 0]
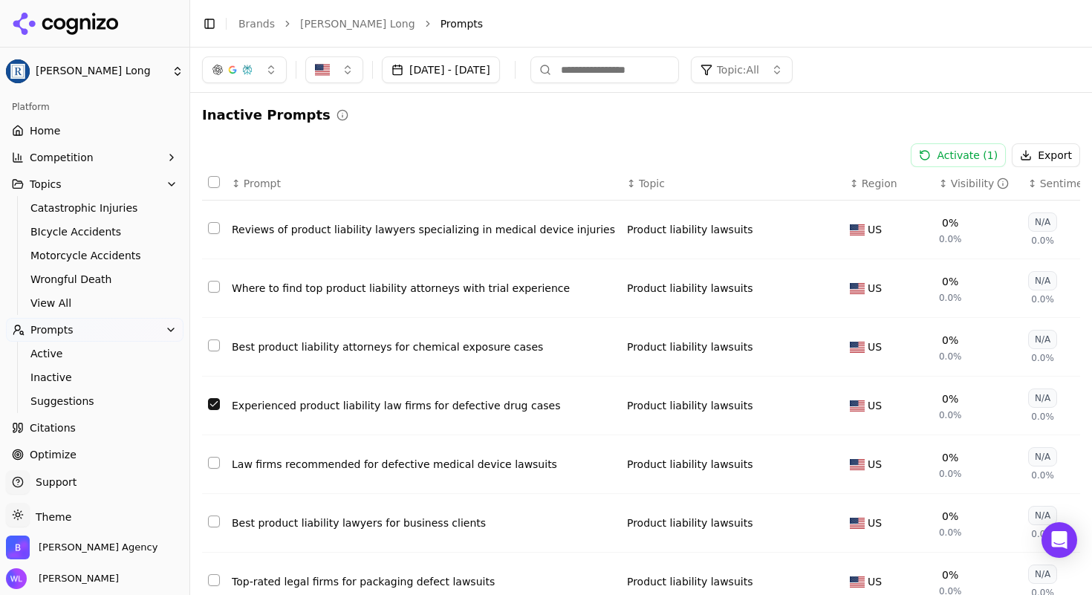
click at [213, 346] on button "Select row 243" at bounding box center [214, 346] width 12 height 12
click at [927, 149] on button "Activate ( 2 )" at bounding box center [958, 155] width 95 height 24
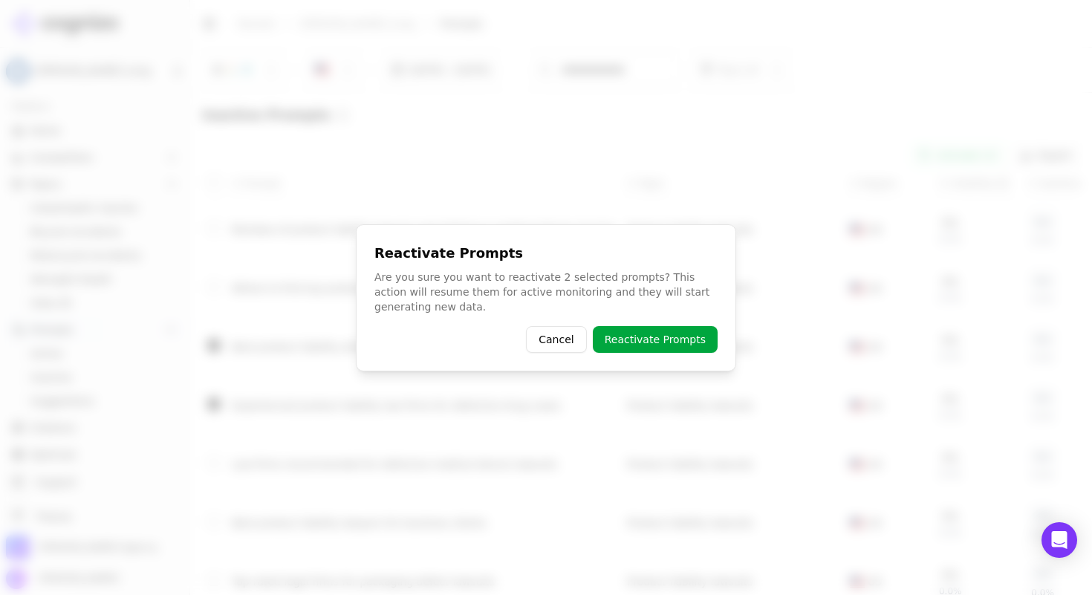
click at [651, 343] on button "Reactivate Prompts" at bounding box center [655, 339] width 125 height 27
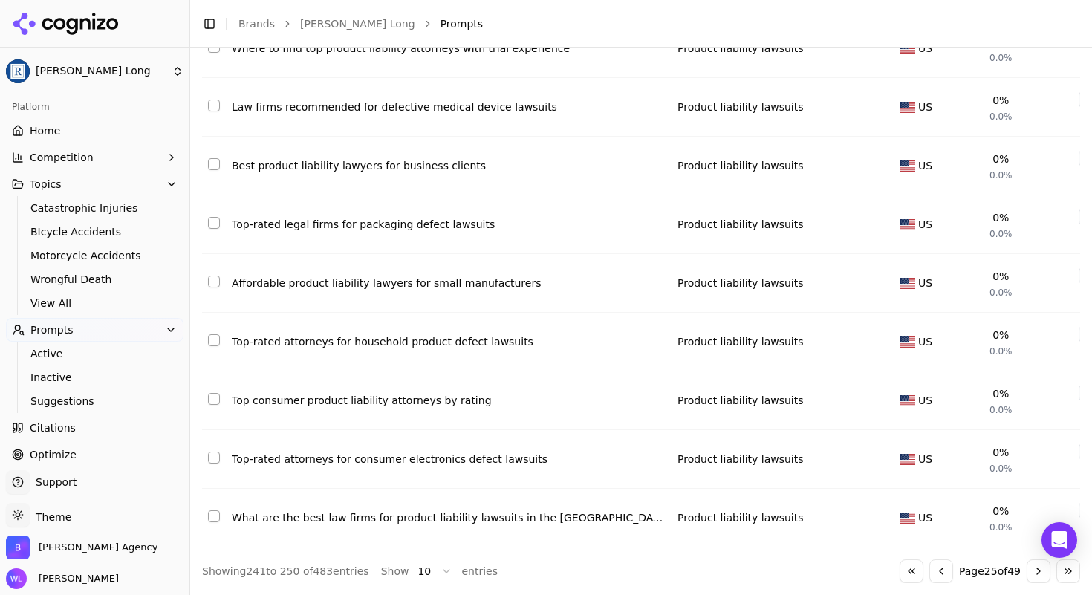
scroll to position [255, 0]
click at [1028, 576] on button "Go to next page" at bounding box center [1039, 571] width 24 height 24
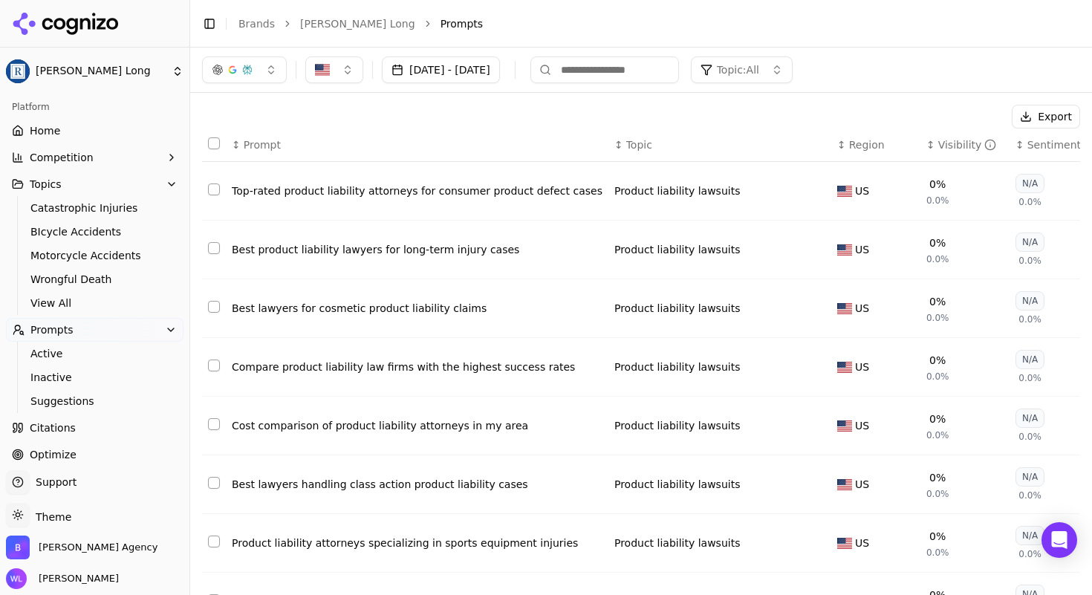
scroll to position [64, 0]
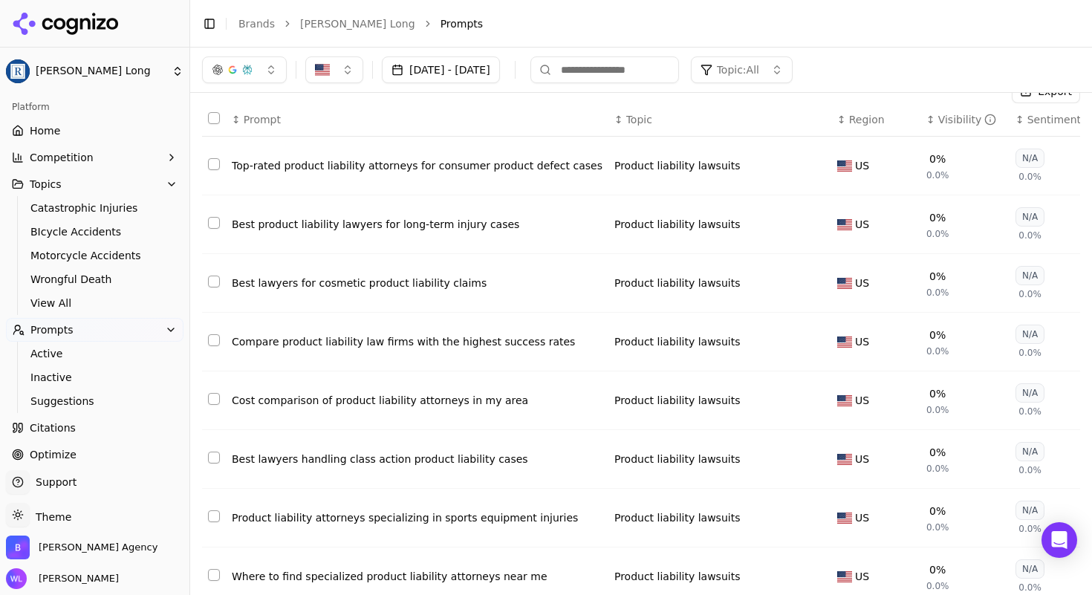
click at [213, 227] on button "Select row 252" at bounding box center [214, 223] width 12 height 12
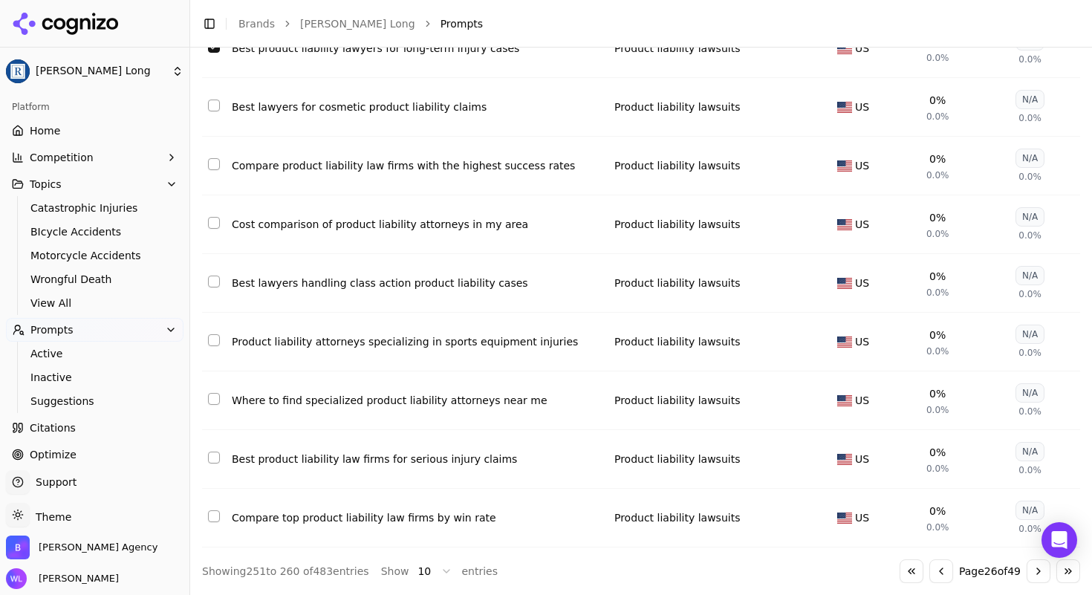
scroll to position [255, 0]
click at [1027, 568] on button "Go to next page" at bounding box center [1039, 571] width 24 height 24
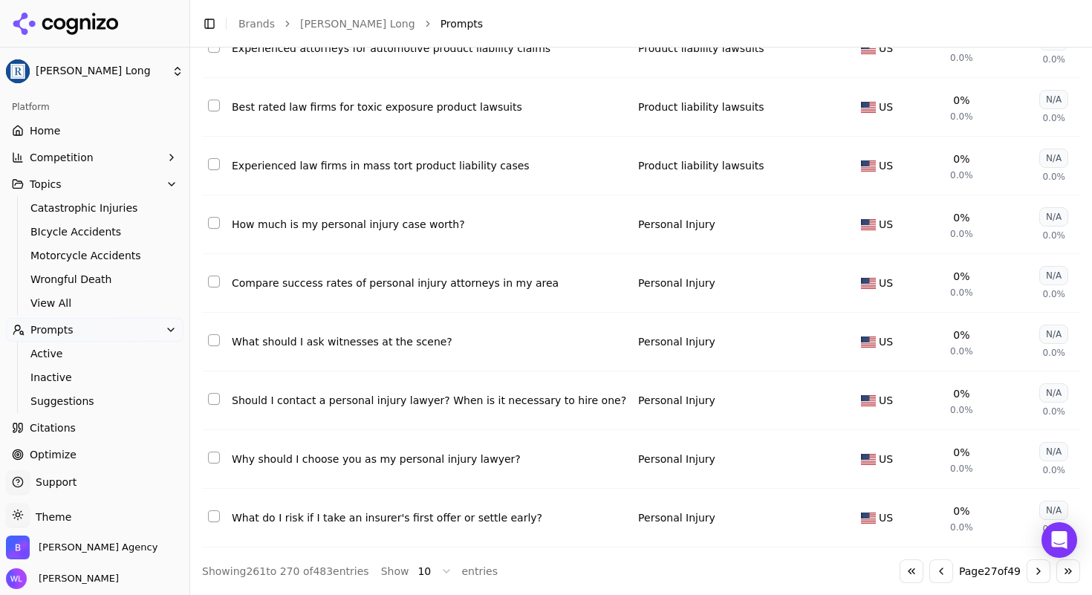
click at [1031, 571] on button "Go to next page" at bounding box center [1039, 571] width 24 height 24
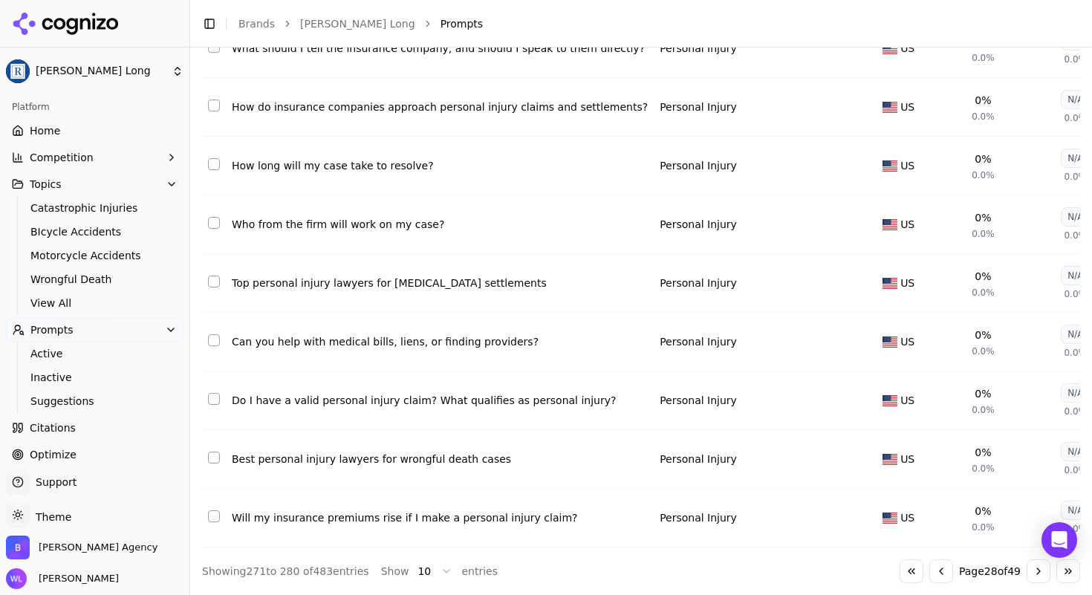
click at [1027, 571] on button "Go to next page" at bounding box center [1039, 571] width 24 height 24
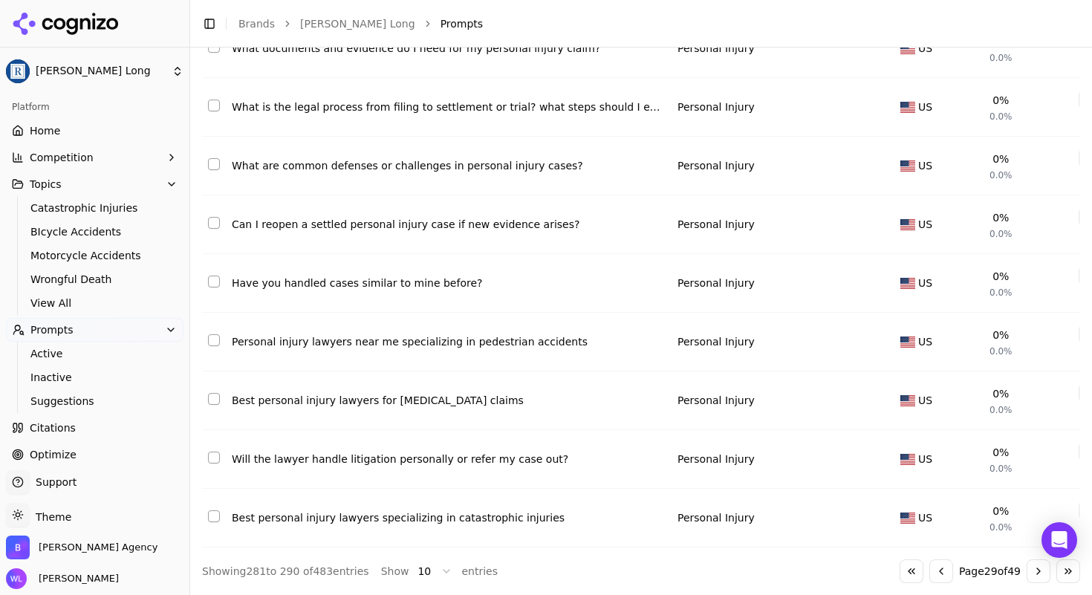
click at [215, 510] on button "Select row 290" at bounding box center [214, 516] width 12 height 12
click at [1027, 571] on button "Go to next page" at bounding box center [1039, 571] width 24 height 24
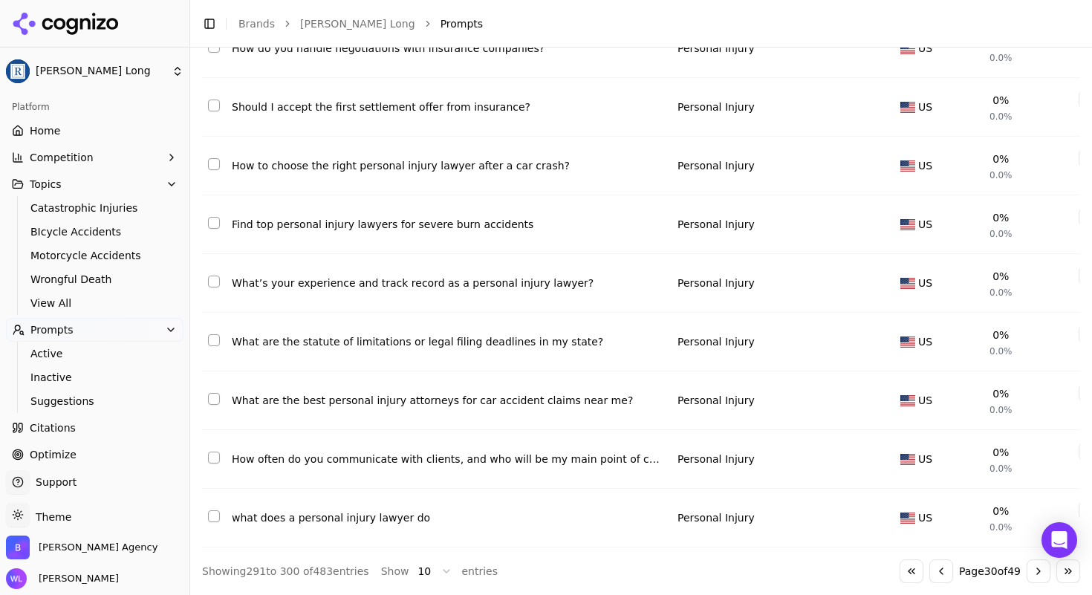
click at [1027, 571] on button "Go to next page" at bounding box center [1039, 571] width 24 height 24
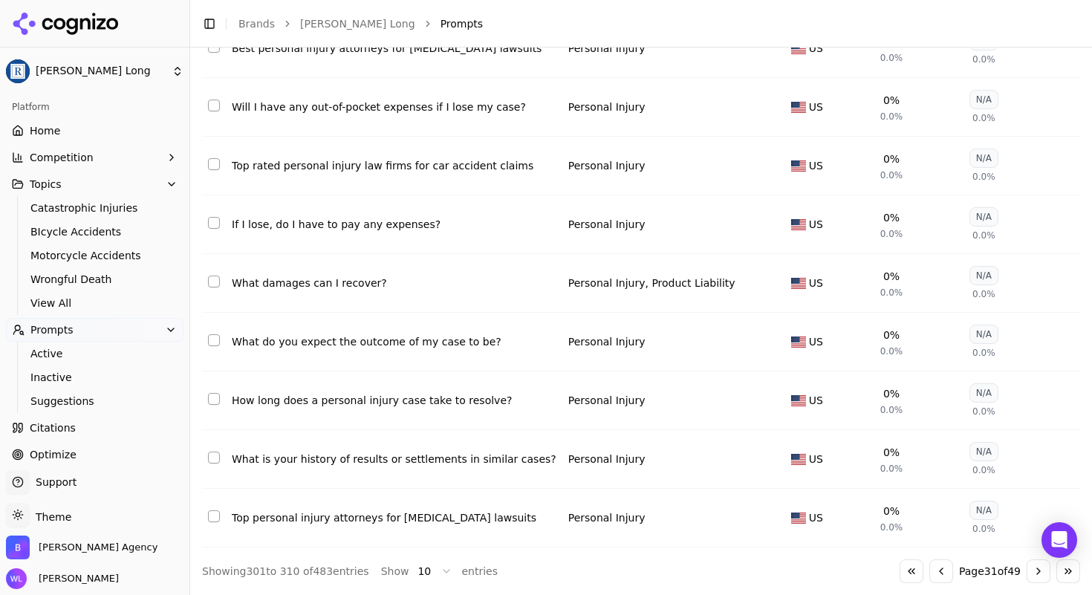
click at [1028, 574] on button "Go to next page" at bounding box center [1039, 571] width 24 height 24
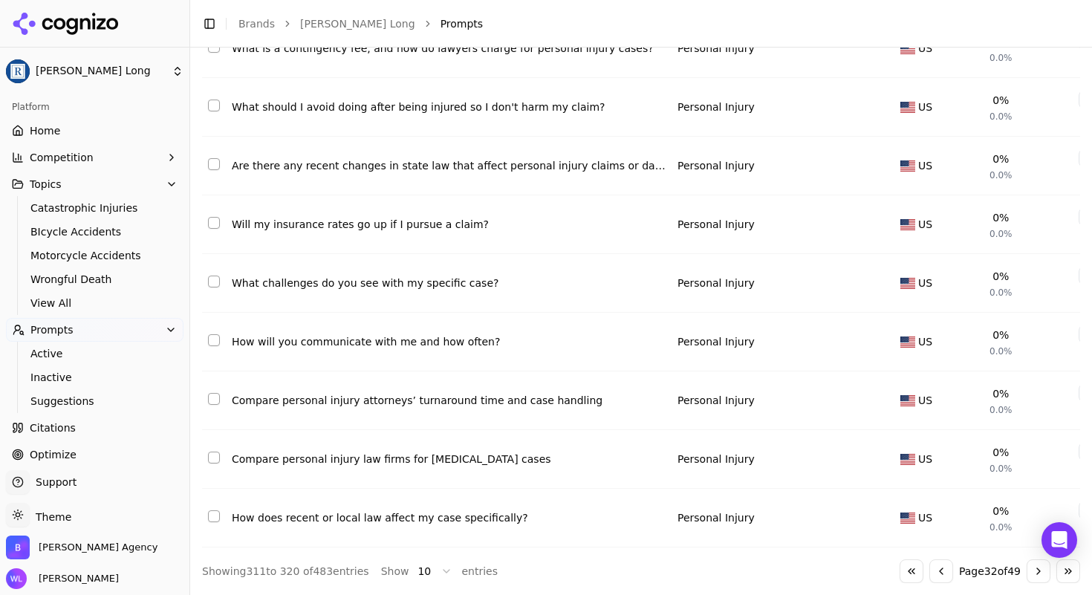
click at [1033, 561] on button "Go to next page" at bounding box center [1039, 571] width 24 height 24
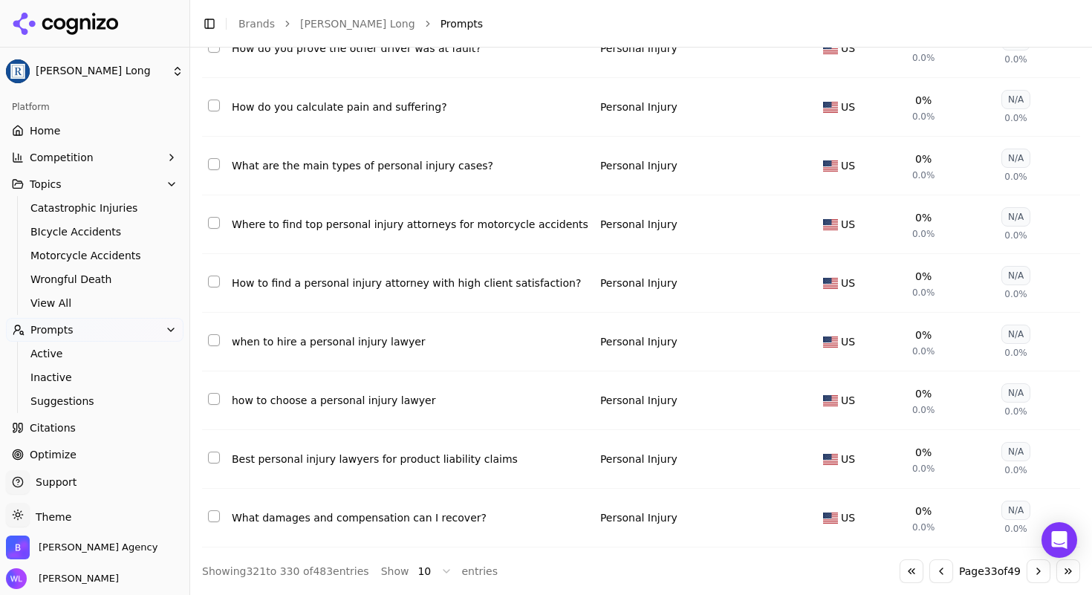
click at [1027, 570] on button "Go to next page" at bounding box center [1039, 571] width 24 height 24
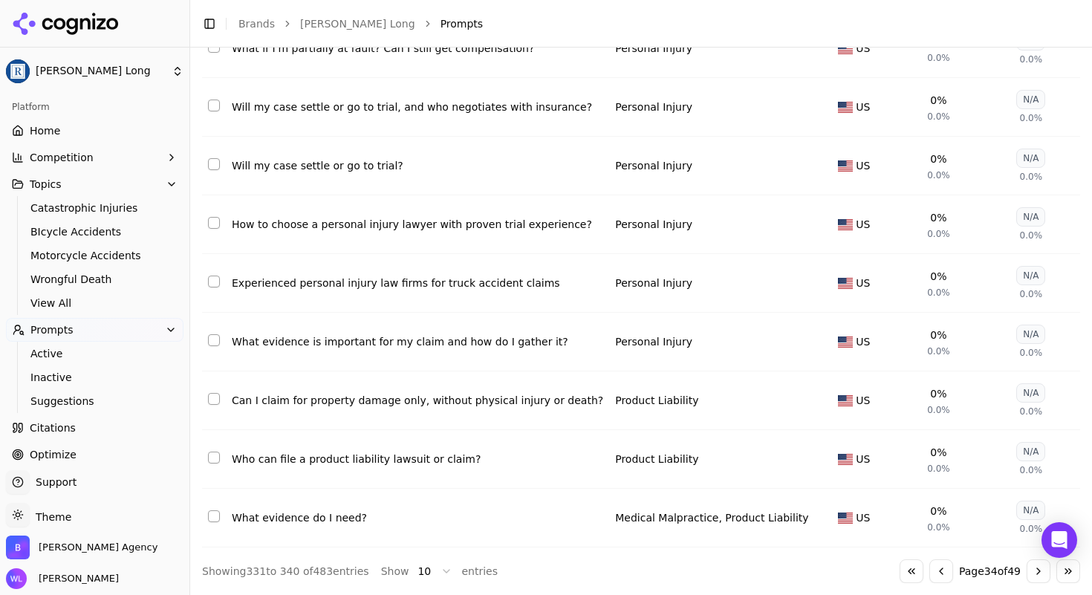
click at [1031, 575] on button "Go to next page" at bounding box center [1039, 571] width 24 height 24
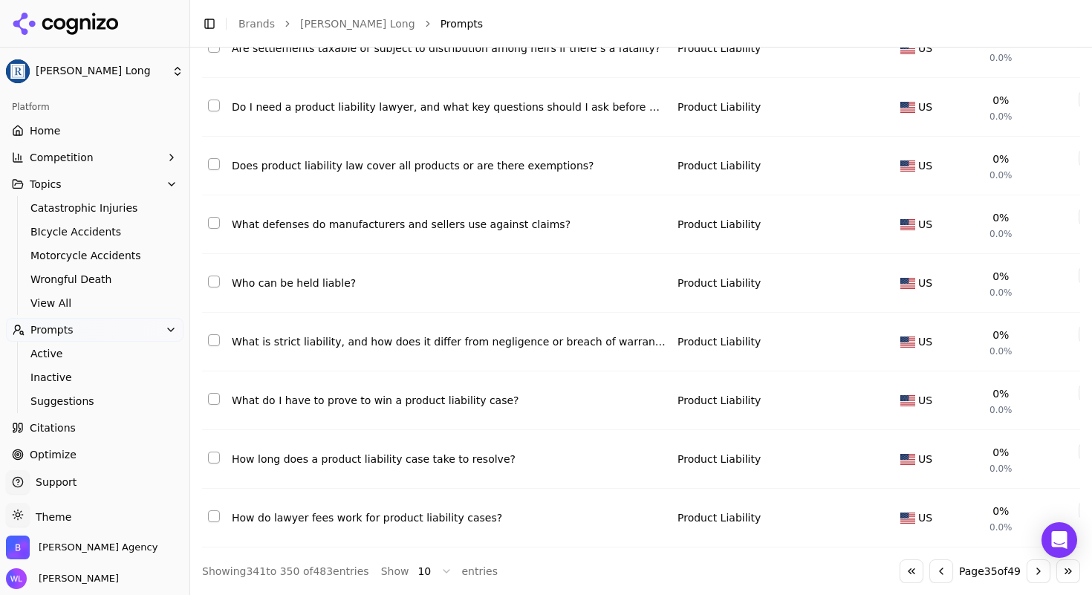
click at [1028, 575] on button "Go to next page" at bounding box center [1039, 571] width 24 height 24
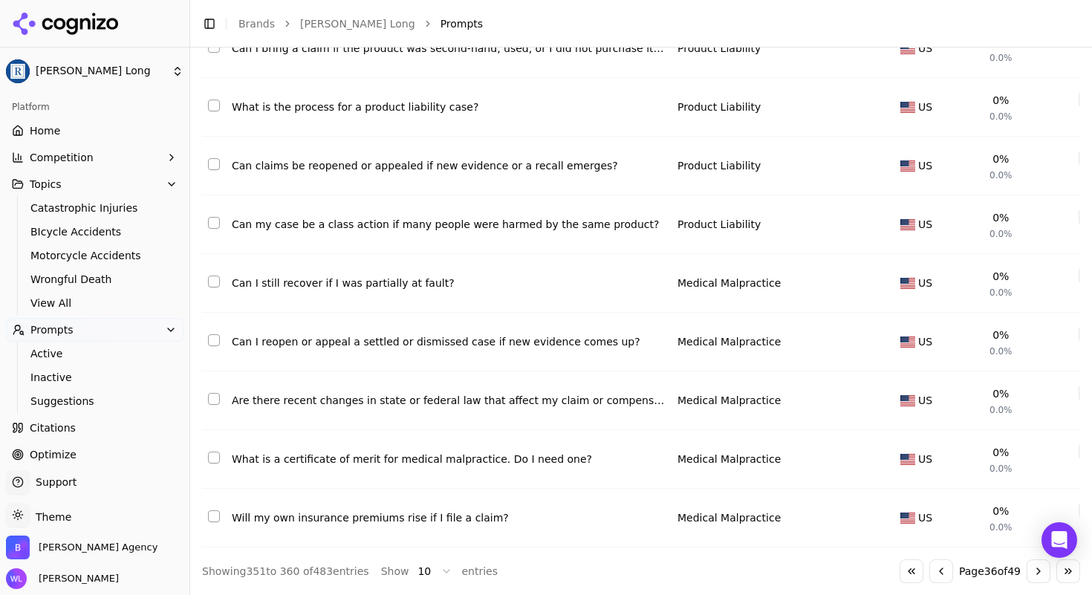
click at [1033, 575] on button "Go to next page" at bounding box center [1039, 571] width 24 height 24
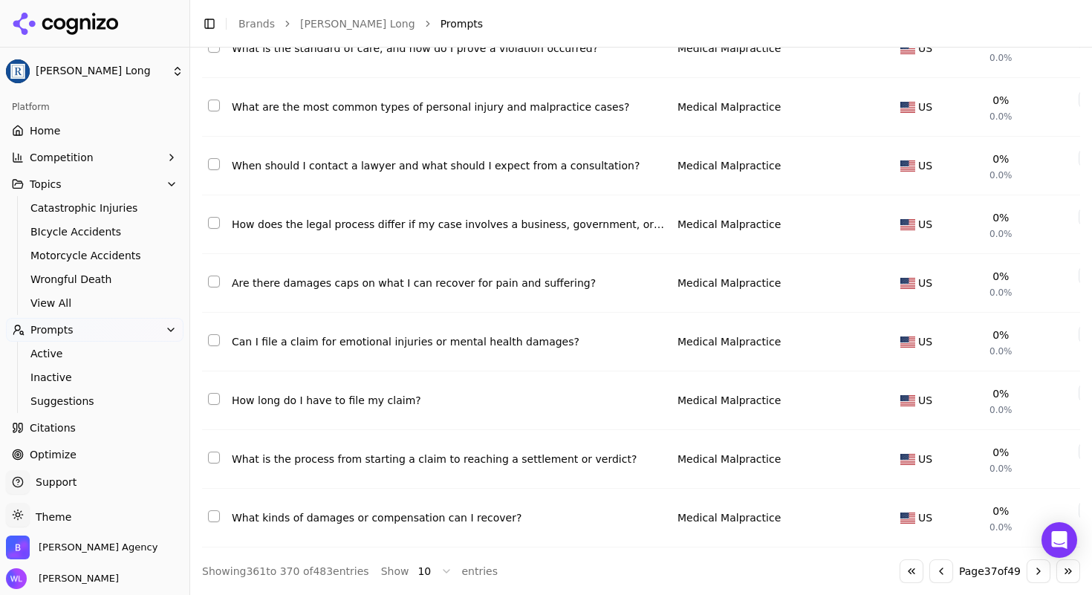
click at [1034, 568] on button "Go to next page" at bounding box center [1039, 571] width 24 height 24
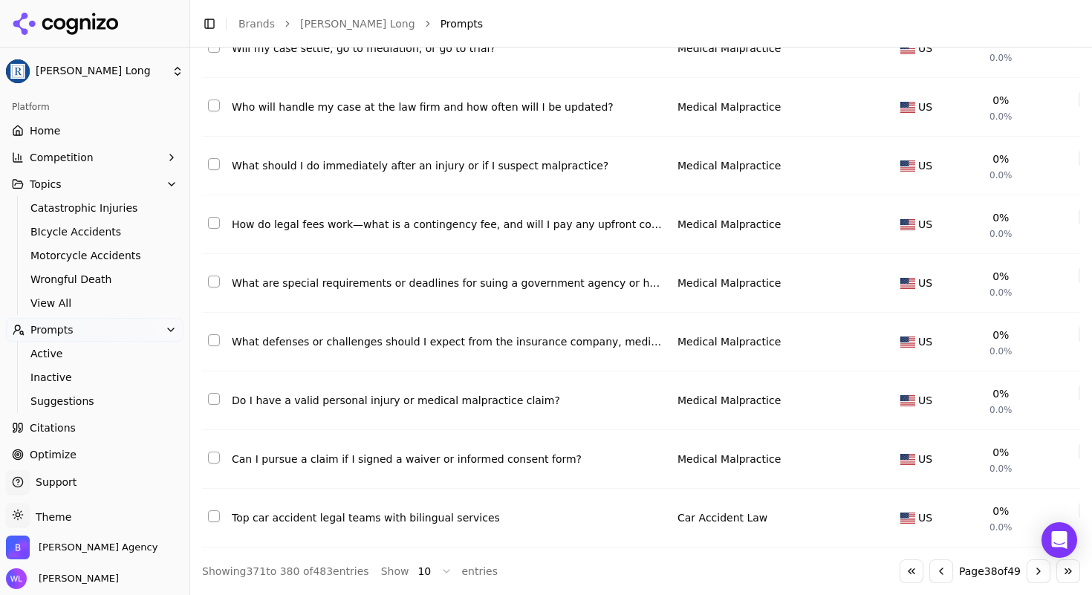
click at [1027, 574] on button "Go to next page" at bounding box center [1039, 571] width 24 height 24
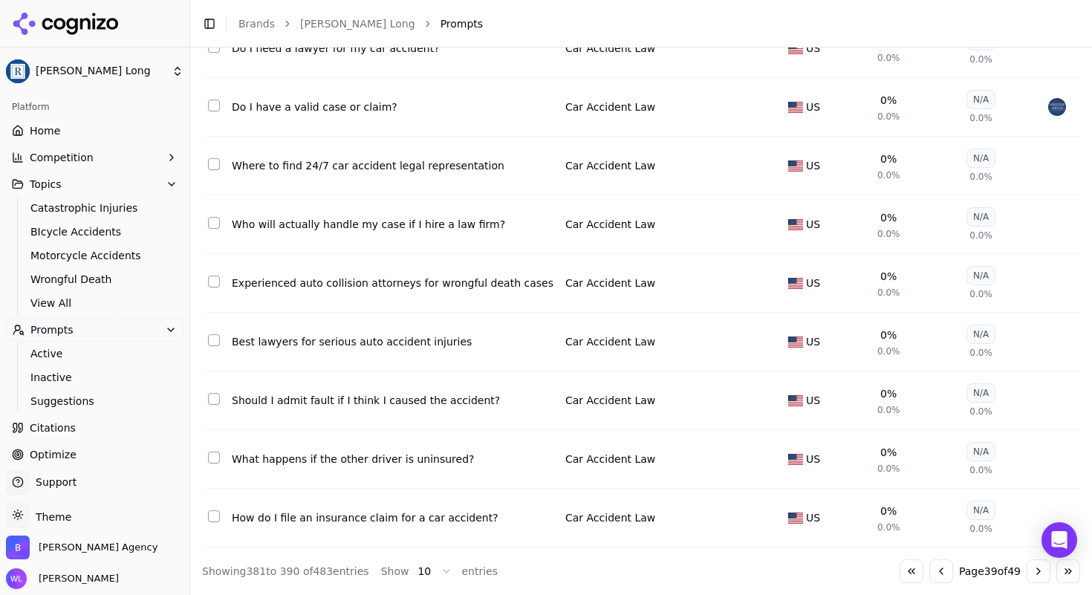
click at [209, 334] on button "Select row 387" at bounding box center [214, 340] width 12 height 12
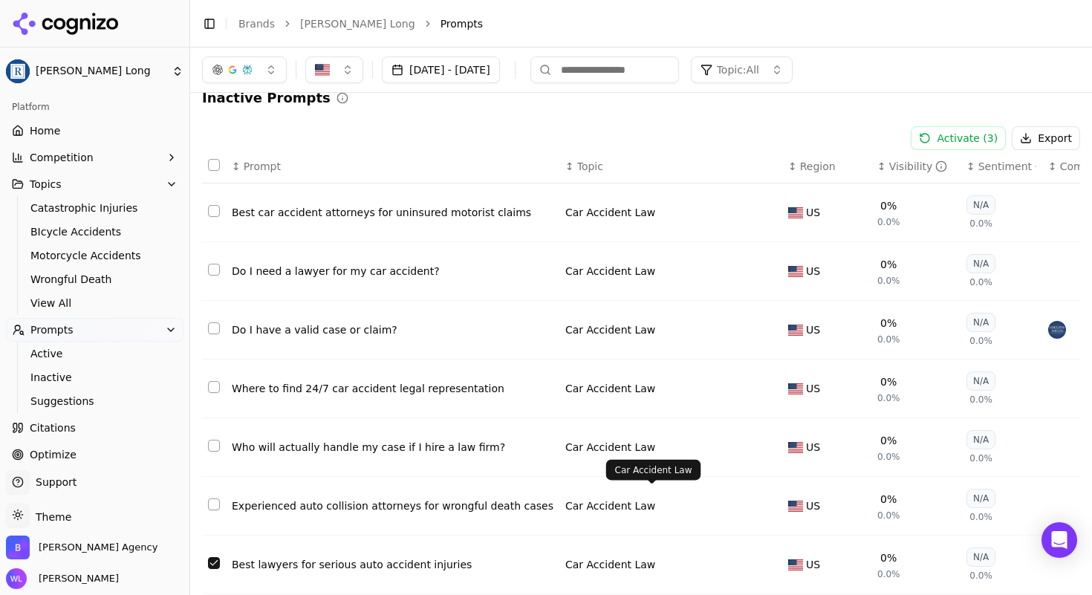
scroll to position [0, 0]
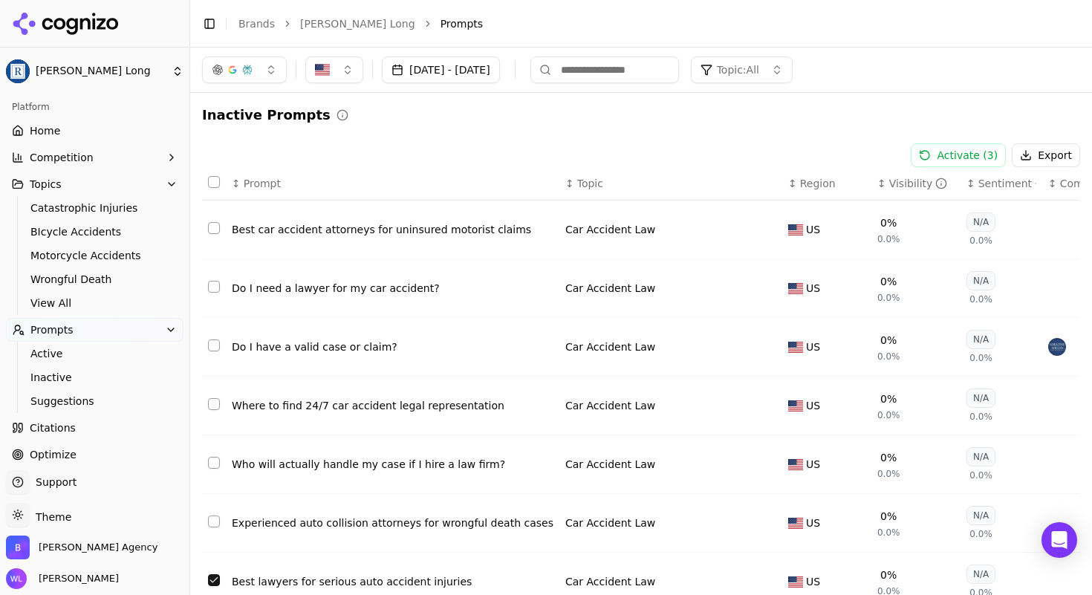
click at [213, 227] on button "Select row 381" at bounding box center [214, 228] width 12 height 12
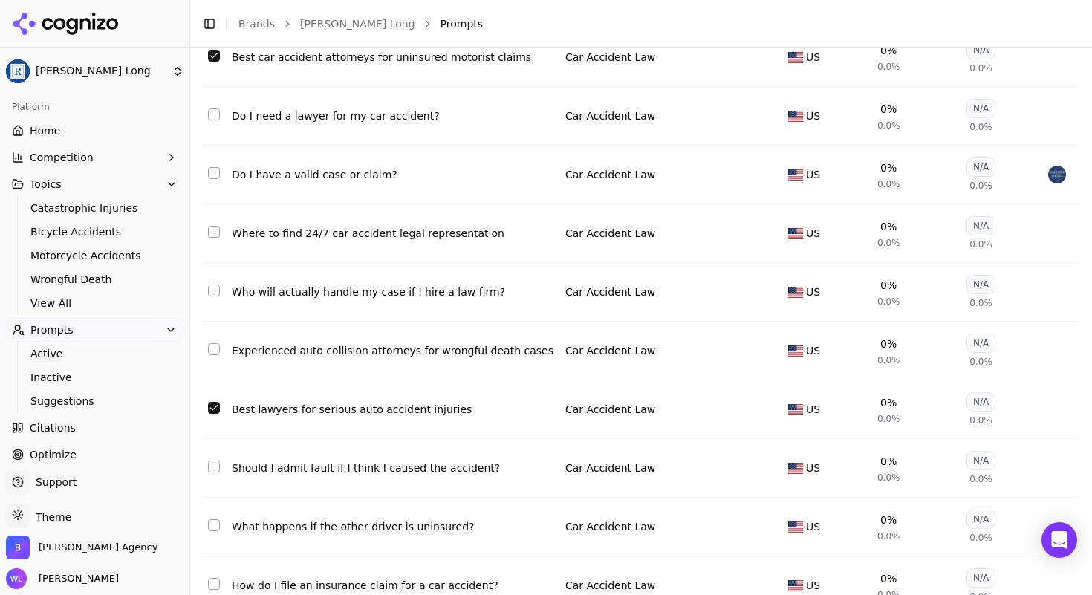
scroll to position [255, 0]
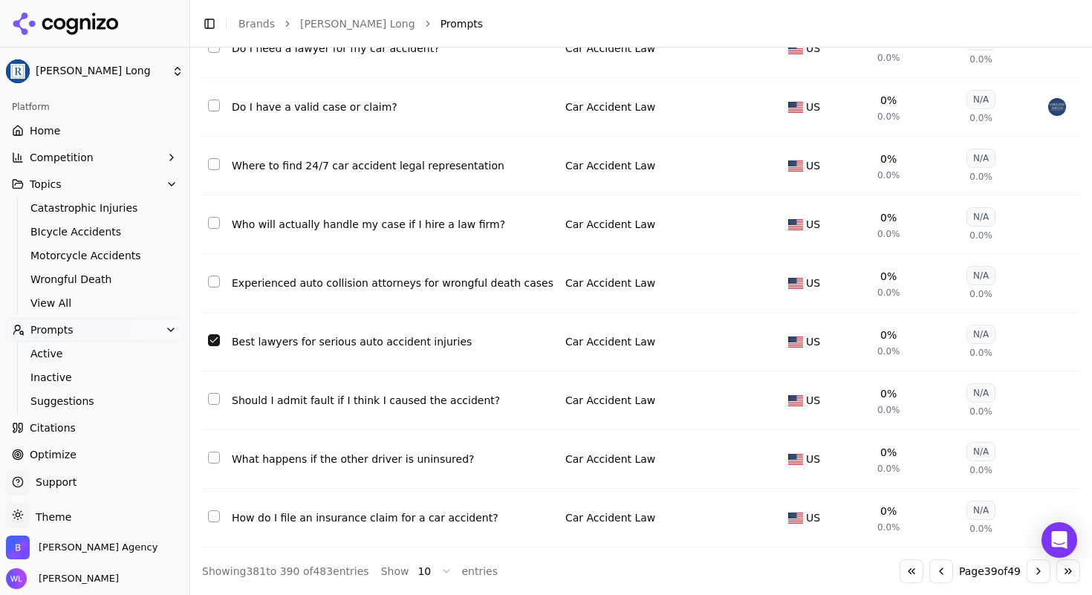
click at [1027, 568] on button "Go to next page" at bounding box center [1039, 571] width 24 height 24
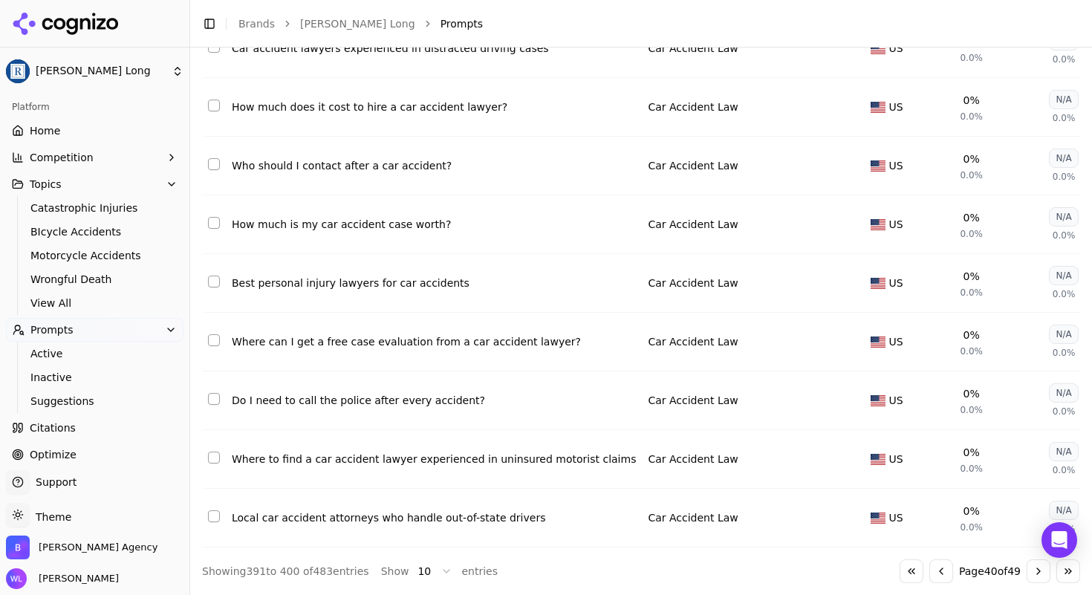
click at [215, 276] on button "Select row 396" at bounding box center [214, 282] width 12 height 12
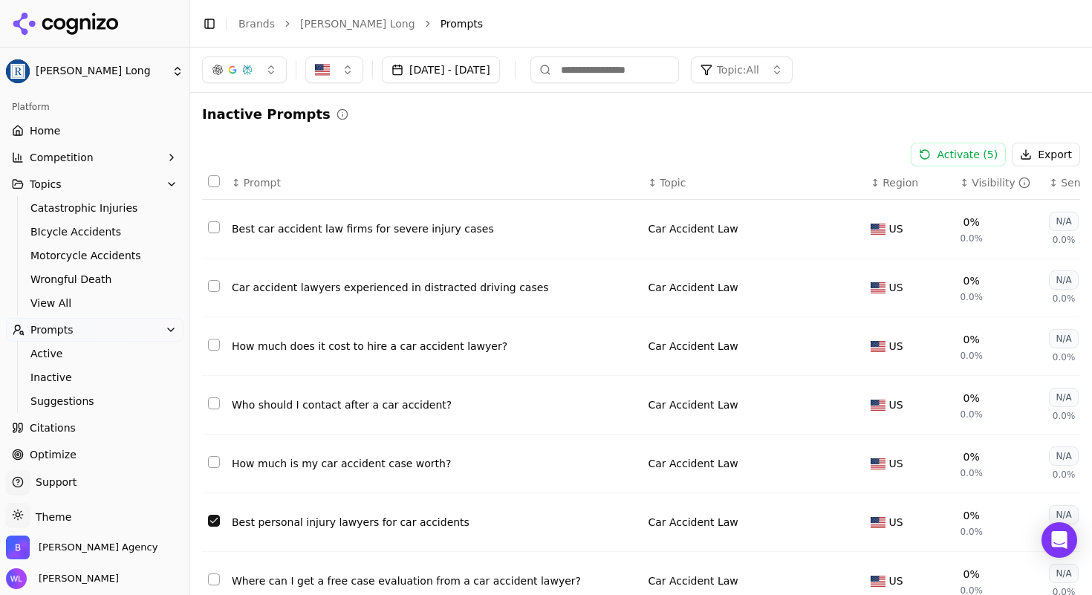
scroll to position [0, 0]
click at [215, 230] on button "Select row 391" at bounding box center [214, 228] width 12 height 12
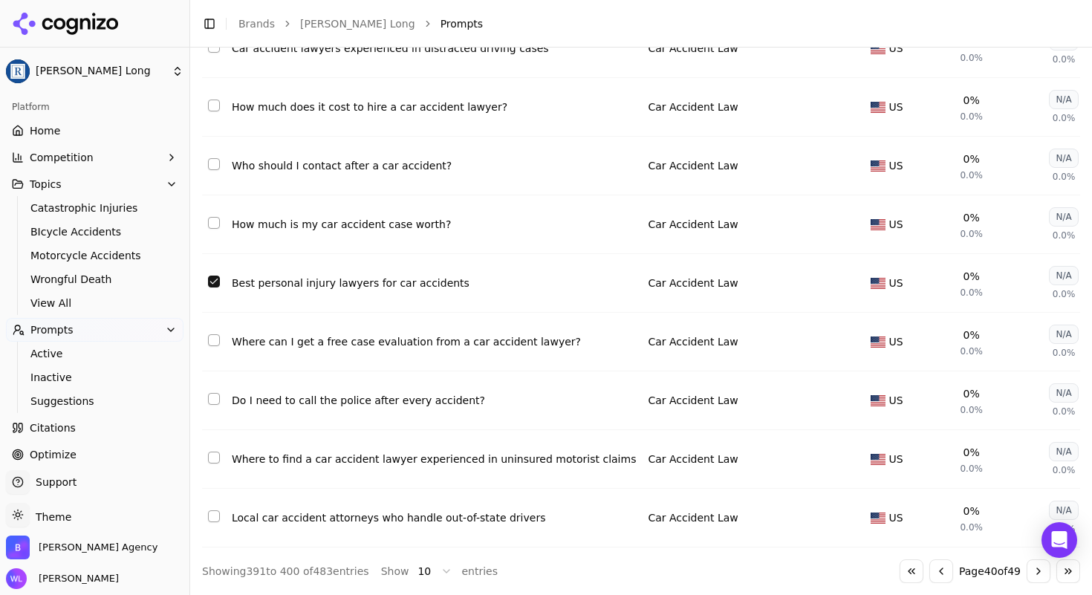
scroll to position [255, 0]
click at [1029, 573] on button "Go to next page" at bounding box center [1039, 571] width 24 height 24
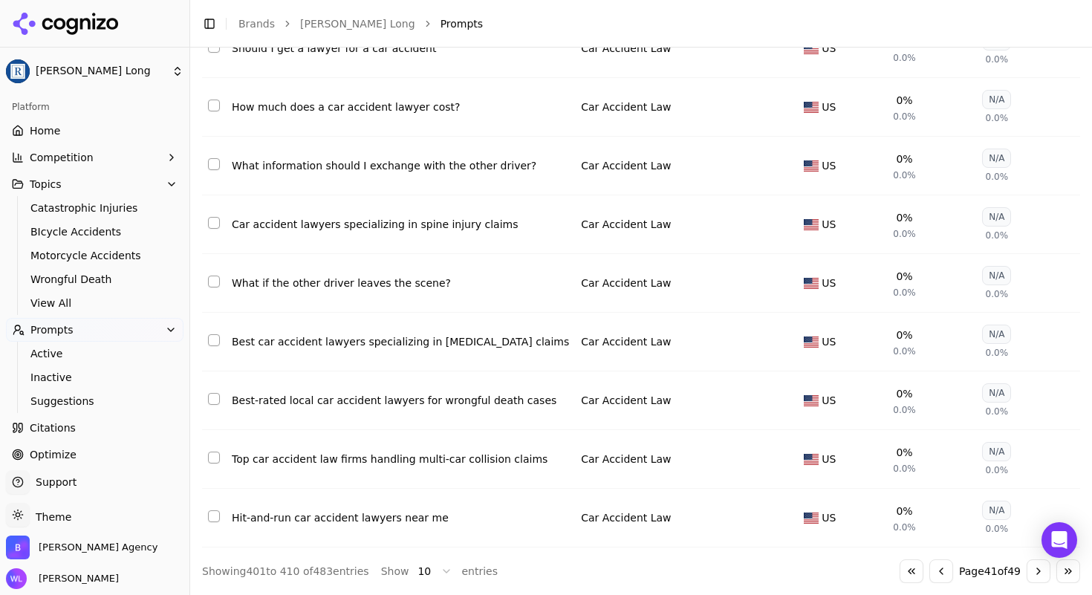
click at [218, 510] on button "Select row 410" at bounding box center [214, 516] width 12 height 12
click at [218, 393] on button "Select row 408" at bounding box center [214, 399] width 12 height 12
click at [213, 334] on button "Select row 407" at bounding box center [214, 340] width 12 height 12
click at [211, 217] on button "Select row 405" at bounding box center [214, 223] width 12 height 12
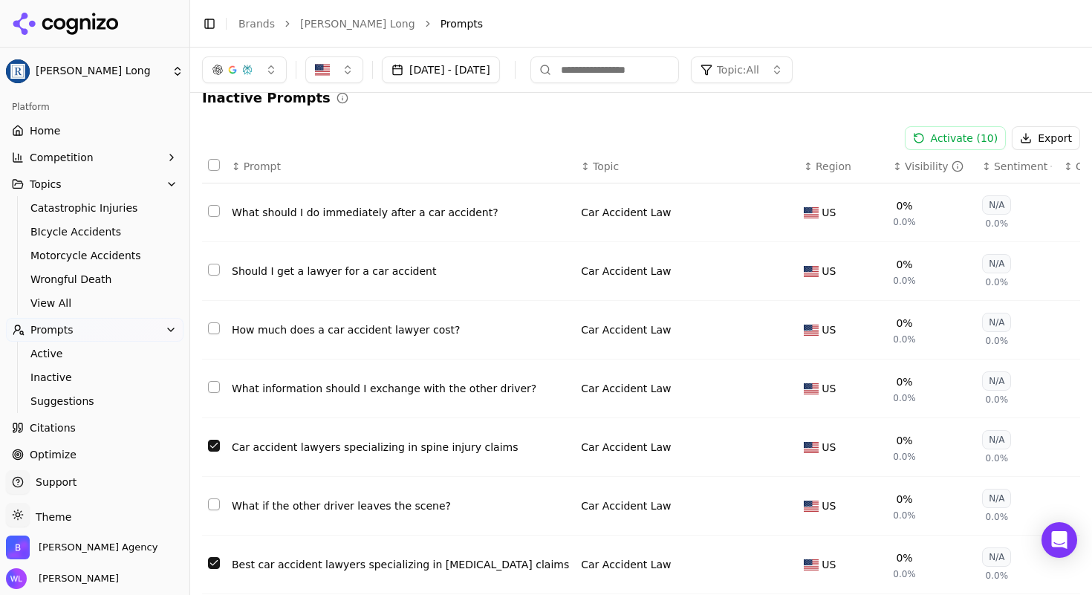
scroll to position [0, 0]
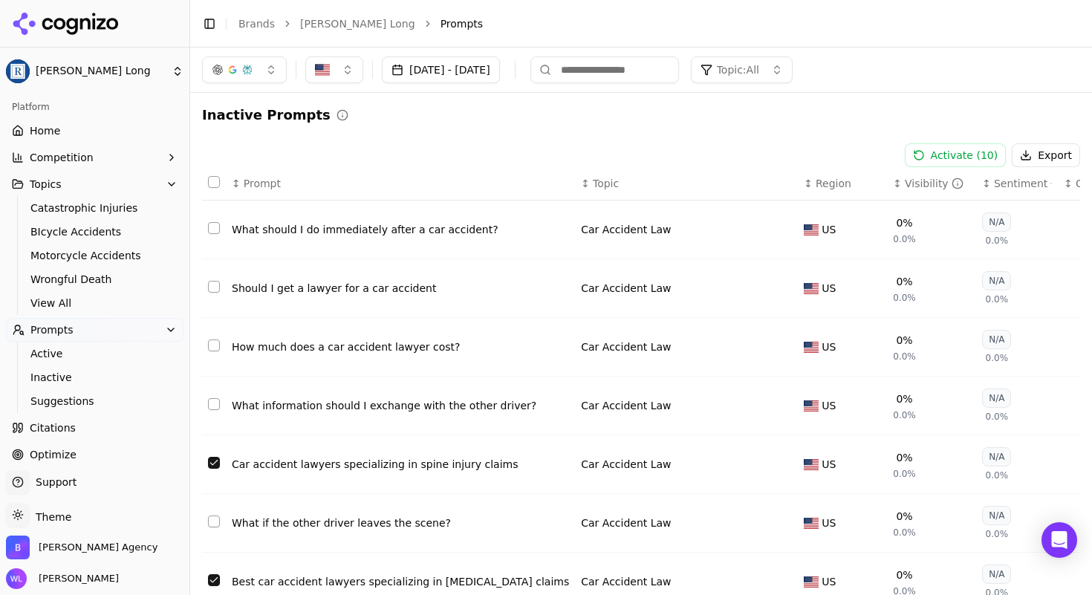
click at [970, 160] on button "Activate ( 10 )" at bounding box center [956, 155] width 102 height 24
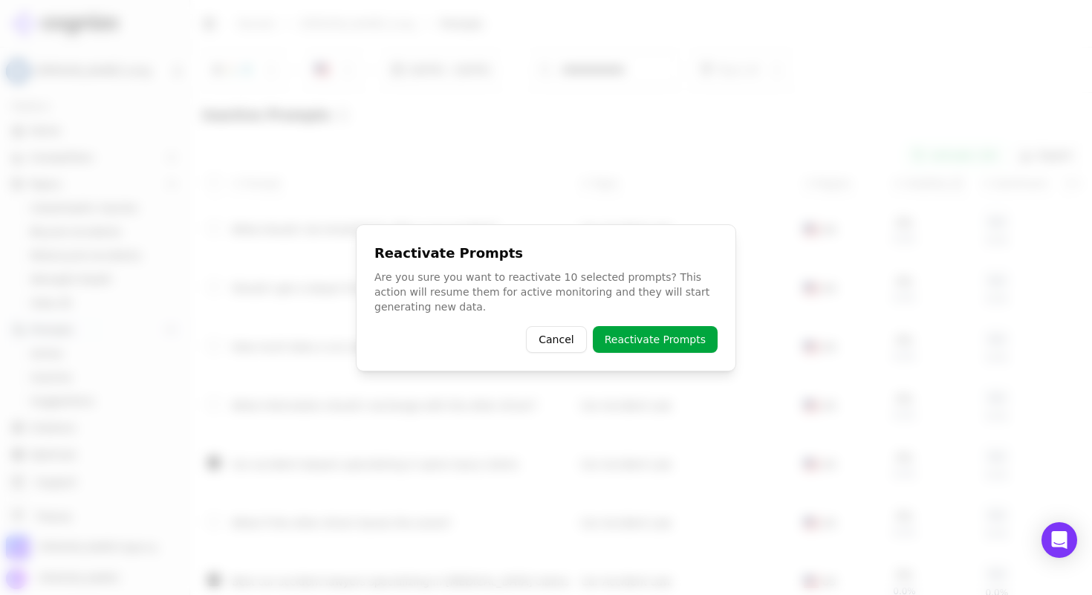
click at [690, 348] on button "Reactivate Prompts" at bounding box center [655, 339] width 125 height 27
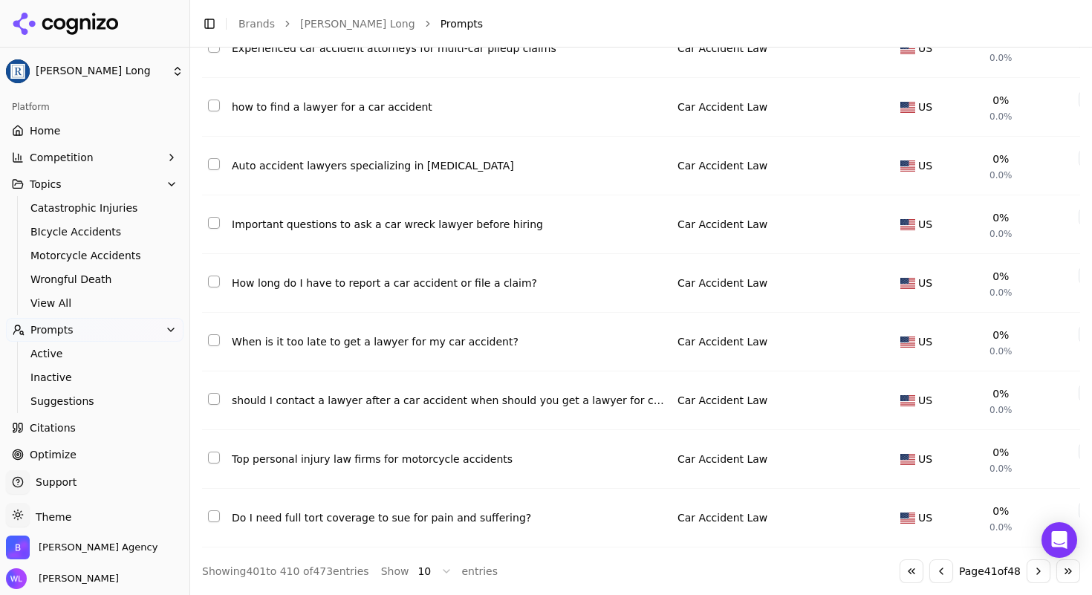
scroll to position [255, 0]
click at [1027, 576] on button "Go to next page" at bounding box center [1039, 571] width 24 height 24
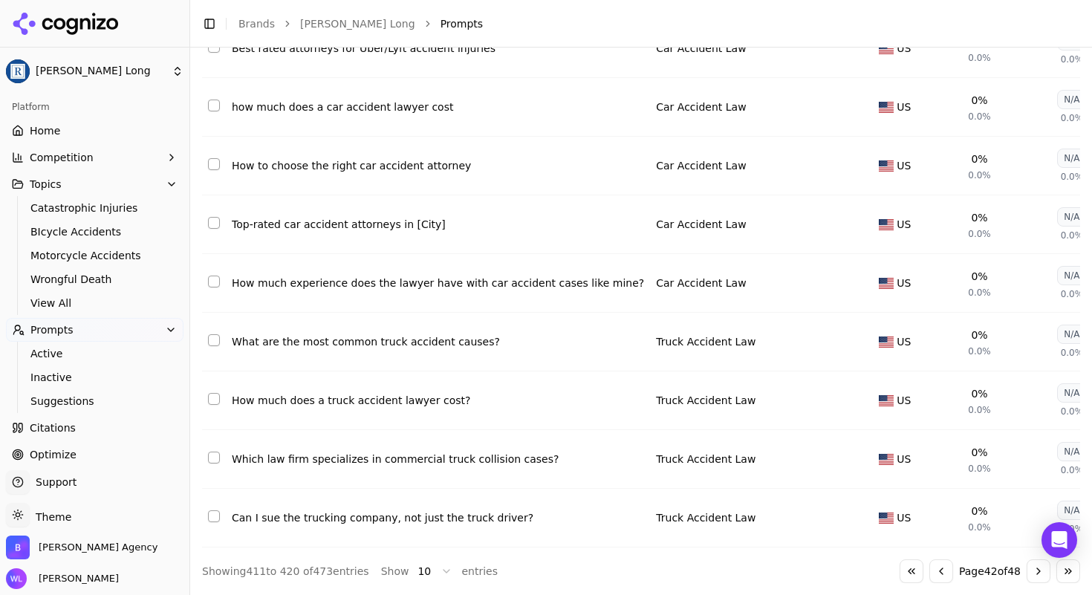
click at [215, 217] on button "Select row 415" at bounding box center [214, 223] width 12 height 12
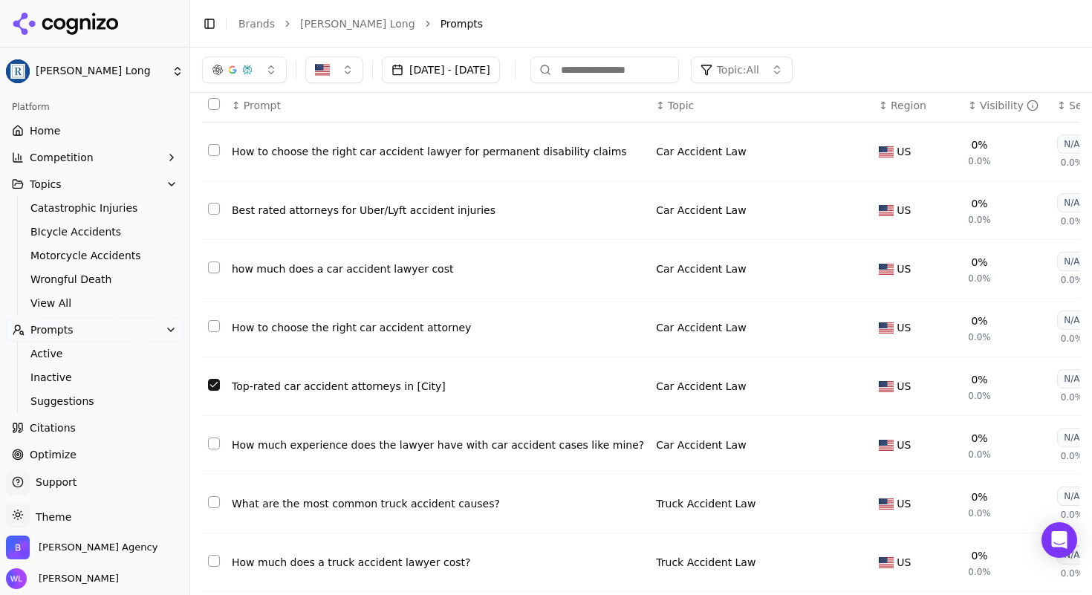
scroll to position [35, 0]
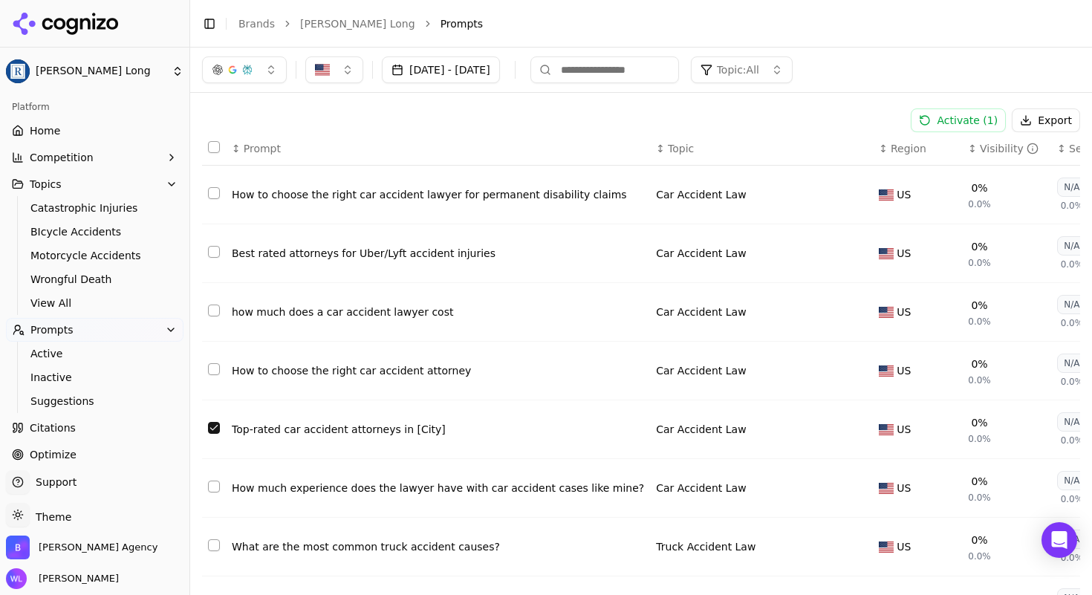
click at [211, 253] on button "Select row 412" at bounding box center [214, 252] width 12 height 12
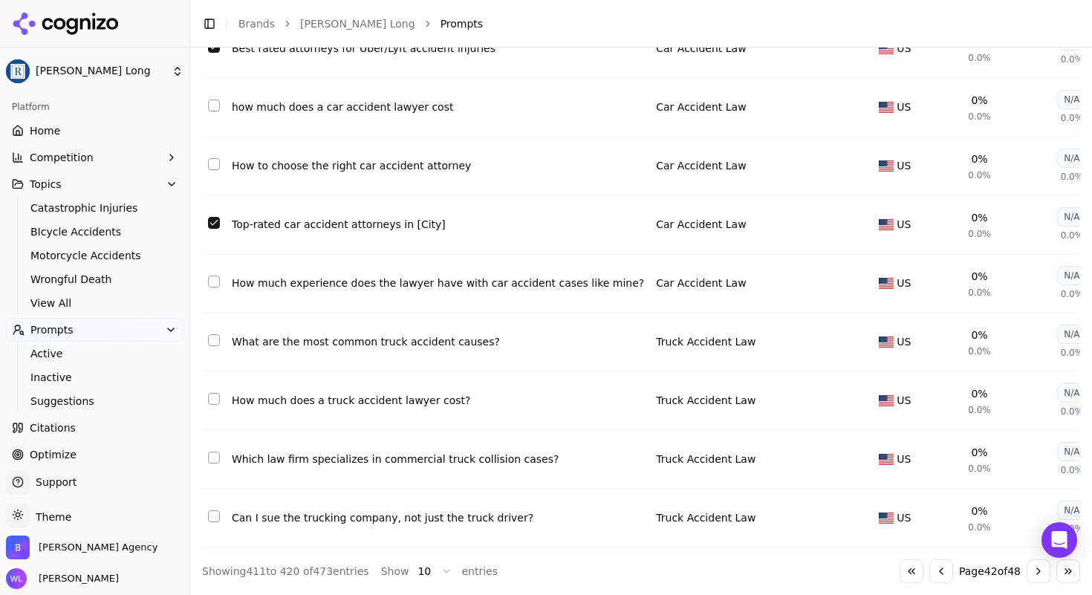
click at [1027, 574] on button "Go to next page" at bounding box center [1039, 571] width 24 height 24
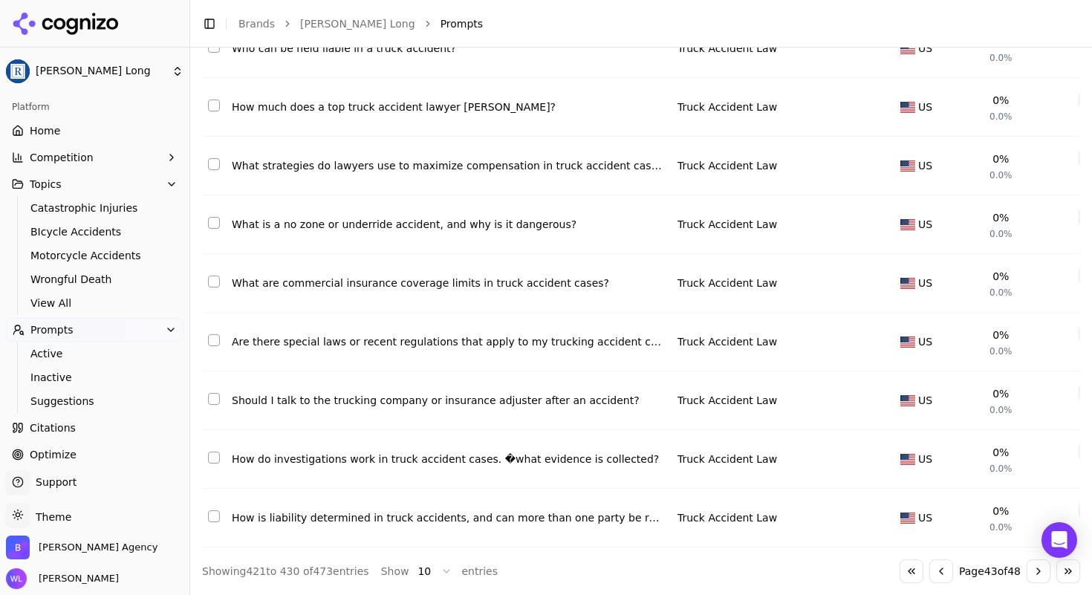
click at [1027, 571] on button "Go to next page" at bounding box center [1039, 571] width 24 height 24
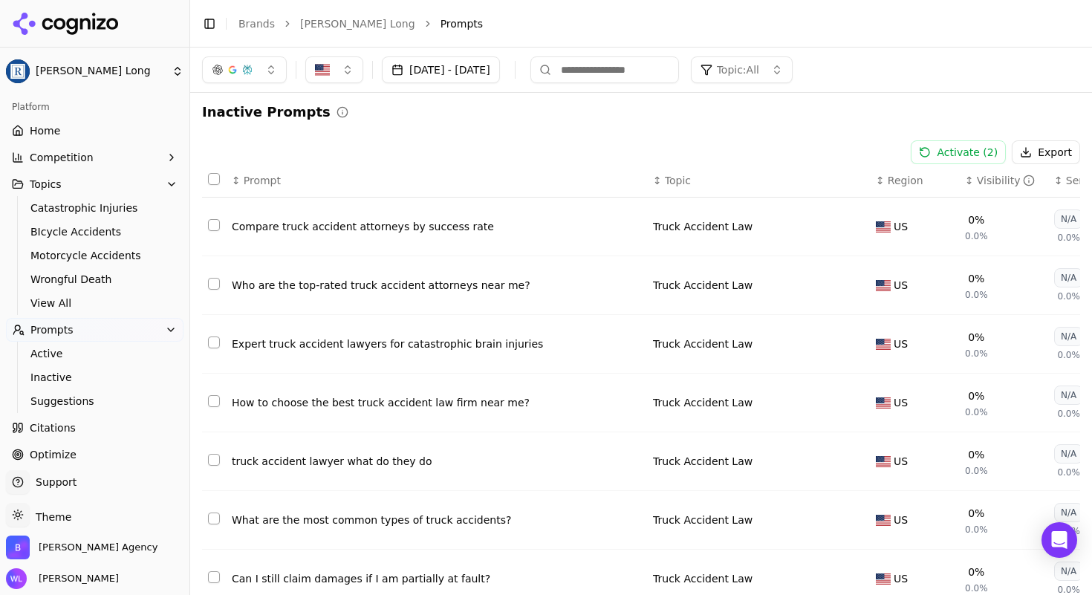
scroll to position [0, 0]
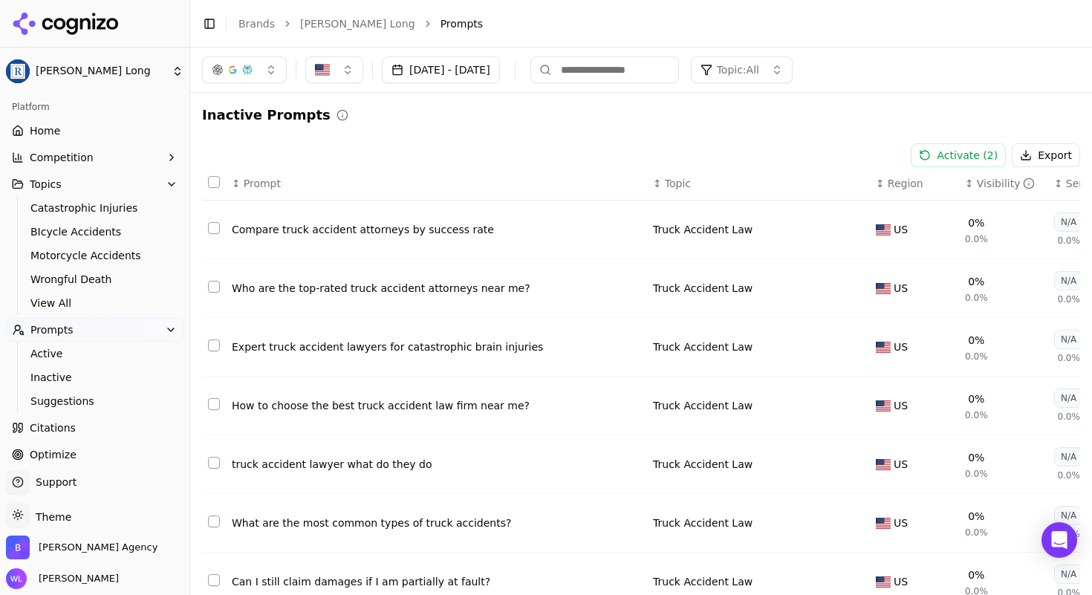
click at [214, 347] on button "Select row 433" at bounding box center [214, 346] width 12 height 12
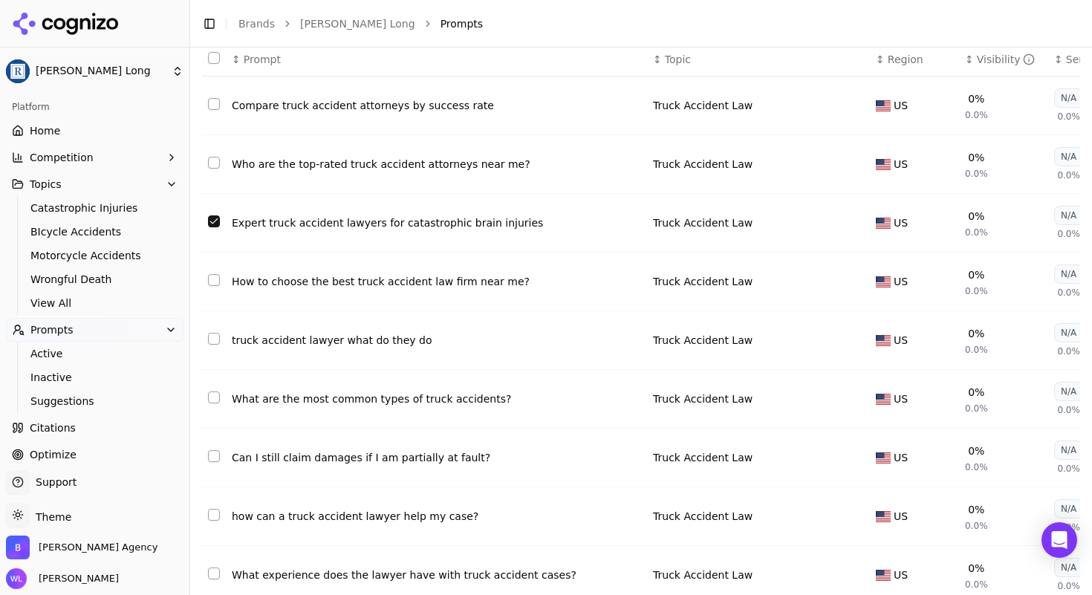
scroll to position [255, 0]
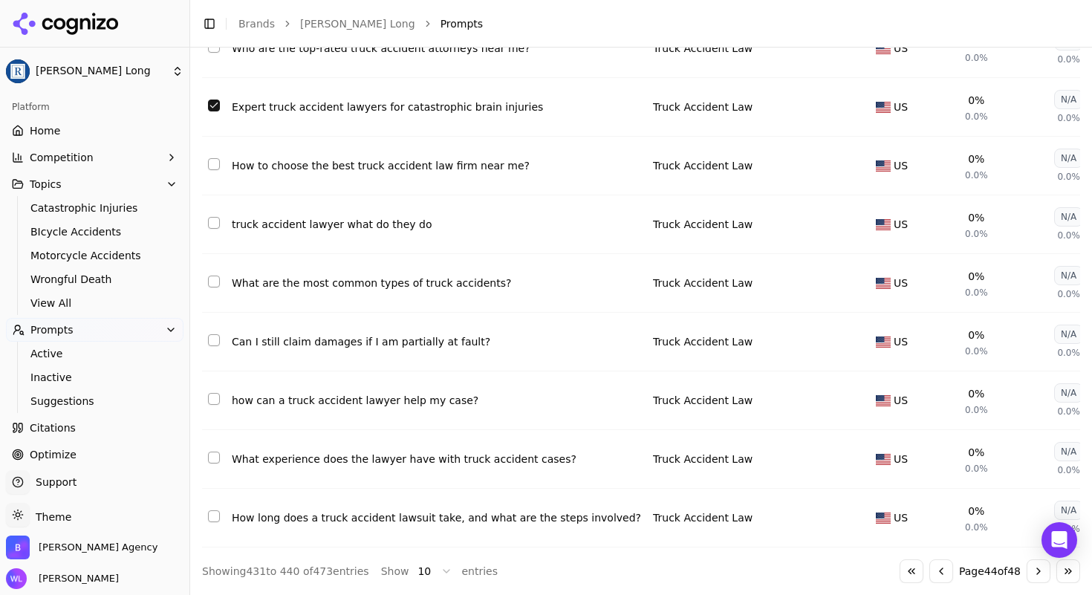
click at [1030, 570] on button "Go to next page" at bounding box center [1039, 571] width 24 height 24
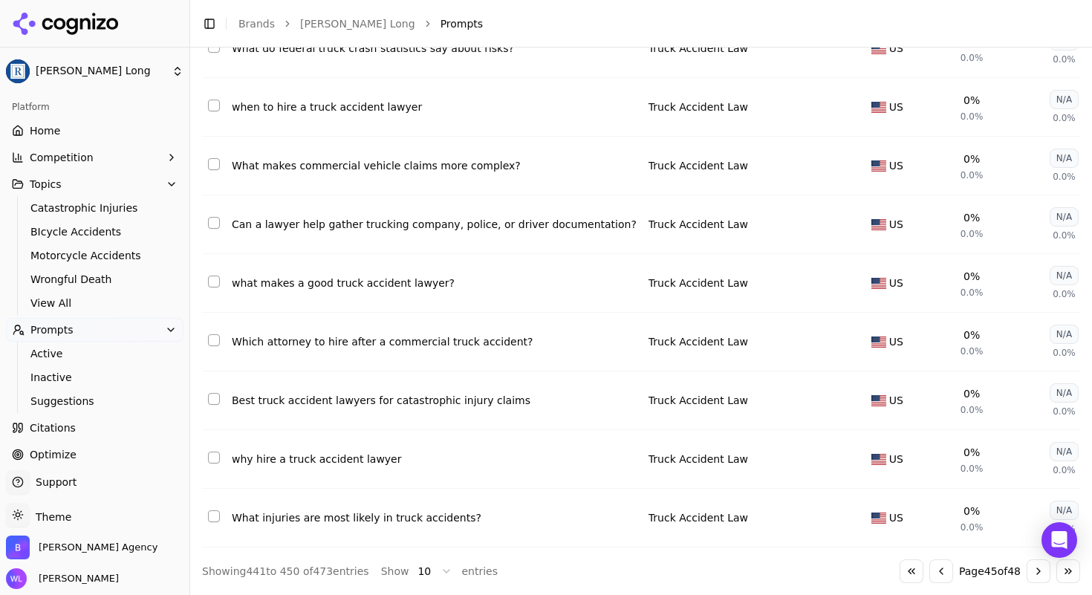
click at [214, 393] on button "Select row 448" at bounding box center [214, 399] width 12 height 12
click at [1027, 575] on button "Go to next page" at bounding box center [1039, 571] width 24 height 24
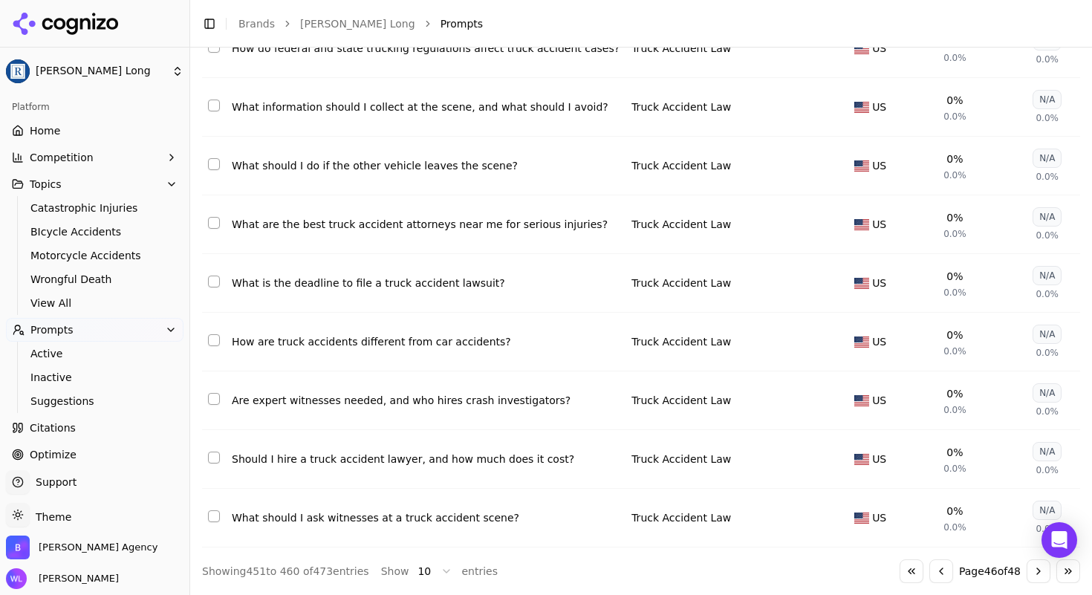
click at [1027, 573] on button "Go to next page" at bounding box center [1039, 571] width 24 height 24
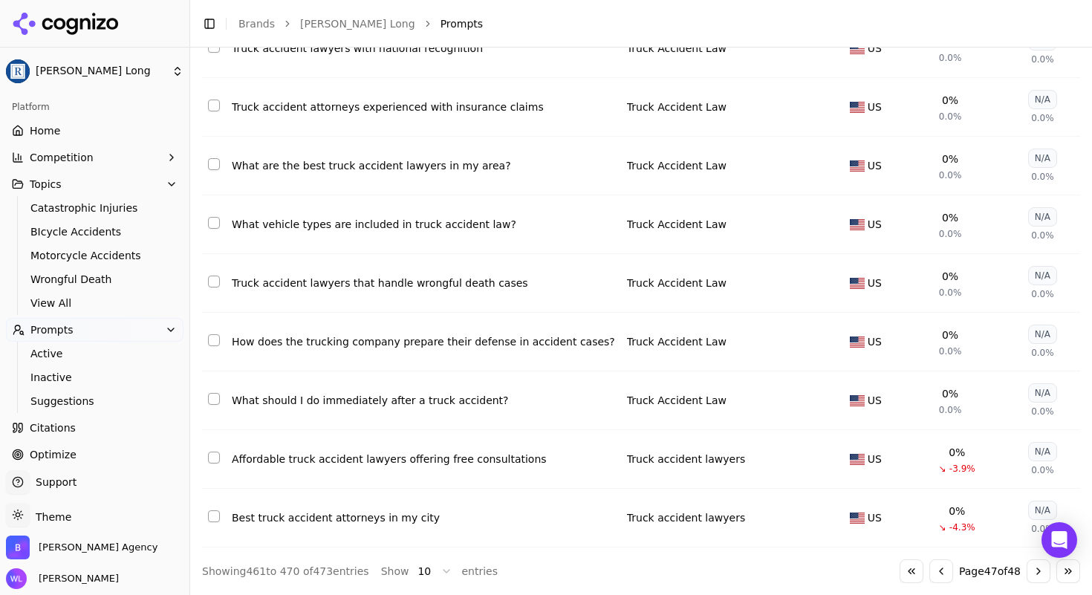
click at [213, 510] on button "Select row 470" at bounding box center [214, 516] width 12 height 12
click at [205, 273] on td "Data table" at bounding box center [214, 283] width 24 height 59
click at [213, 276] on button "Select row 466" at bounding box center [214, 282] width 12 height 12
click at [1028, 574] on button "Go to next page" at bounding box center [1039, 571] width 24 height 24
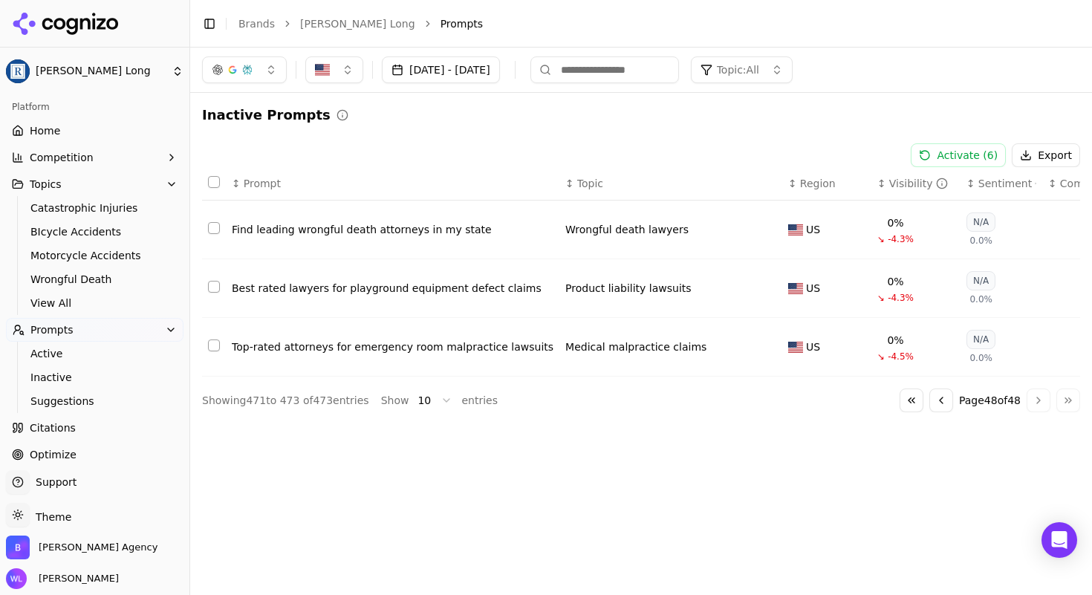
scroll to position [0, 0]
click at [217, 232] on button "Select row 471" at bounding box center [214, 228] width 12 height 12
click at [219, 291] on td "Data table" at bounding box center [214, 288] width 24 height 59
click at [219, 291] on button "Select row 472" at bounding box center [214, 287] width 12 height 12
click at [214, 348] on button "Select row 473" at bounding box center [214, 346] width 12 height 12
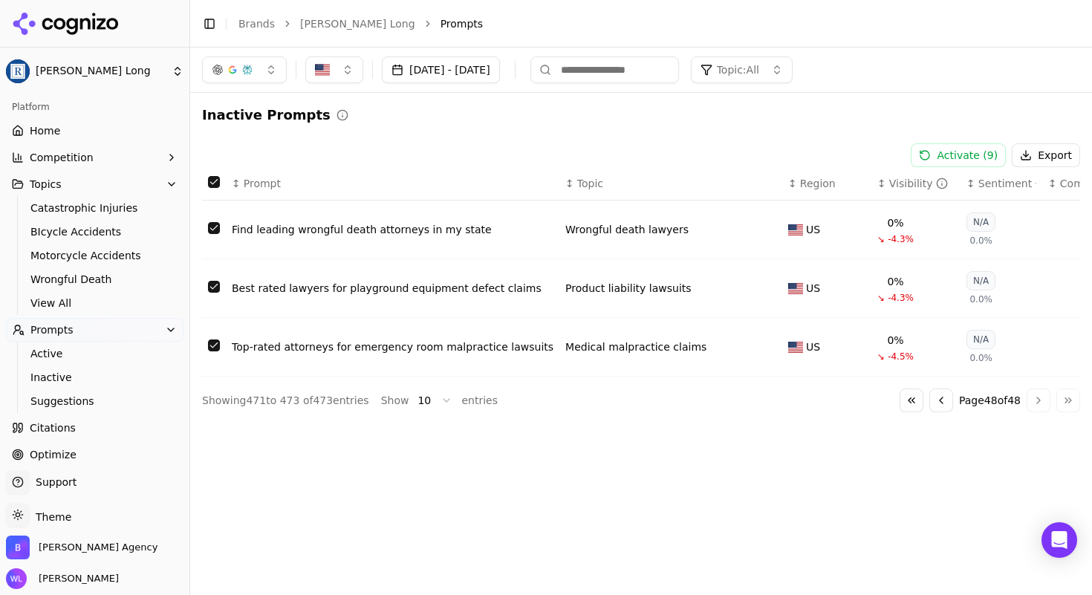
click at [942, 156] on button "Activate ( 9 )" at bounding box center [958, 155] width 95 height 24
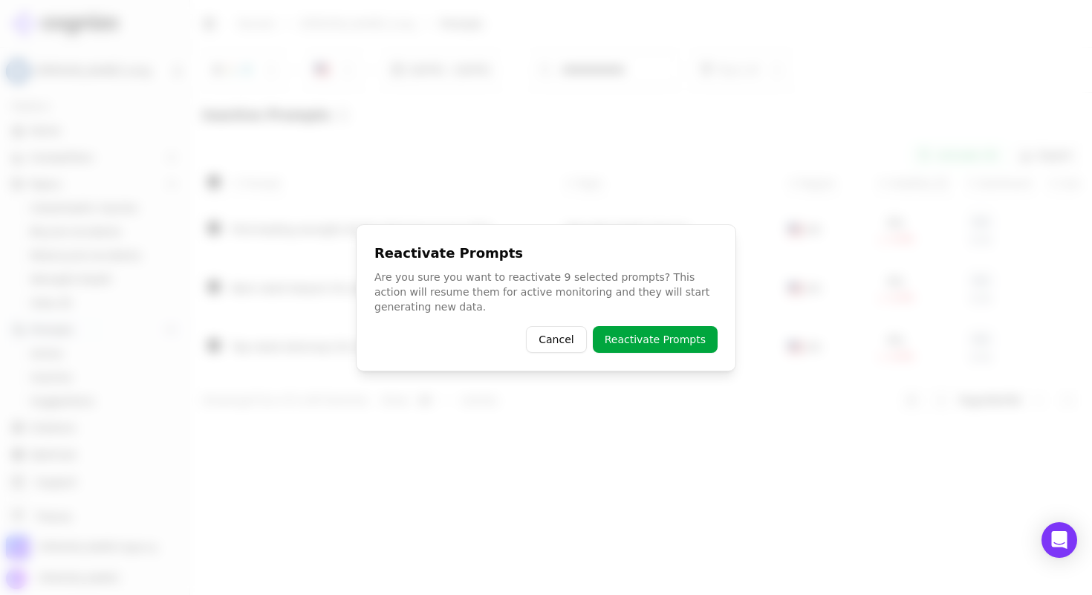
click at [667, 340] on button "Reactivate Prompts" at bounding box center [655, 339] width 125 height 27
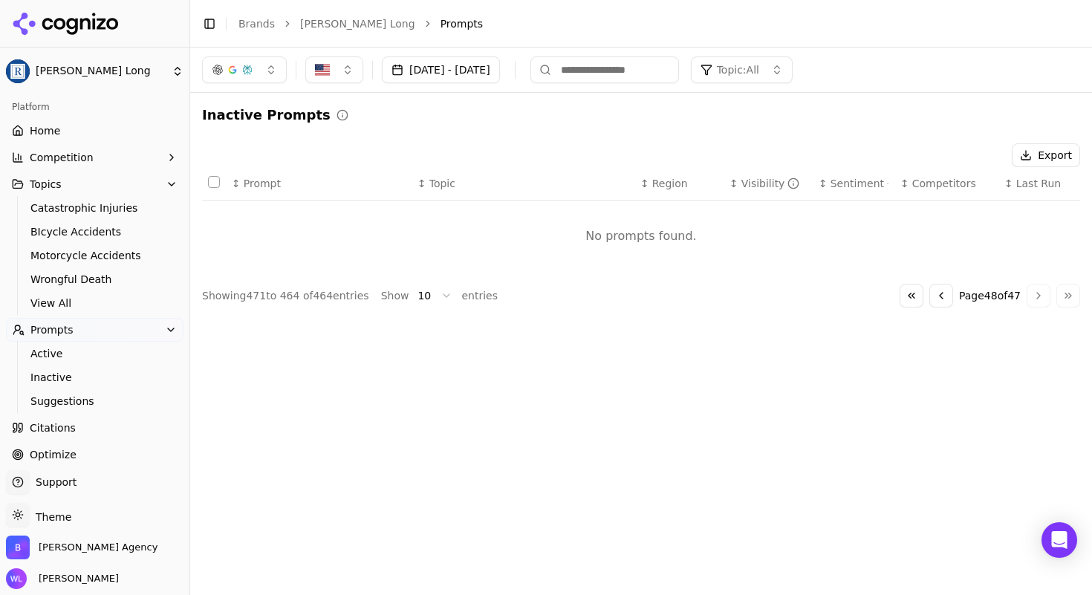
click at [62, 126] on link "Home" at bounding box center [95, 131] width 178 height 24
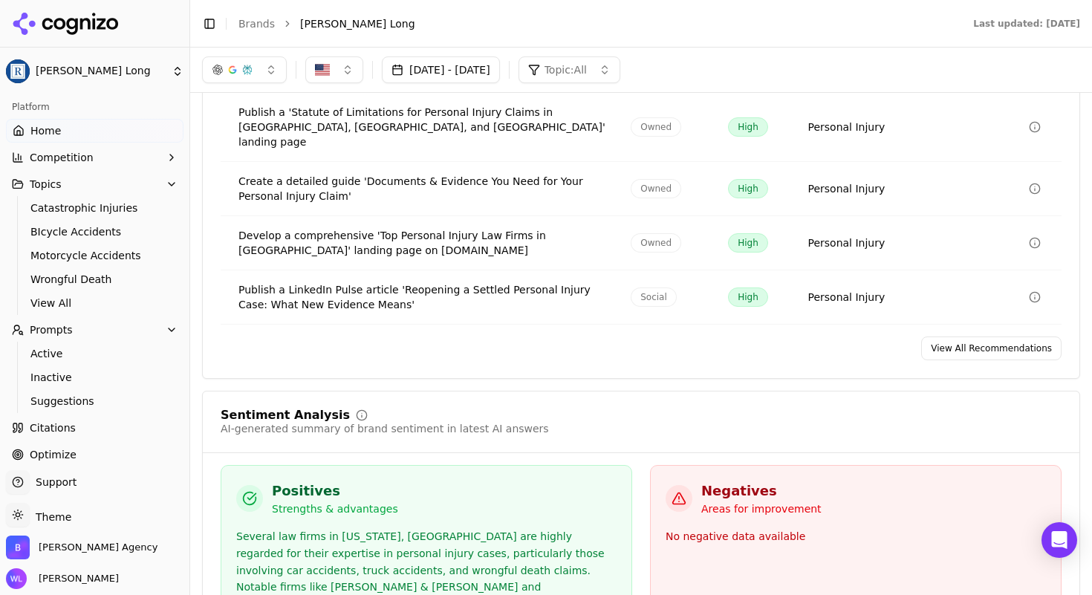
scroll to position [2605, 0]
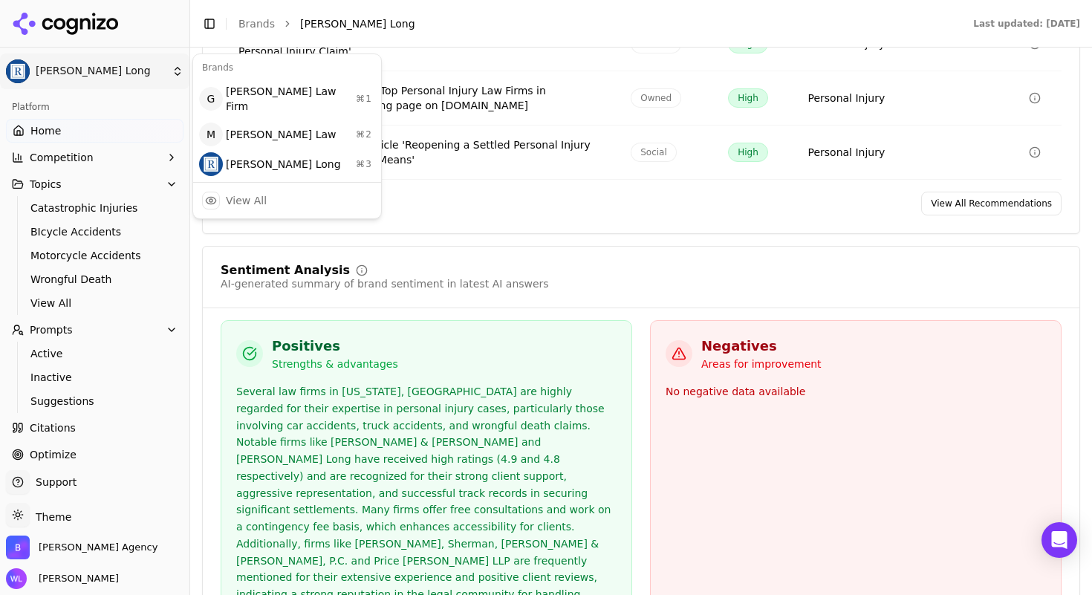
click at [162, 74] on html "Regan Zambri Long Platform Home Competition Topics Catastrophic Injuries BIcycl…" at bounding box center [546, 315] width 1092 height 631
click at [265, 133] on div "[PERSON_NAME] Law ⌘ 2" at bounding box center [287, 135] width 182 height 30
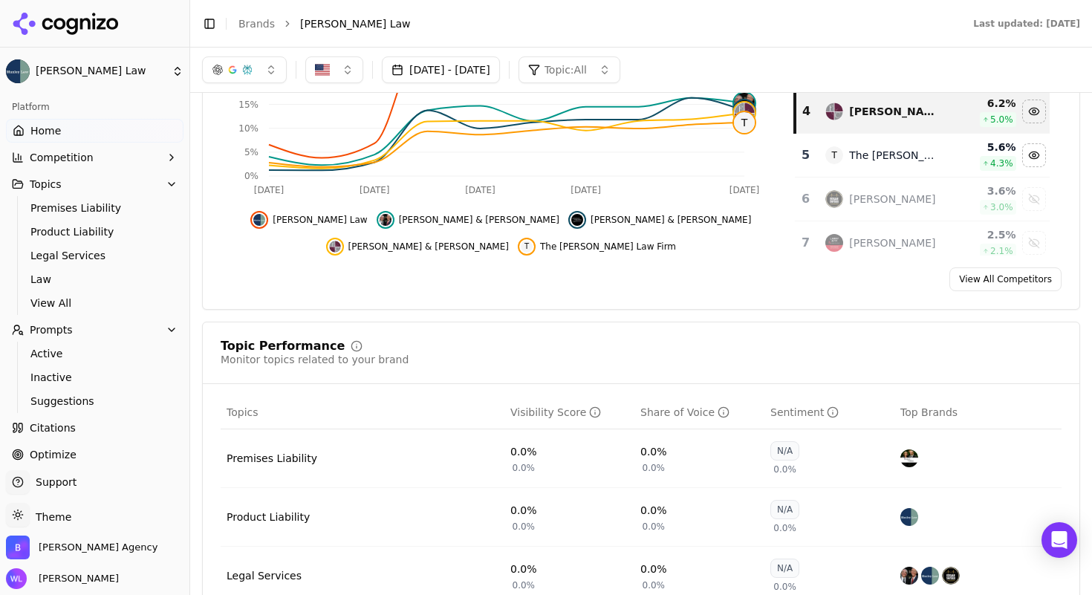
scroll to position [52, 0]
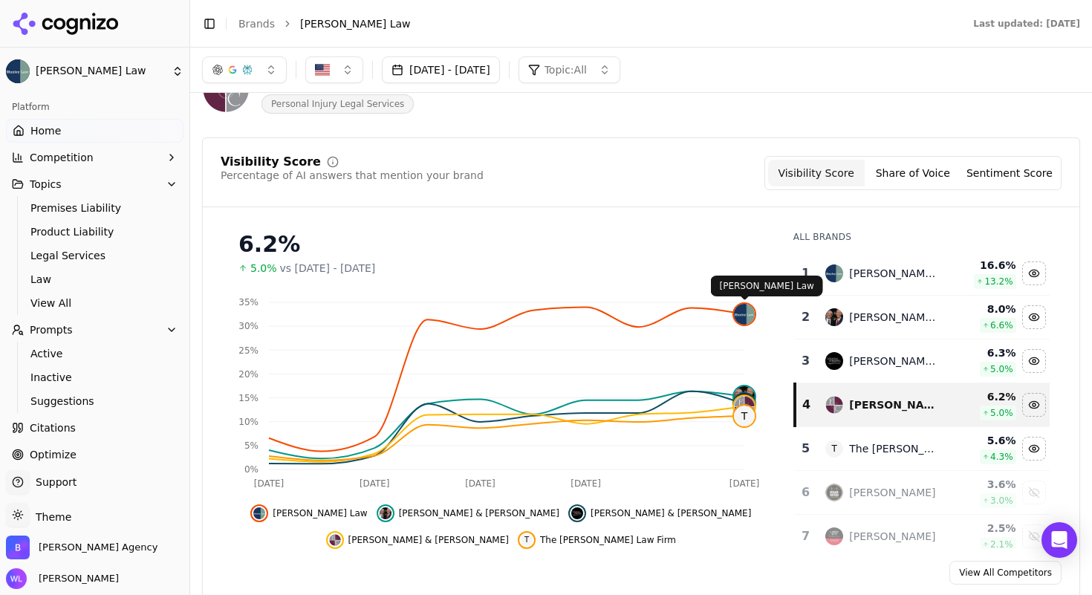
click at [750, 311] on img at bounding box center [744, 314] width 21 height 21
click at [747, 314] on img at bounding box center [744, 314] width 21 height 21
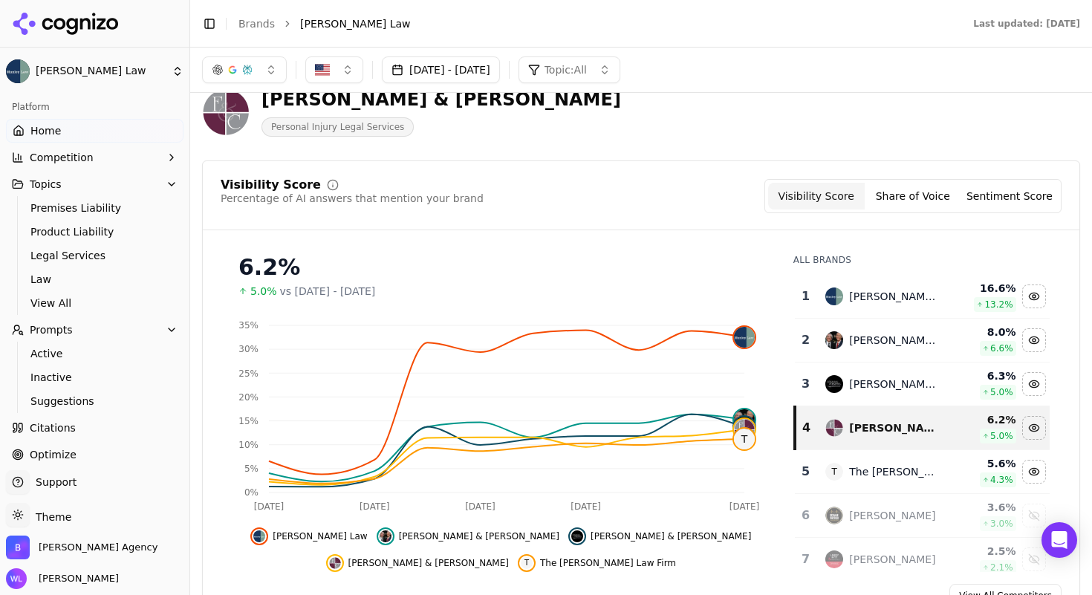
scroll to position [0, 0]
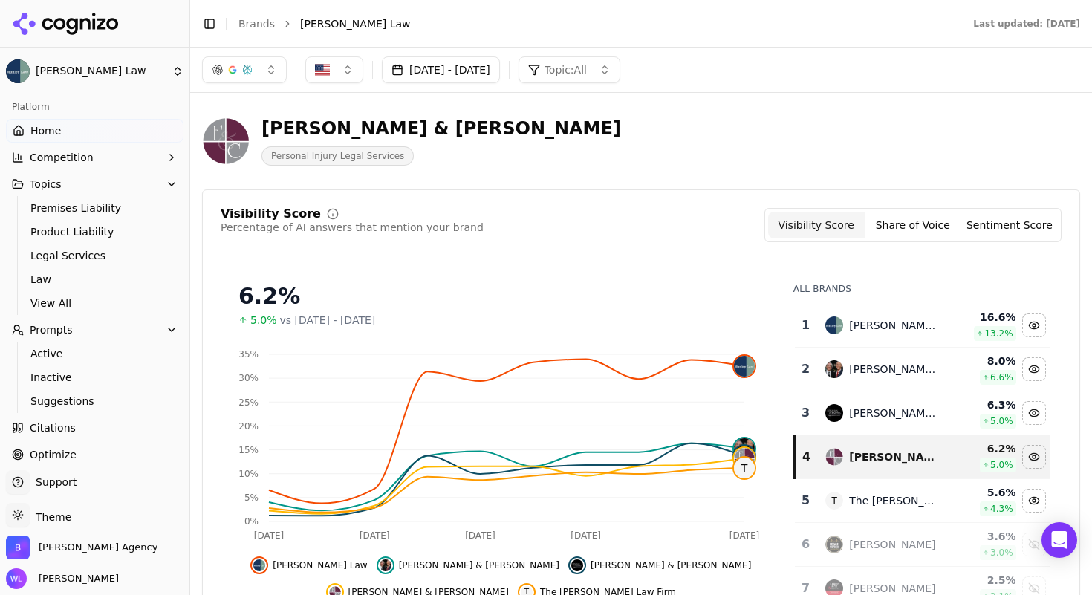
drag, startPoint x: 373, startPoint y: 134, endPoint x: 365, endPoint y: 147, distance: 15.0
click at [373, 135] on div "[PERSON_NAME] & [PERSON_NAME]" at bounding box center [442, 129] width 360 height 24
click at [357, 156] on span "Personal Injury Legal Services" at bounding box center [338, 155] width 152 height 19
click at [230, 134] on img at bounding box center [226, 141] width 48 height 48
click at [1009, 220] on button "Sentiment Score" at bounding box center [1009, 225] width 97 height 27
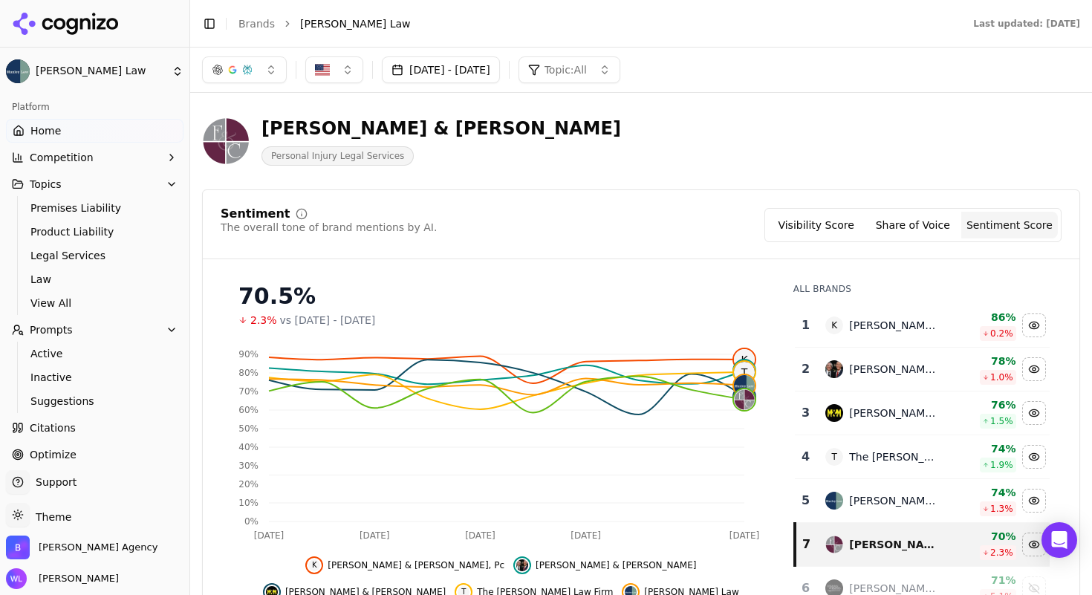
click at [902, 225] on button "Share of Voice" at bounding box center [913, 225] width 97 height 27
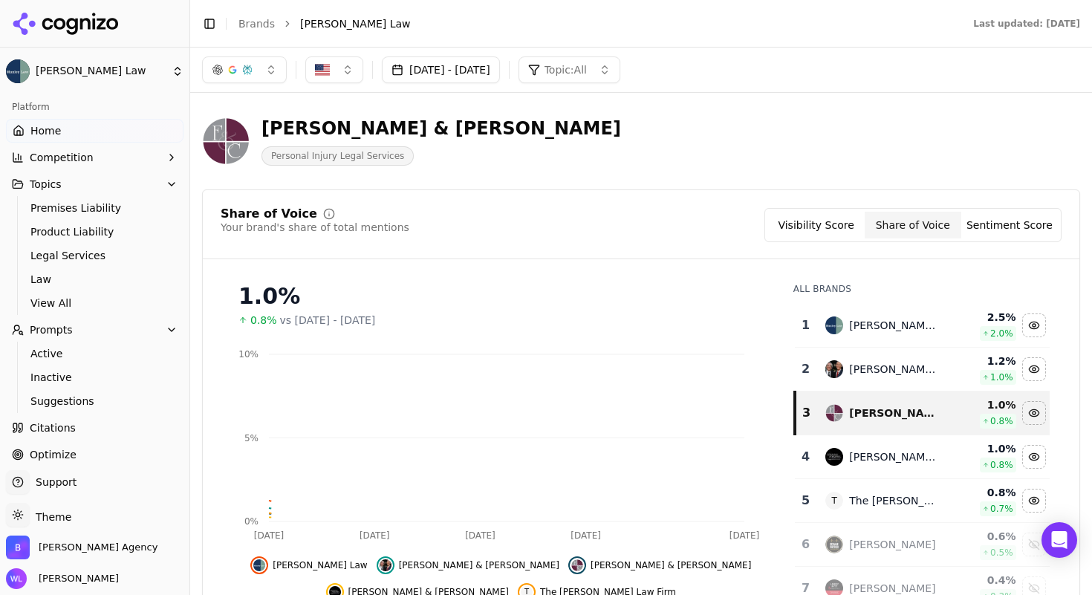
click at [800, 225] on button "Visibility Score" at bounding box center [816, 225] width 97 height 27
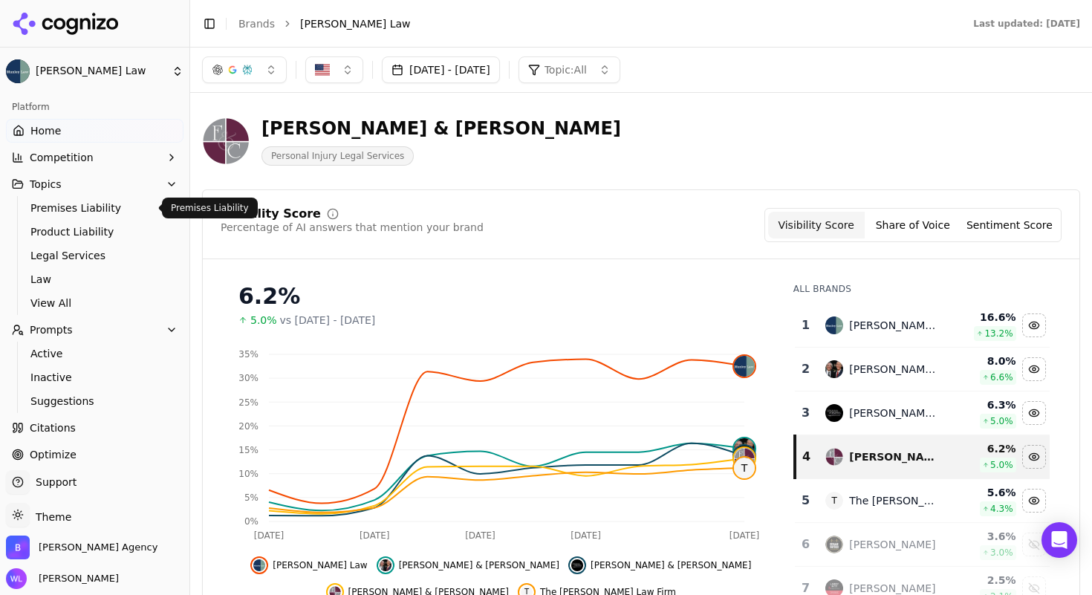
click at [88, 210] on span "Premises Liability" at bounding box center [94, 208] width 129 height 15
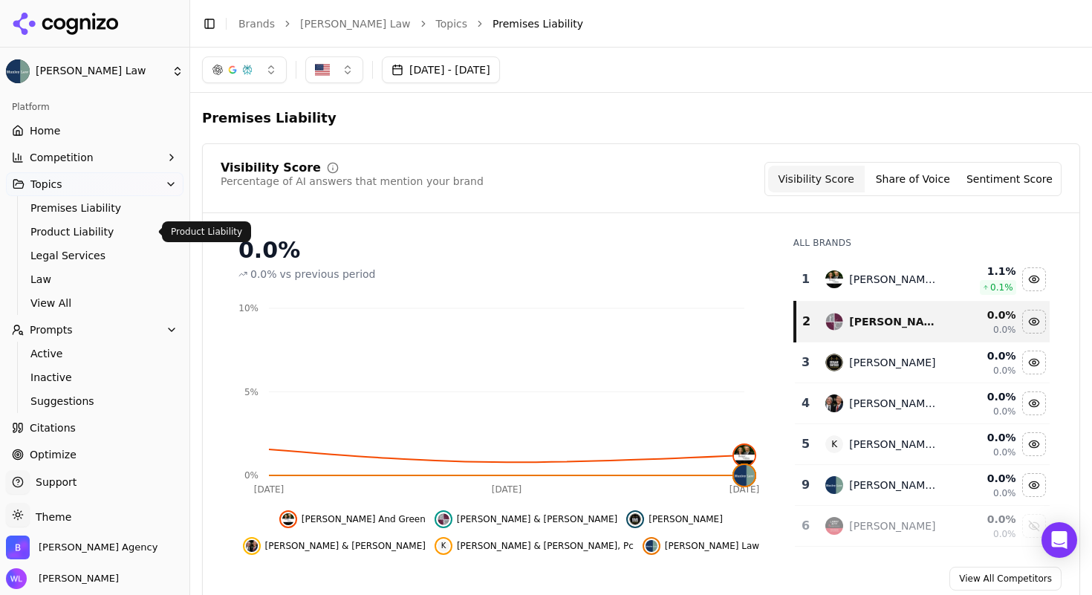
click at [89, 234] on span "Product Liability" at bounding box center [94, 231] width 129 height 15
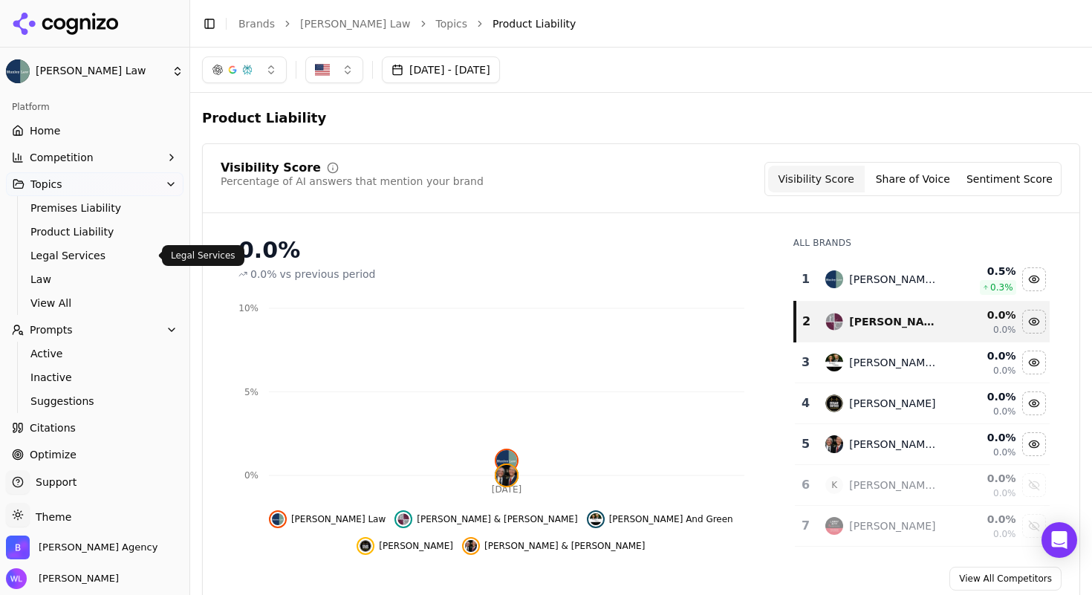
click at [76, 259] on span "Legal Services" at bounding box center [94, 255] width 129 height 15
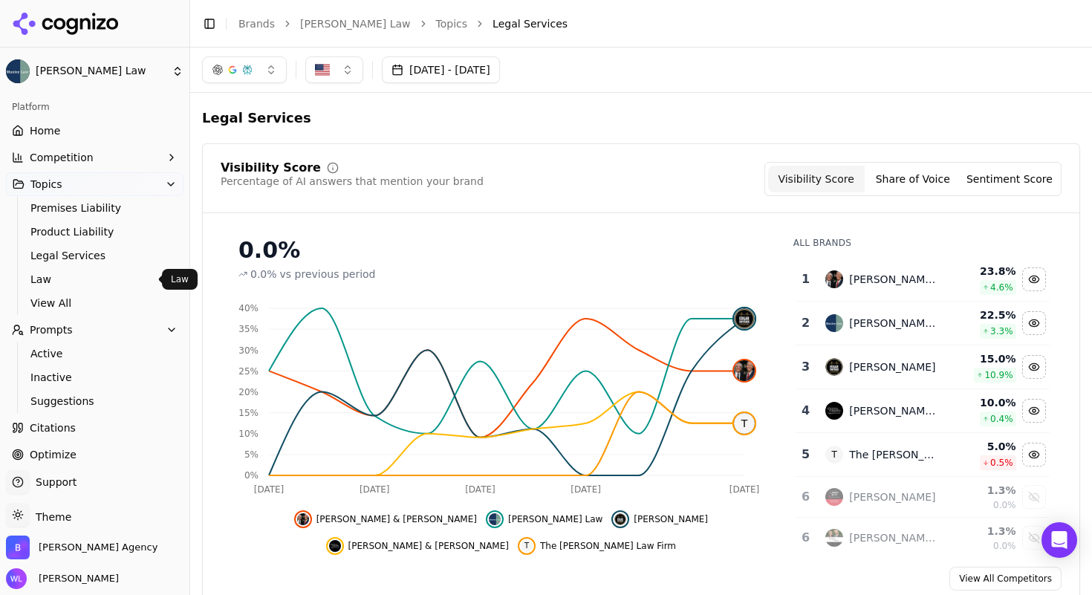
click at [57, 288] on link "Law" at bounding box center [95, 279] width 141 height 21
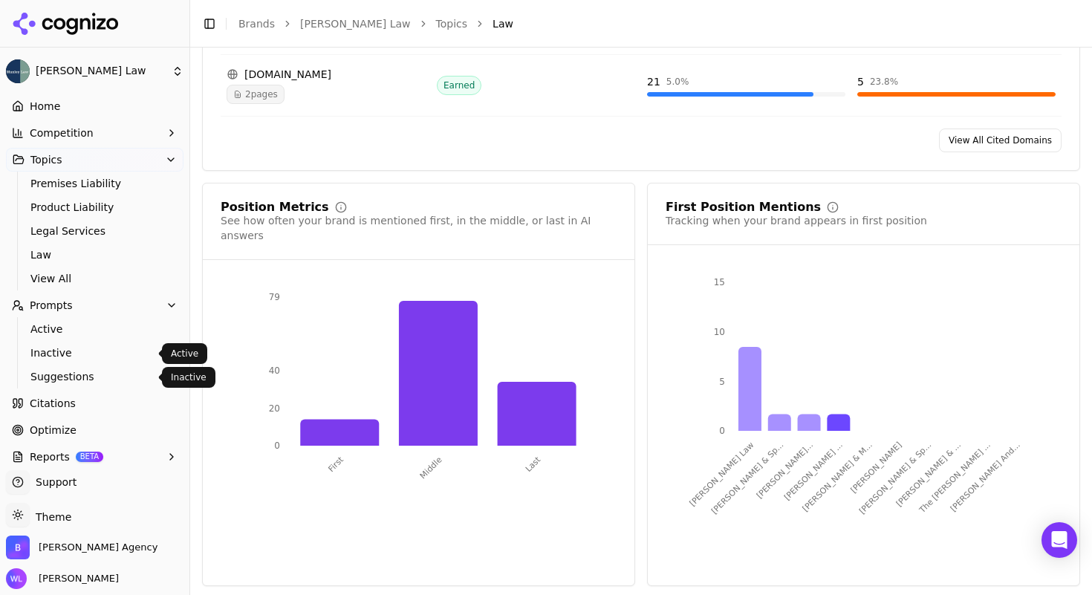
scroll to position [62, 0]
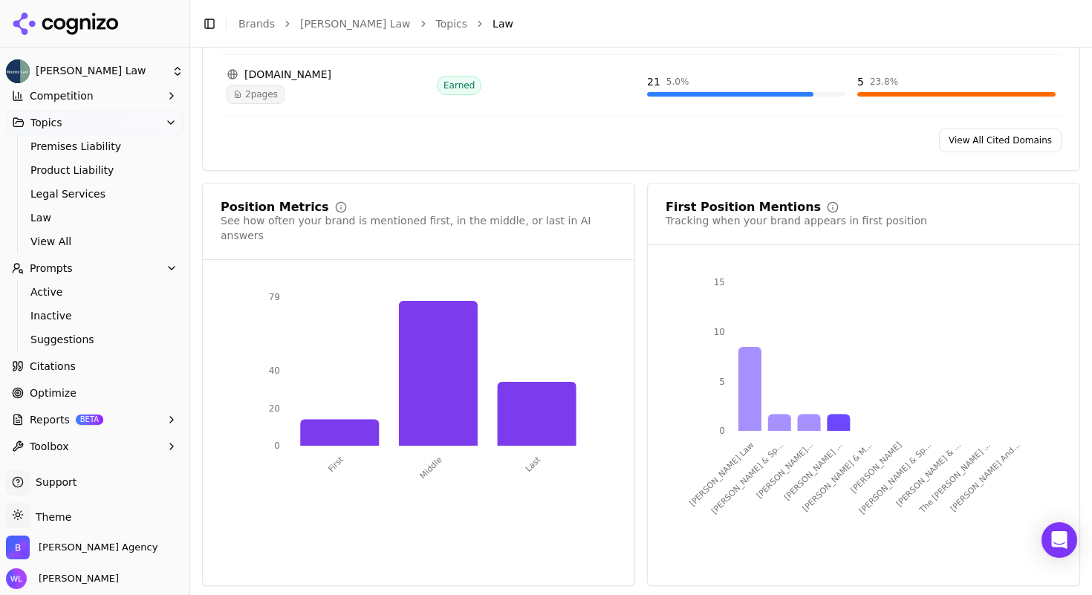
click at [165, 123] on icon "button" at bounding box center [171, 123] width 12 height 12
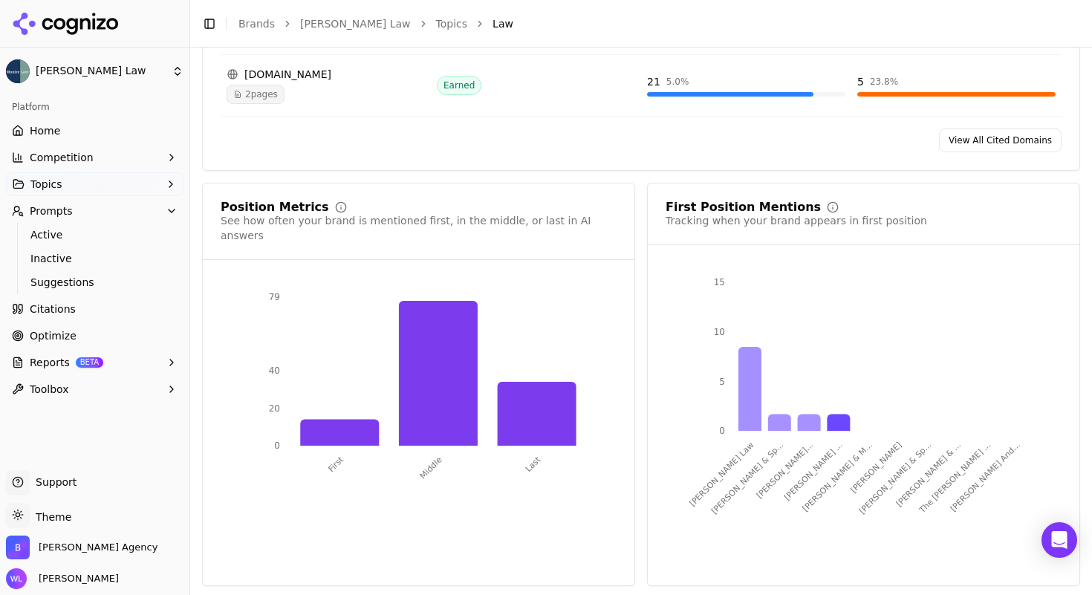
click at [94, 158] on button "Competition" at bounding box center [95, 158] width 178 height 24
